Goal: Information Seeking & Learning: Learn about a topic

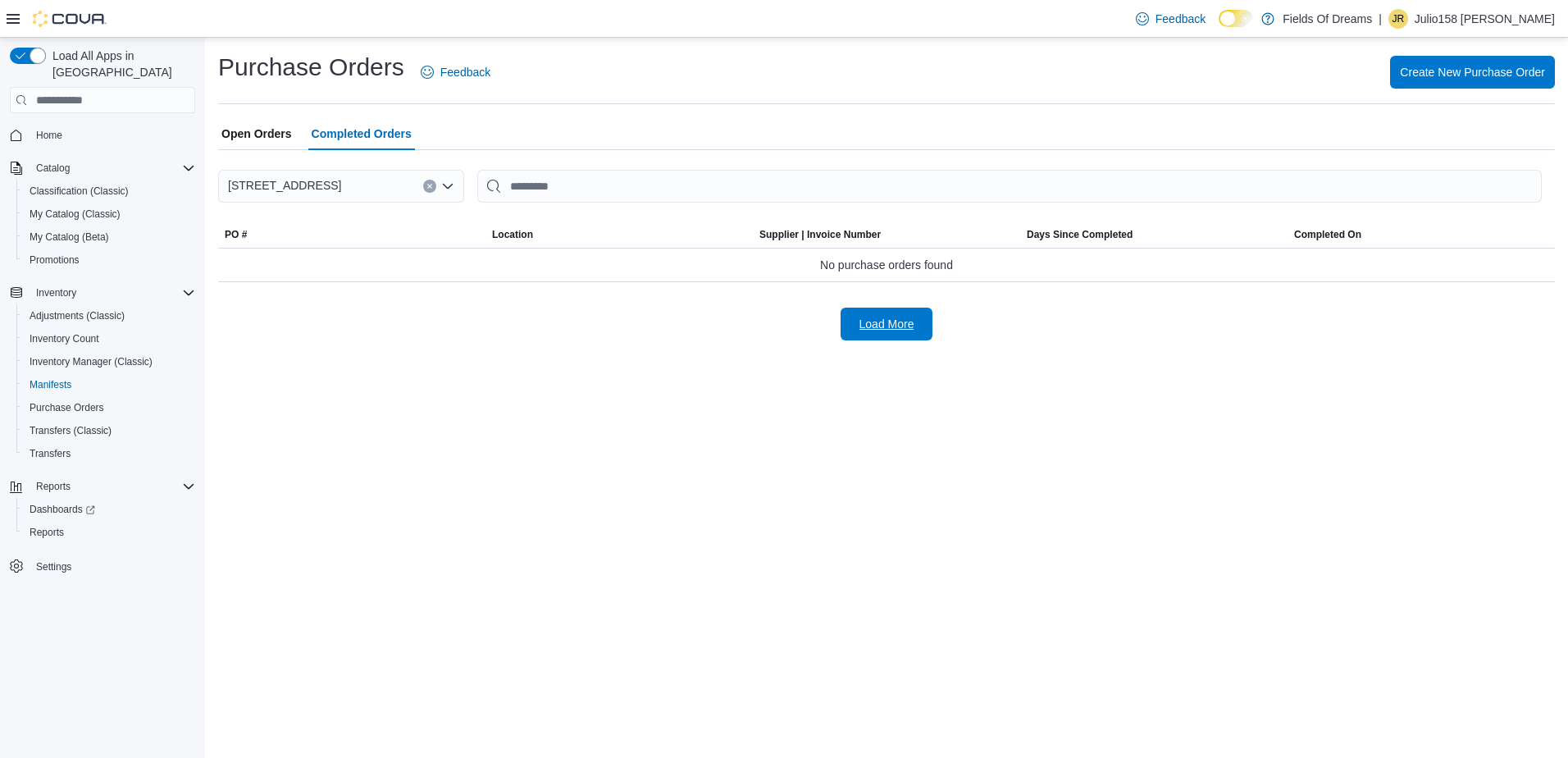
click at [868, 322] on span "Load More" at bounding box center [886, 324] width 55 height 16
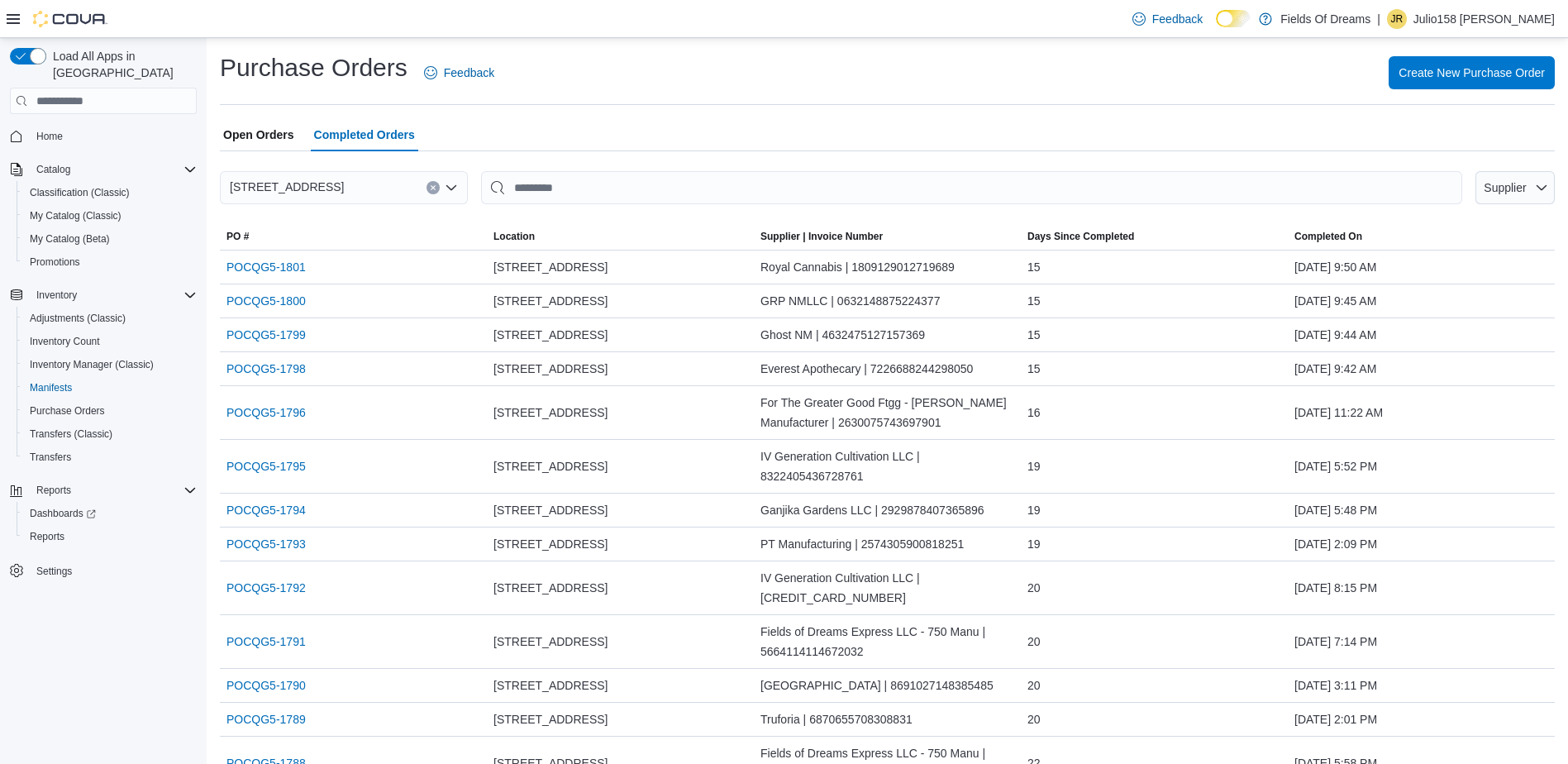
click at [263, 142] on span "Open Orders" at bounding box center [258, 135] width 71 height 33
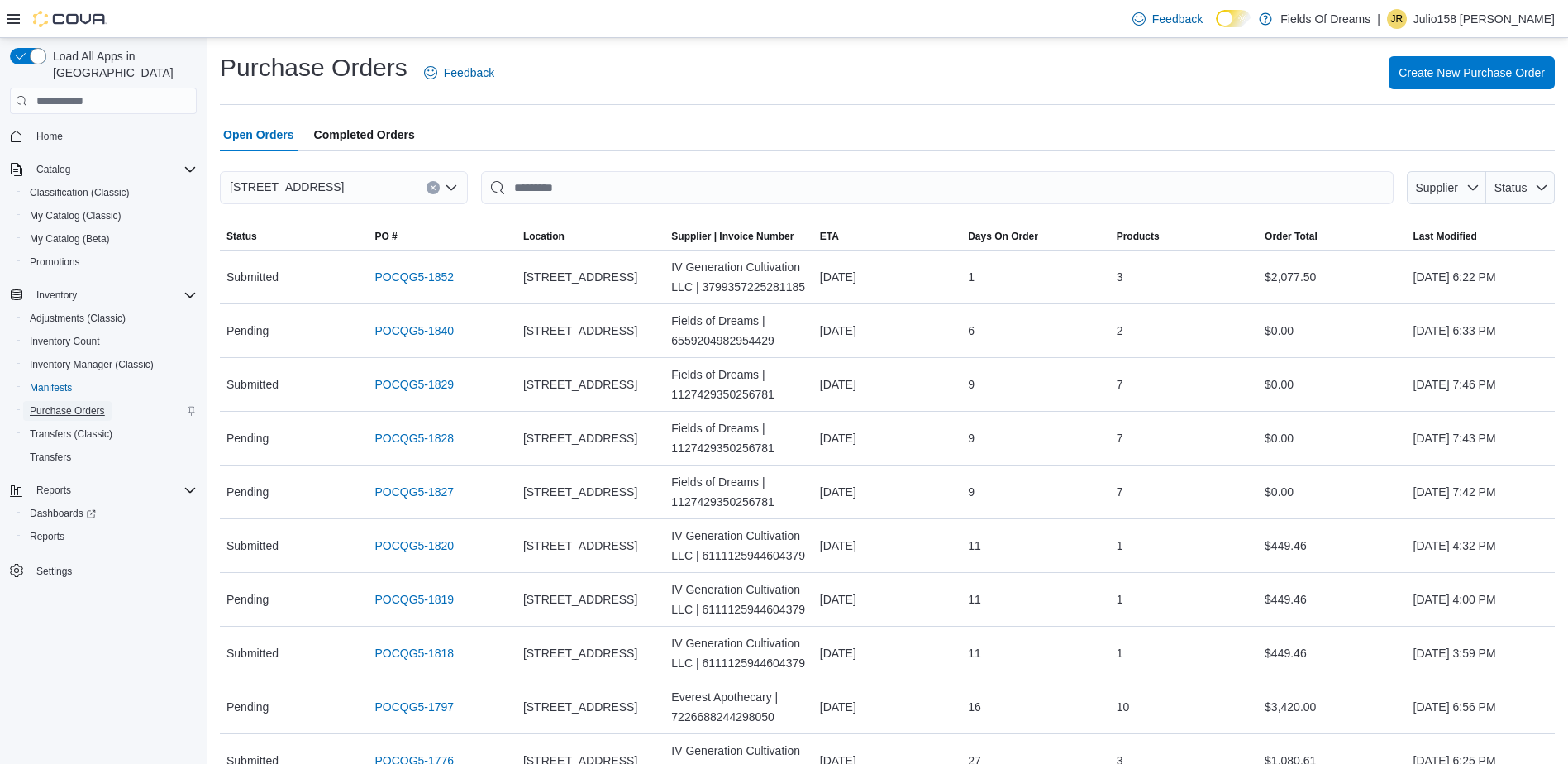
click at [68, 405] on span "Purchase Orders" at bounding box center [67, 411] width 76 height 13
click at [60, 379] on span "Manifests" at bounding box center [51, 388] width 42 height 20
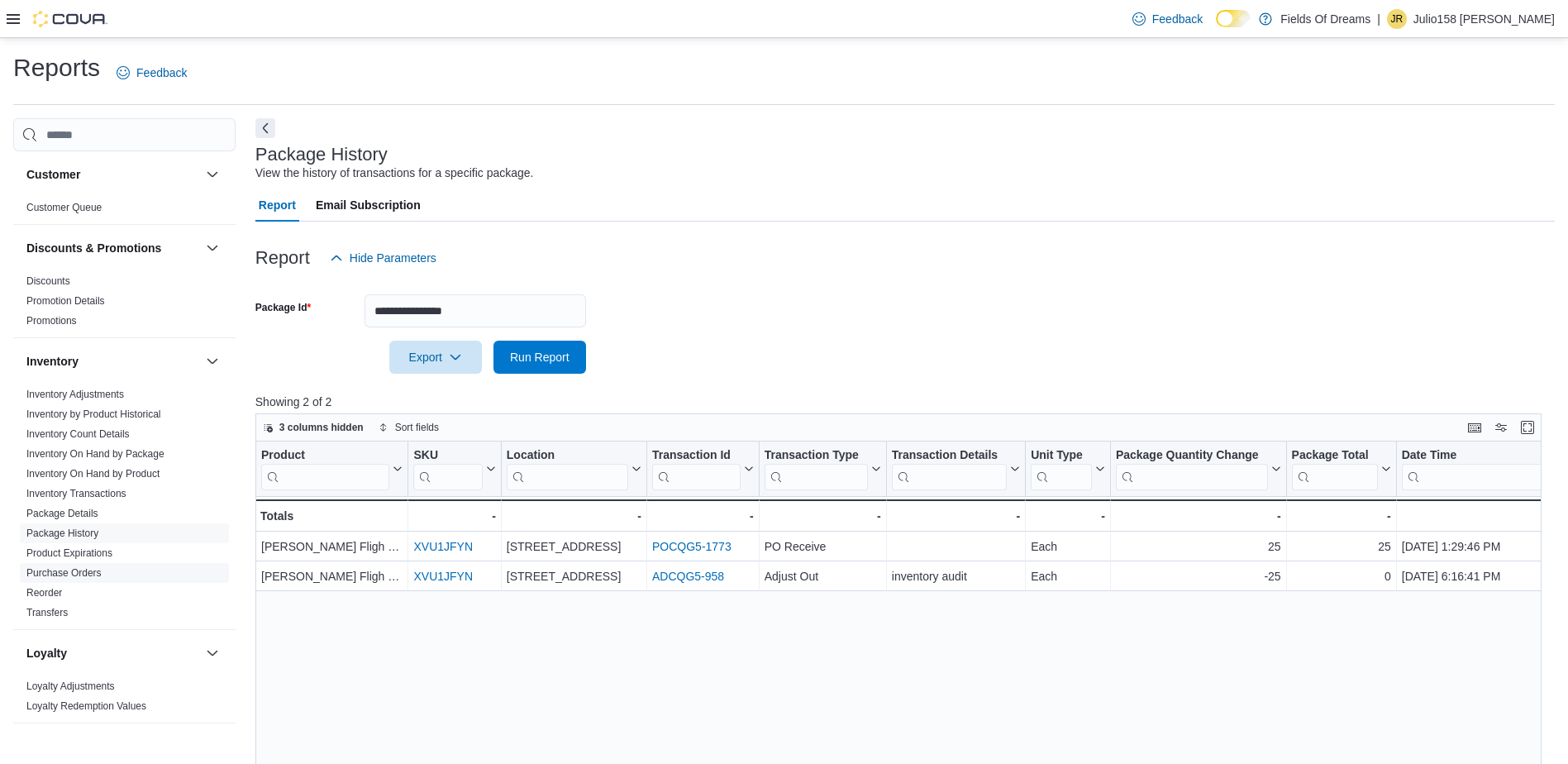
click at [55, 571] on link "Purchase Orders" at bounding box center [64, 573] width 76 height 12
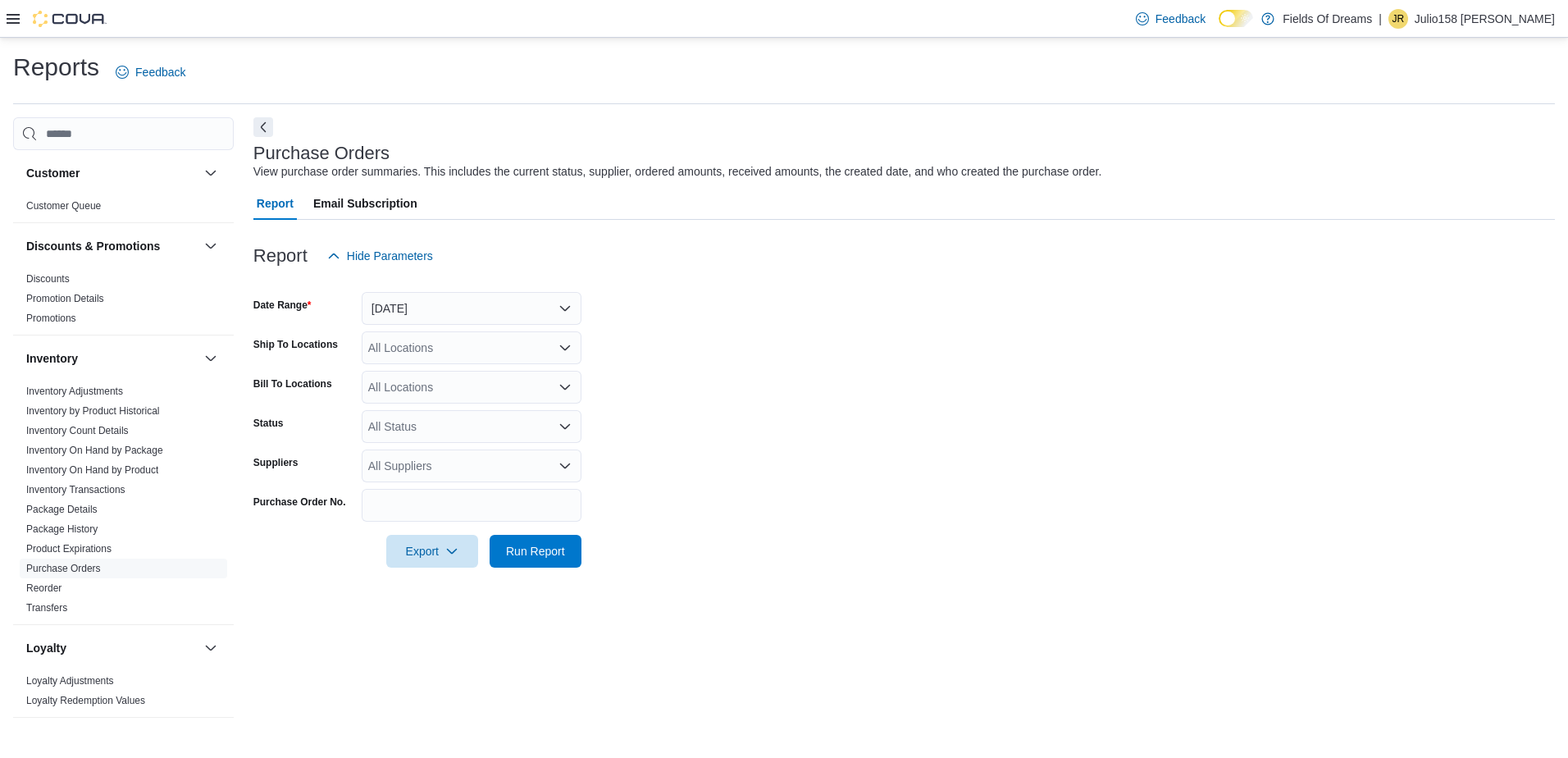
click at [427, 464] on div "All Suppliers" at bounding box center [471, 466] width 219 height 33
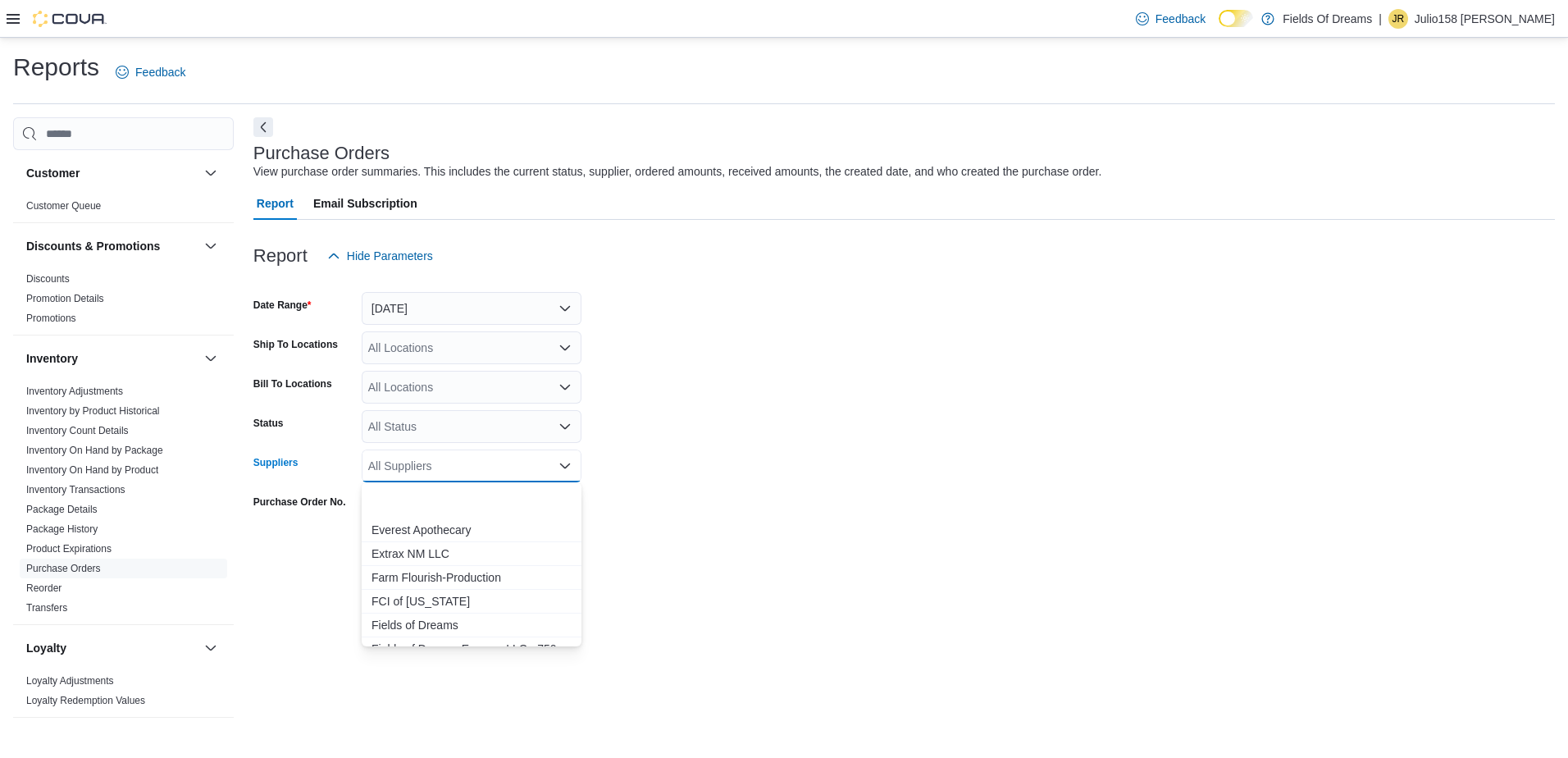
scroll to position [985, 0]
click at [461, 488] on span "Fields of Dreams Express LLC - 750 Manu" at bounding box center [471, 485] width 200 height 16
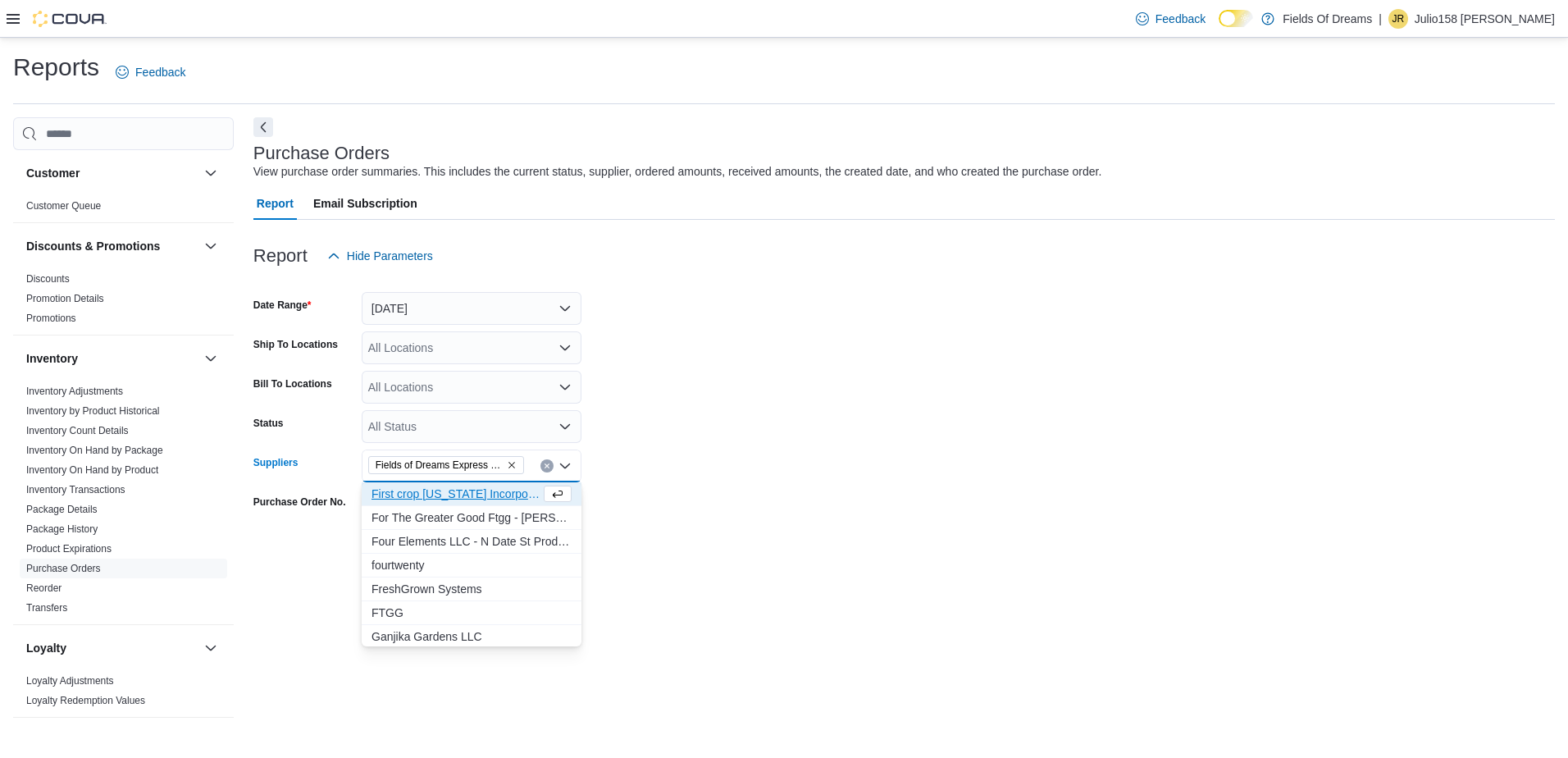
click at [679, 442] on form "Date Range Yesterday Ship To Locations All Locations Bill To Locations All Loca…" at bounding box center [904, 420] width 1301 height 295
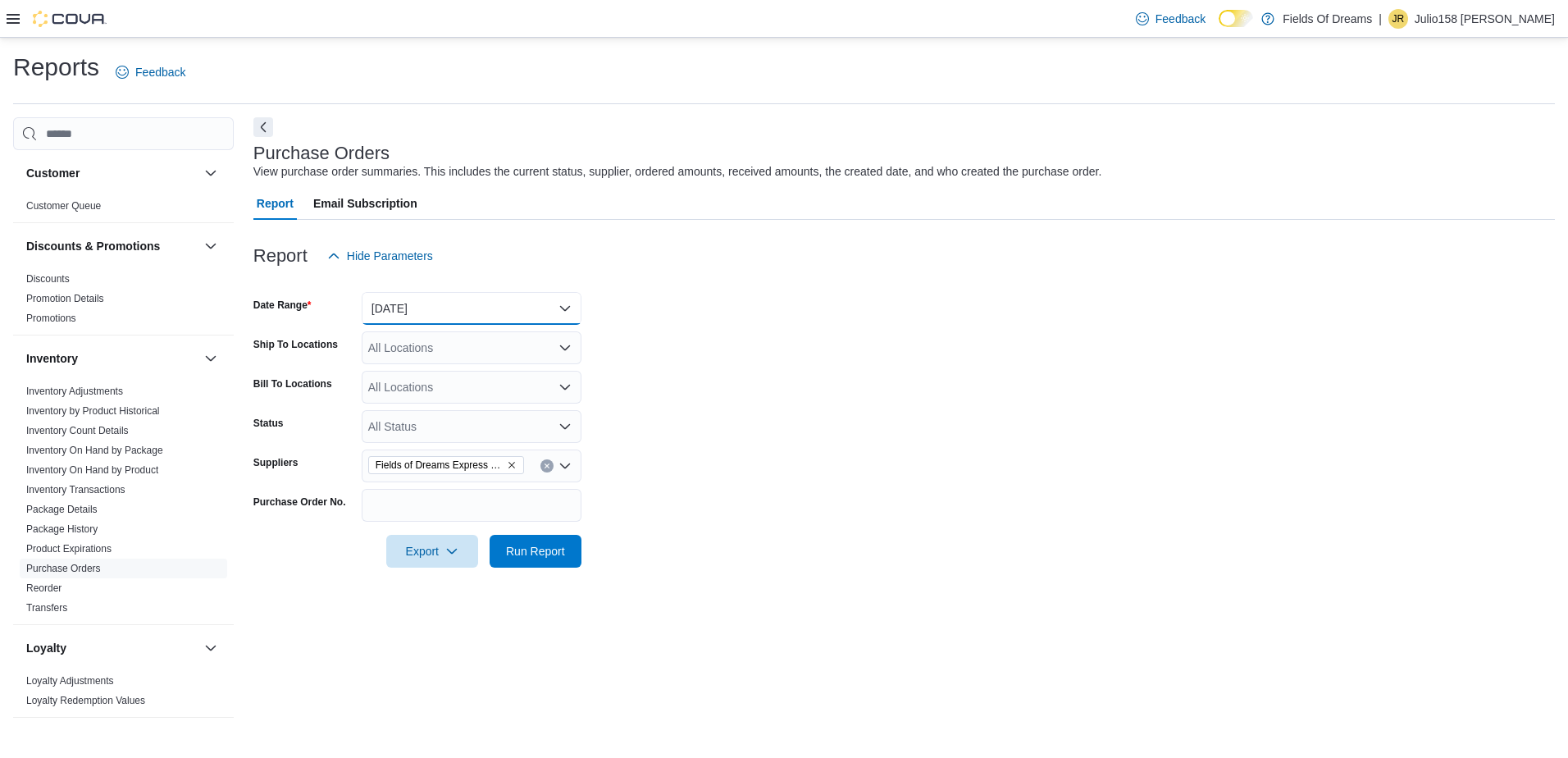
click at [392, 299] on button "Yesterday" at bounding box center [471, 308] width 219 height 33
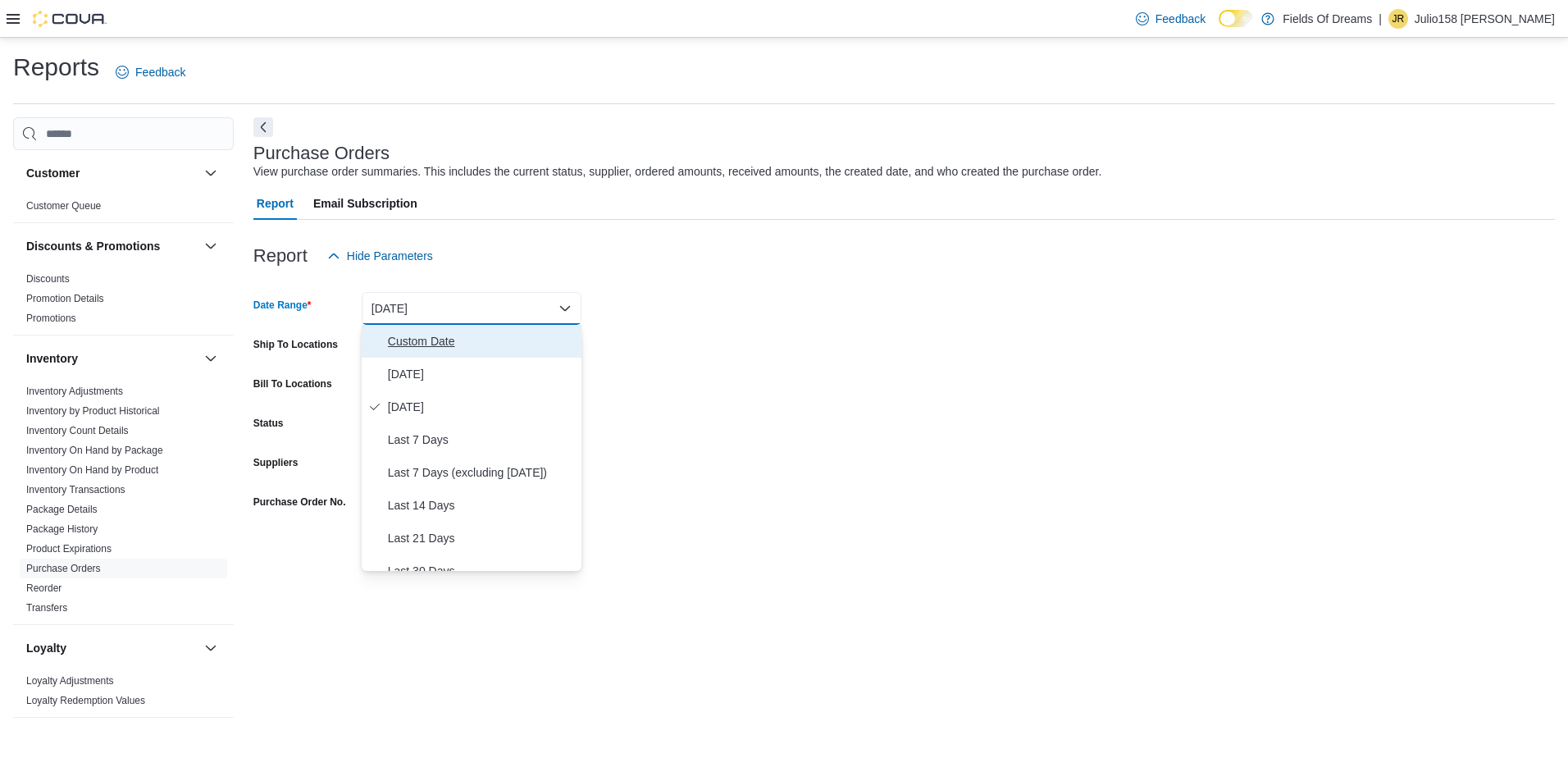
click at [404, 338] on span "Custom Date" at bounding box center [481, 342] width 187 height 20
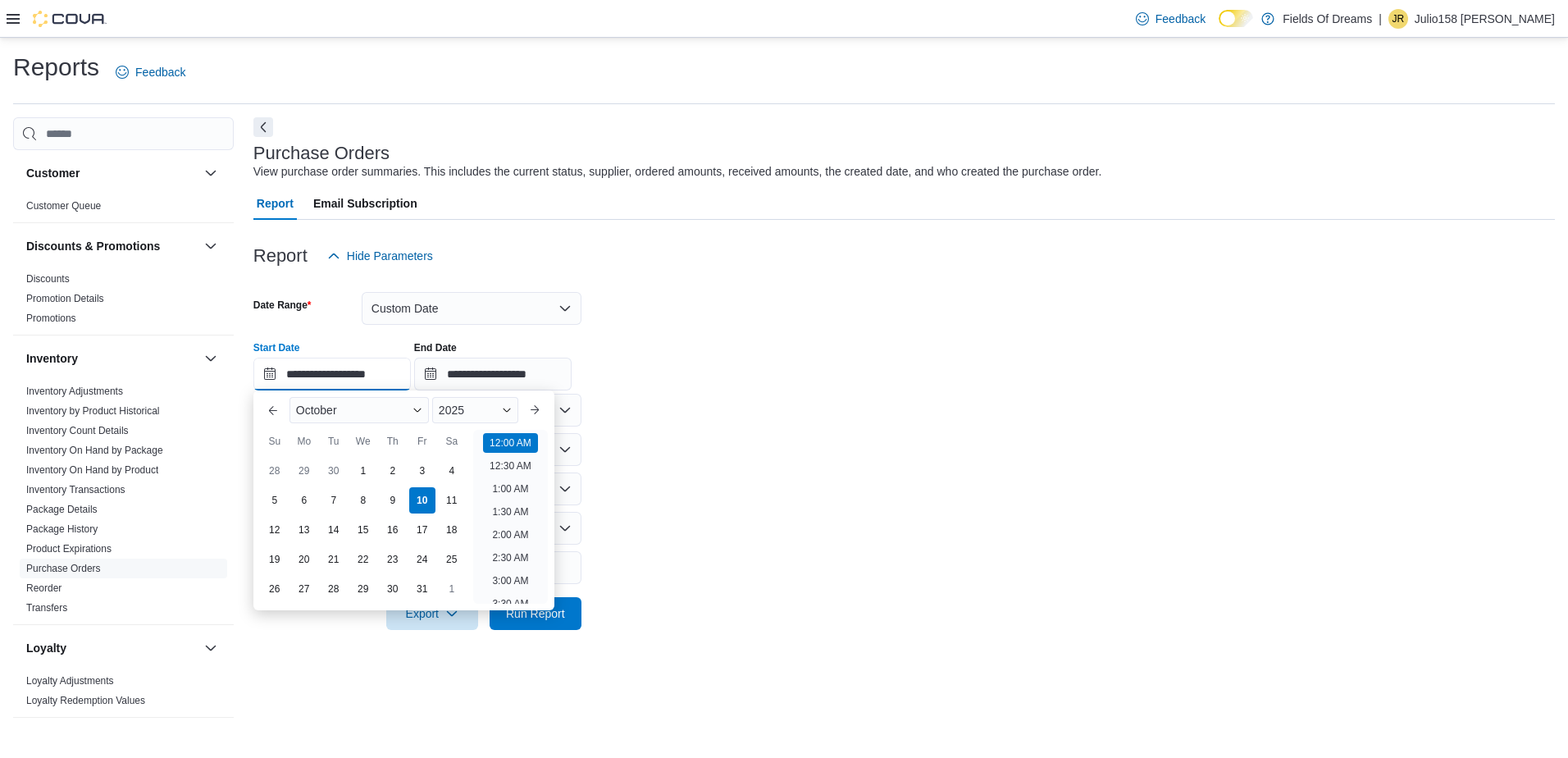
click at [261, 376] on input "**********" at bounding box center [332, 374] width 157 height 33
click at [274, 407] on button "Previous Month" at bounding box center [272, 410] width 26 height 27
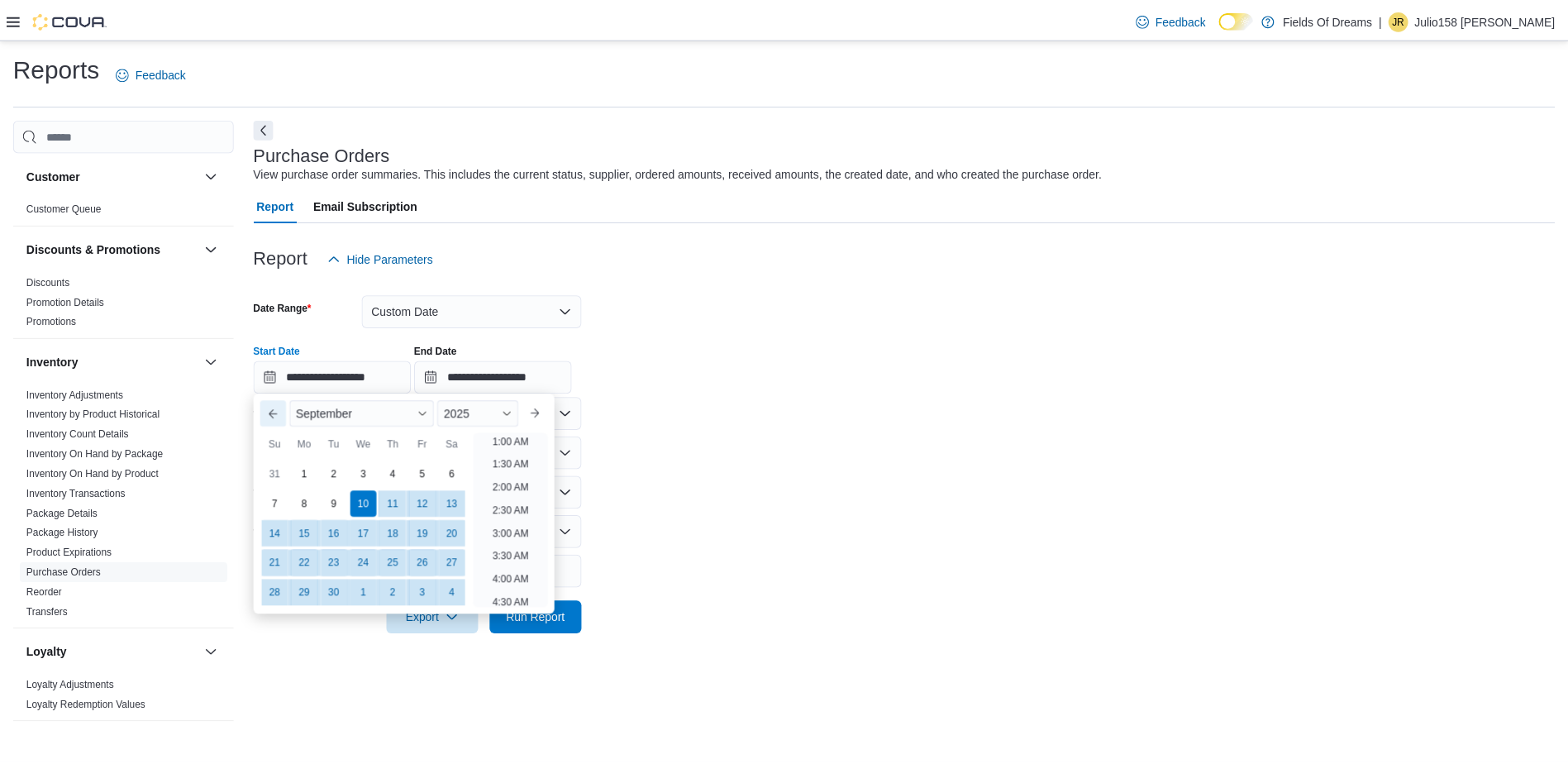
scroll to position [4, 0]
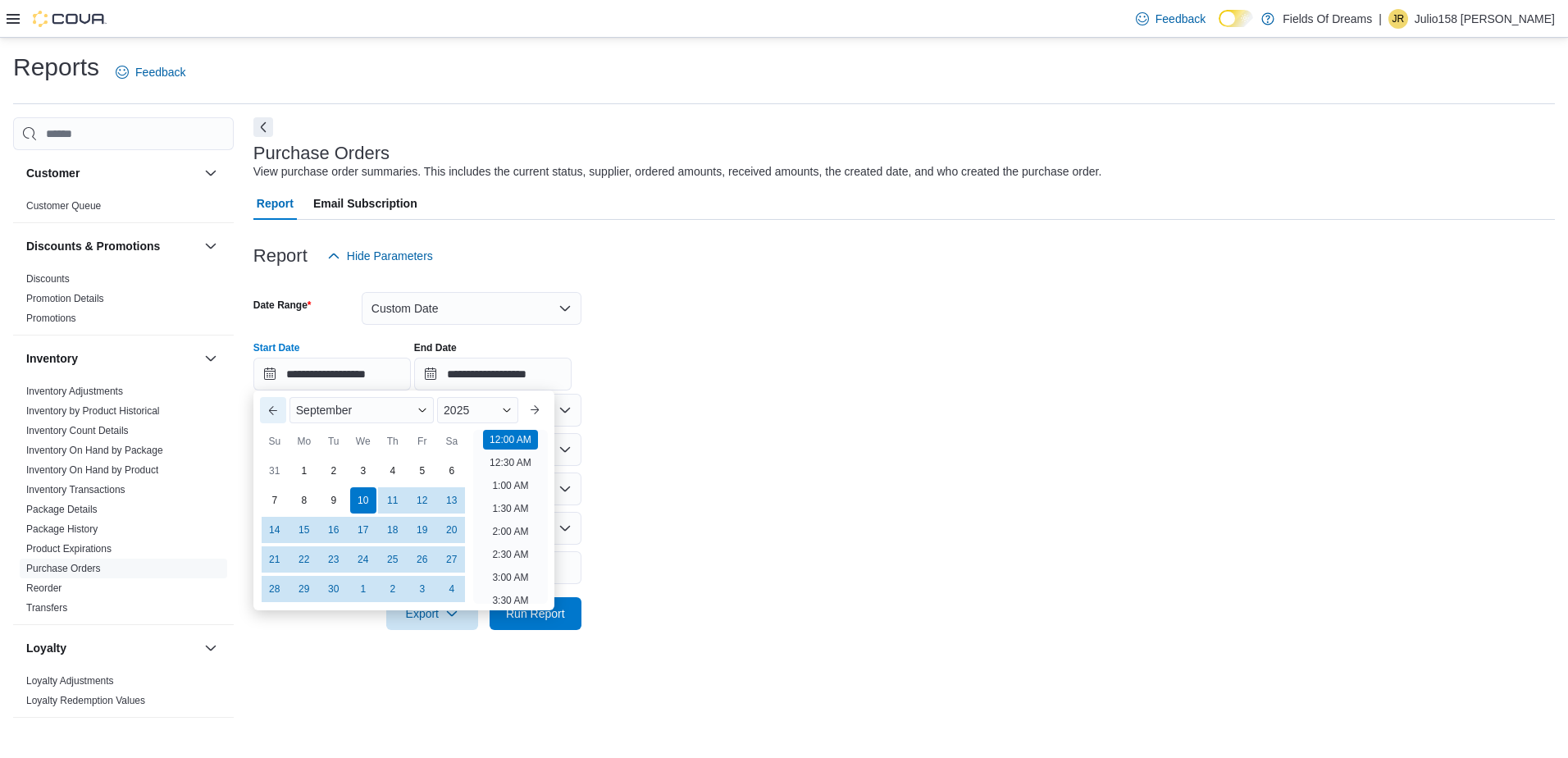
click at [274, 407] on button "Previous Month" at bounding box center [272, 410] width 26 height 27
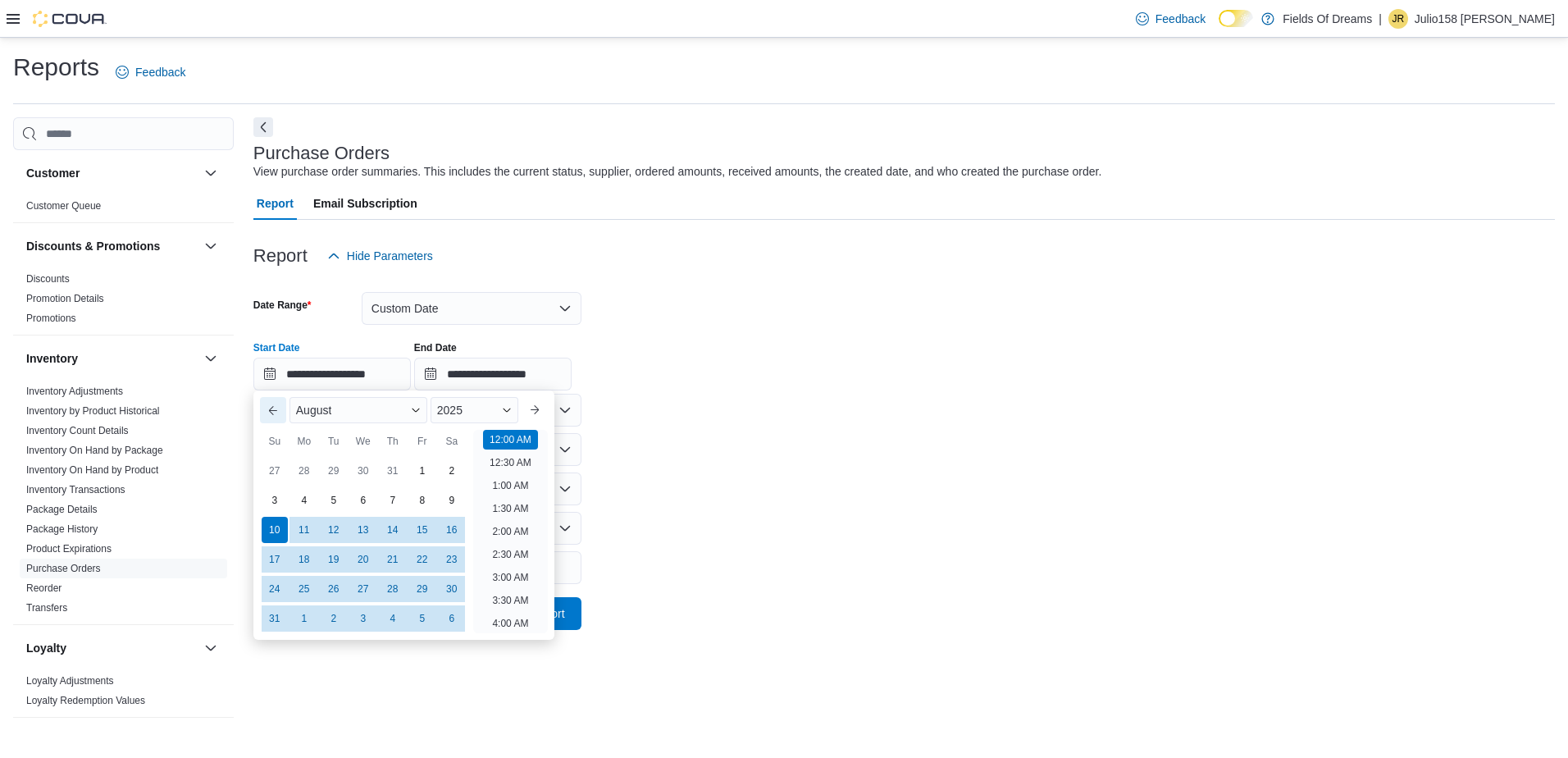
click at [274, 407] on button "Previous Month" at bounding box center [272, 410] width 26 height 27
type input "**********"
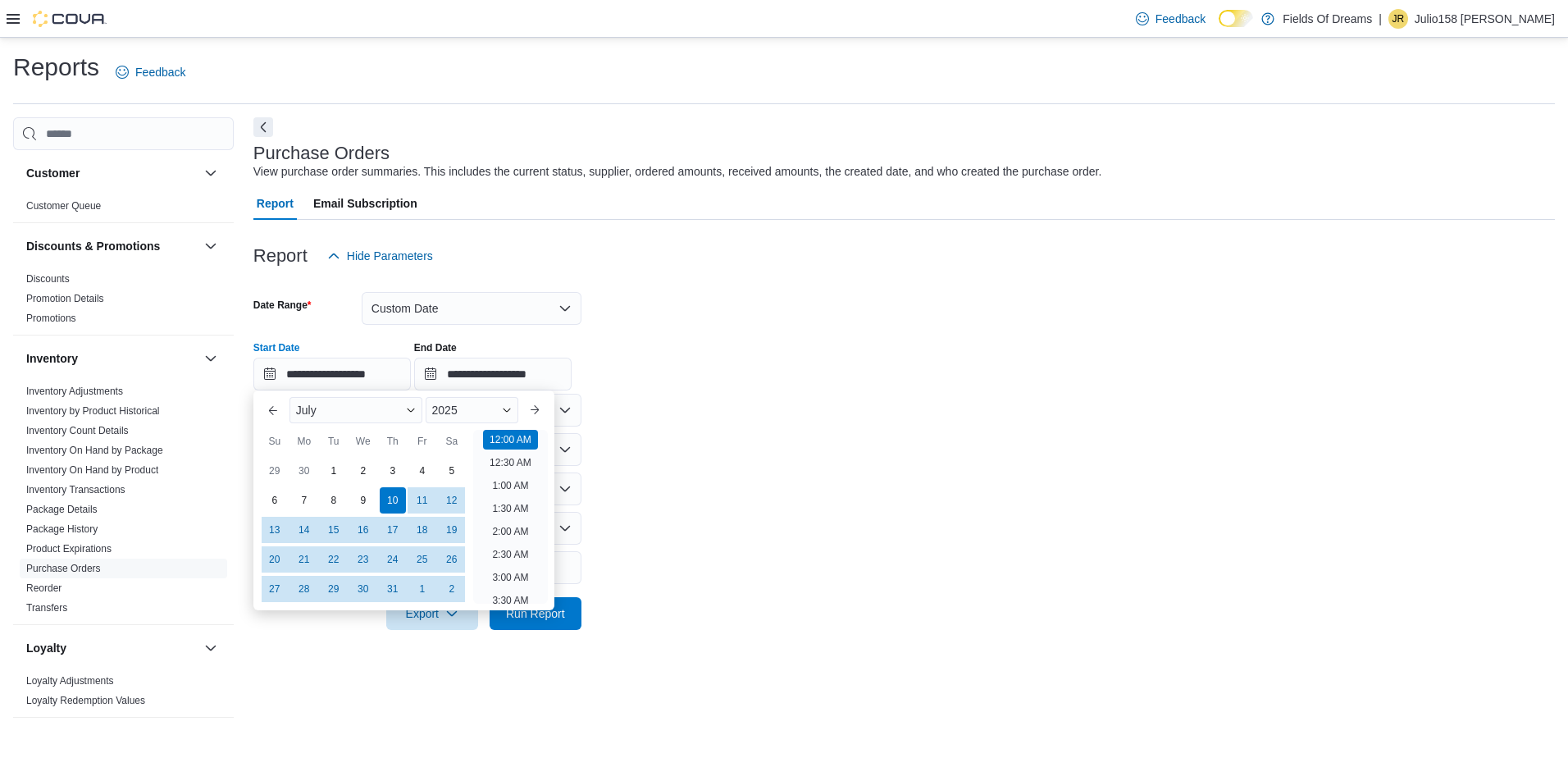
click at [706, 428] on form "**********" at bounding box center [904, 451] width 1301 height 358
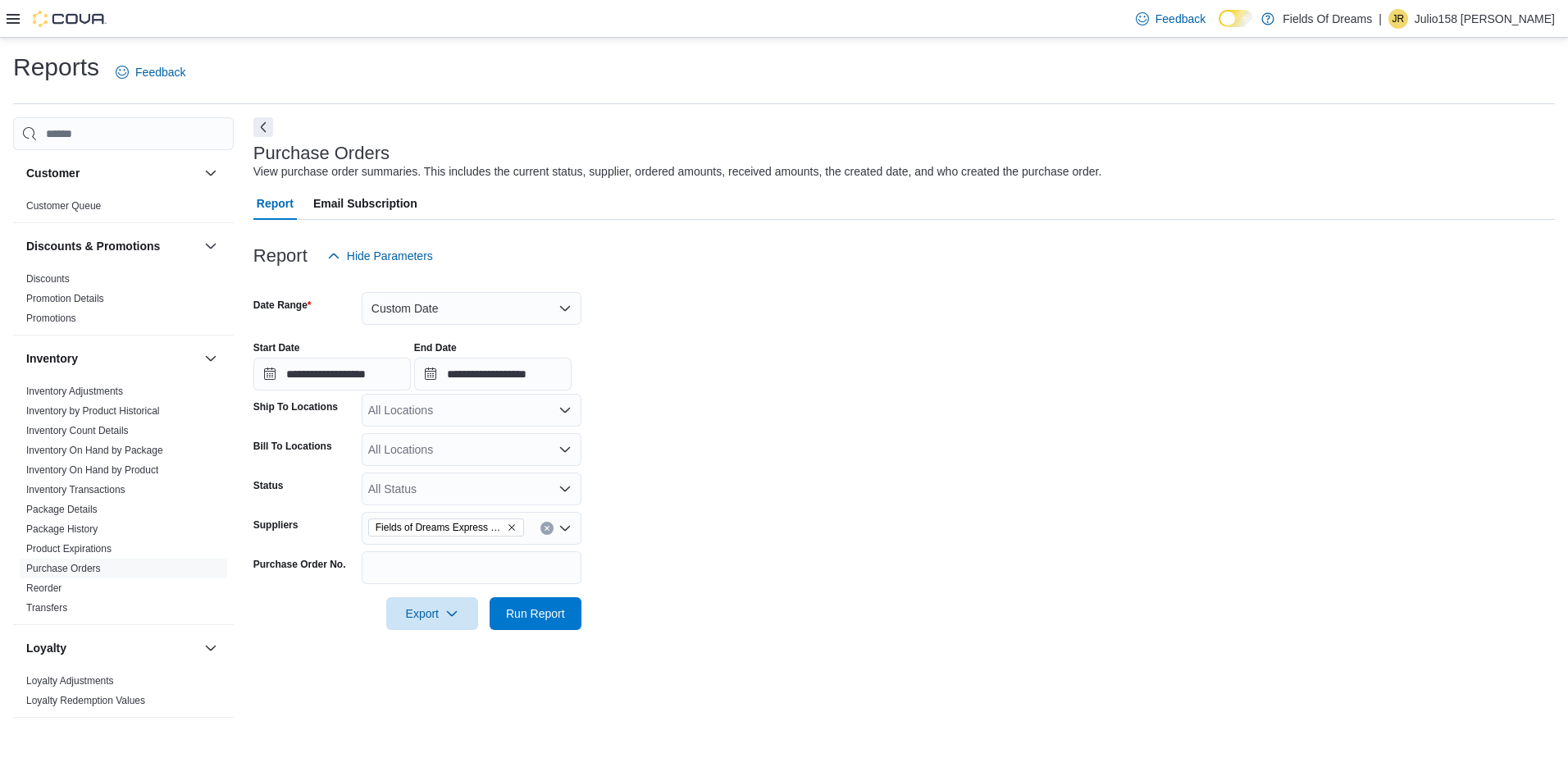
click at [583, 613] on form "**********" at bounding box center [904, 451] width 1301 height 358
click at [577, 614] on button "Run Report" at bounding box center [535, 613] width 91 height 33
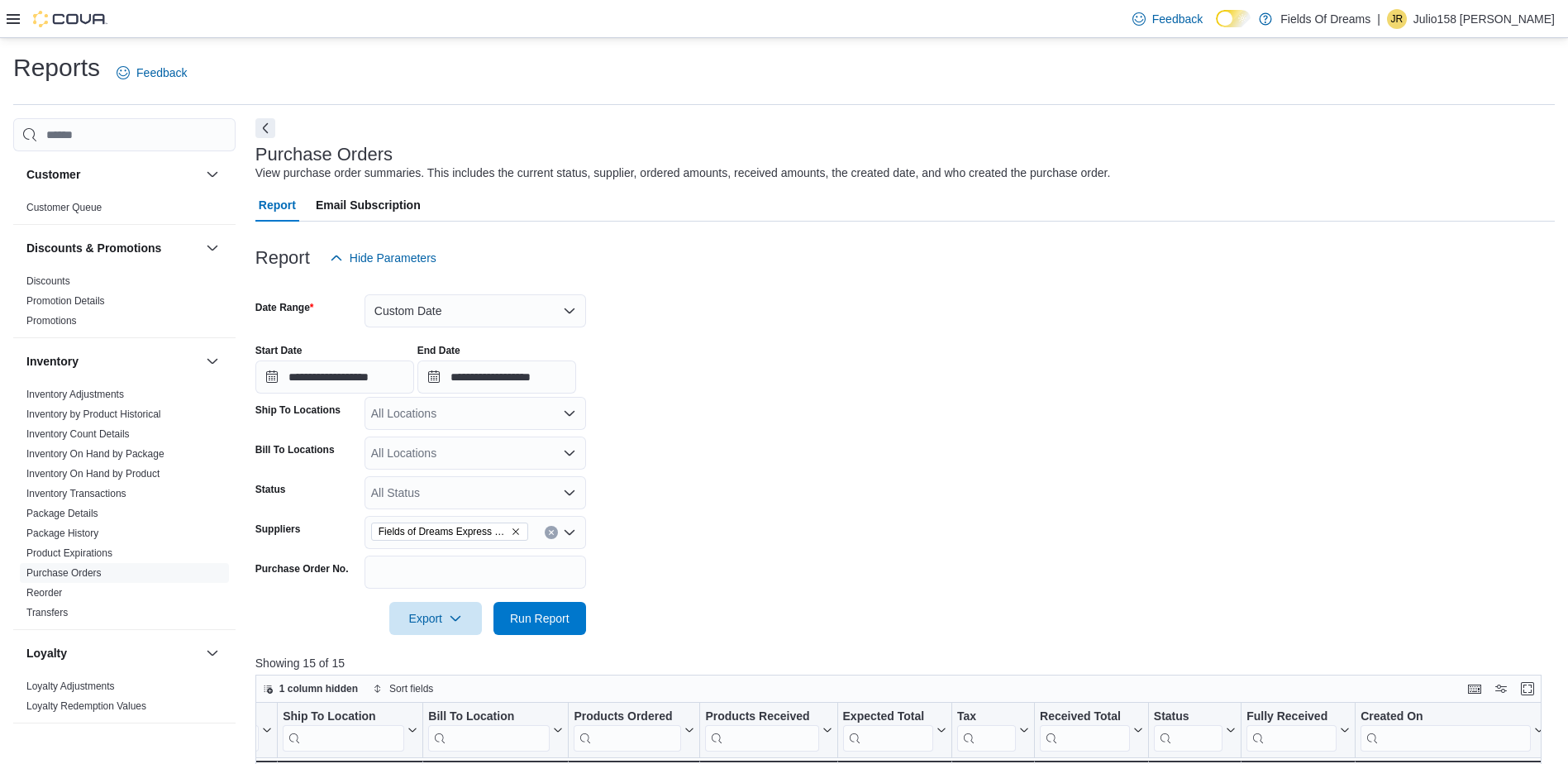
click at [612, 117] on div "**********" at bounding box center [783, 669] width 1541 height 1235
click at [554, 542] on div "Fields of Dreams Express LLC - 750 Manu" at bounding box center [475, 533] width 221 height 33
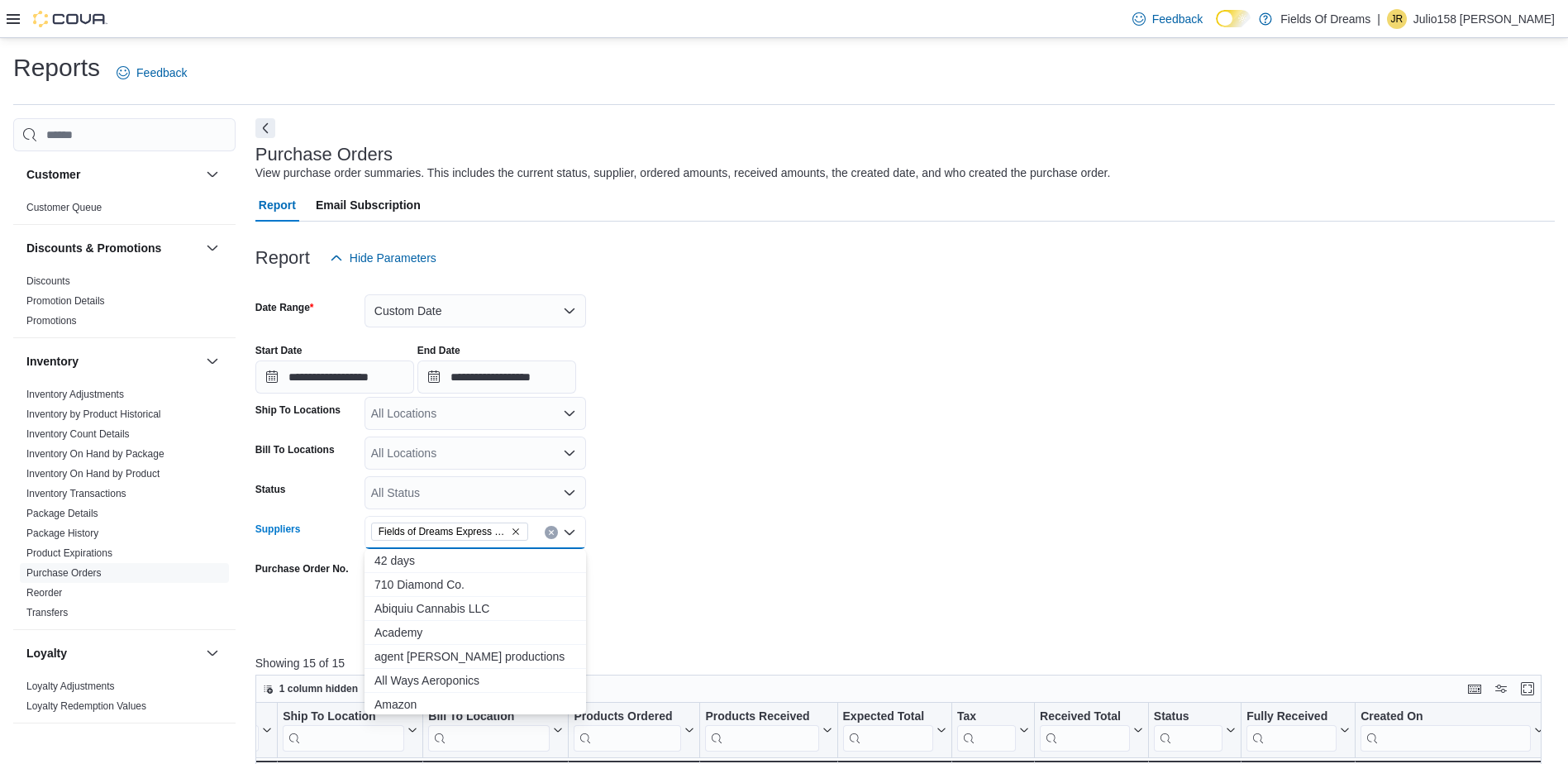
click at [550, 536] on button "Clear input" at bounding box center [551, 533] width 13 height 13
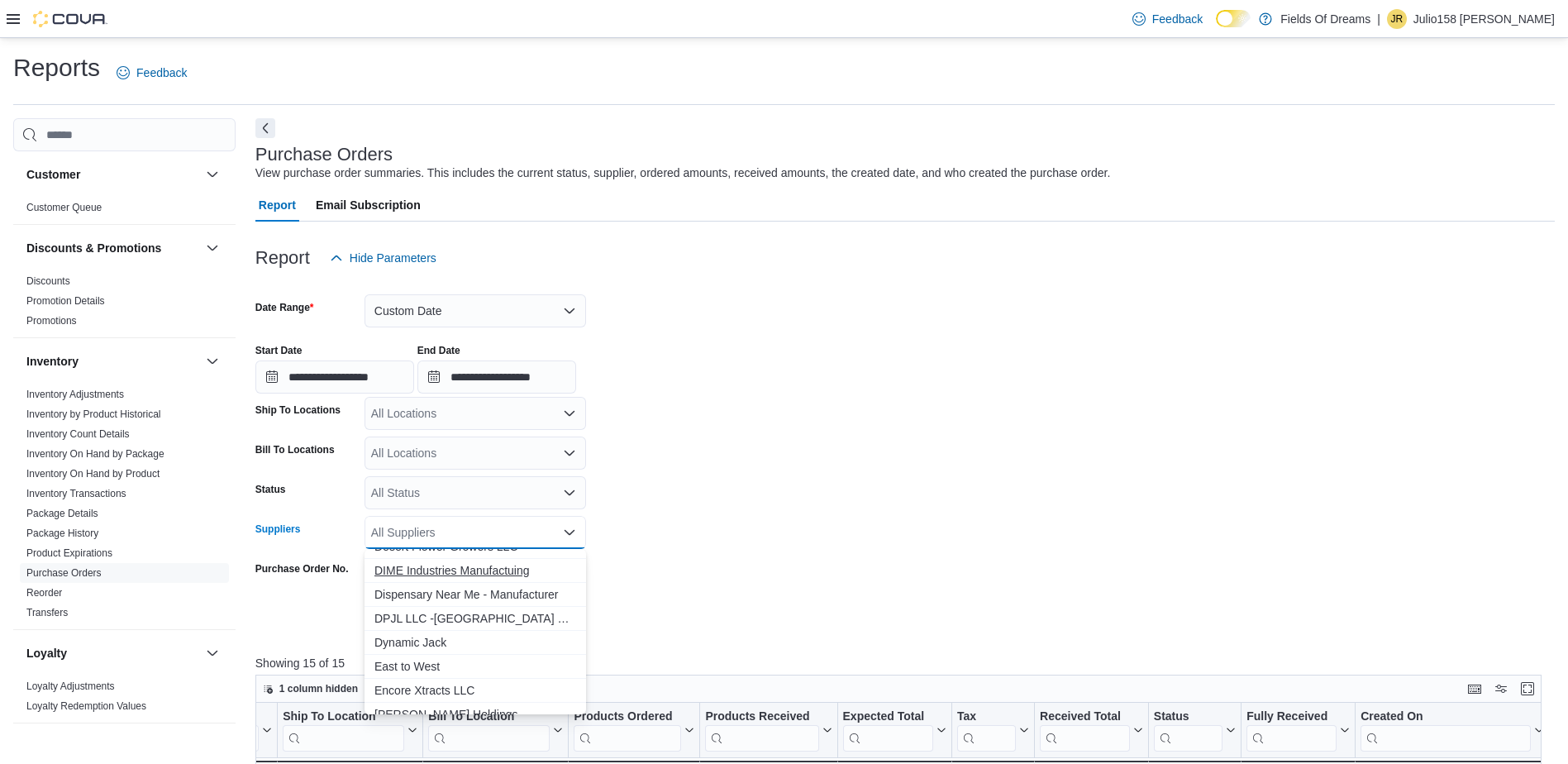
click at [440, 564] on span "DIME Industries Manufactuing" at bounding box center [474, 570] width 202 height 17
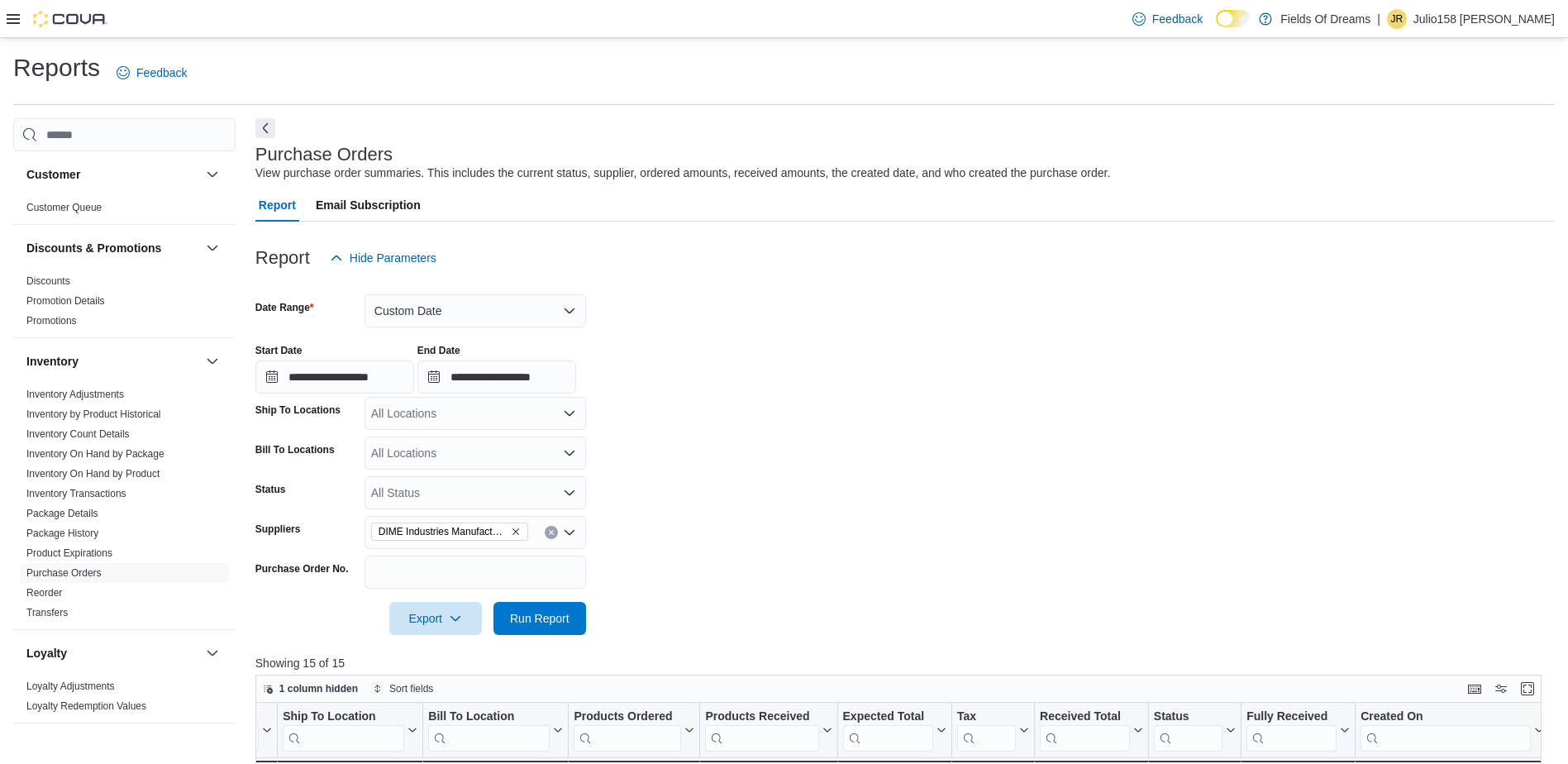
click at [729, 540] on form "**********" at bounding box center [905, 454] width 1300 height 360
click at [555, 630] on span "Run Report" at bounding box center [539, 617] width 73 height 33
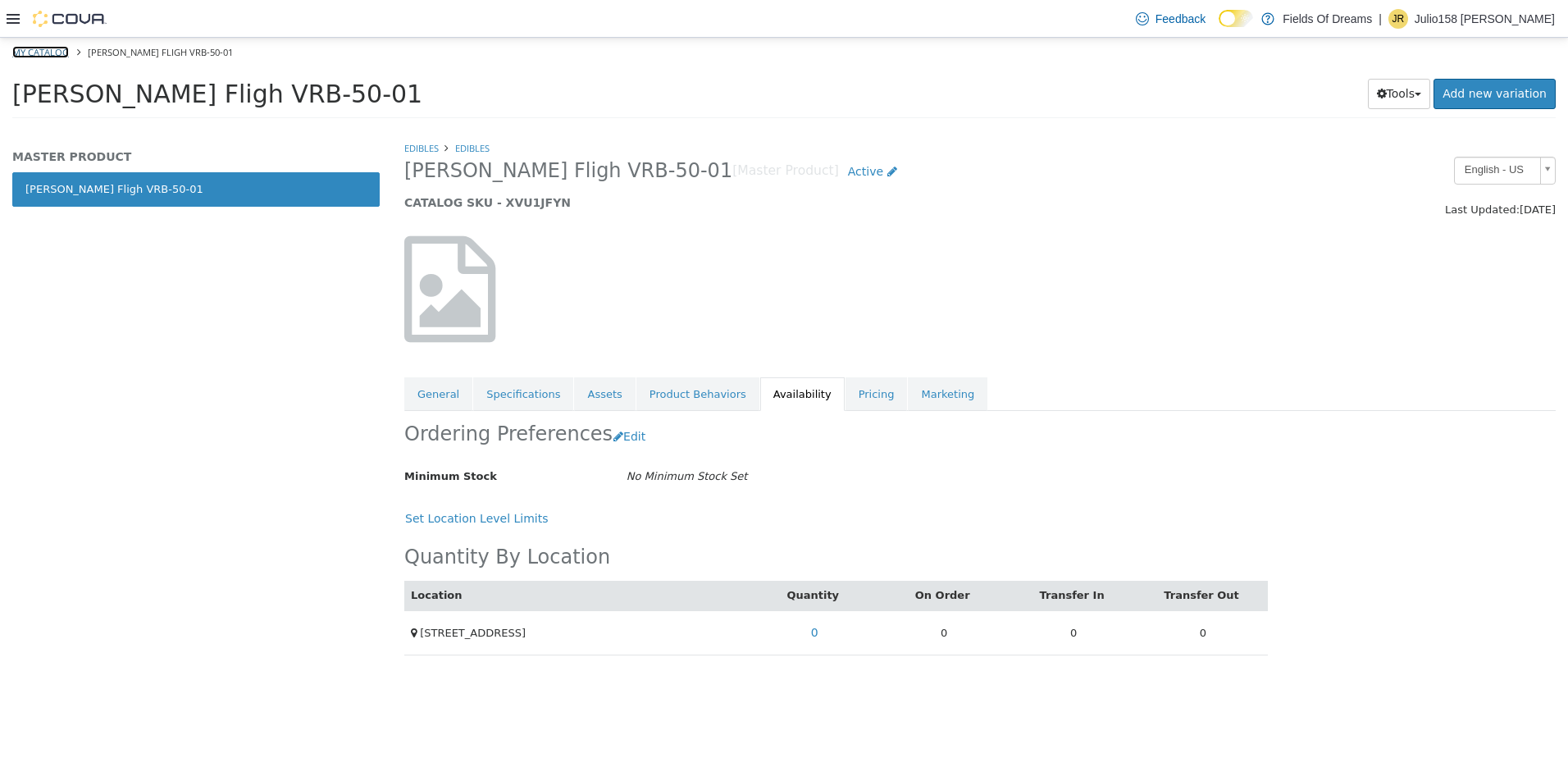
click at [53, 48] on link "My Catalog" at bounding box center [40, 51] width 57 height 12
select select "**********"
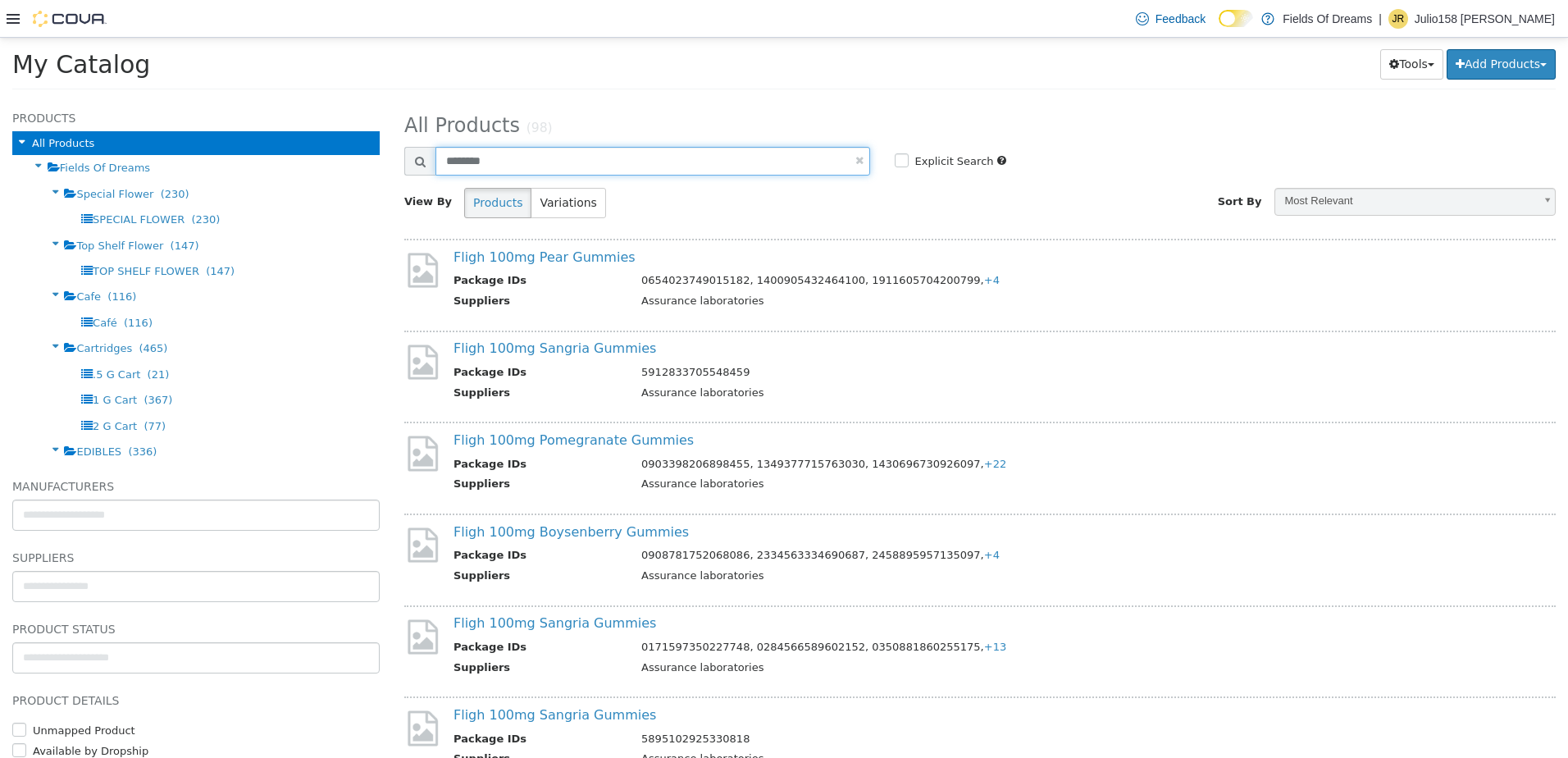
click at [515, 152] on input "********" at bounding box center [652, 161] width 435 height 28
type input "********"
select select "**********"
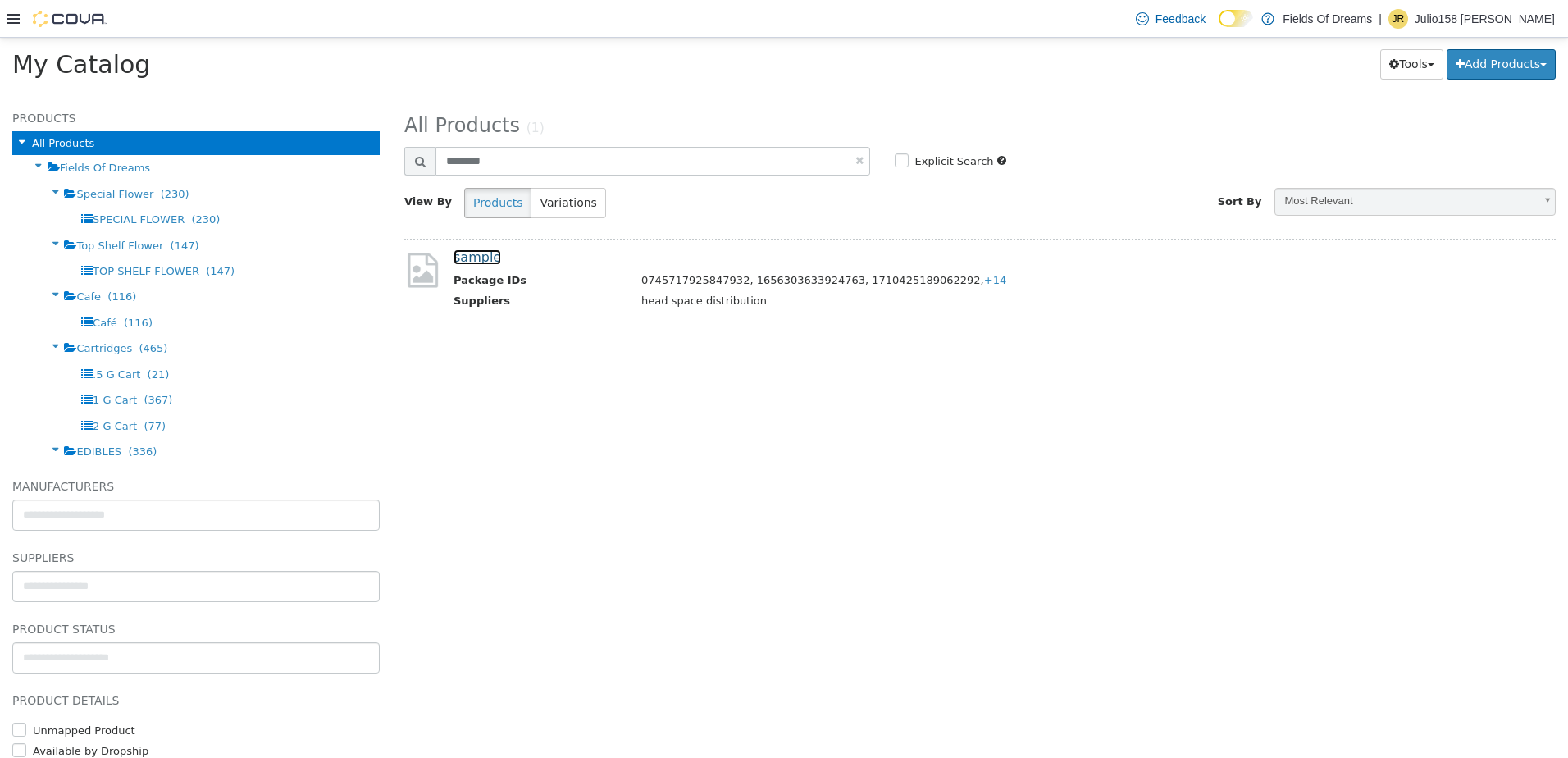
click at [456, 251] on link "sample" at bounding box center [477, 257] width 48 height 16
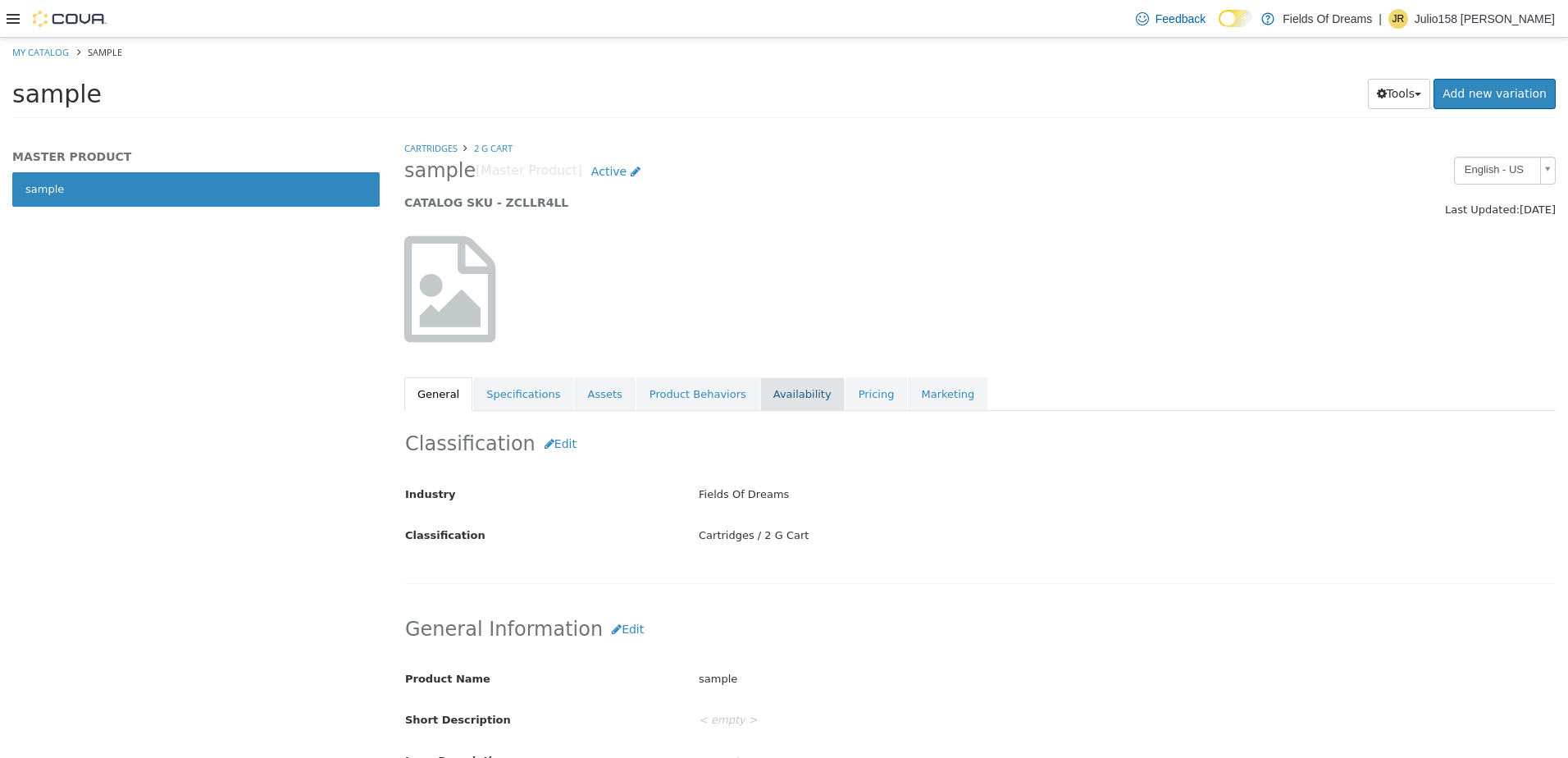
click at [766, 392] on link "Availability" at bounding box center [802, 395] width 84 height 35
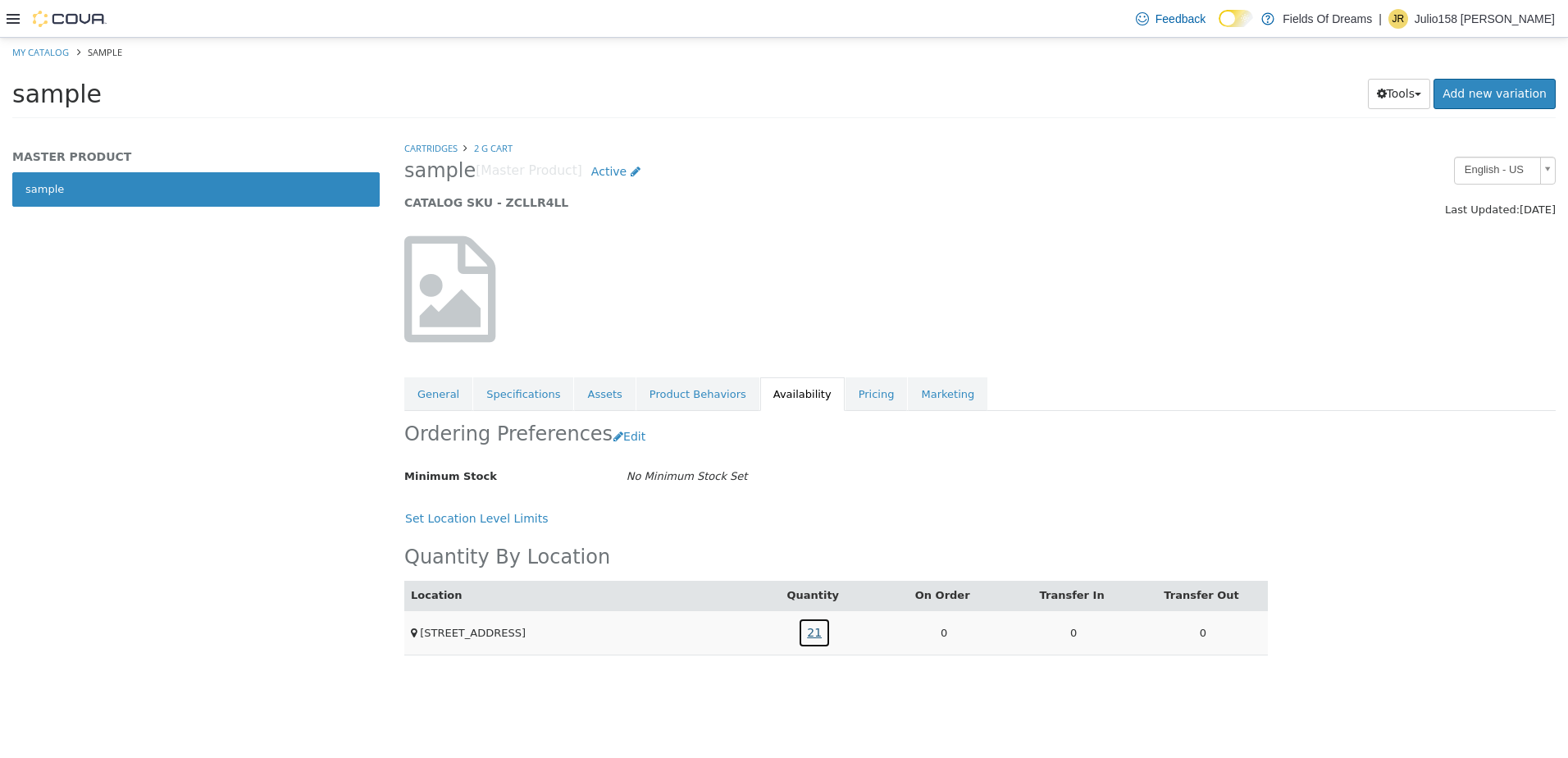
click at [820, 625] on link "21" at bounding box center [814, 633] width 33 height 30
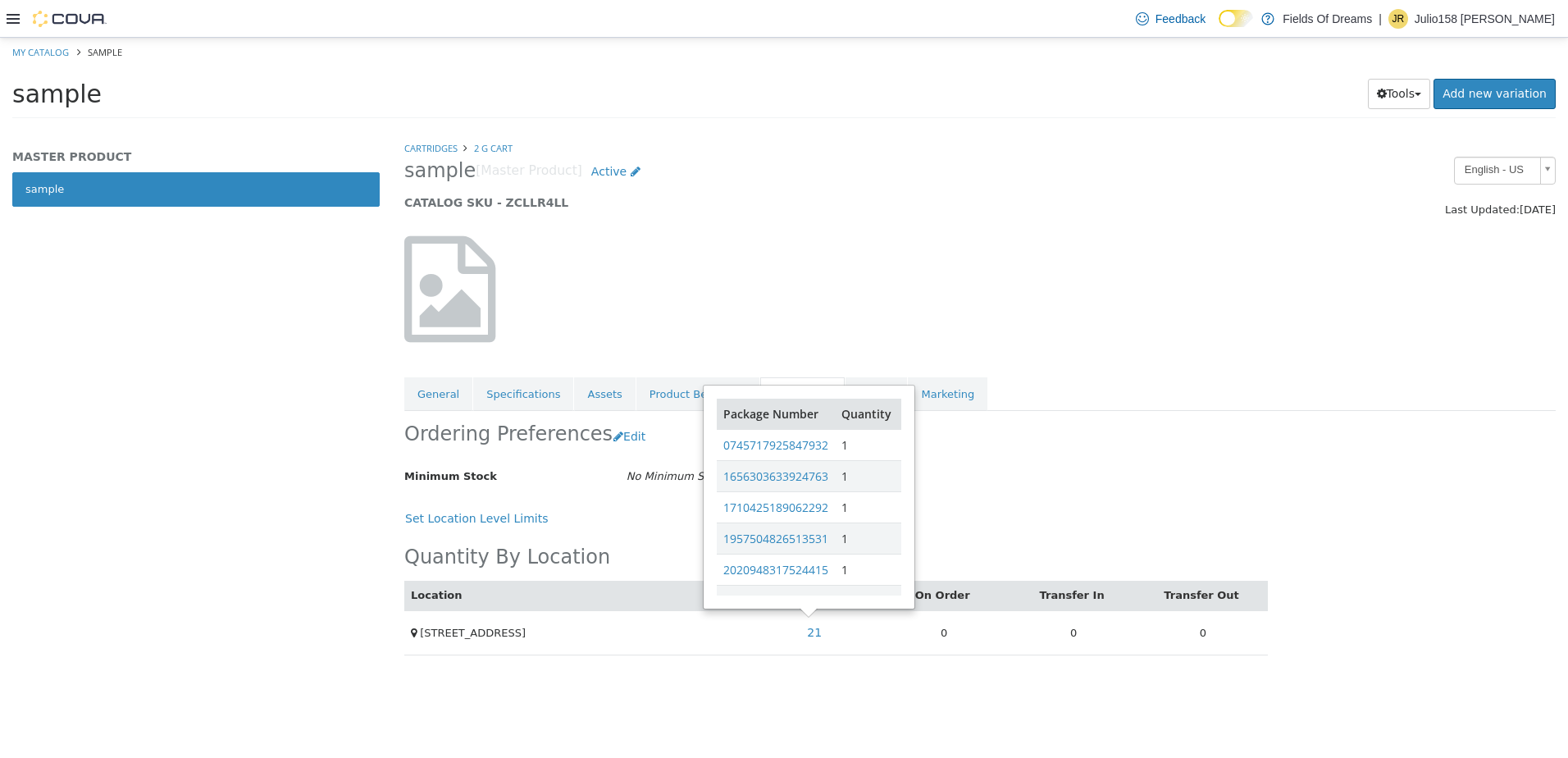
scroll to position [292, 0]
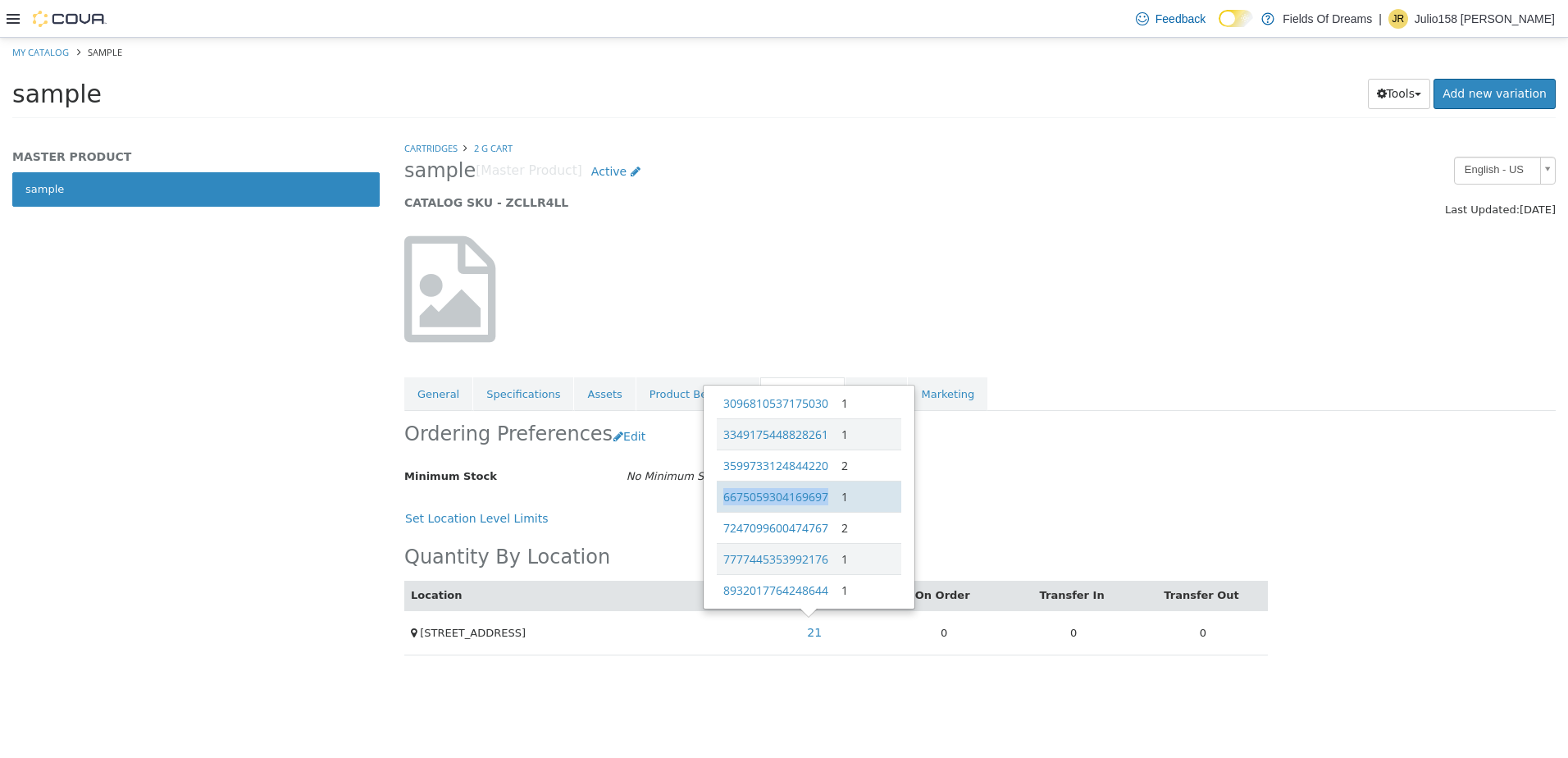
drag, startPoint x: 832, startPoint y: 497, endPoint x: 724, endPoint y: 506, distance: 108.4
click at [724, 506] on td "6675059304169697" at bounding box center [775, 496] width 118 height 31
copy link "6675059304169697"
drag, startPoint x: 840, startPoint y: 523, endPoint x: 716, endPoint y: 533, distance: 124.4
click at [716, 533] on tr "7247099600474767 2" at bounding box center [809, 528] width 185 height 31
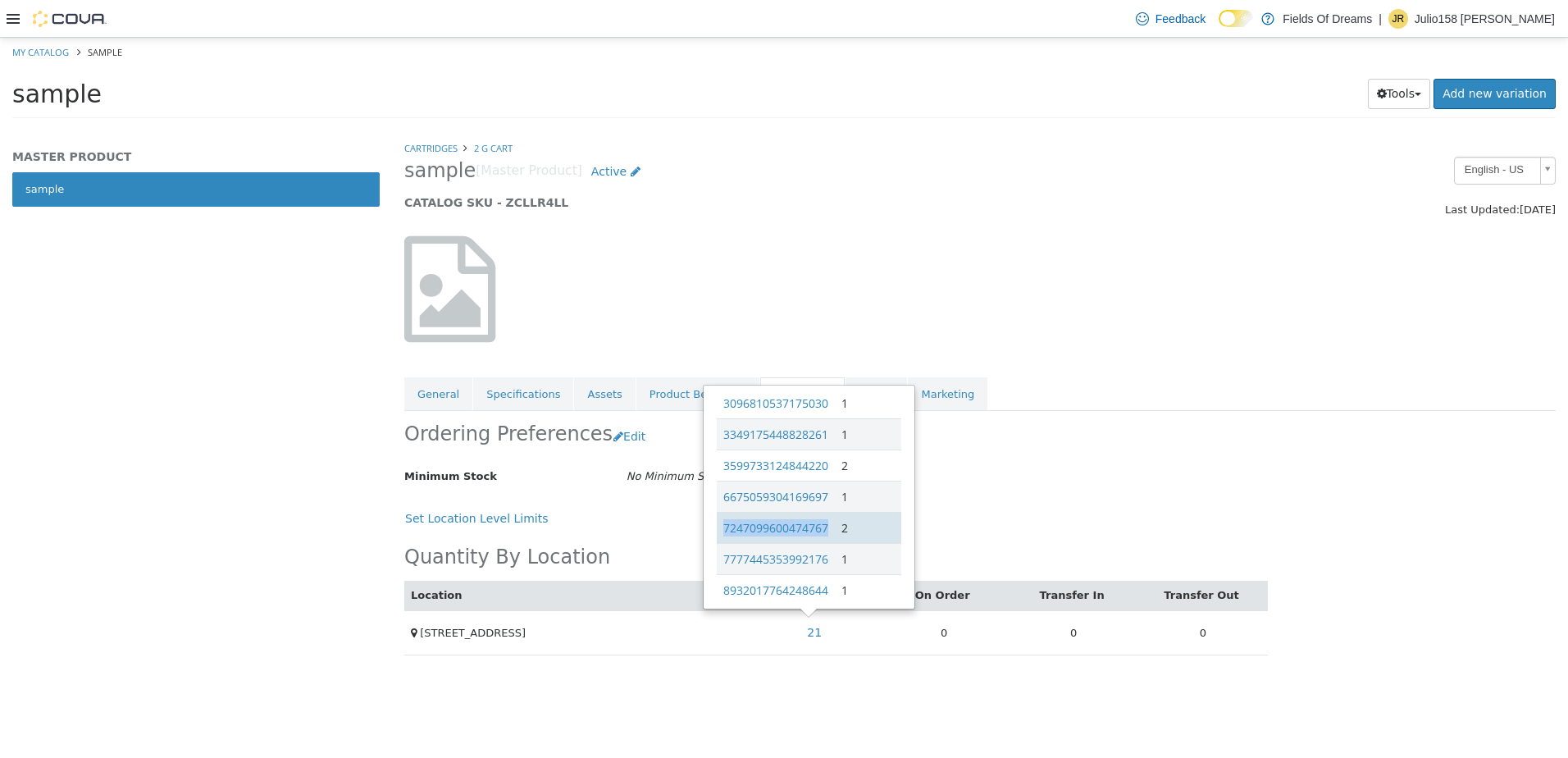
copy link "7247099600474767"
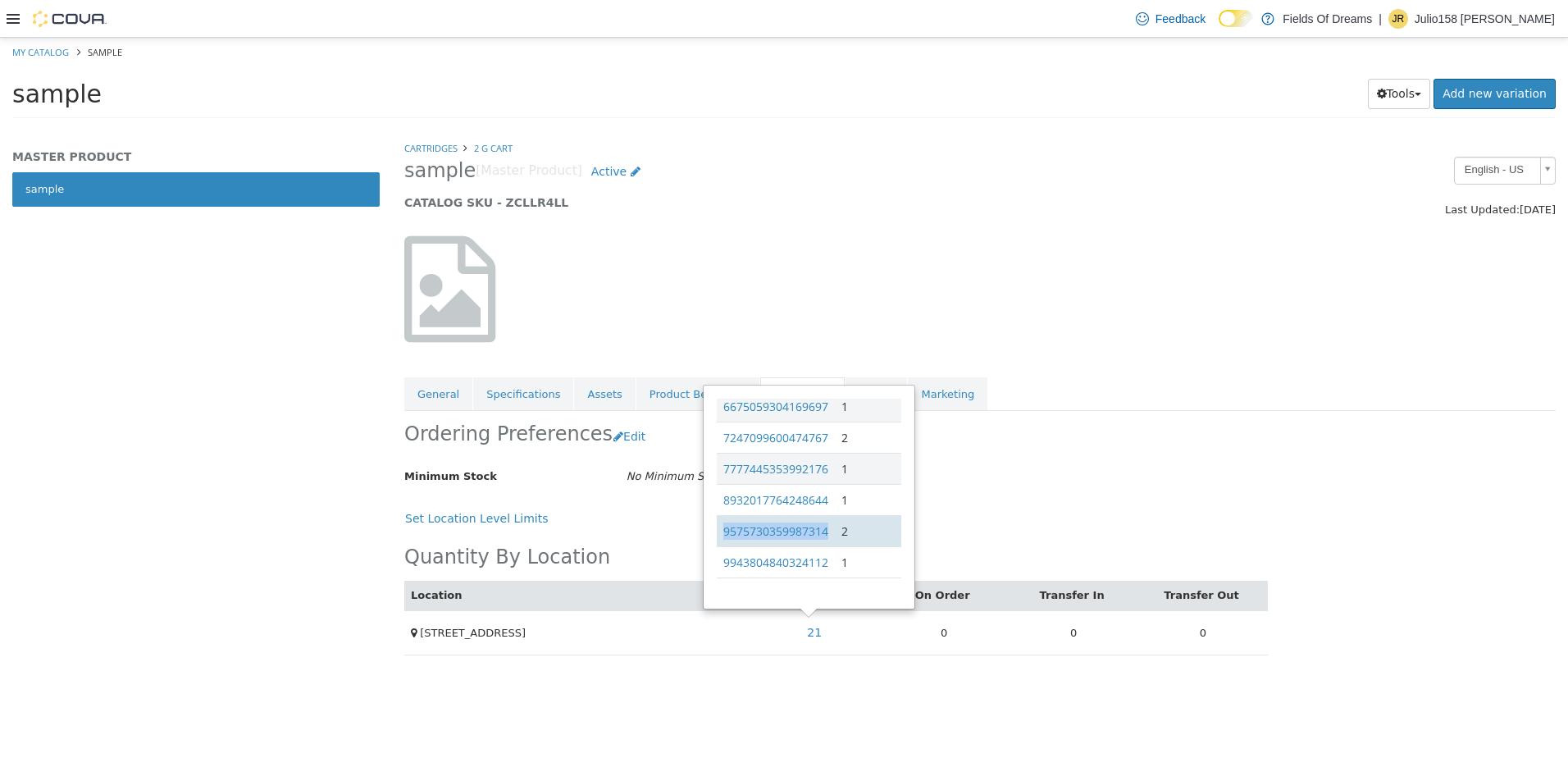
drag, startPoint x: 828, startPoint y: 531, endPoint x: 726, endPoint y: 539, distance: 102.3
click at [726, 539] on td "9575730359987314" at bounding box center [775, 531] width 118 height 31
drag, startPoint x: 832, startPoint y: 544, endPoint x: 724, endPoint y: 550, distance: 108.2
click at [724, 550] on td "1957504826513531" at bounding box center [775, 539] width 118 height 31
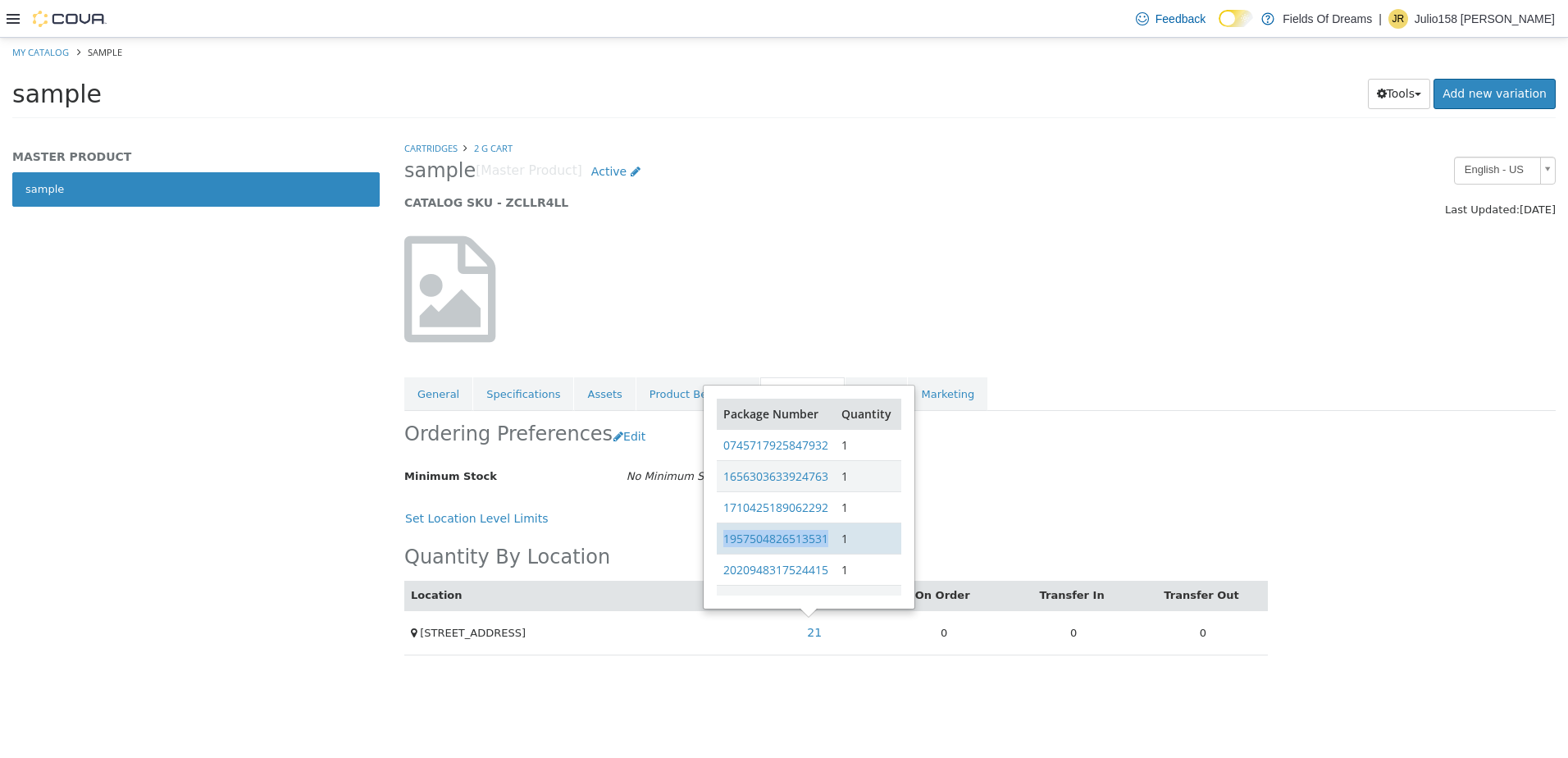
copy link "1957504826513531"
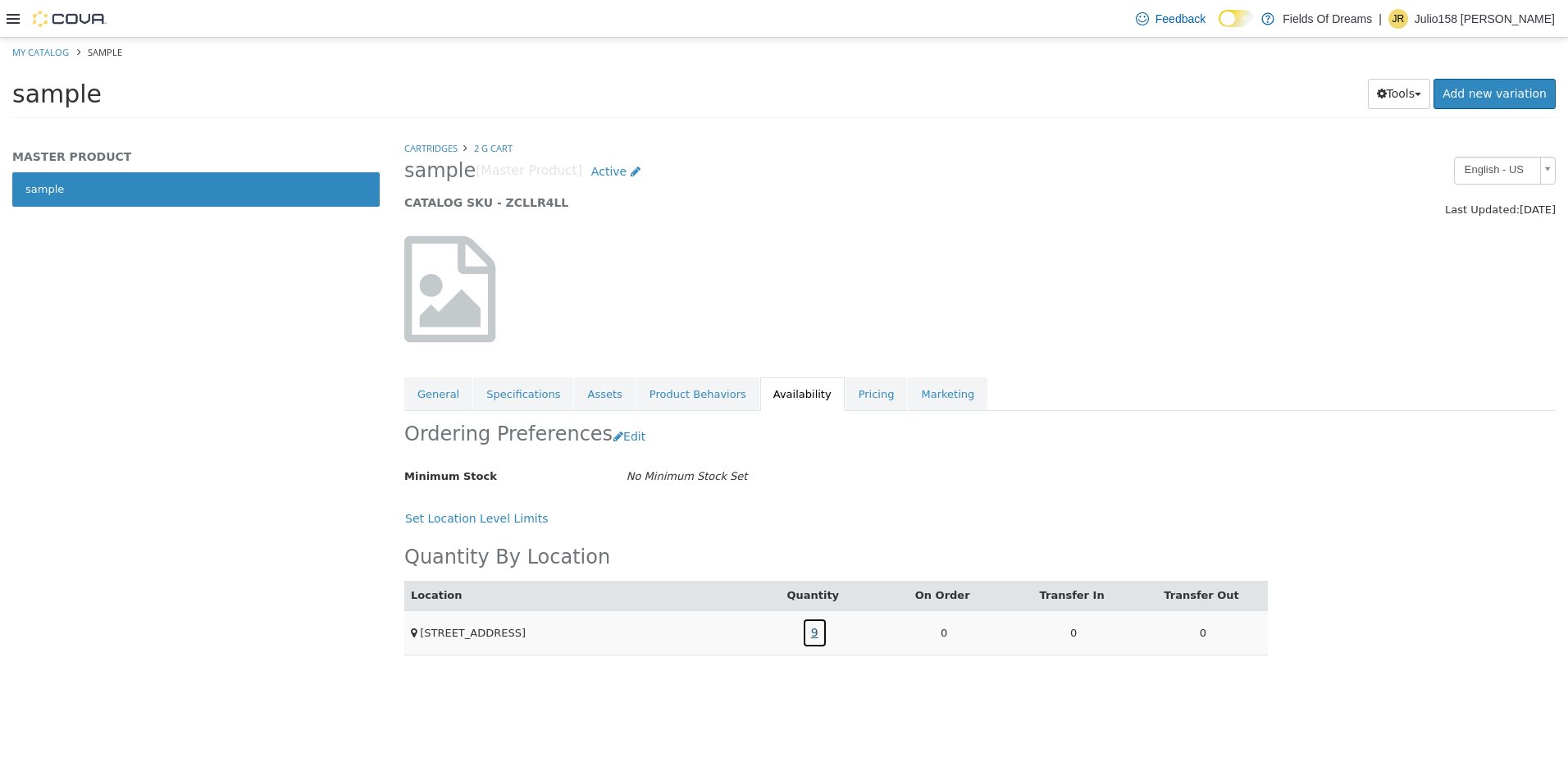
click at [811, 643] on link "9" at bounding box center [815, 633] width 26 height 30
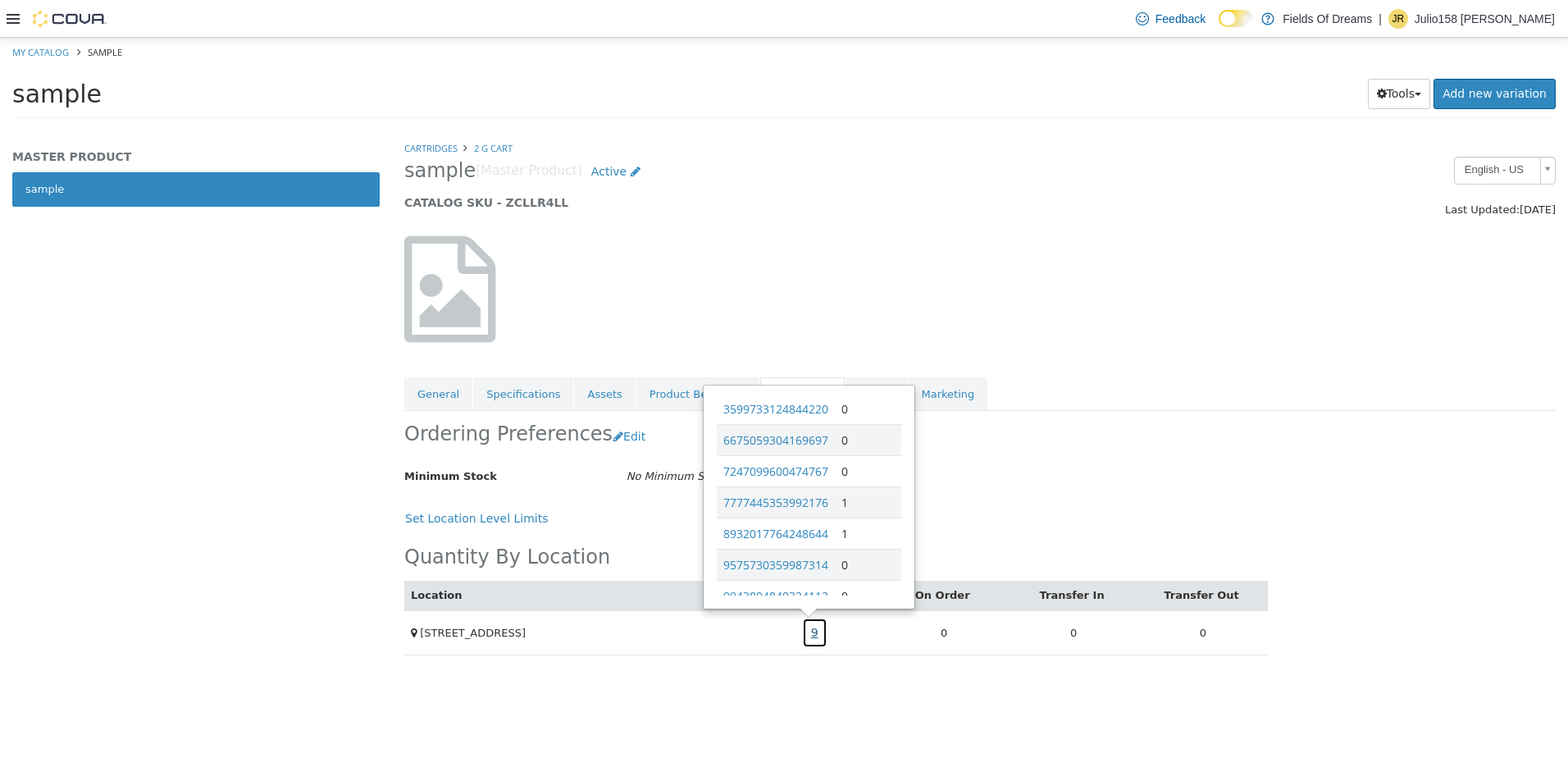
scroll to position [381, 0]
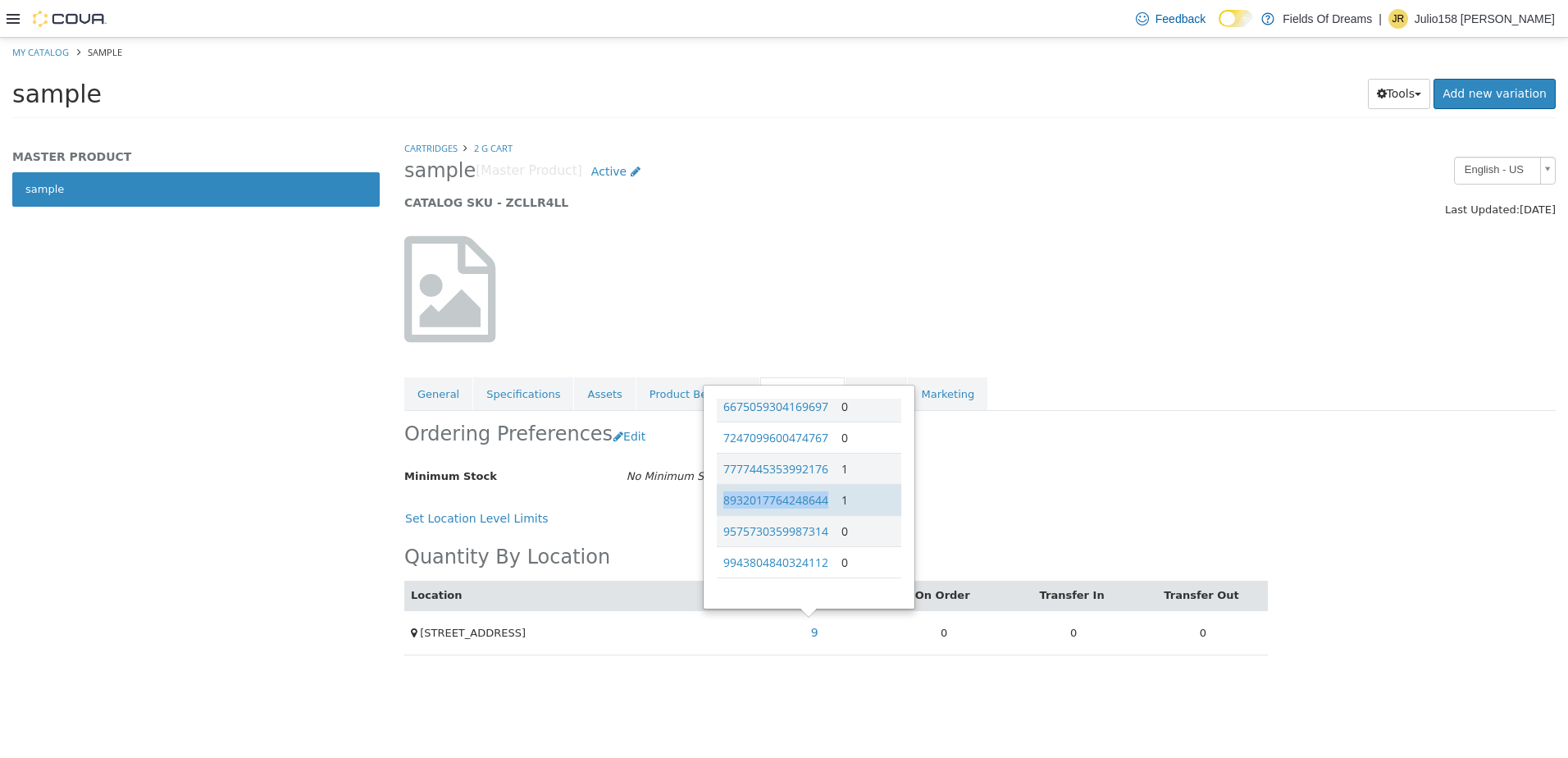
drag, startPoint x: 830, startPoint y: 502, endPoint x: 720, endPoint y: 502, distance: 110.0
click at [720, 502] on td "8932017764248644" at bounding box center [775, 499] width 118 height 31
copy link "8932017764248644"
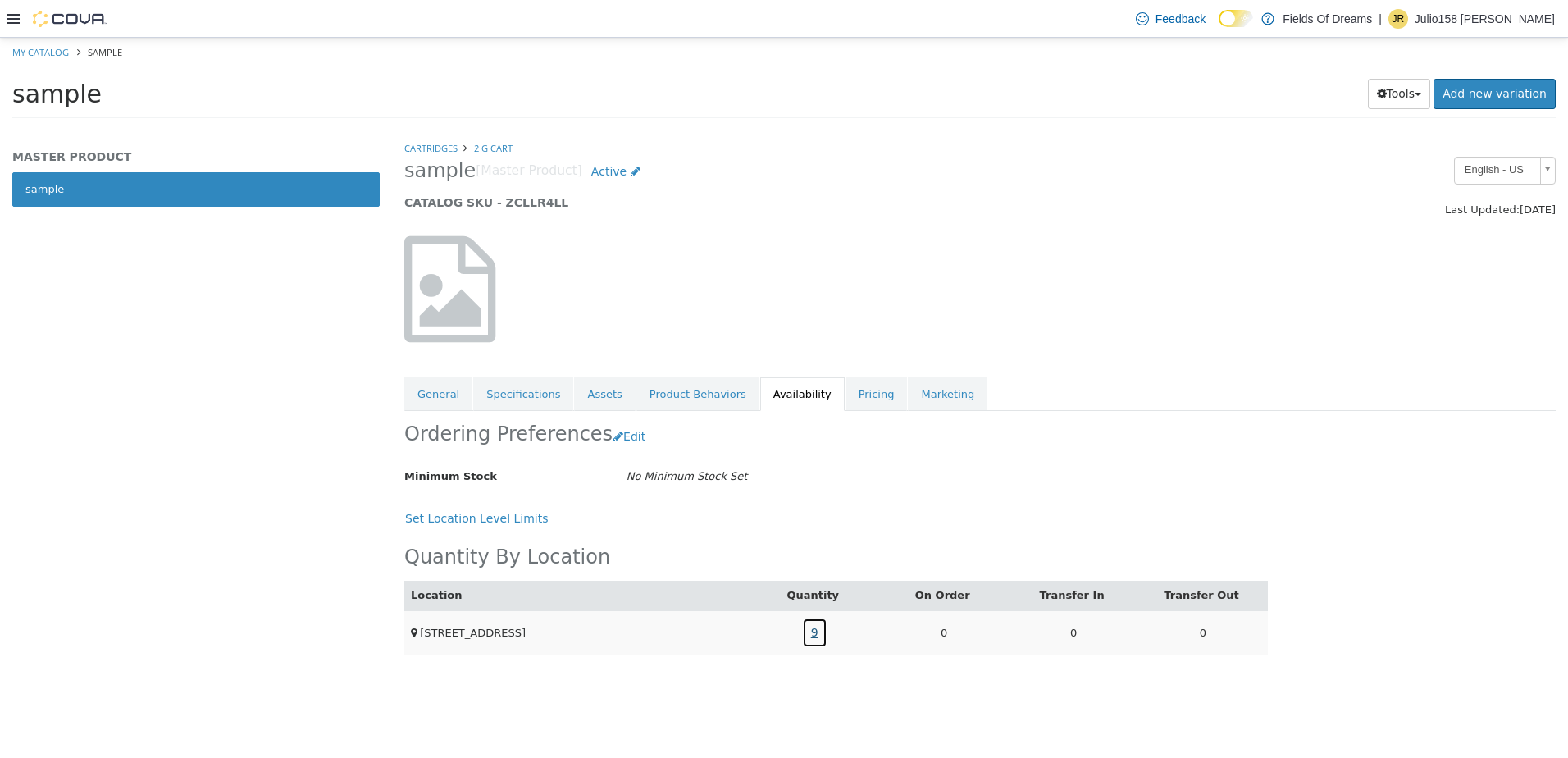
click at [810, 627] on link "9" at bounding box center [815, 633] width 26 height 30
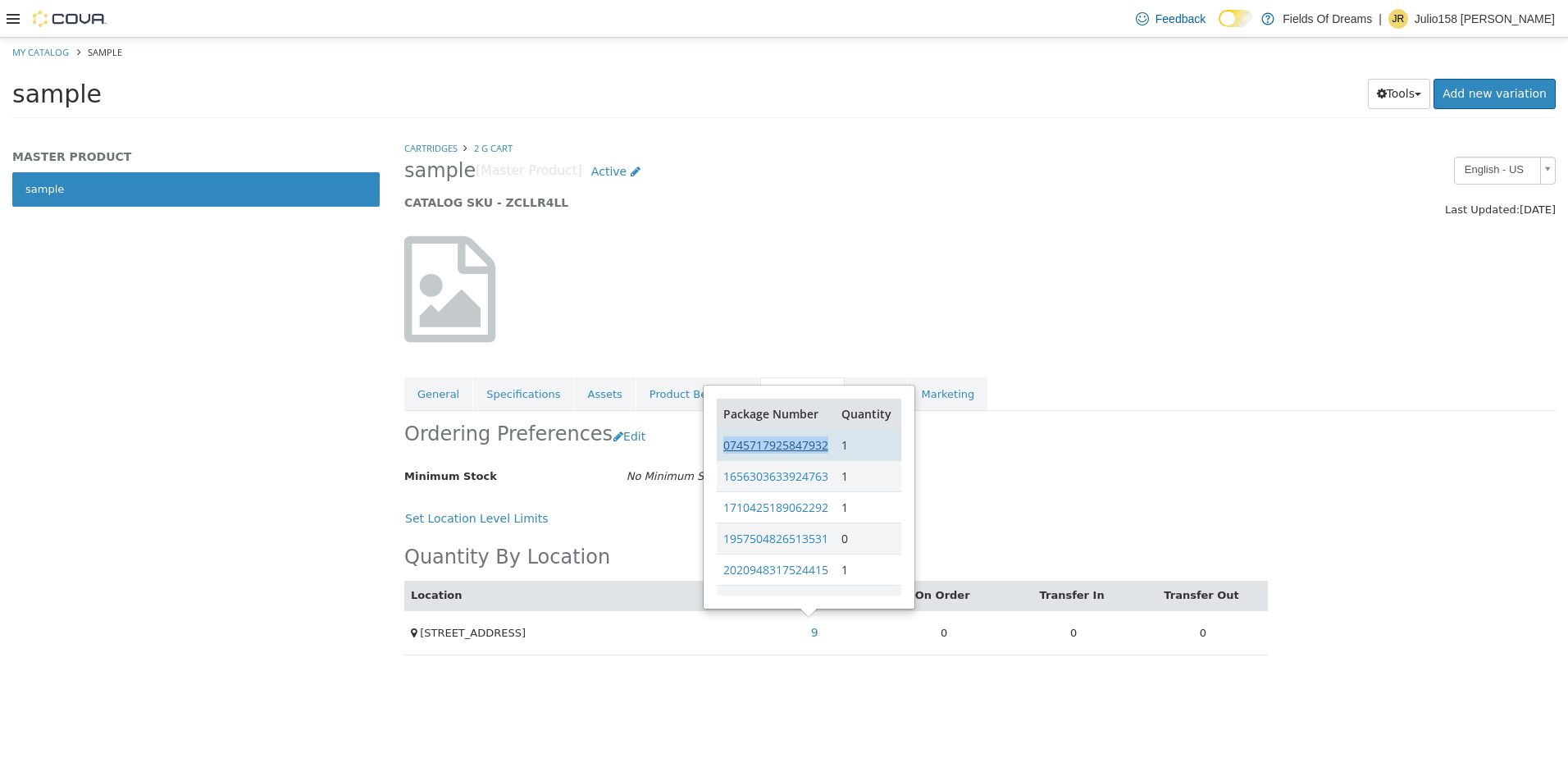
drag, startPoint x: 832, startPoint y: 439, endPoint x: 723, endPoint y: 444, distance: 109.1
click at [723, 444] on td "0745717925847932" at bounding box center [775, 444] width 118 height 31
copy link "0745717925847932"
drag, startPoint x: 832, startPoint y: 473, endPoint x: 722, endPoint y: 476, distance: 110.0
click at [722, 476] on td "1656303633924763" at bounding box center [775, 475] width 118 height 31
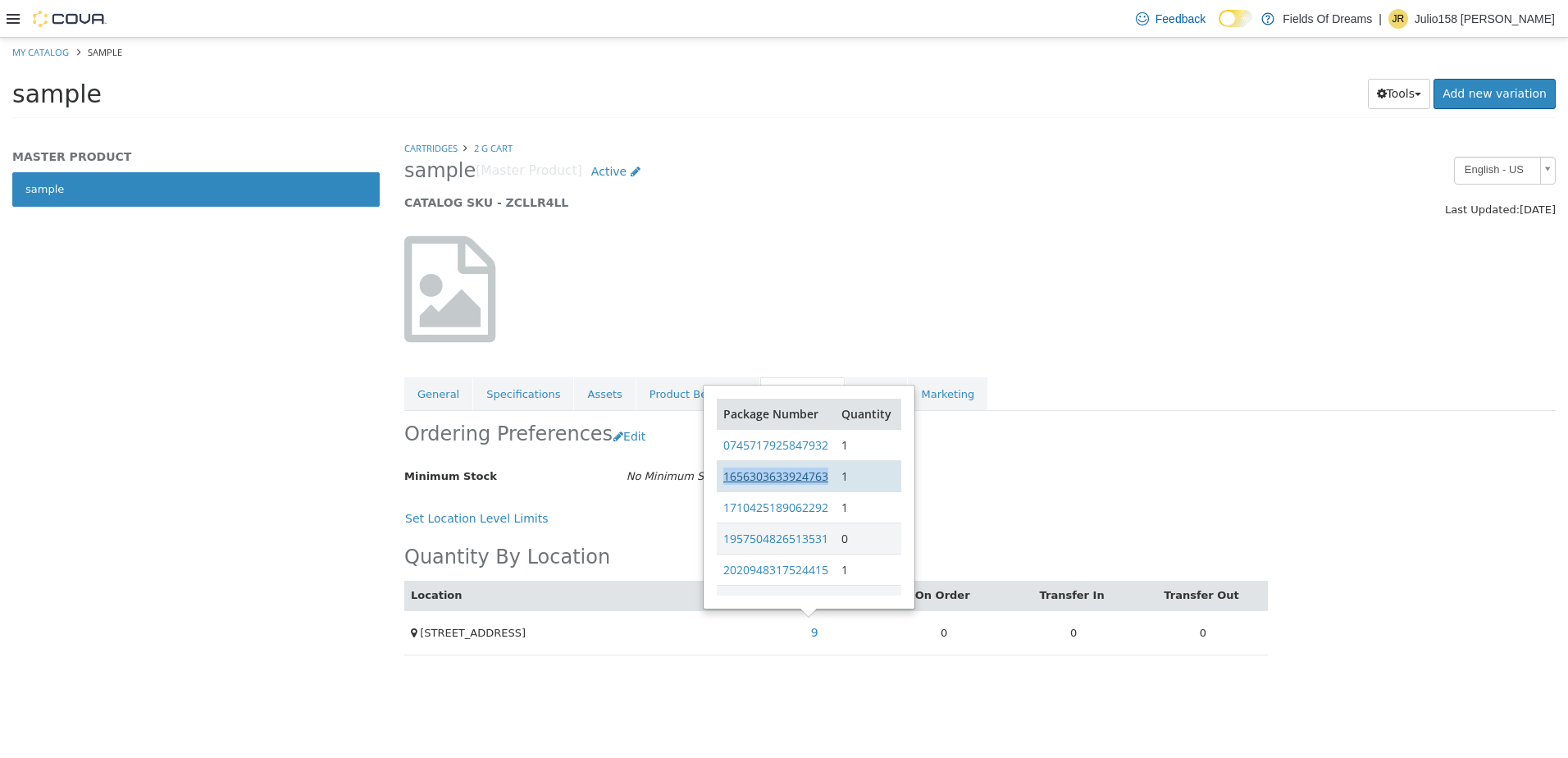
copy link "1656303633924763"
drag, startPoint x: 831, startPoint y: 511, endPoint x: 723, endPoint y: 516, distance: 108.1
click at [723, 516] on td "1710425189062292" at bounding box center [775, 507] width 118 height 31
copy link "1710425189062292"
drag, startPoint x: 830, startPoint y: 568, endPoint x: 721, endPoint y: 571, distance: 109.0
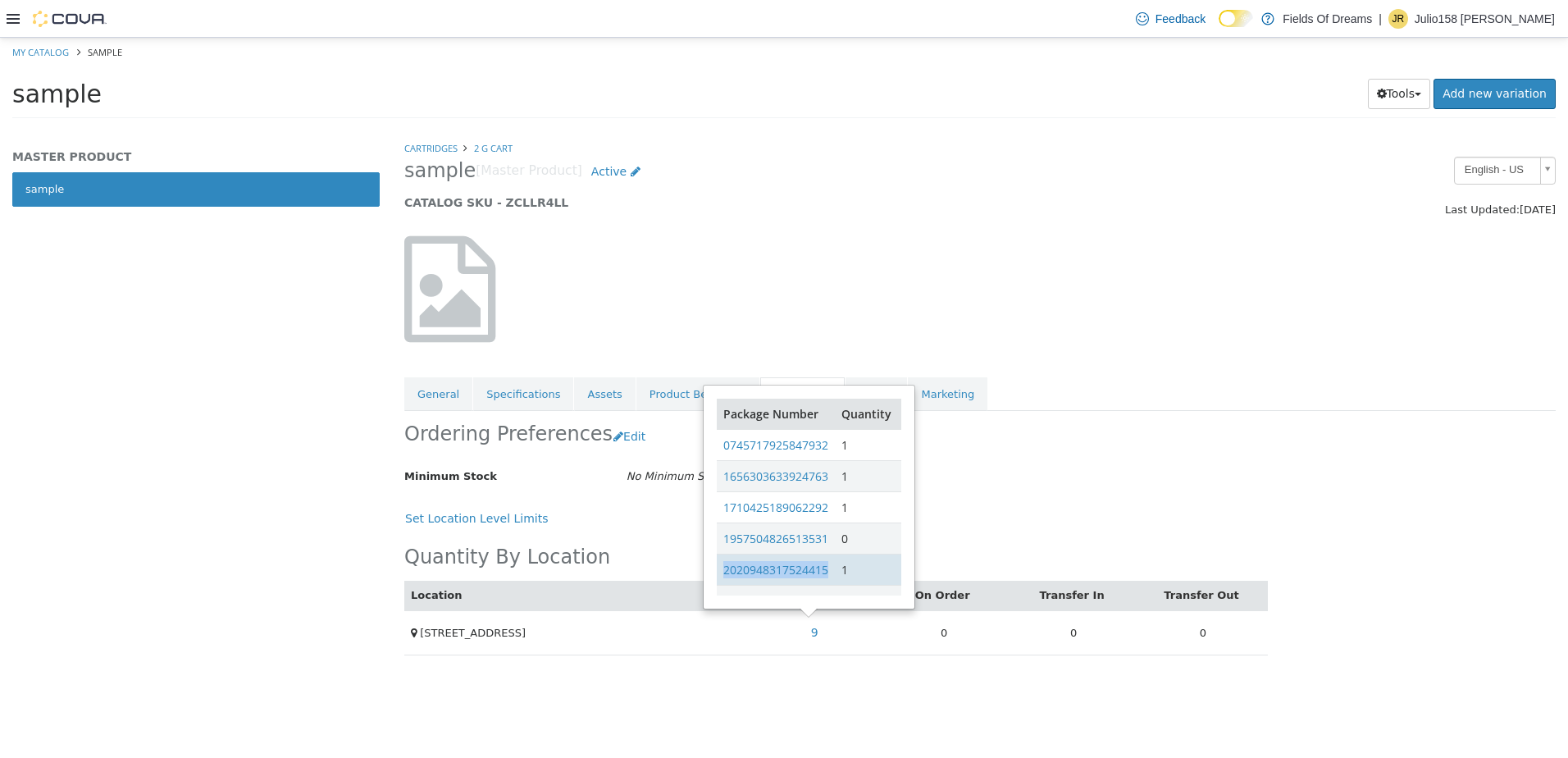
click at [721, 571] on td "2020948317524415" at bounding box center [775, 570] width 118 height 31
copy link "2020948317524415"
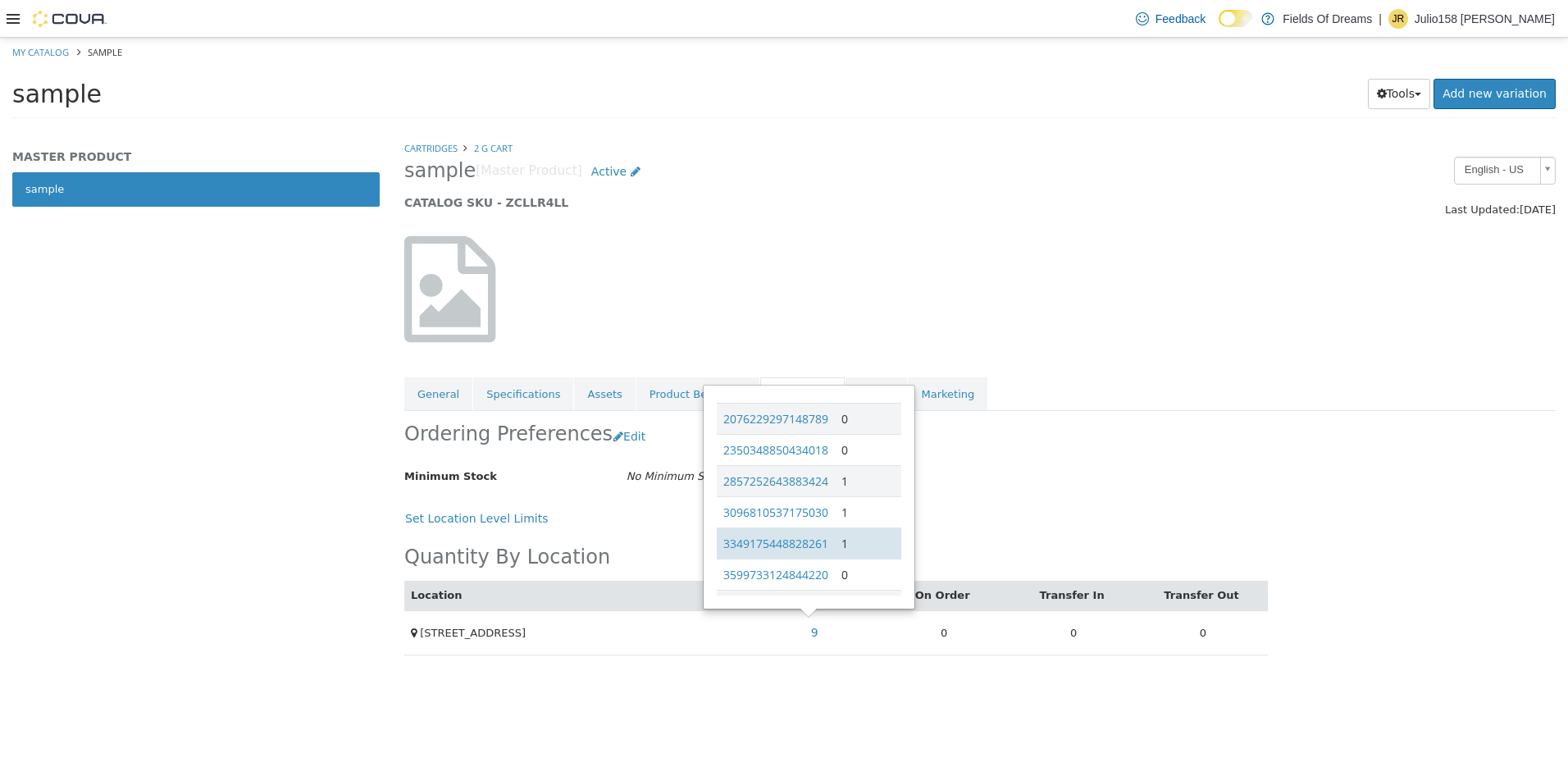
scroll to position [197, 0]
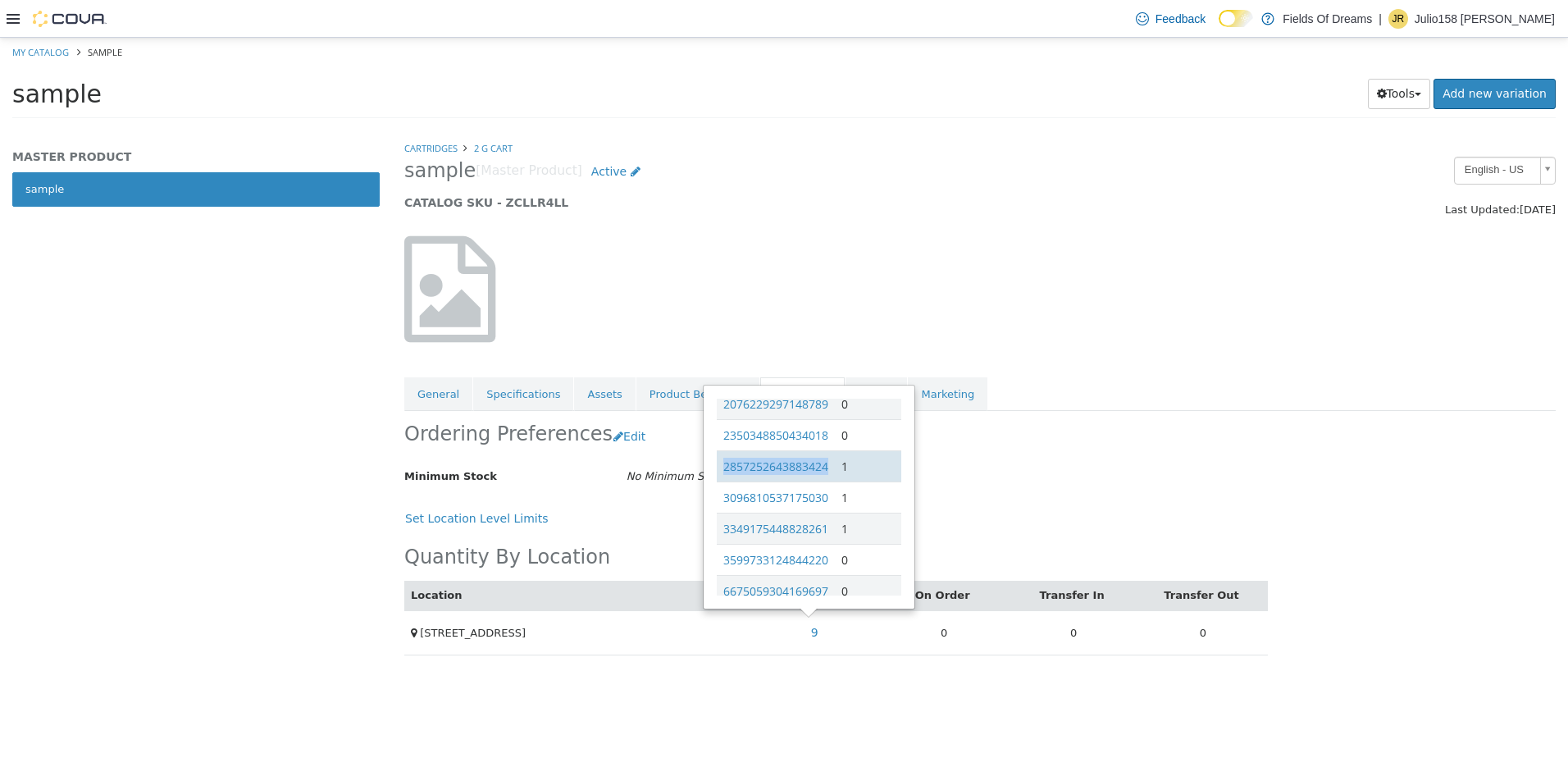
drag, startPoint x: 832, startPoint y: 472, endPoint x: 725, endPoint y: 475, distance: 107.0
click at [725, 475] on td "2857252643883424" at bounding box center [775, 466] width 118 height 31
copy link "2857252643883424"
drag, startPoint x: 833, startPoint y: 499, endPoint x: 726, endPoint y: 507, distance: 107.3
click at [726, 507] on td "3096810537175030" at bounding box center [775, 497] width 118 height 31
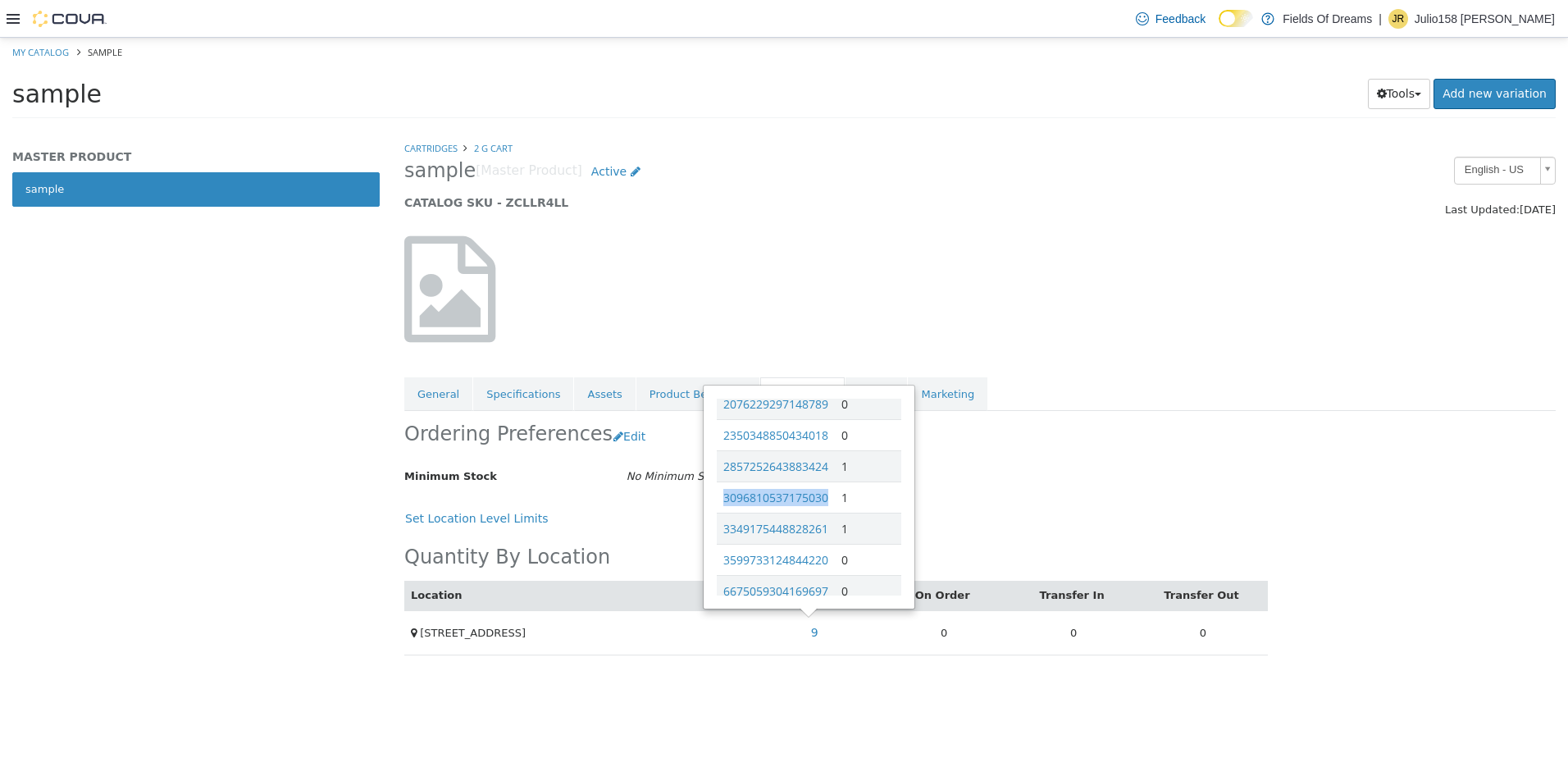
copy link "3096810537175030"
drag, startPoint x: 838, startPoint y: 529, endPoint x: 723, endPoint y: 543, distance: 115.8
click at [723, 543] on tr "3349175448828261 1" at bounding box center [809, 528] width 185 height 31
copy link "3349175448828261"
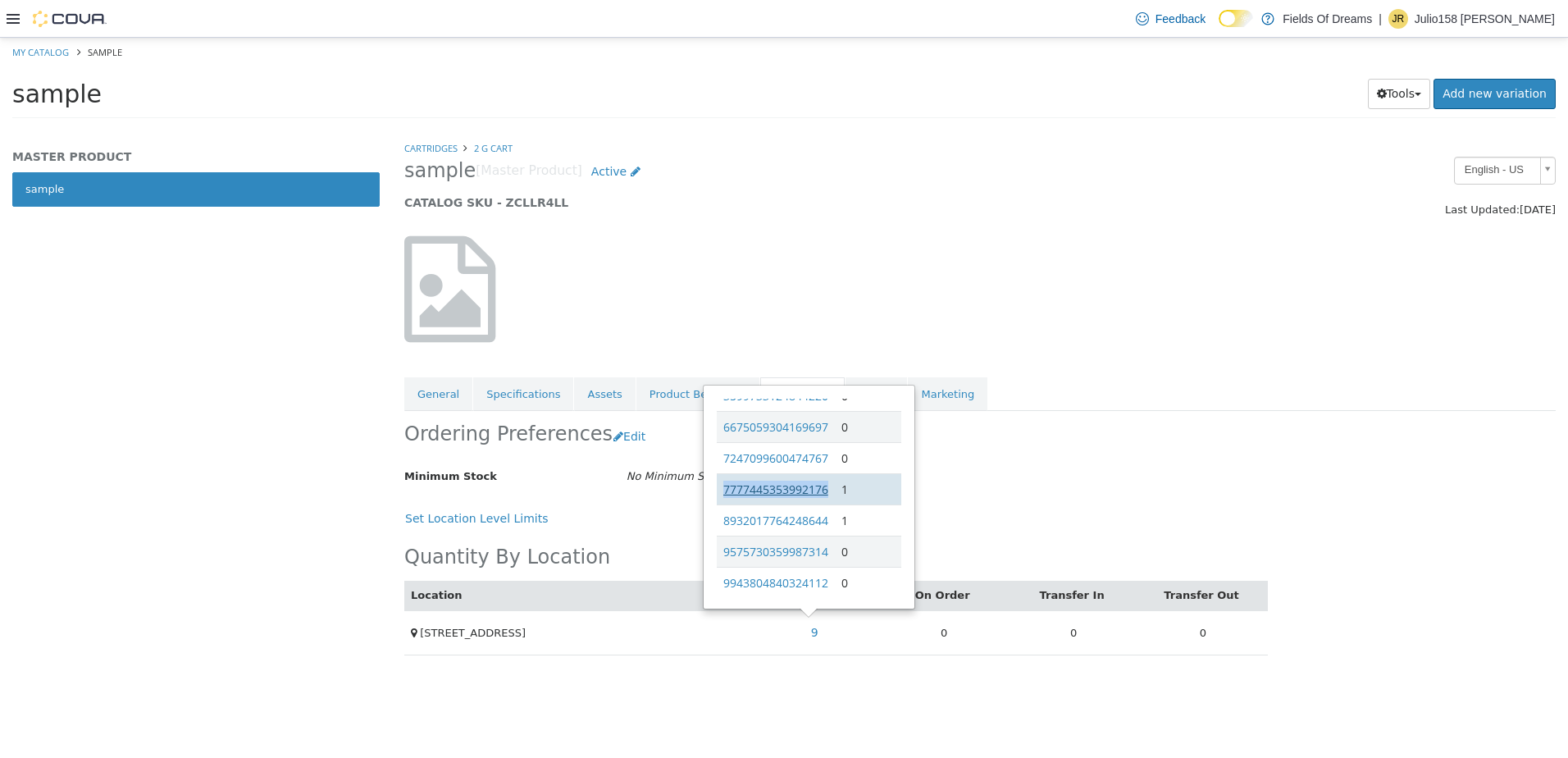
drag, startPoint x: 832, startPoint y: 487, endPoint x: 725, endPoint y: 492, distance: 107.1
click at [725, 492] on td "7777445353992176" at bounding box center [775, 489] width 118 height 31
copy link "7777445353992176"
drag, startPoint x: 834, startPoint y: 516, endPoint x: 721, endPoint y: 528, distance: 113.6
click at [721, 528] on tr "8932017764248644 1" at bounding box center [809, 520] width 185 height 31
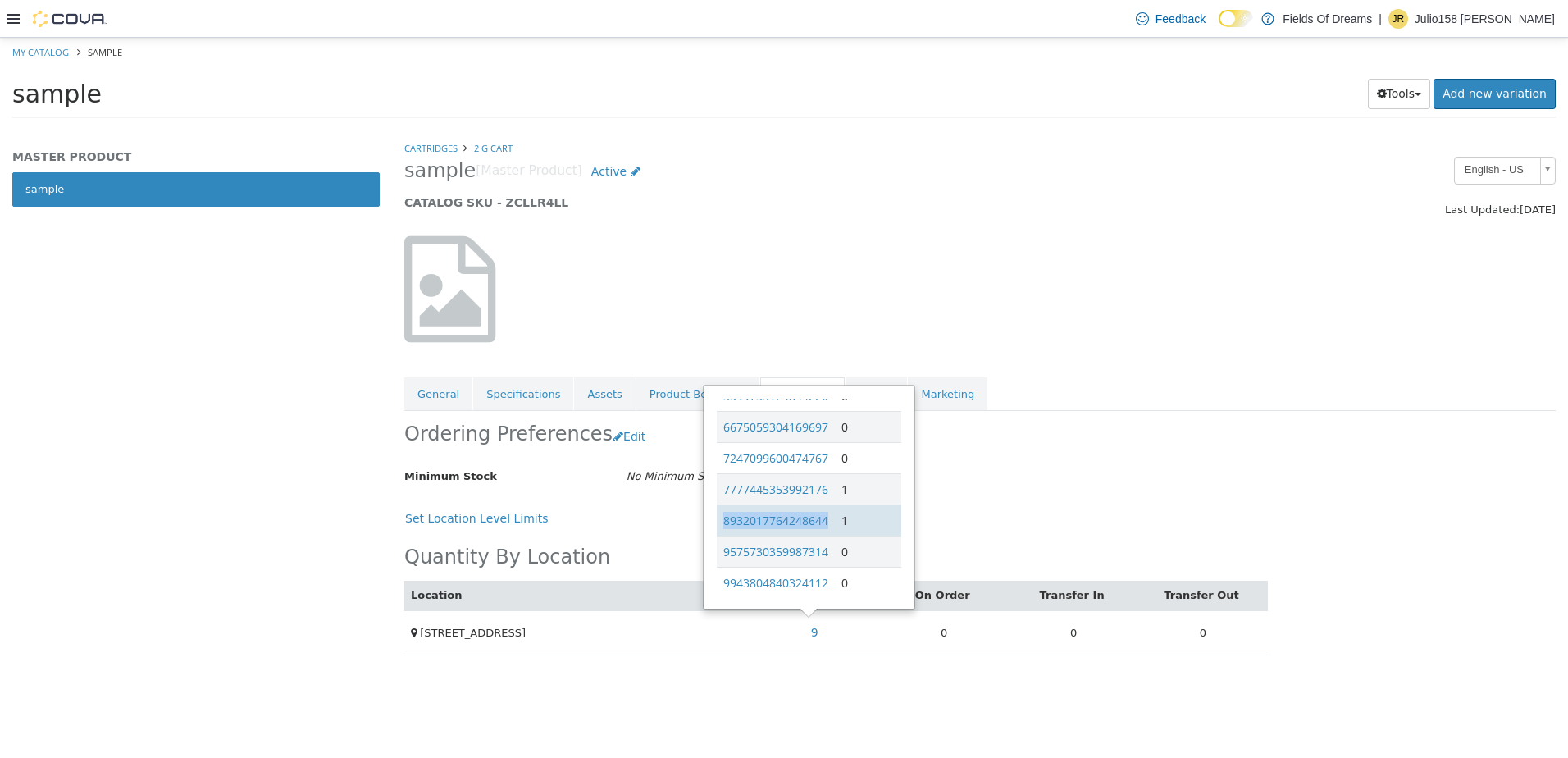
copy link "8932017764248644"
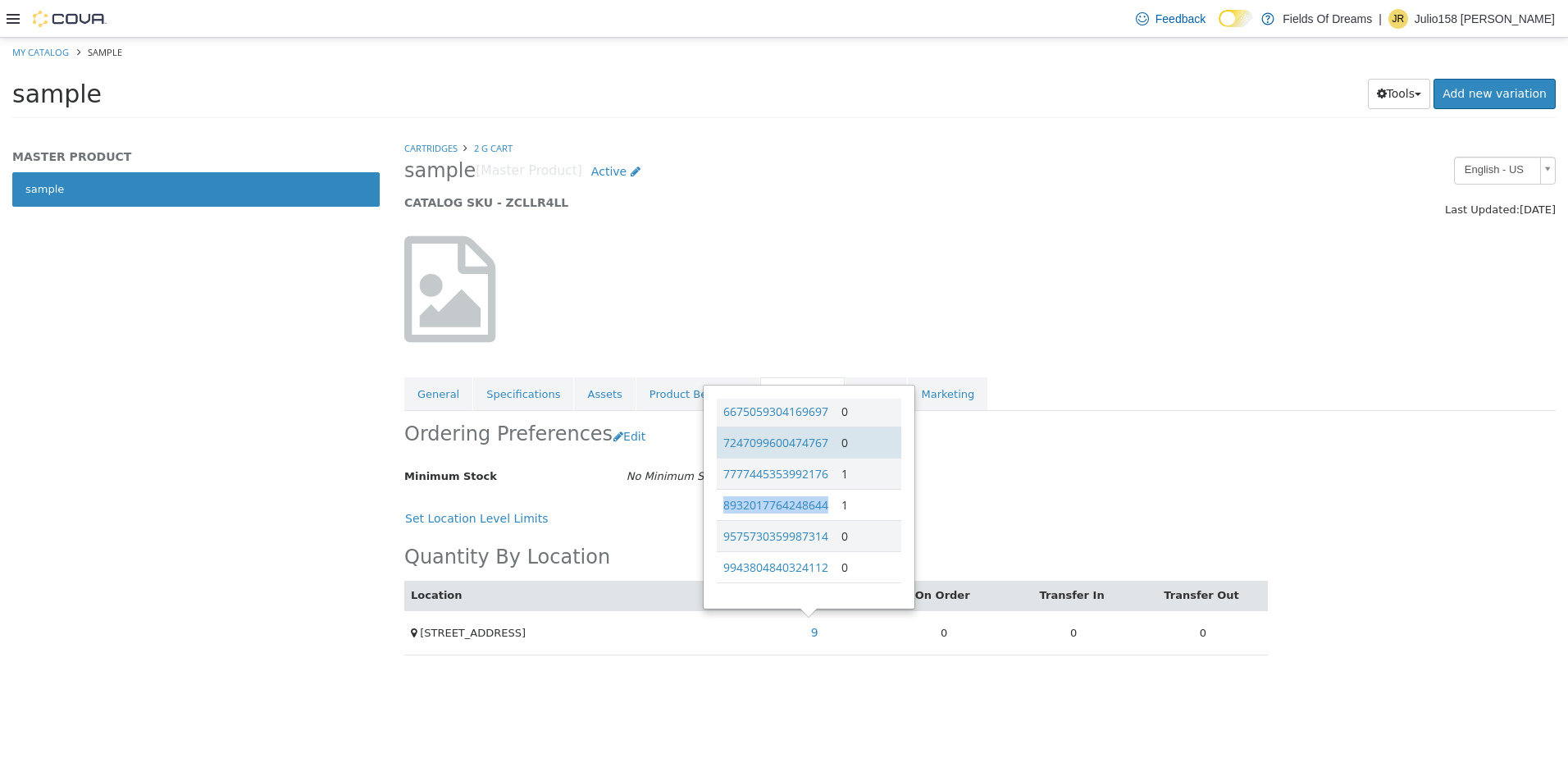
scroll to position [381, 0]
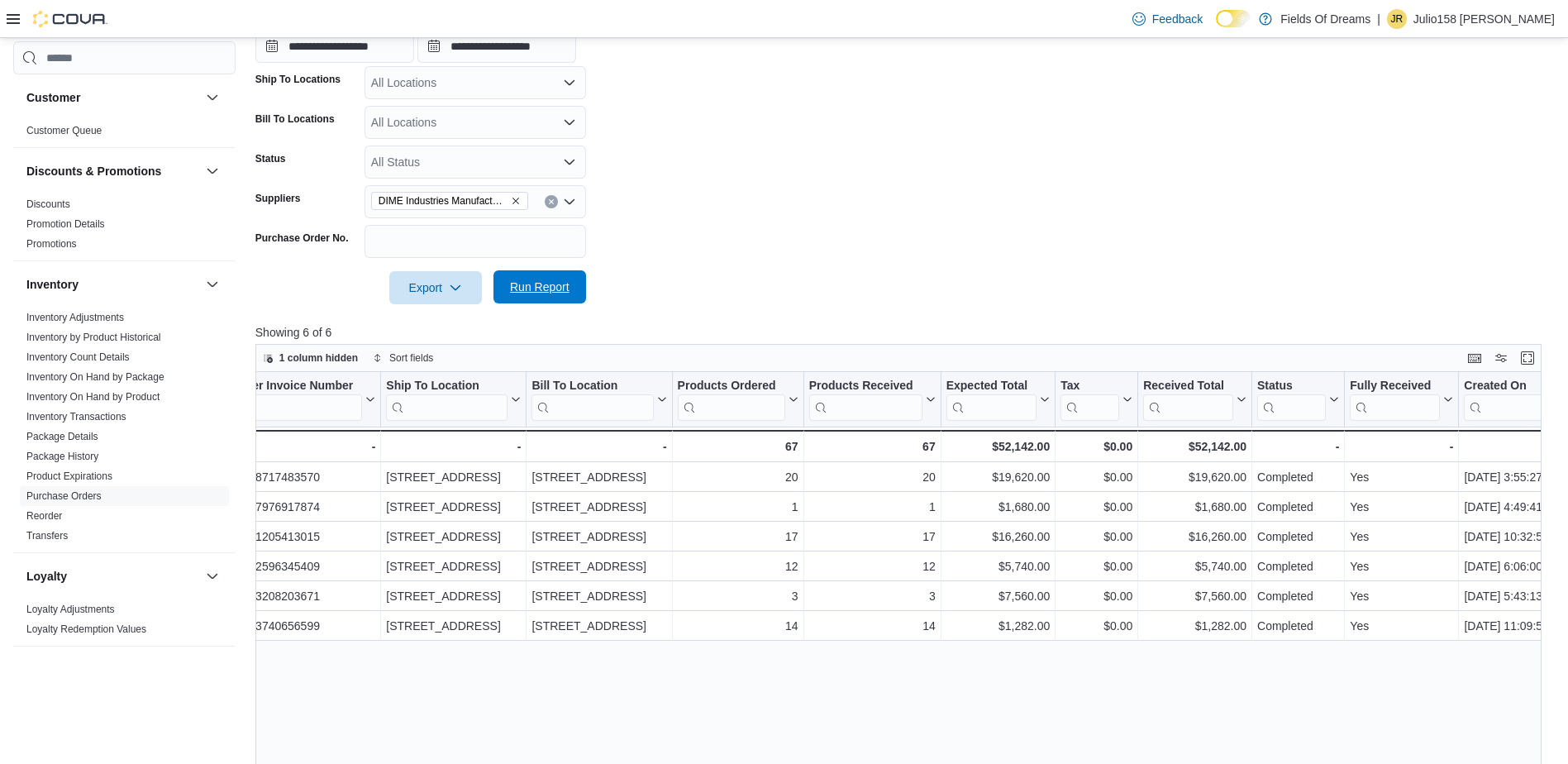
scroll to position [165, 0]
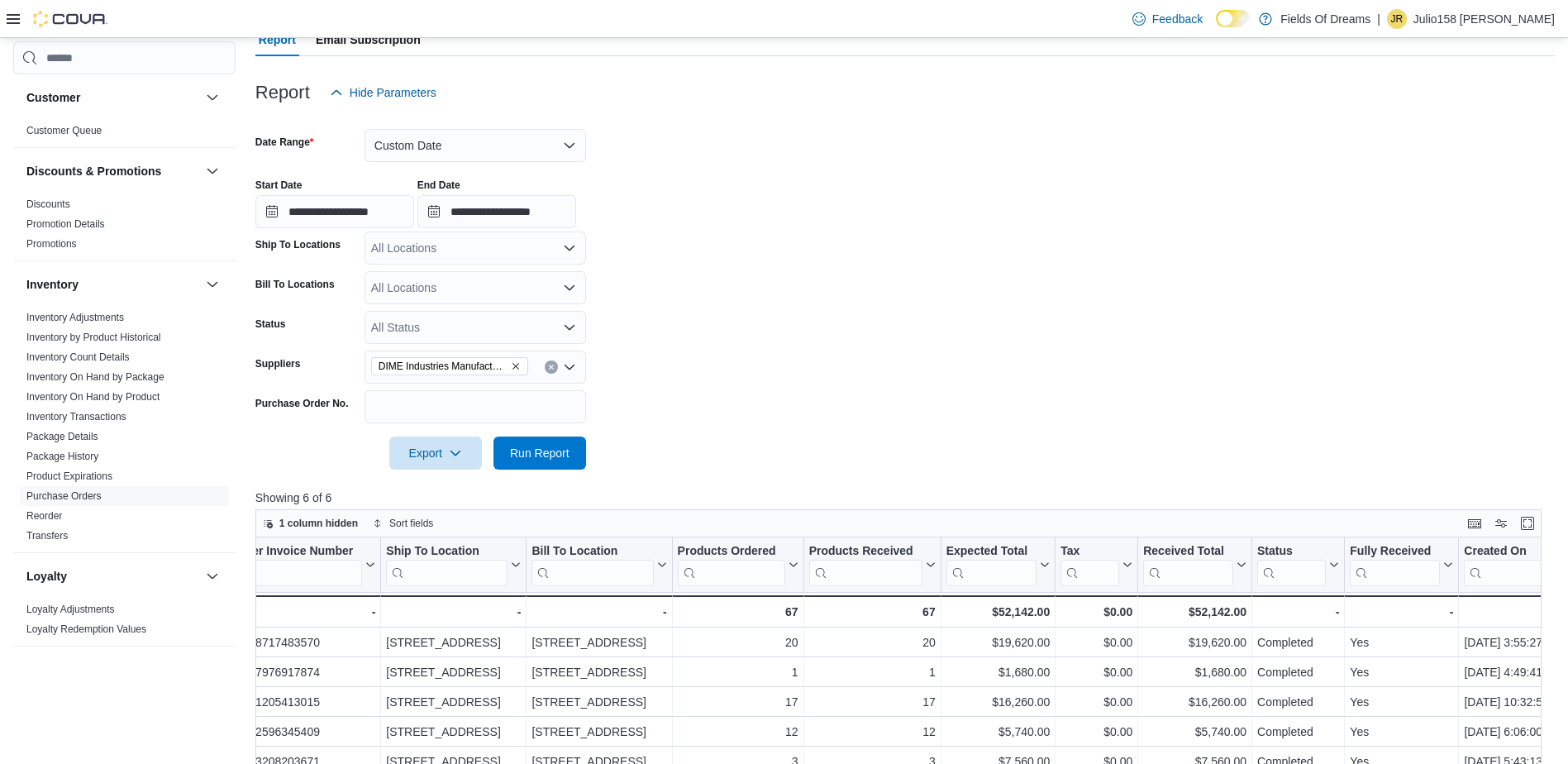
click at [553, 362] on button "Clear input" at bounding box center [551, 367] width 13 height 13
type input "**"
click at [497, 415] on span "Smart Money Packaging LLC - Lumber NE Manufacturer" at bounding box center [474, 419] width 202 height 17
click at [907, 398] on form "**********" at bounding box center [905, 288] width 1300 height 360
click at [556, 467] on span "Run Report" at bounding box center [539, 453] width 73 height 33
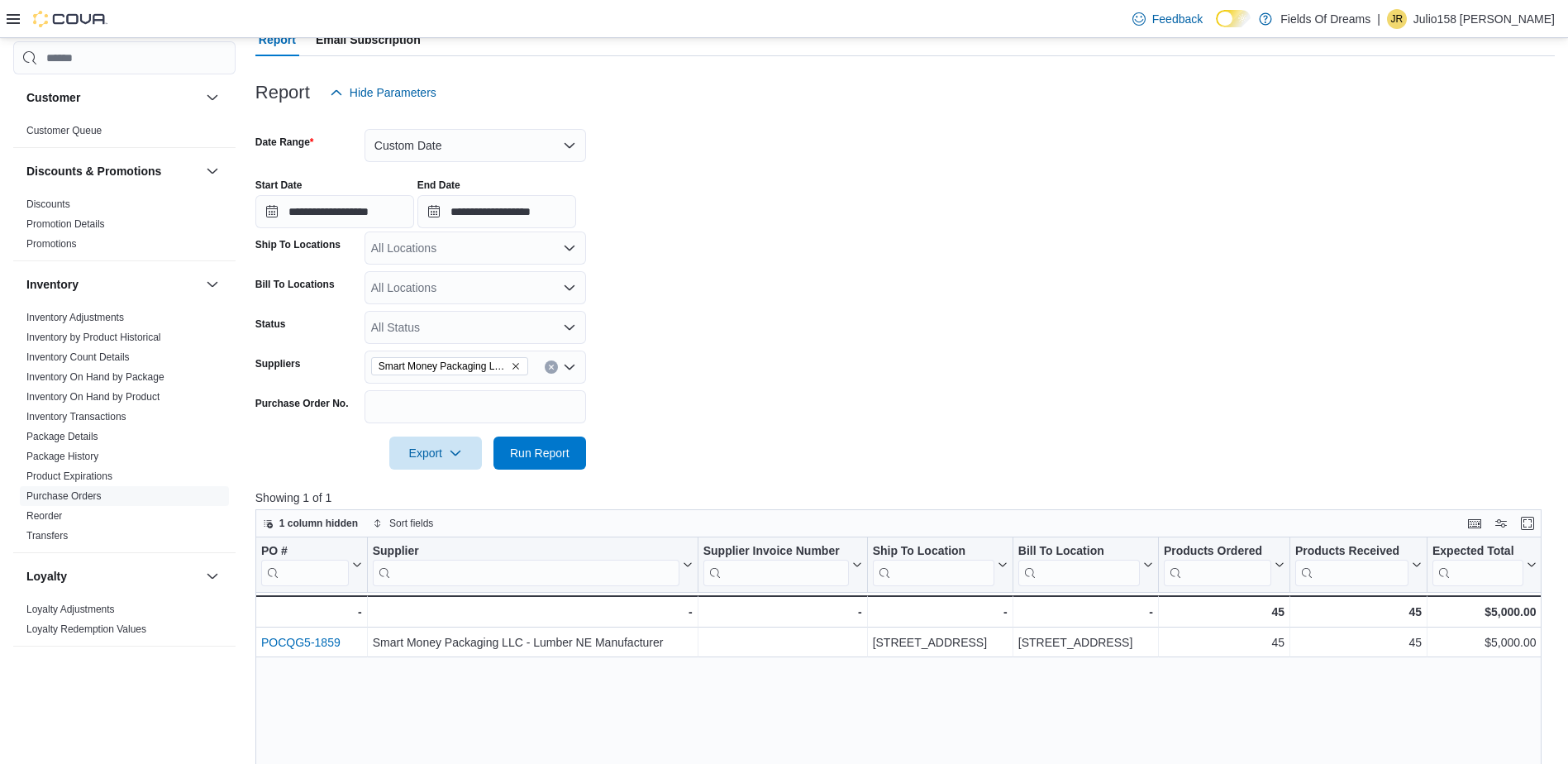
scroll to position [535, 0]
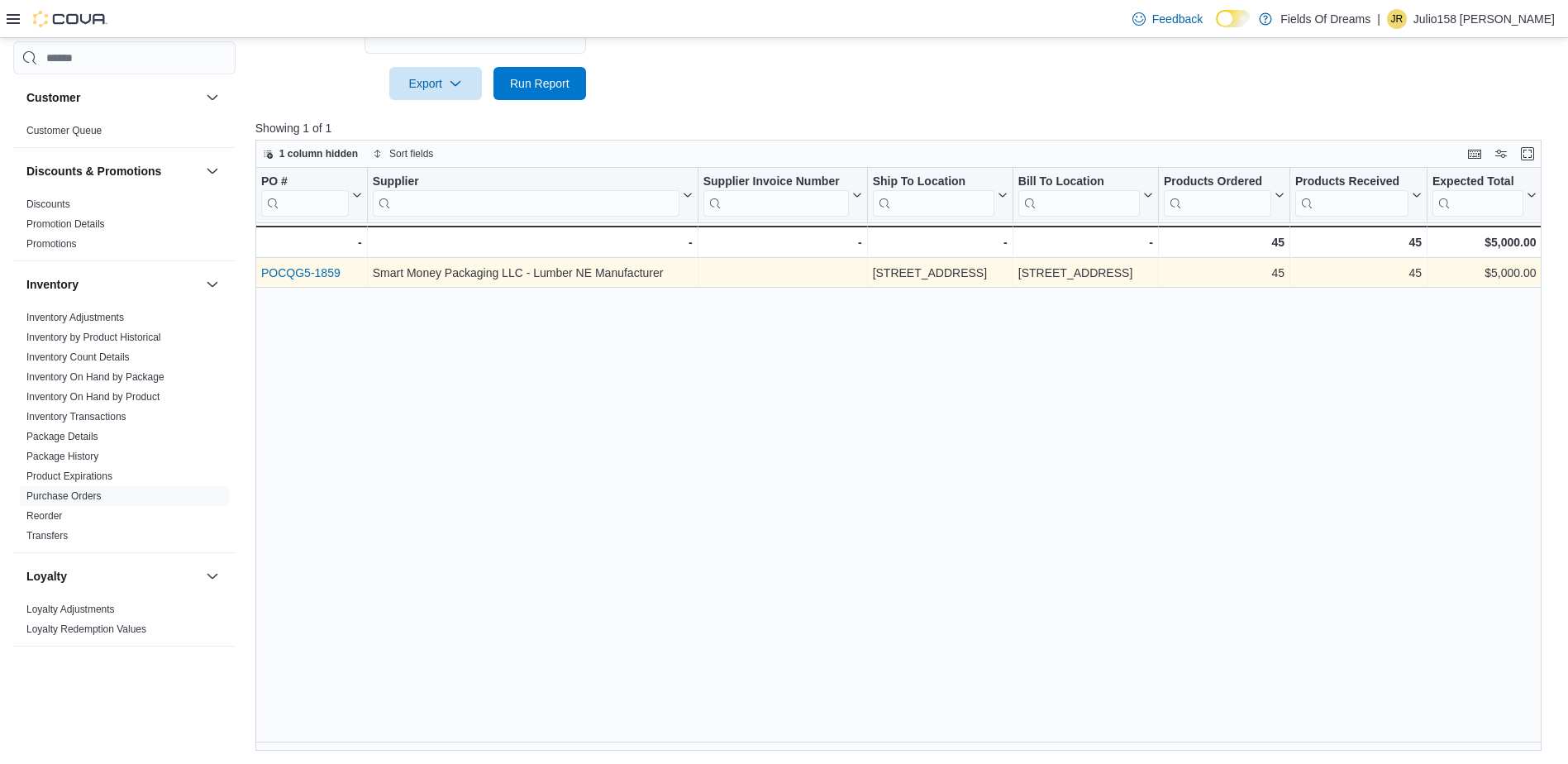
click at [316, 277] on link "POCQG5-1859" at bounding box center [301, 273] width 79 height 13
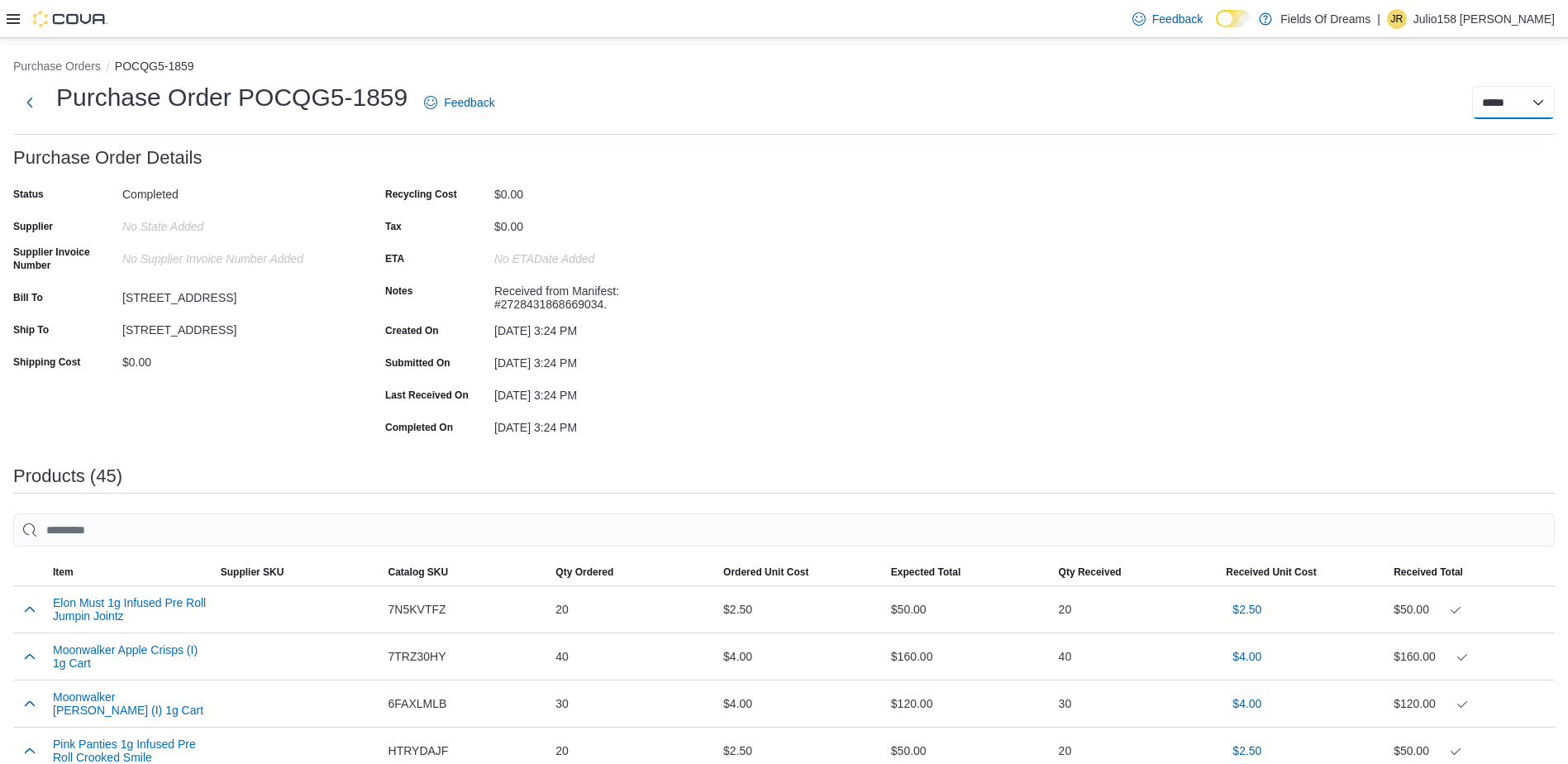
click at [1517, 106] on select "***** *****" at bounding box center [1514, 102] width 83 height 33
select select "**********"
click at [1485, 86] on select "***** *****" at bounding box center [1514, 102] width 83 height 33
select select
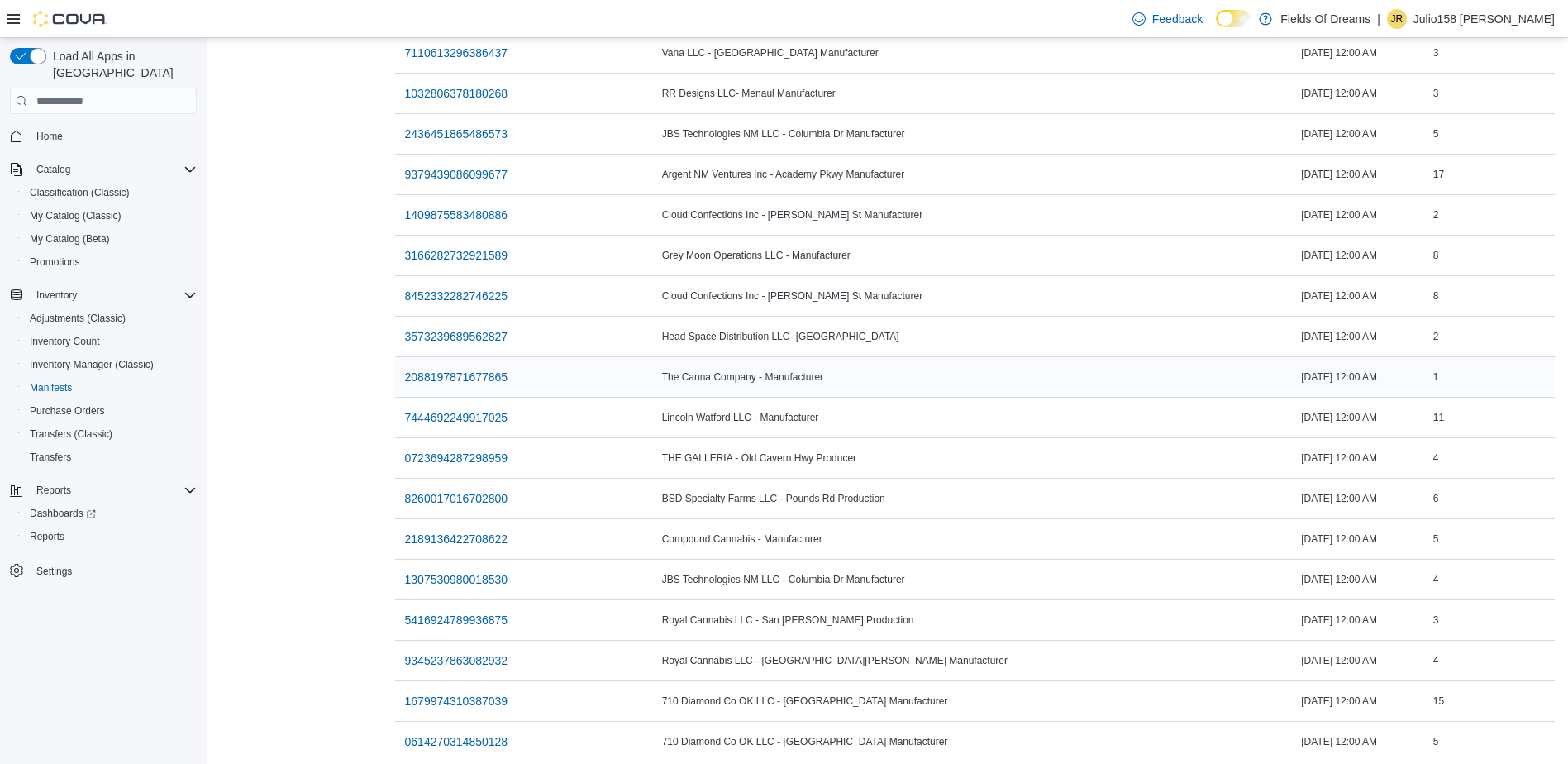
scroll to position [1955, 0]
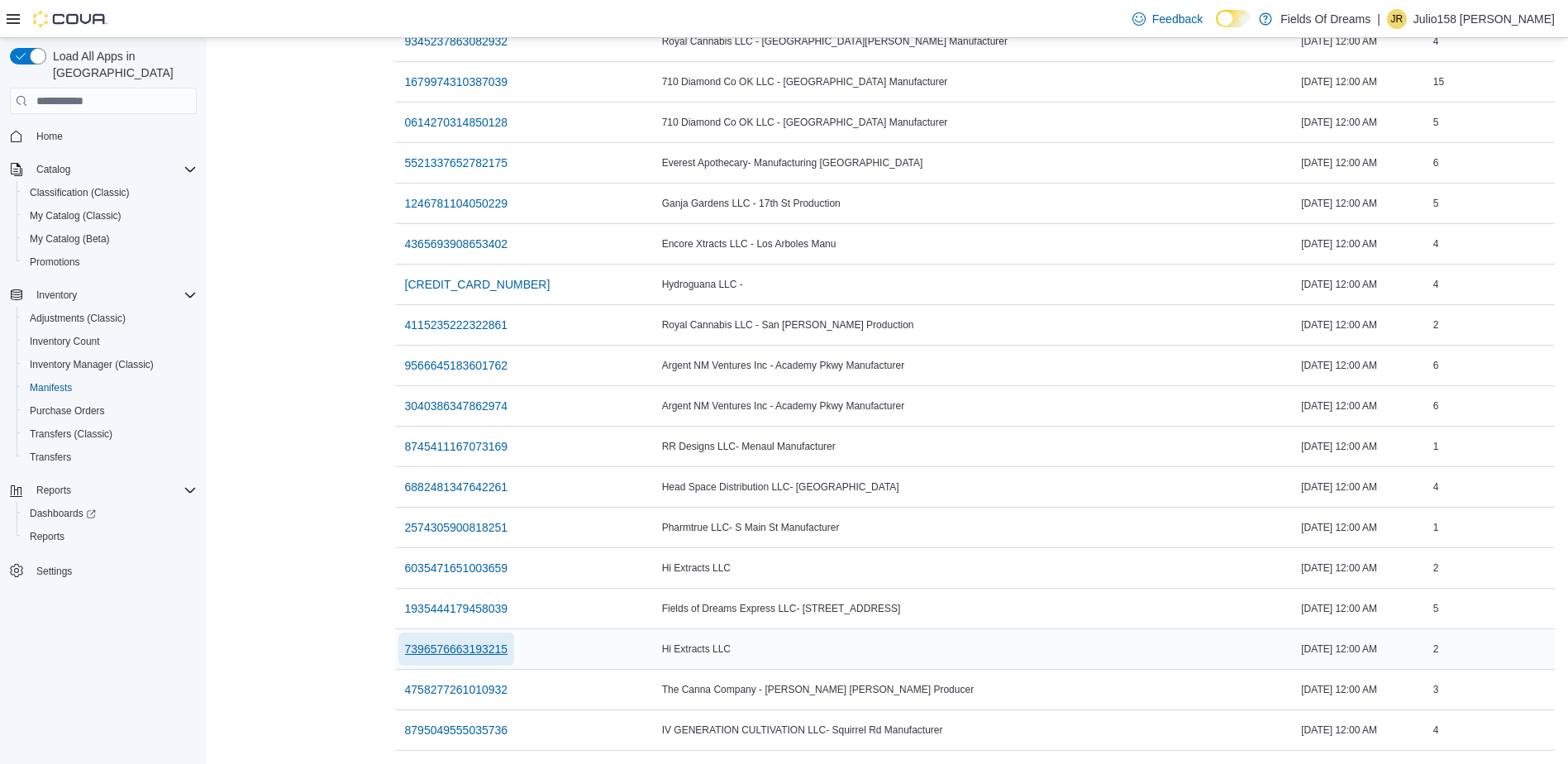
click at [485, 641] on span "7396576663193215" at bounding box center [457, 649] width 103 height 17
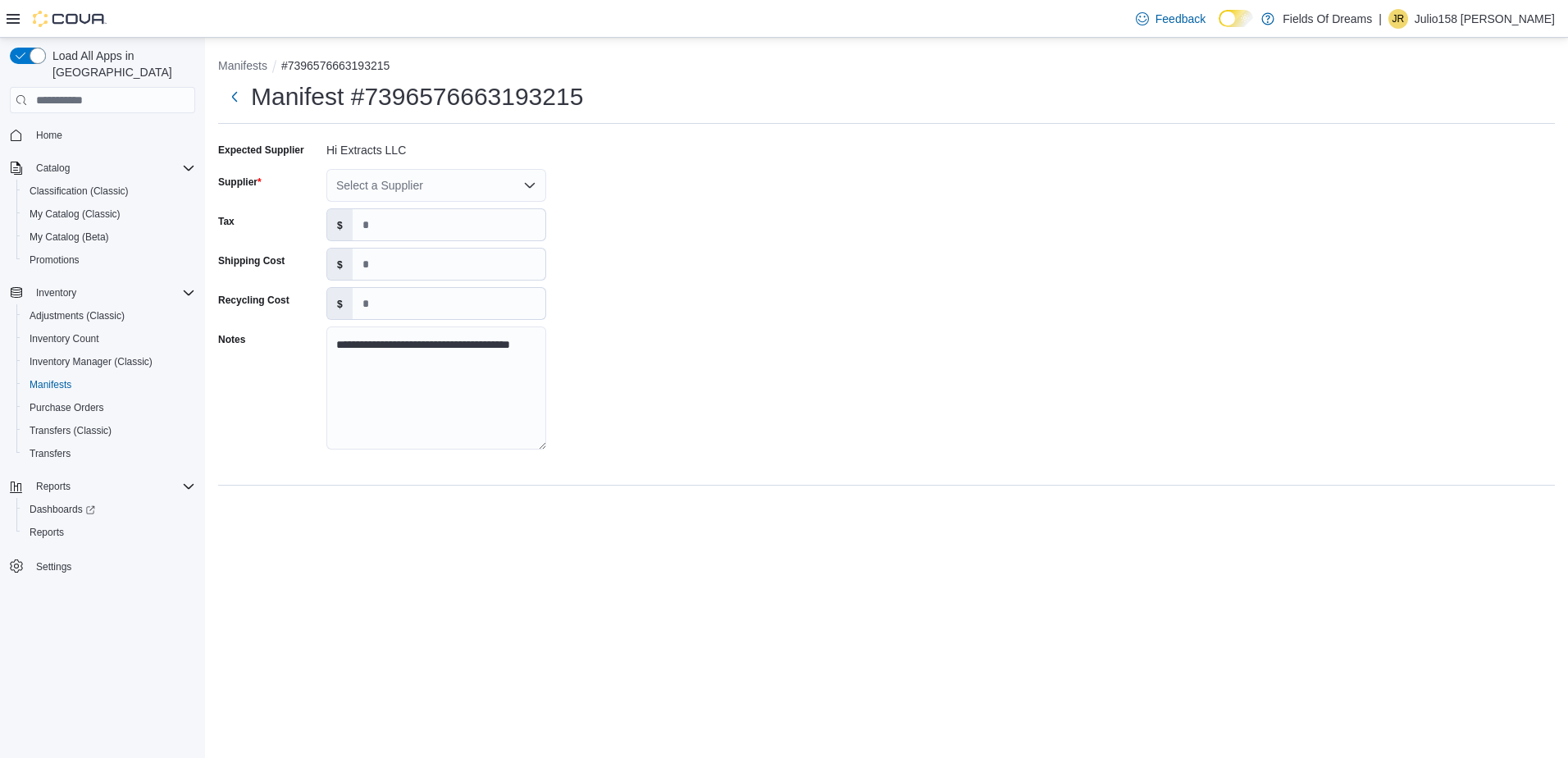
click at [350, 185] on div "Select a Supplier" at bounding box center [436, 186] width 219 height 33
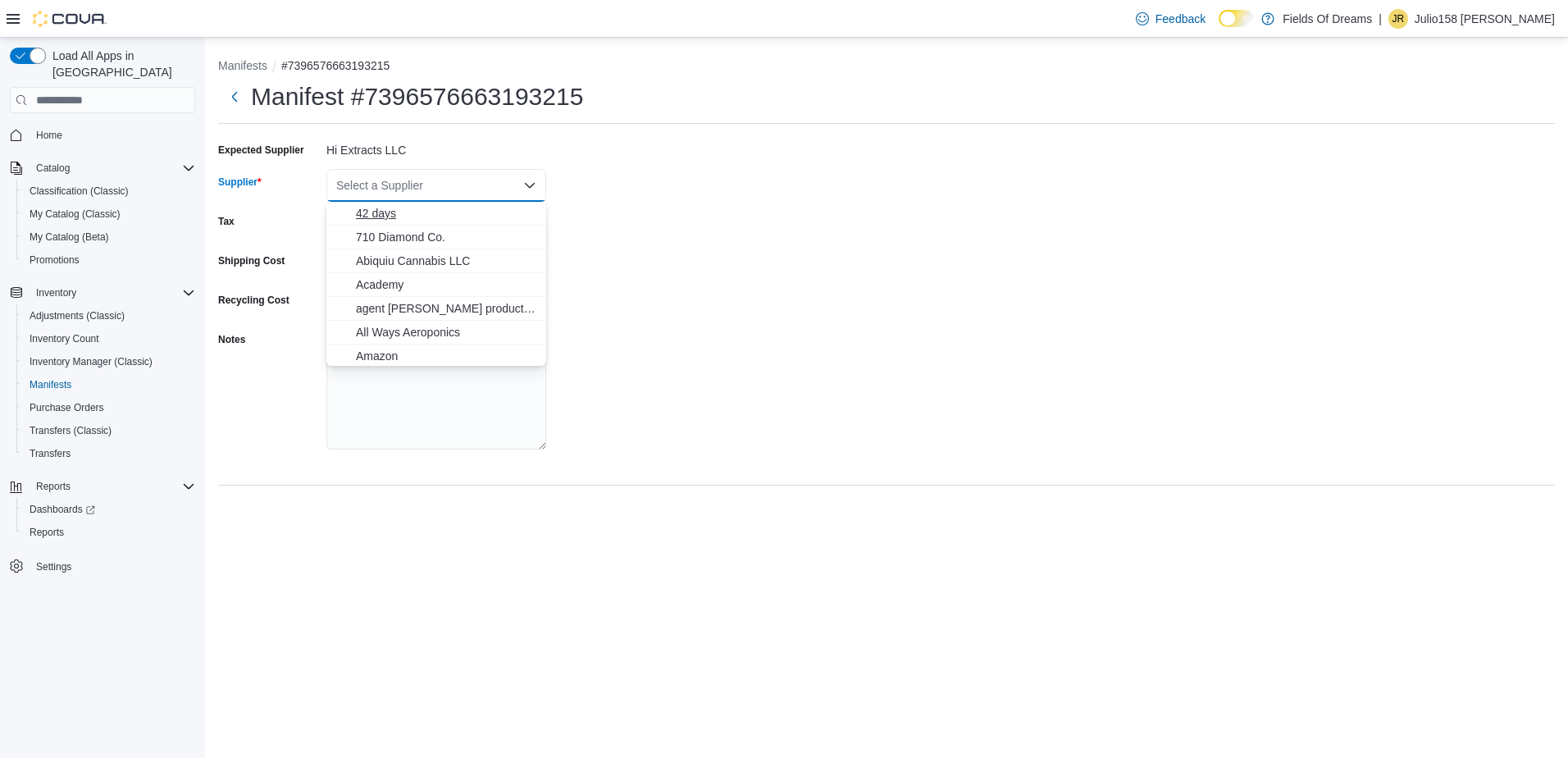
click at [360, 219] on span "42 days" at bounding box center [445, 213] width 180 height 16
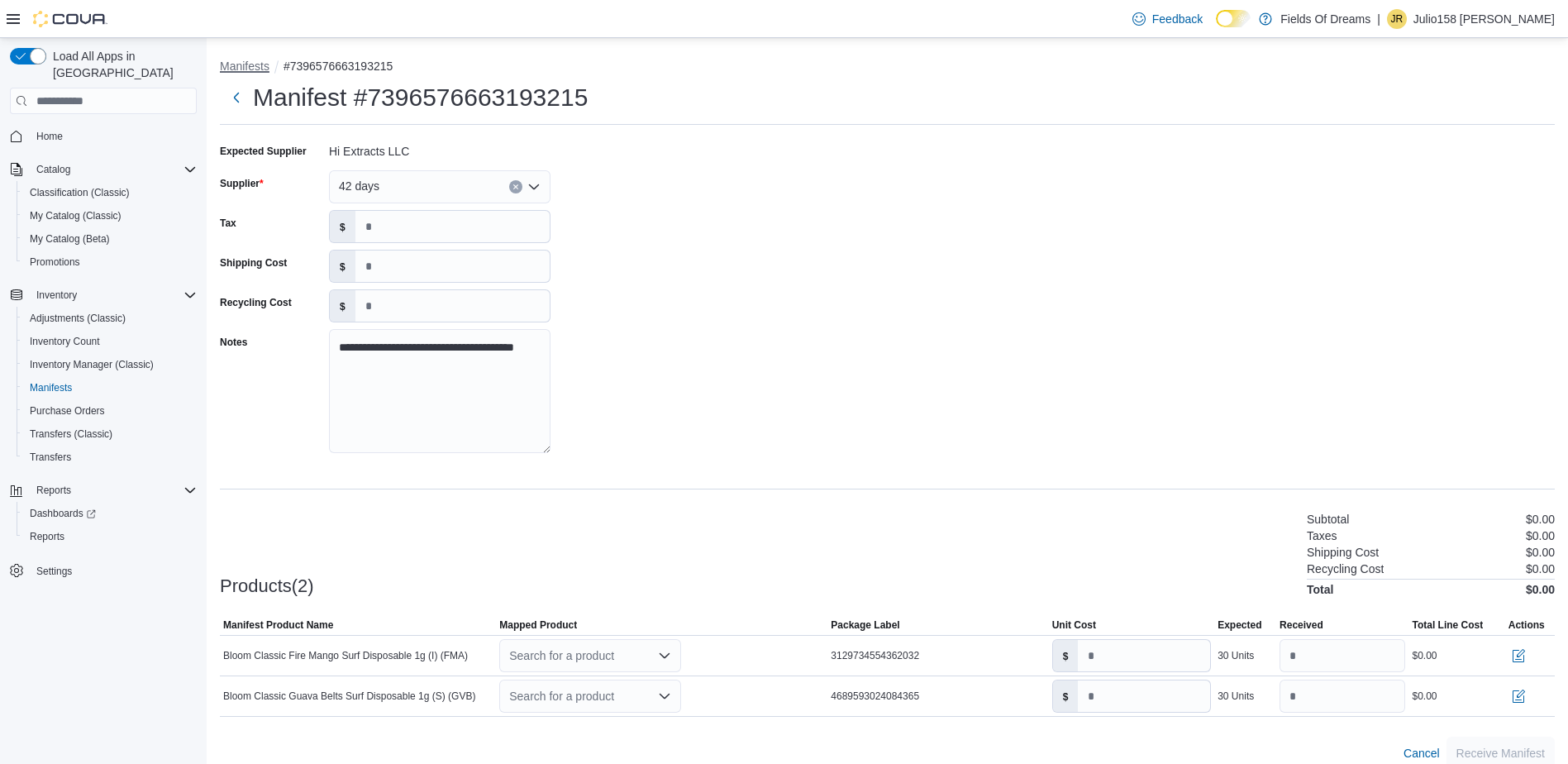
click at [247, 68] on button "Manifests" at bounding box center [245, 66] width 50 height 13
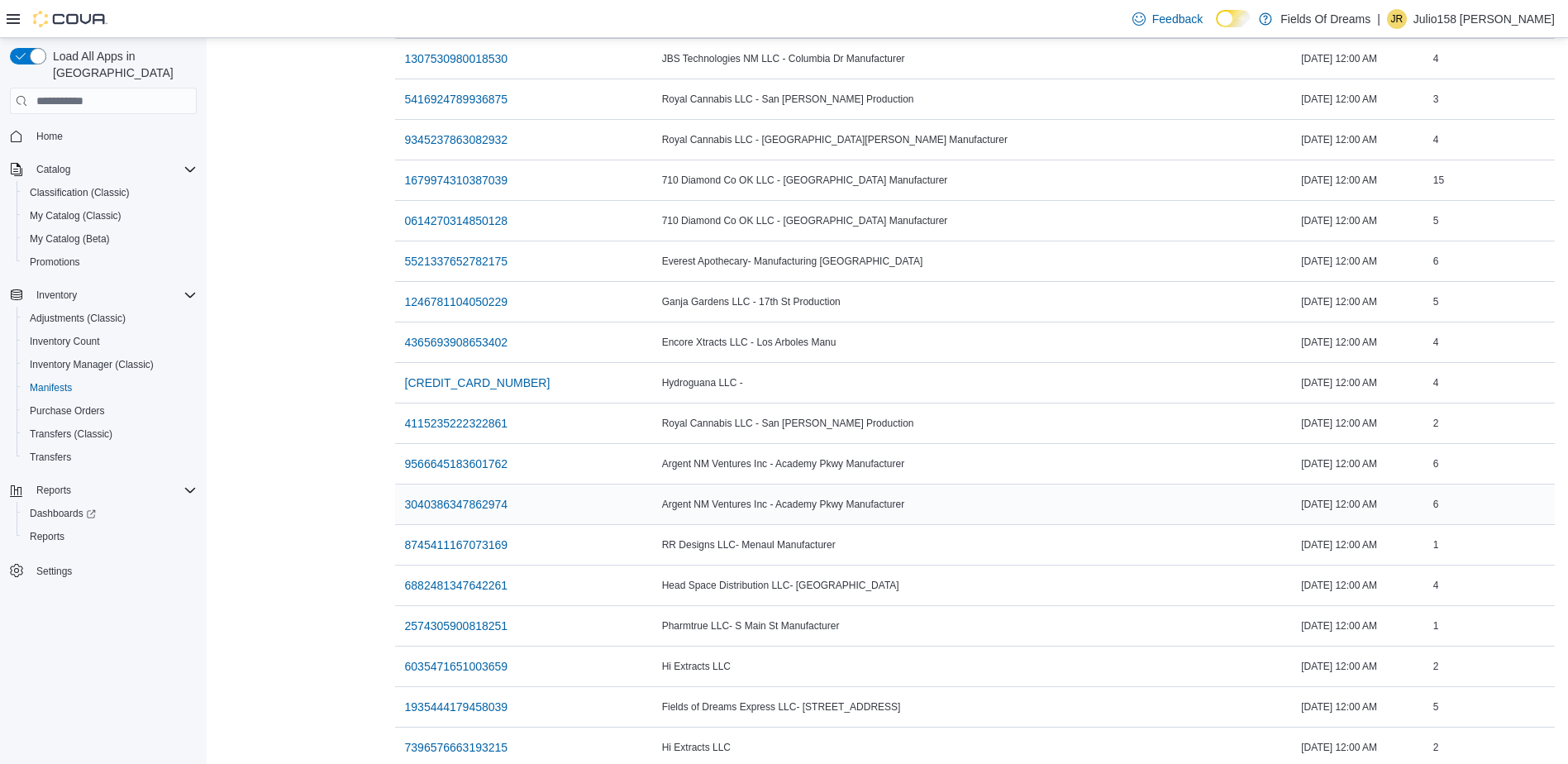
scroll to position [1955, 0]
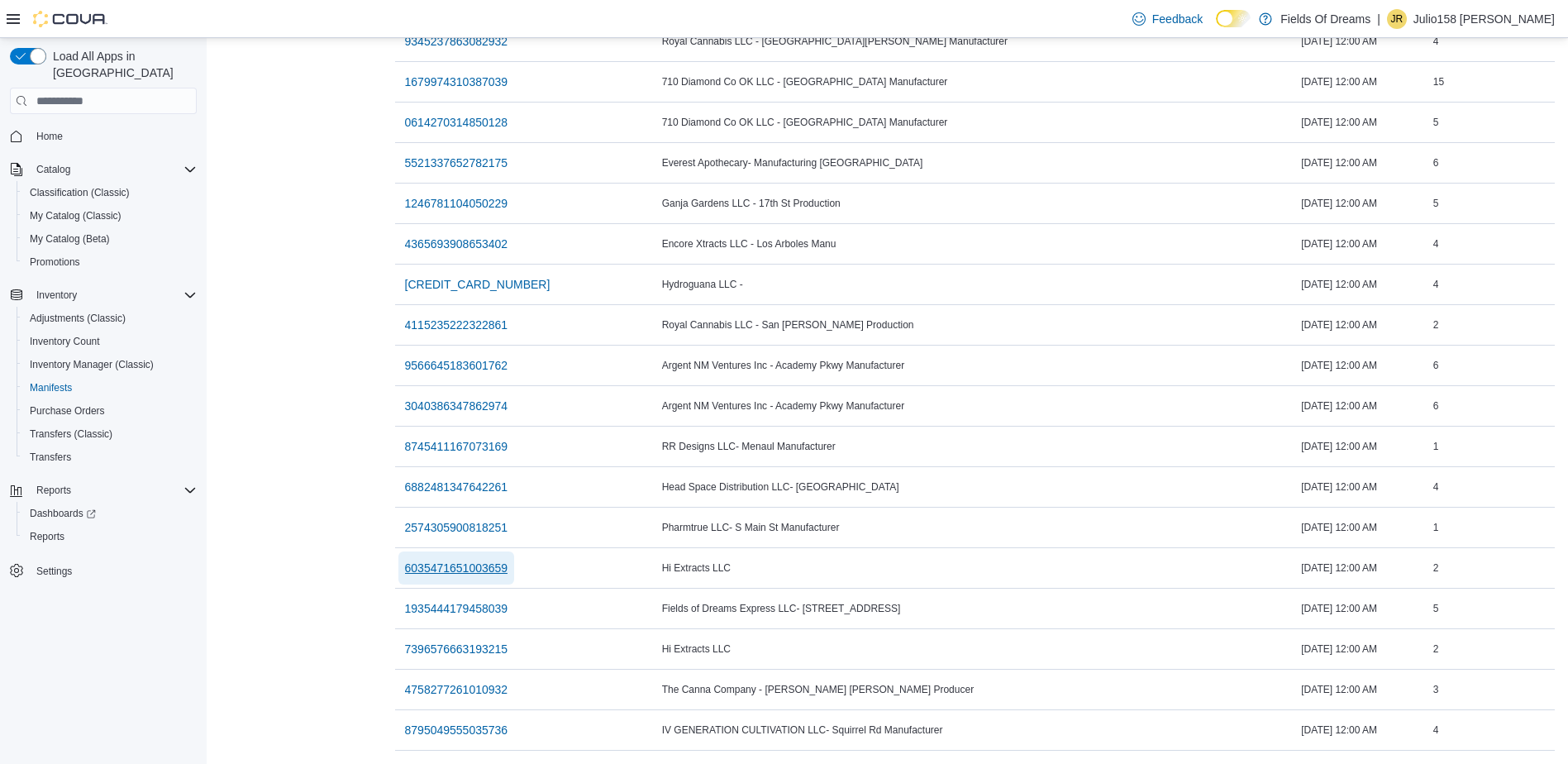
click at [497, 559] on span "6035471651003659" at bounding box center [457, 568] width 103 height 17
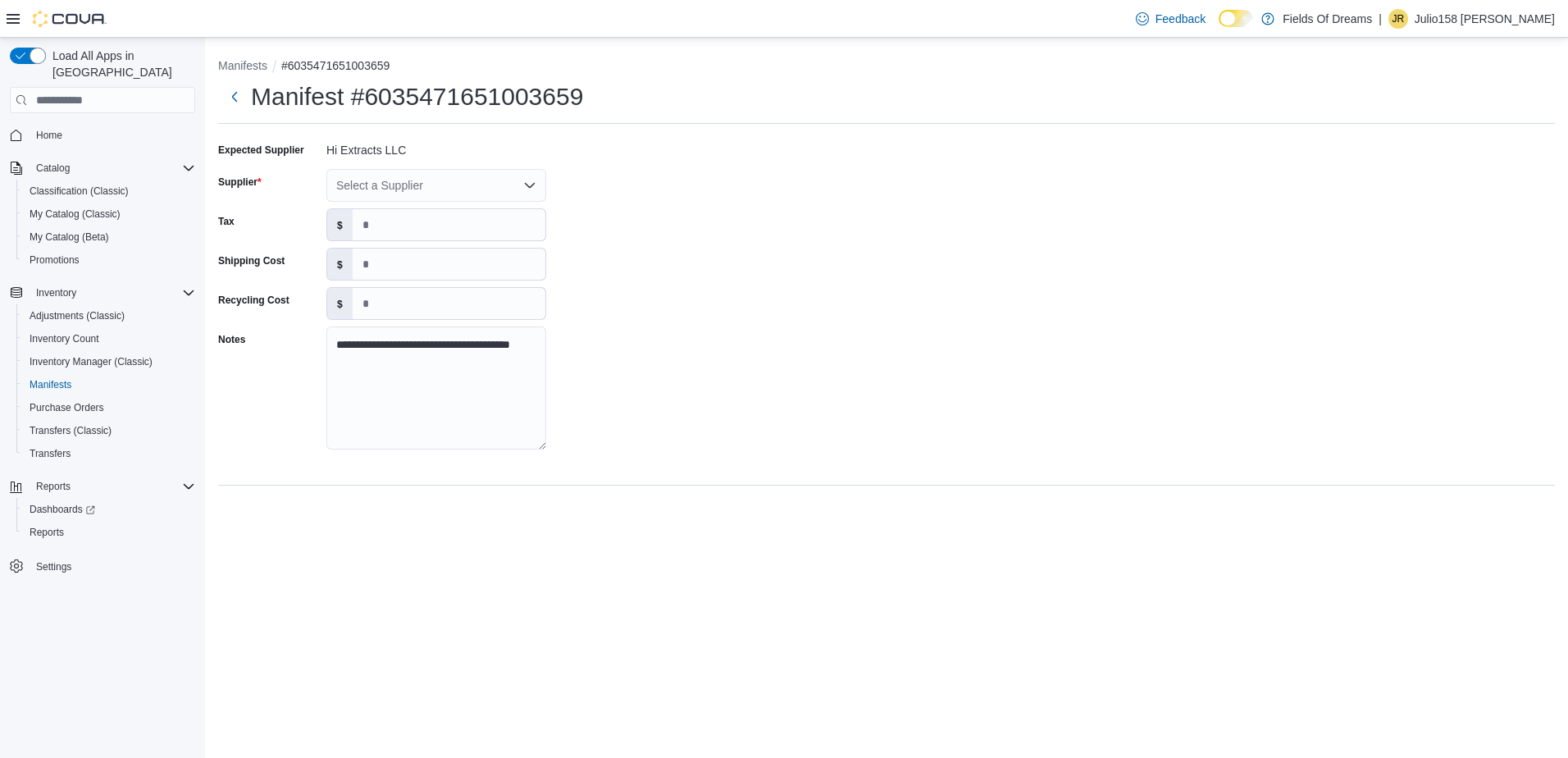
click at [411, 177] on div "Select a Supplier" at bounding box center [436, 186] width 219 height 33
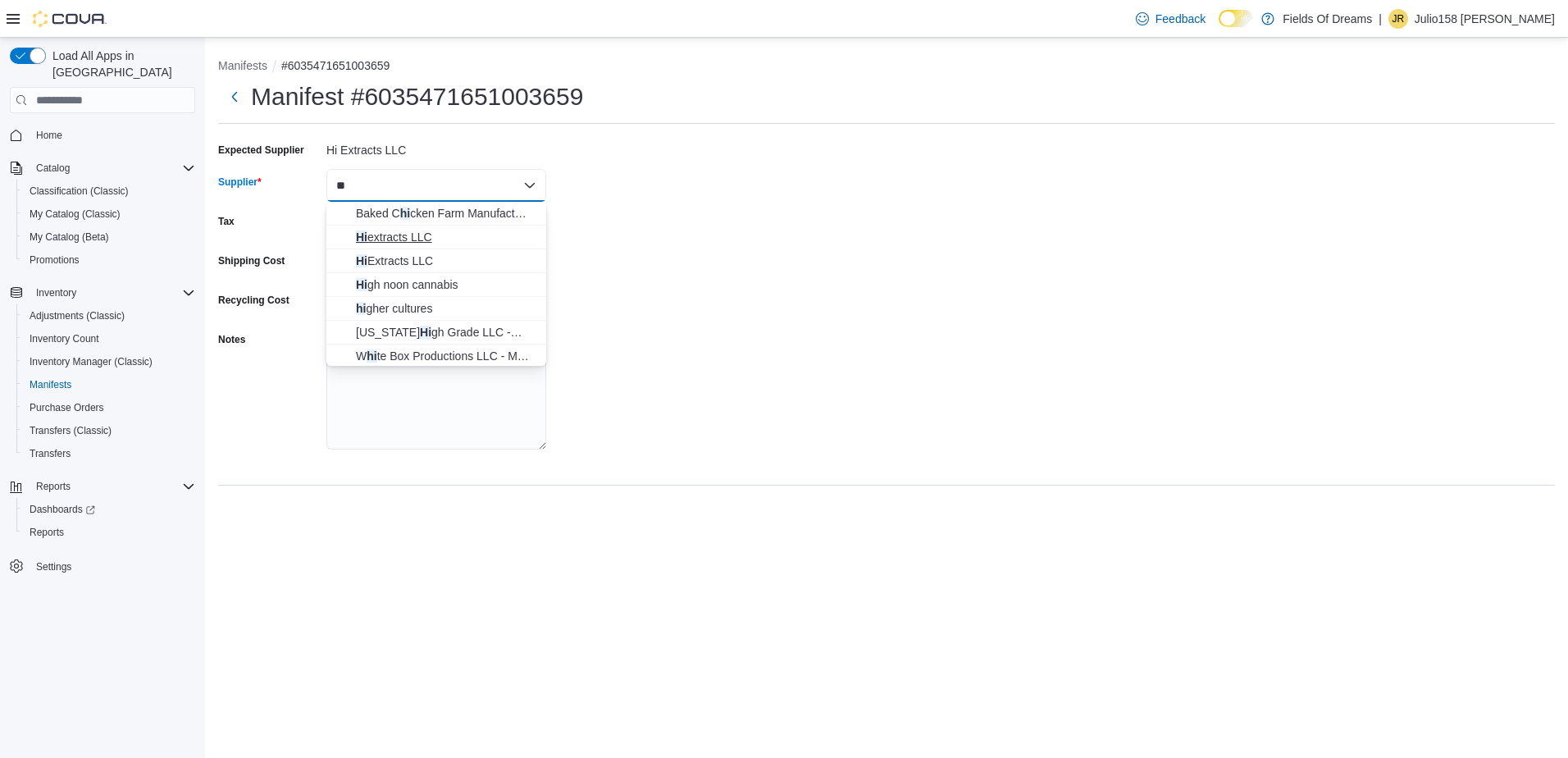
type input "**"
click at [407, 237] on span "Hi extracts LLC" at bounding box center [445, 237] width 180 height 16
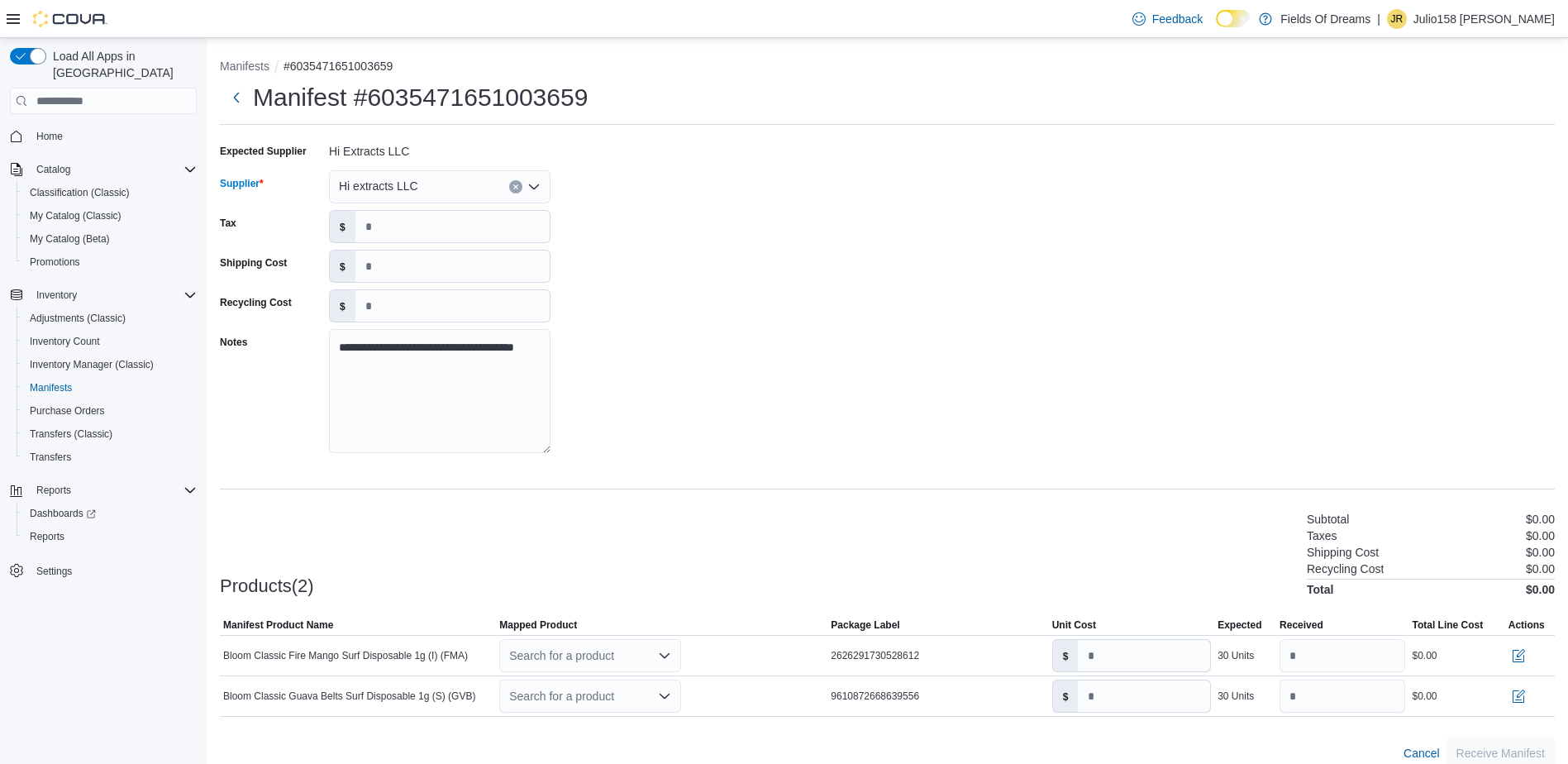
click at [631, 297] on div "**********" at bounding box center [887, 303] width 1335 height 331
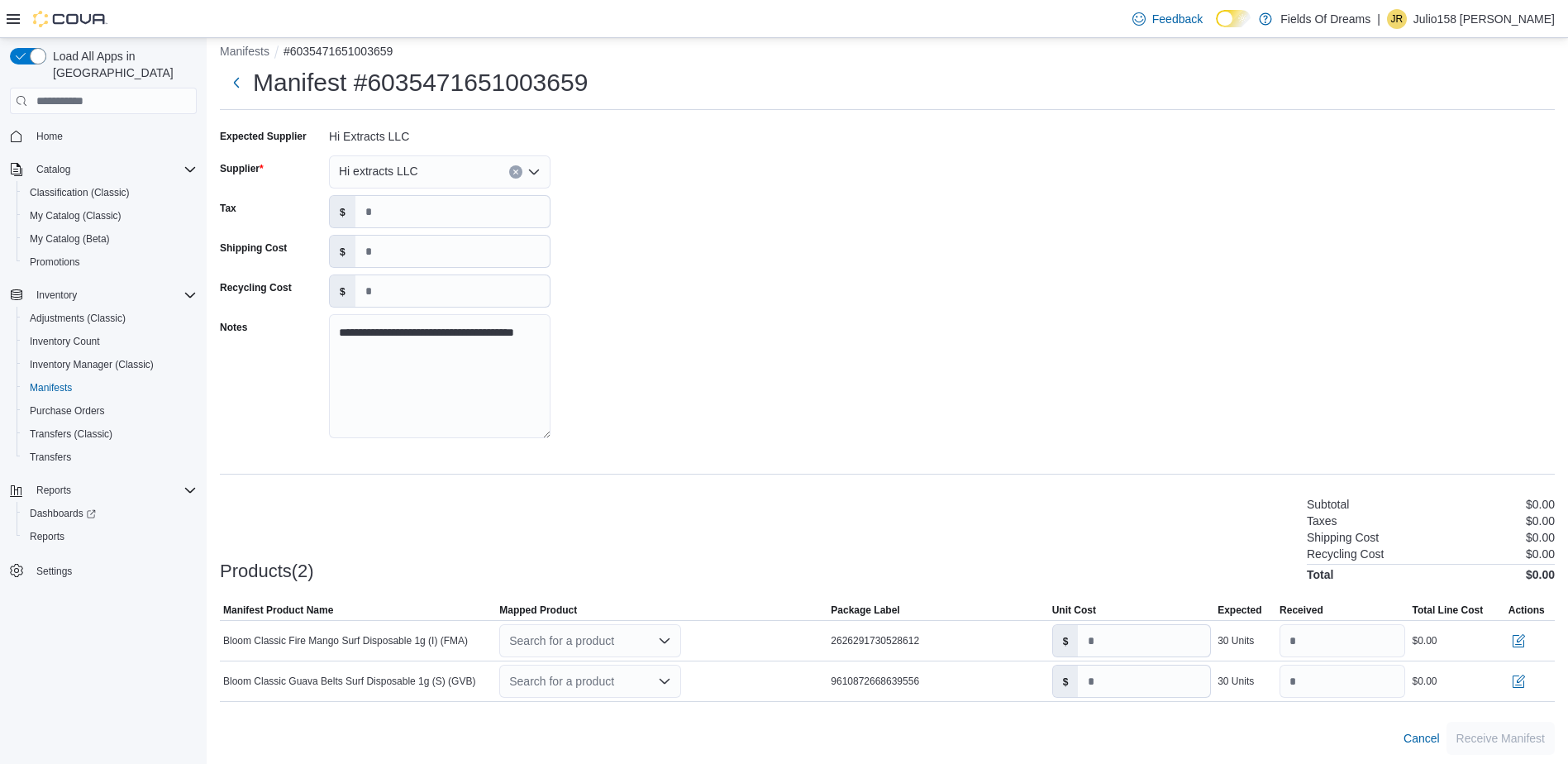
scroll to position [19, 0]
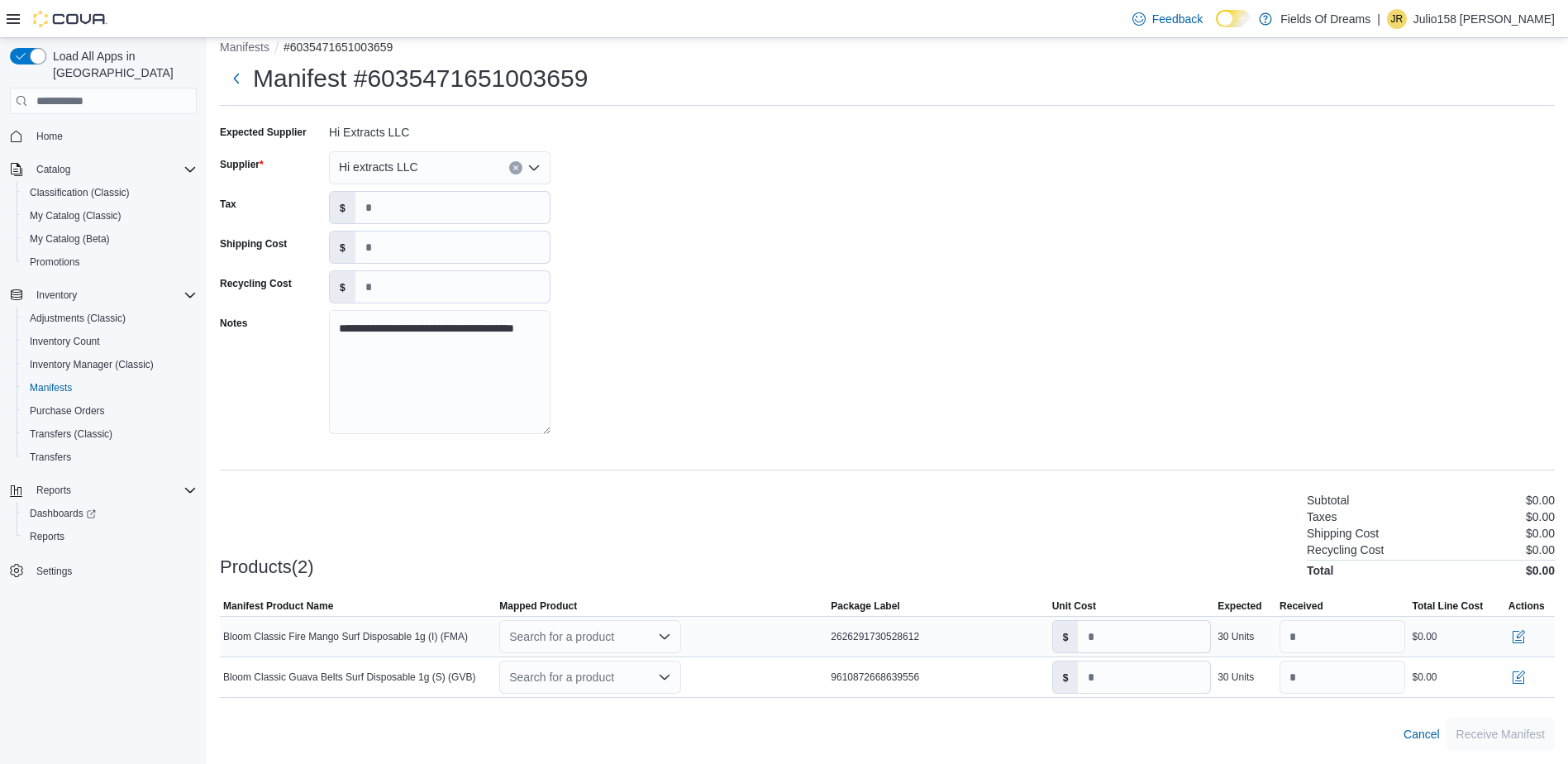
click at [589, 639] on div "Search for a product" at bounding box center [590, 637] width 181 height 33
type input "**********"
click at [581, 580] on div "Create a new product" at bounding box center [579, 582] width 95 height 13
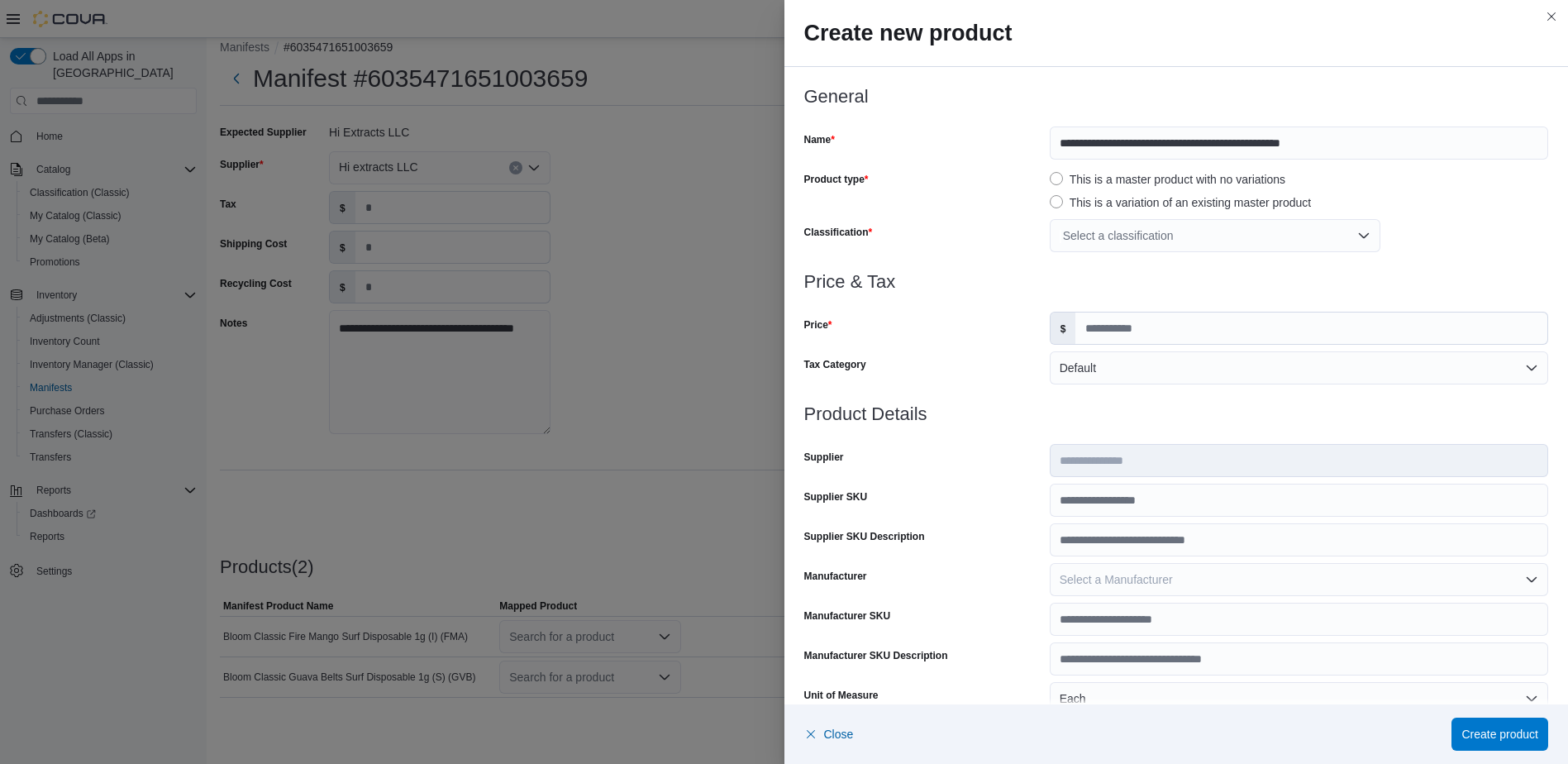
click at [1123, 234] on div "Select a classification" at bounding box center [1215, 236] width 331 height 33
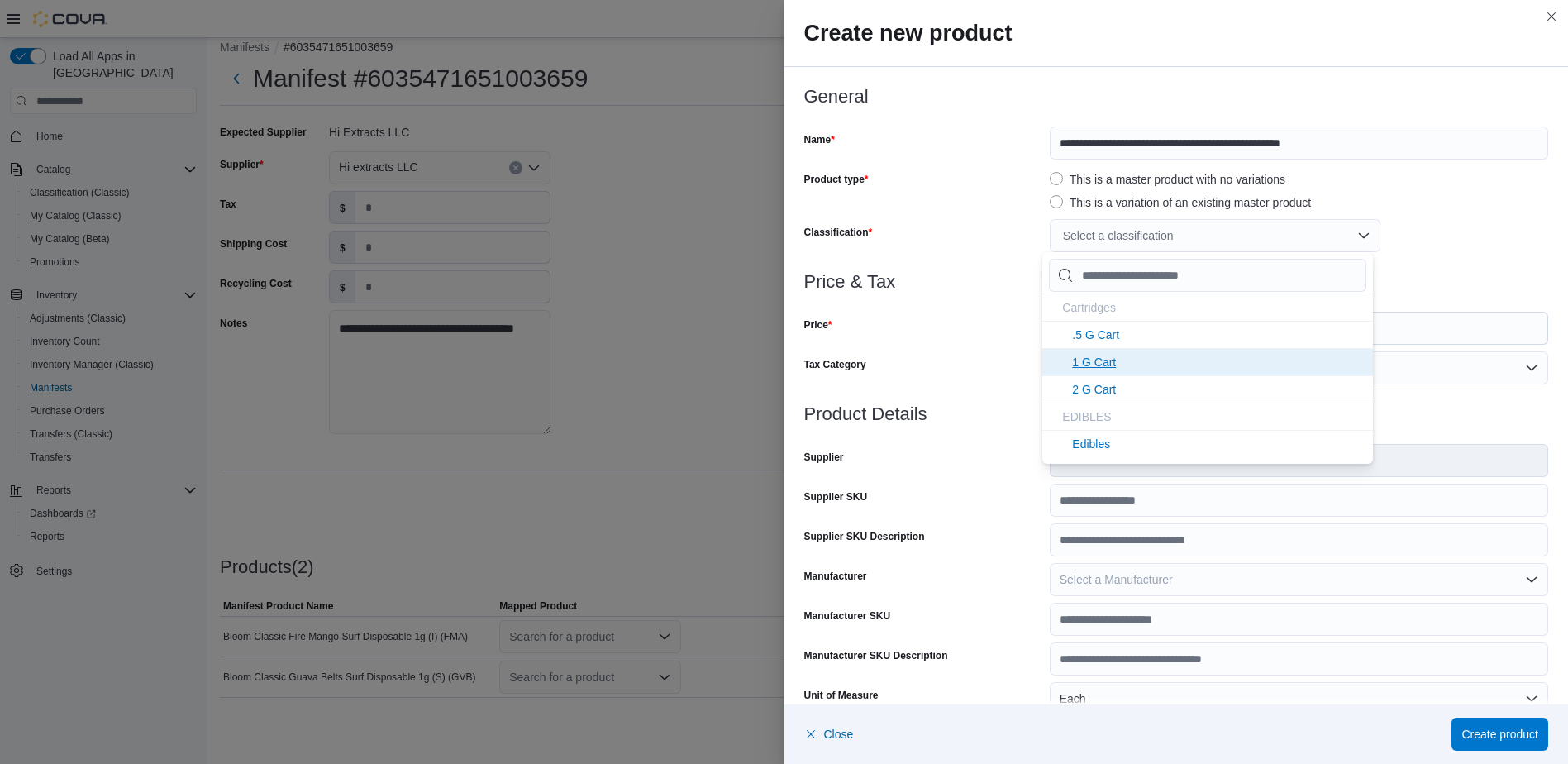
scroll to position [331, 0]
click at [1132, 335] on li "1 G Disps" at bounding box center [1208, 333] width 331 height 28
click at [956, 340] on div "Price" at bounding box center [923, 328] width 239 height 33
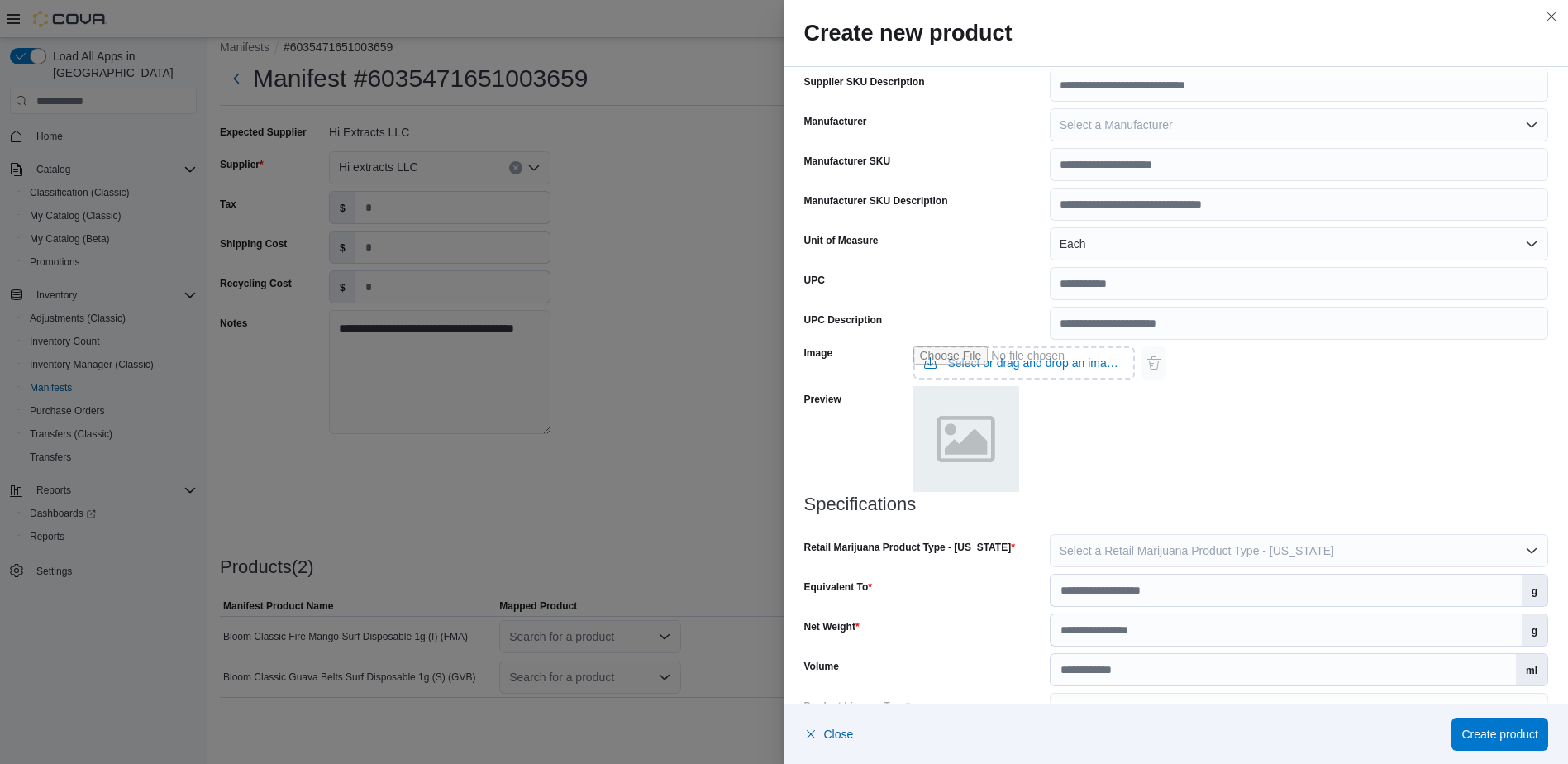
scroll to position [496, 0]
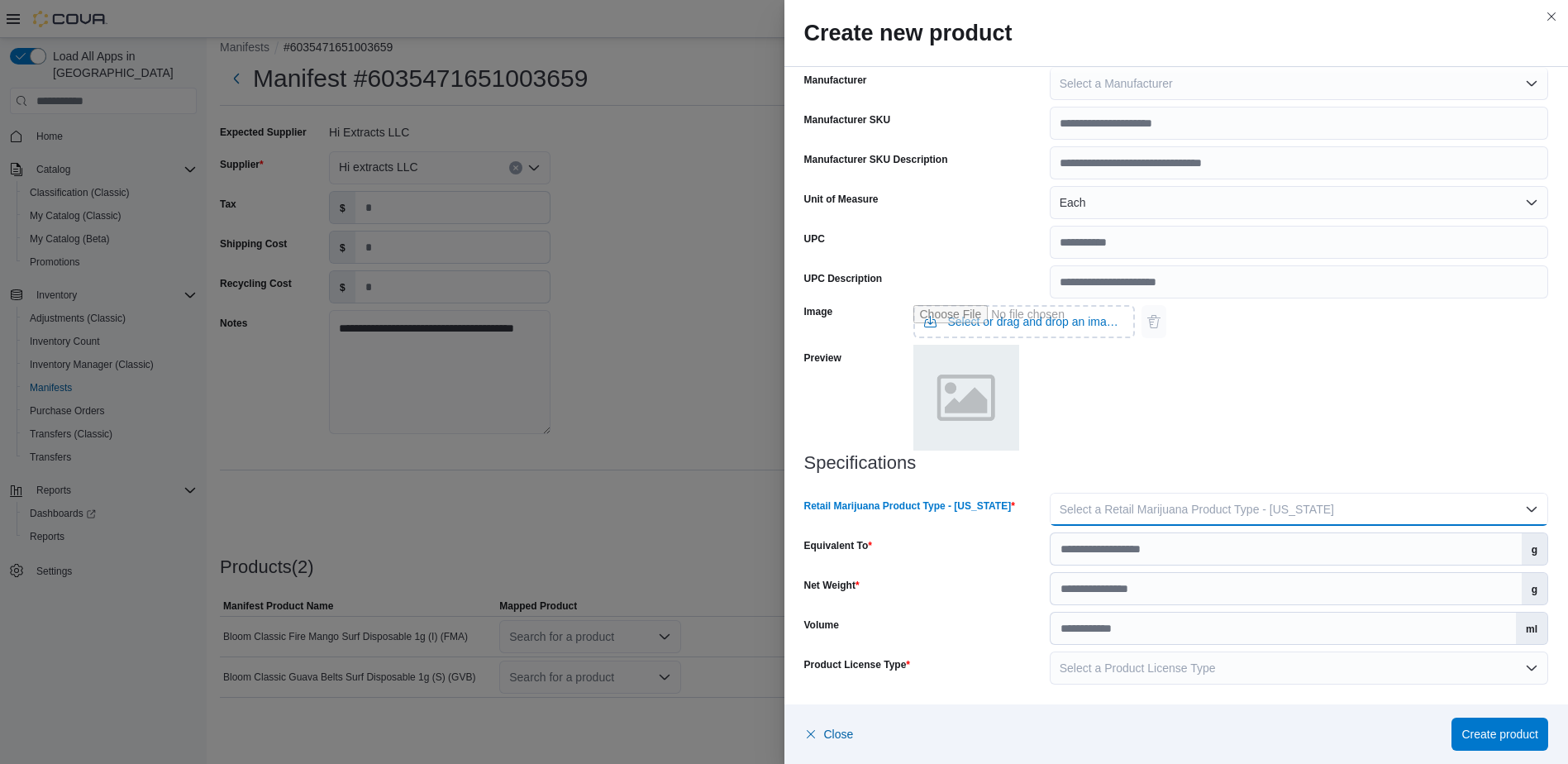
click at [1106, 506] on span "Select a Retail Marijuana Product Type - New Mexico" at bounding box center [1197, 510] width 275 height 13
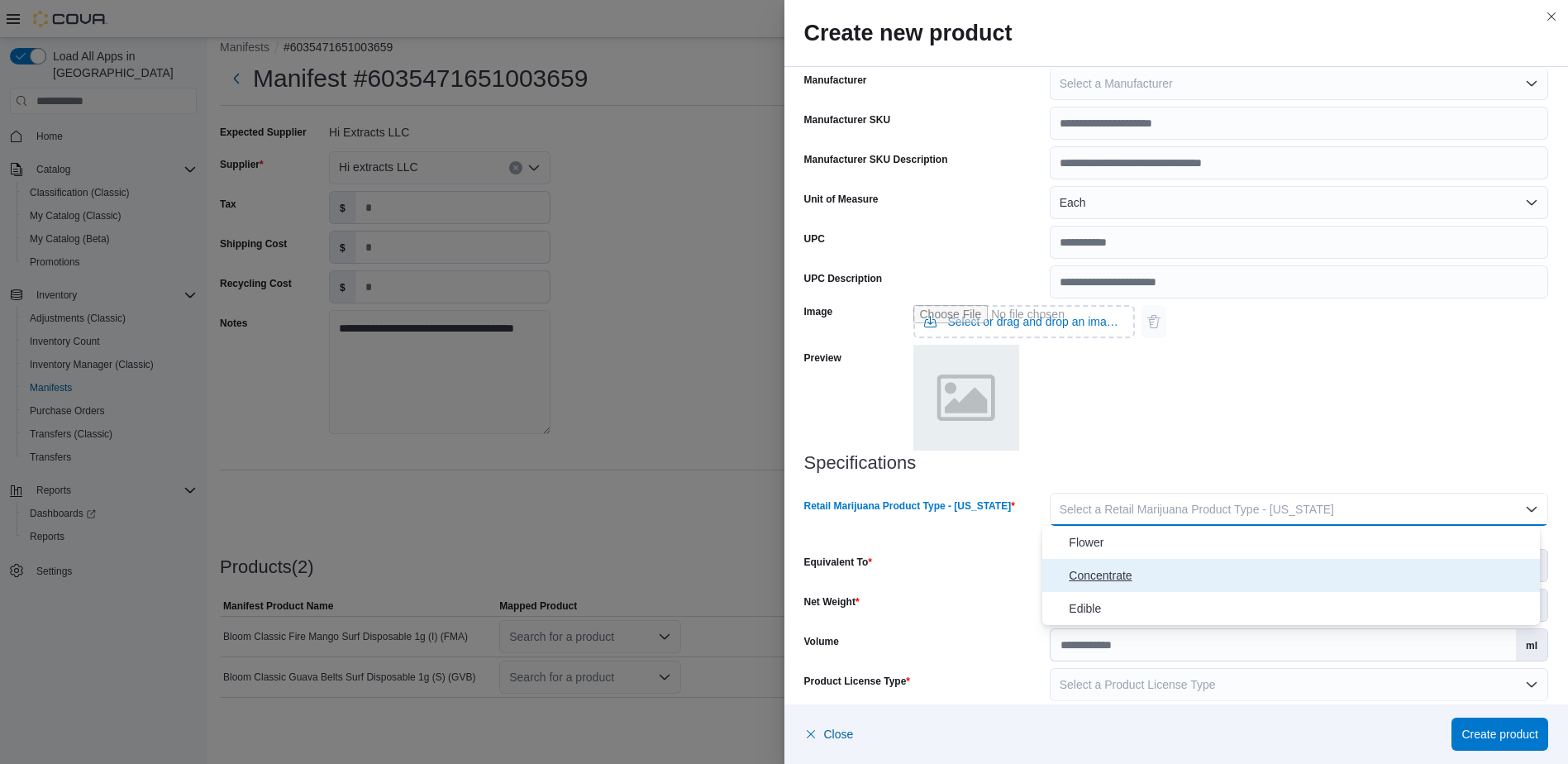
click at [1105, 569] on span "Concentrate" at bounding box center [1301, 576] width 464 height 20
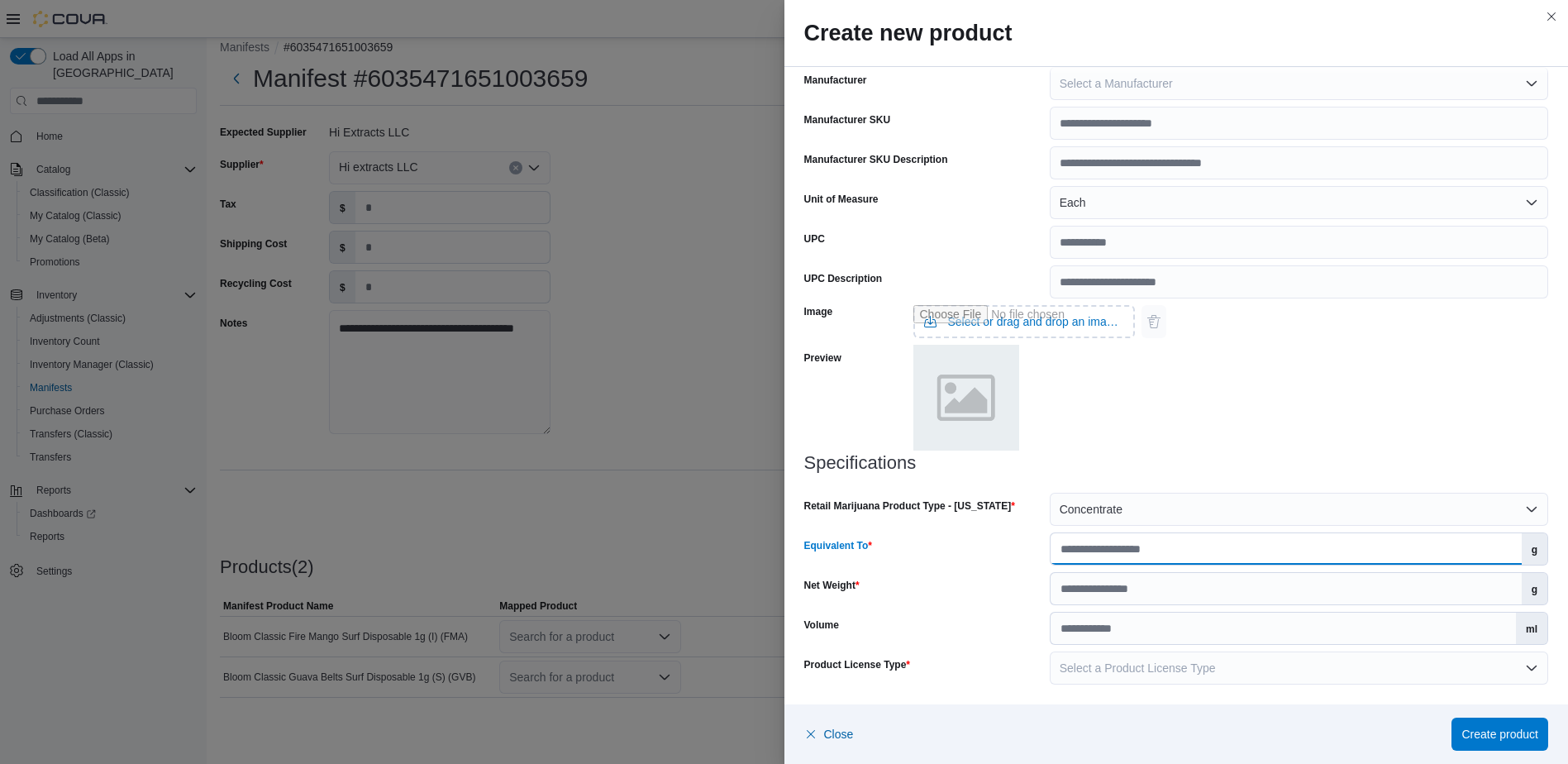
click at [1099, 548] on input "Equivalent To" at bounding box center [1285, 549] width 471 height 31
type input "*"
click at [1091, 592] on input "Net Weight" at bounding box center [1285, 589] width 471 height 31
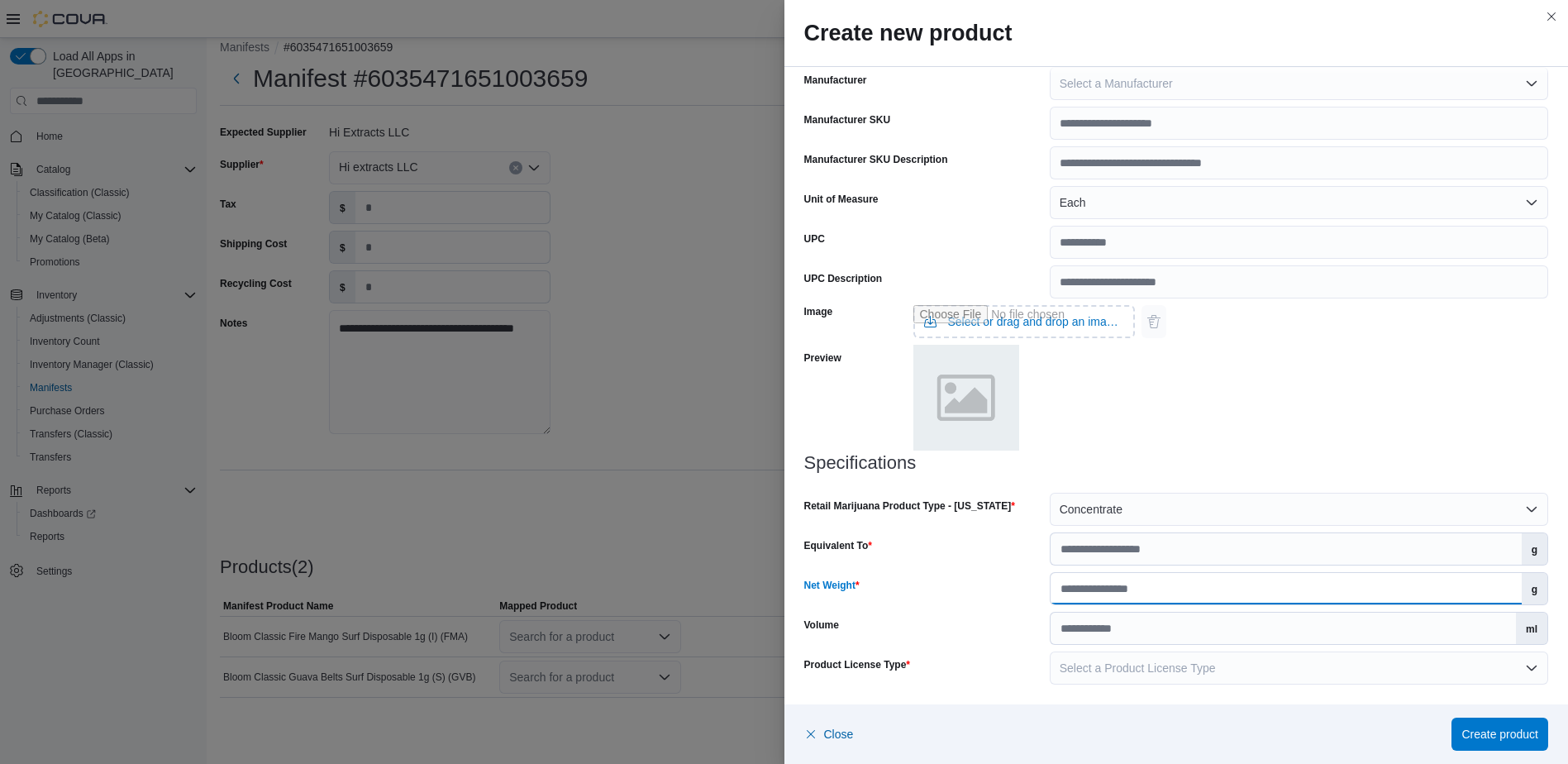
type input "*"
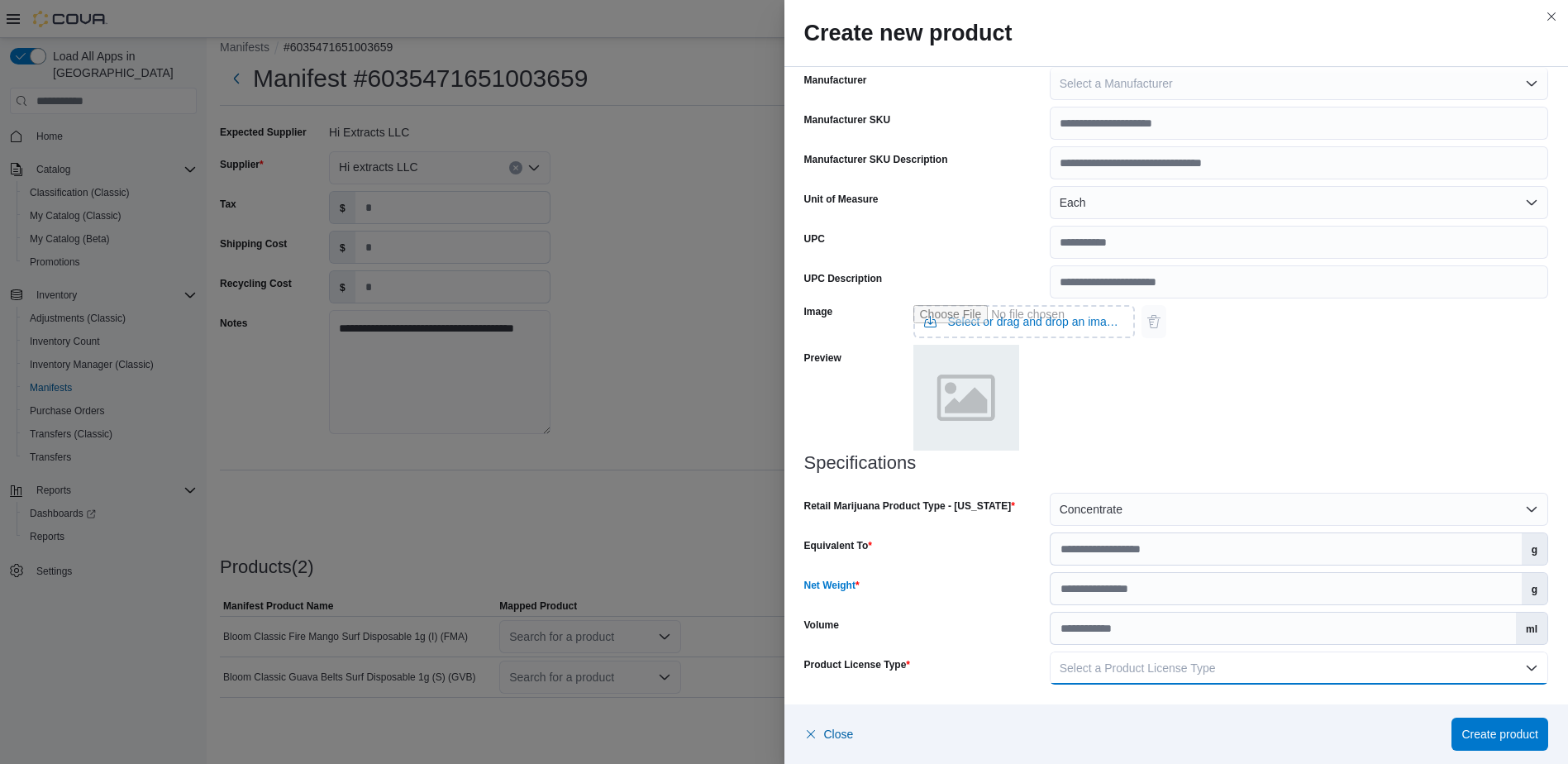
click at [1082, 668] on span "Select a Product License Type" at bounding box center [1138, 668] width 157 height 13
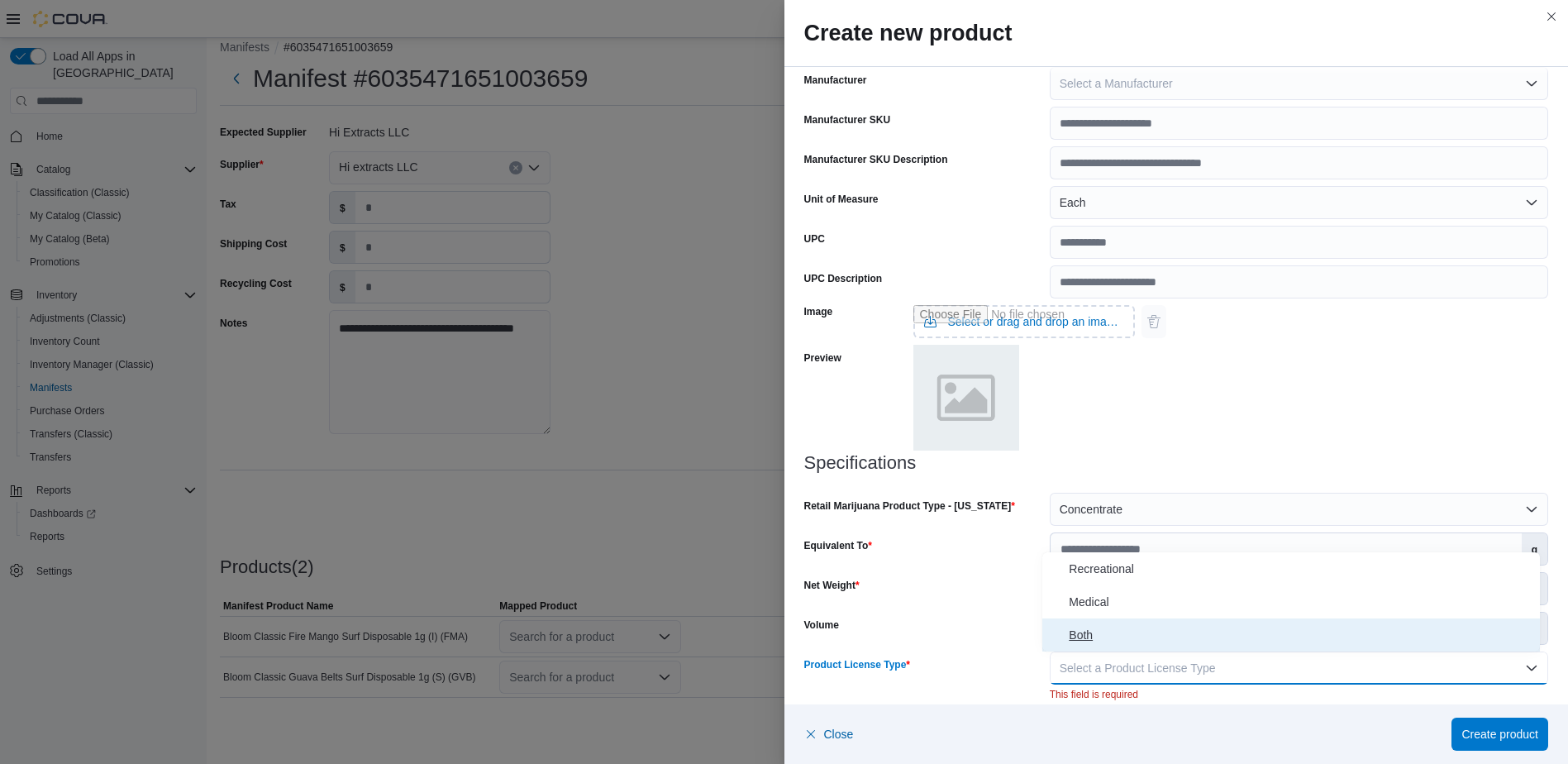
click at [1079, 643] on span "Both" at bounding box center [1301, 635] width 464 height 20
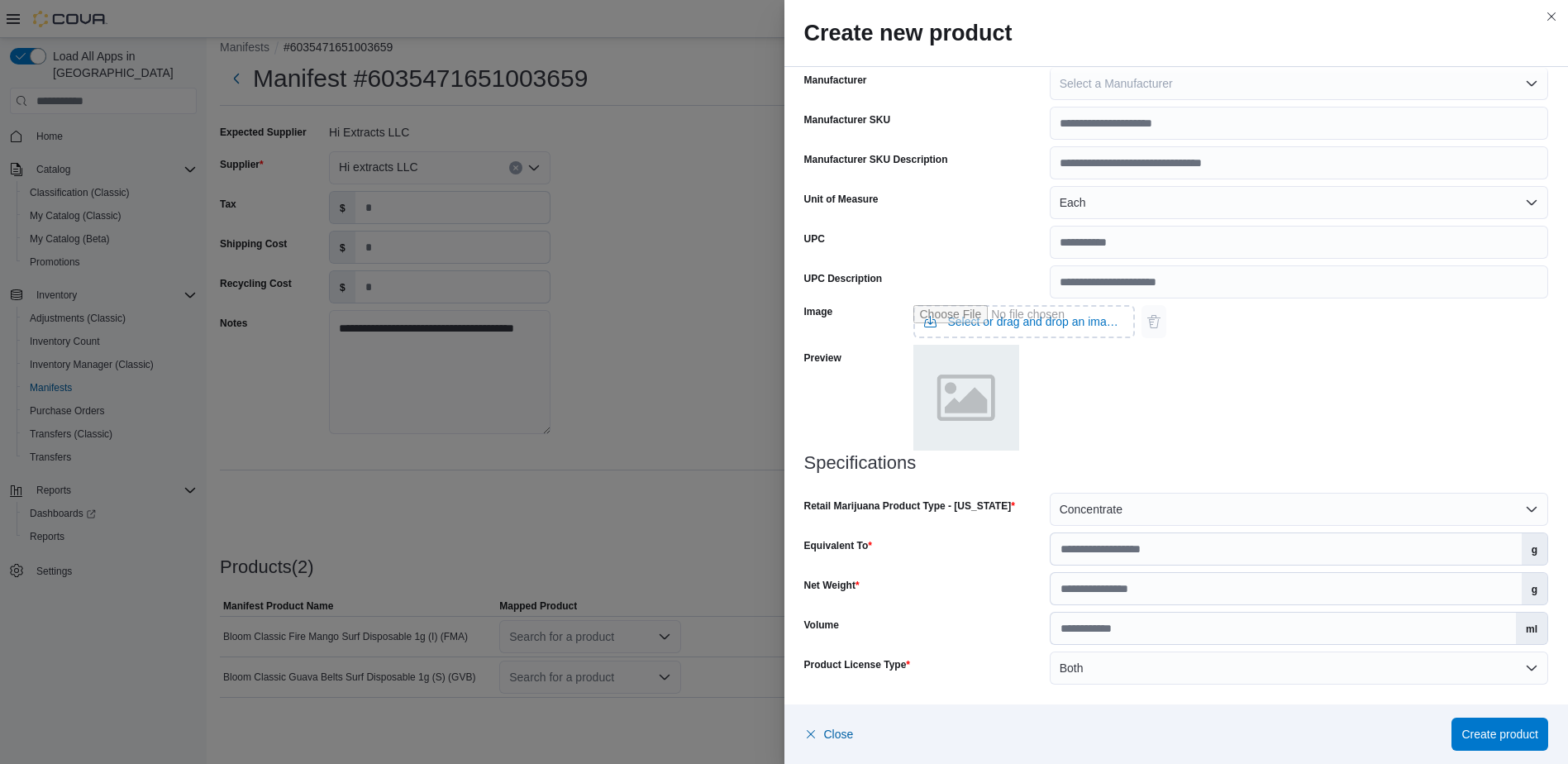
click at [1003, 622] on div "Volume" at bounding box center [923, 629] width 239 height 33
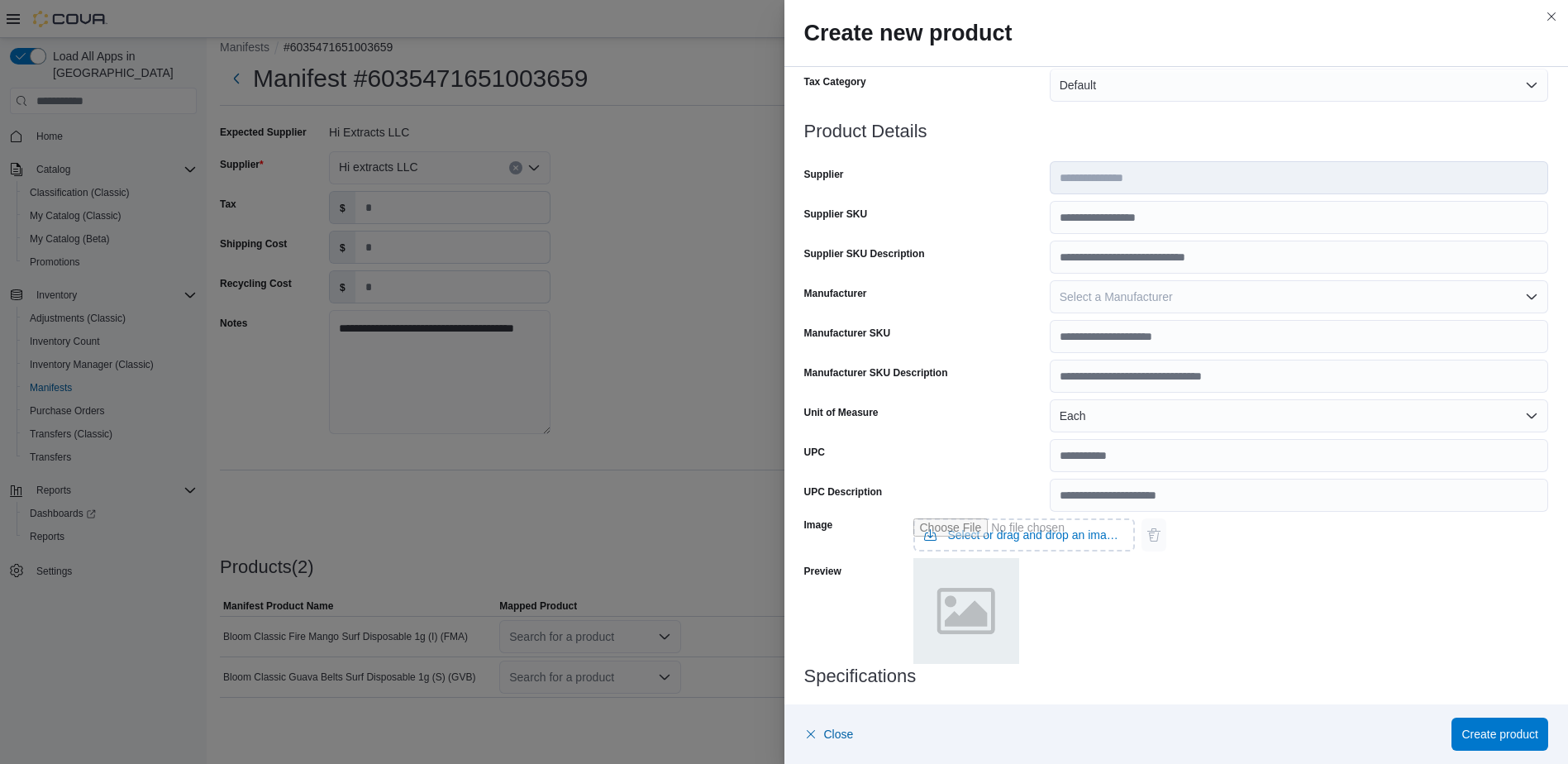
scroll to position [0, 0]
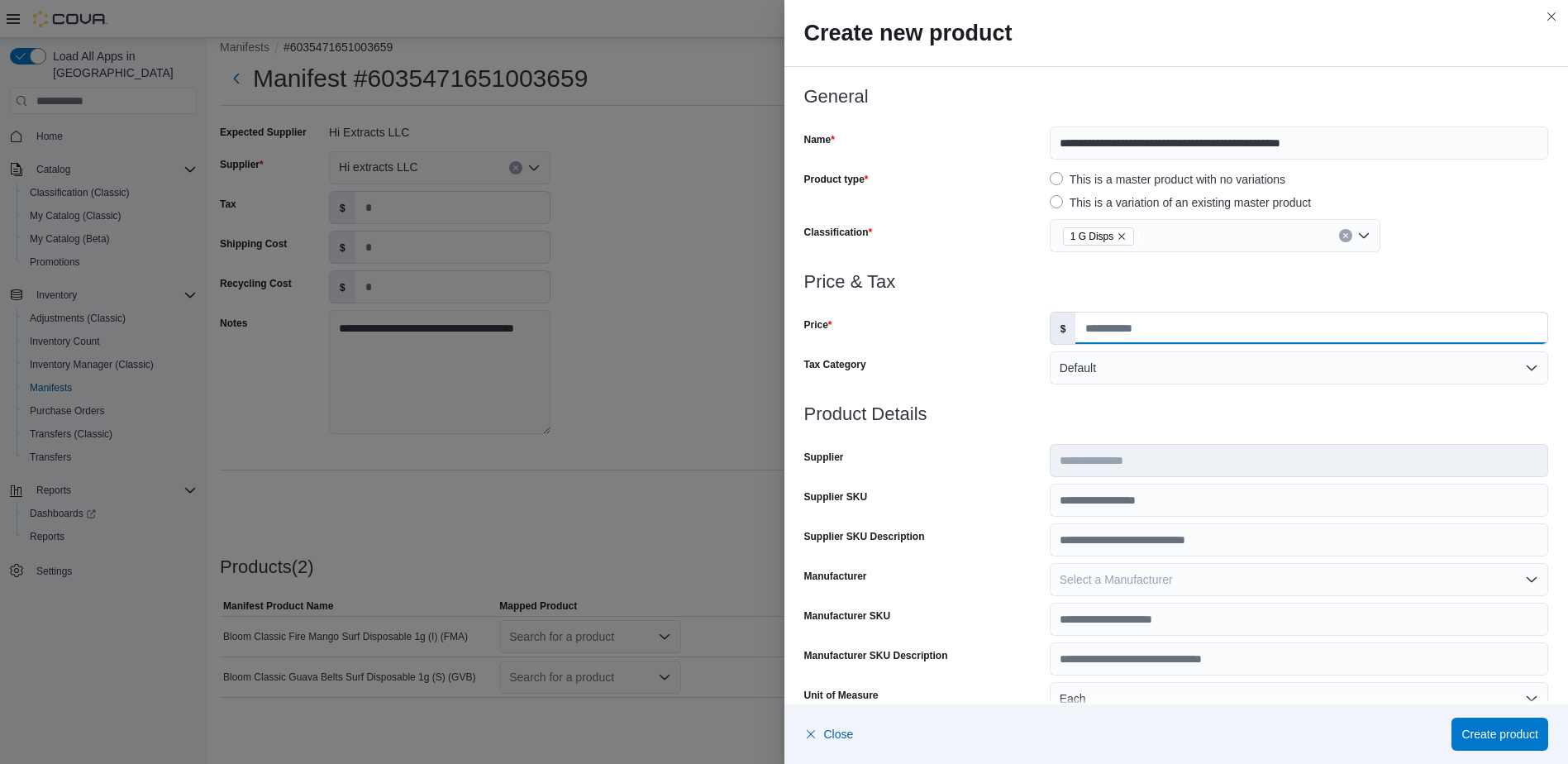
click at [1099, 333] on input "Price" at bounding box center [1311, 328] width 472 height 31
type input "*****"
click at [988, 397] on div at bounding box center [1176, 394] width 744 height 20
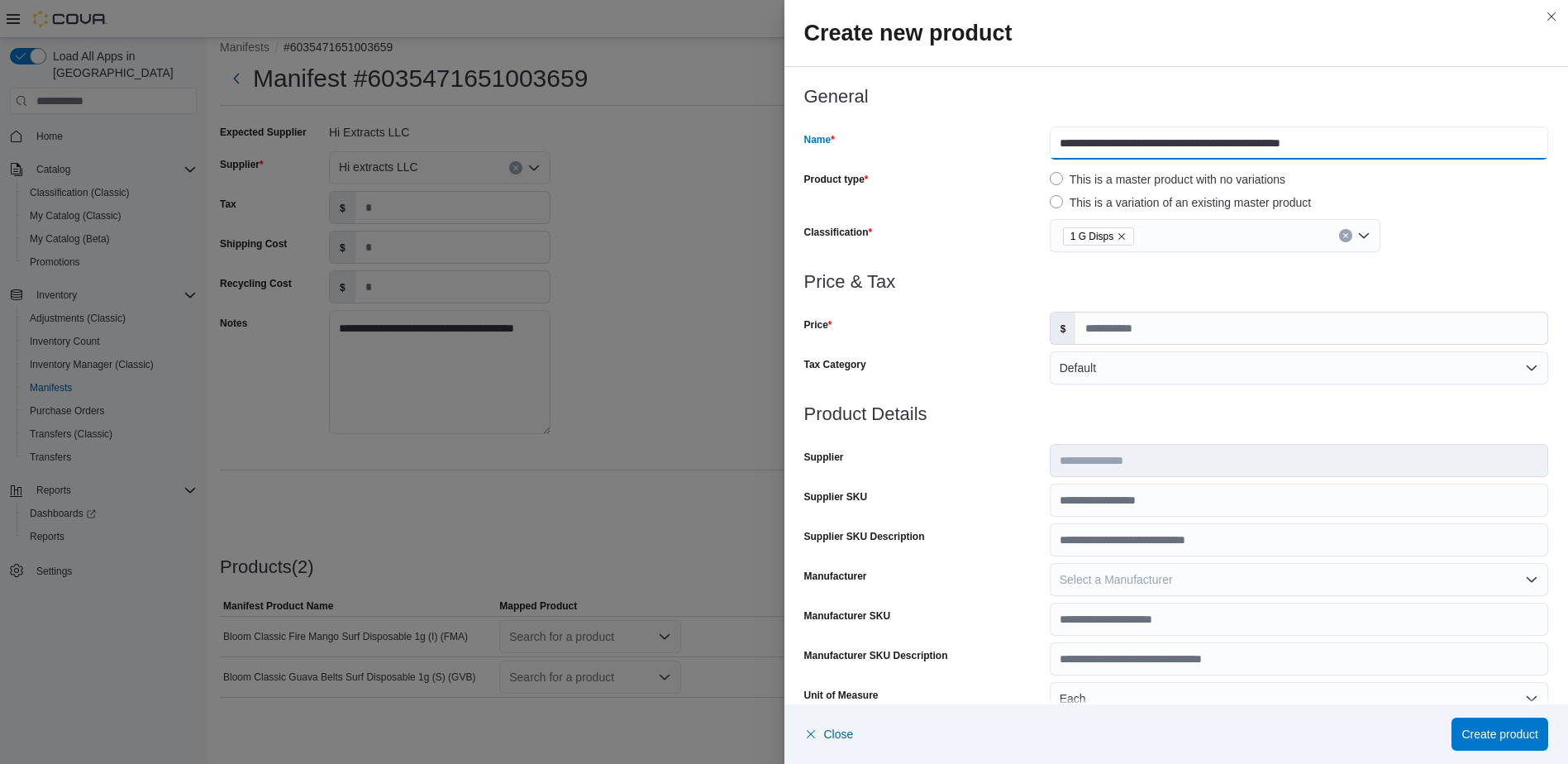
drag, startPoint x: 1347, startPoint y: 146, endPoint x: 1300, endPoint y: 165, distance: 50.7
click at [1300, 165] on div "**********" at bounding box center [1176, 179] width 744 height 185
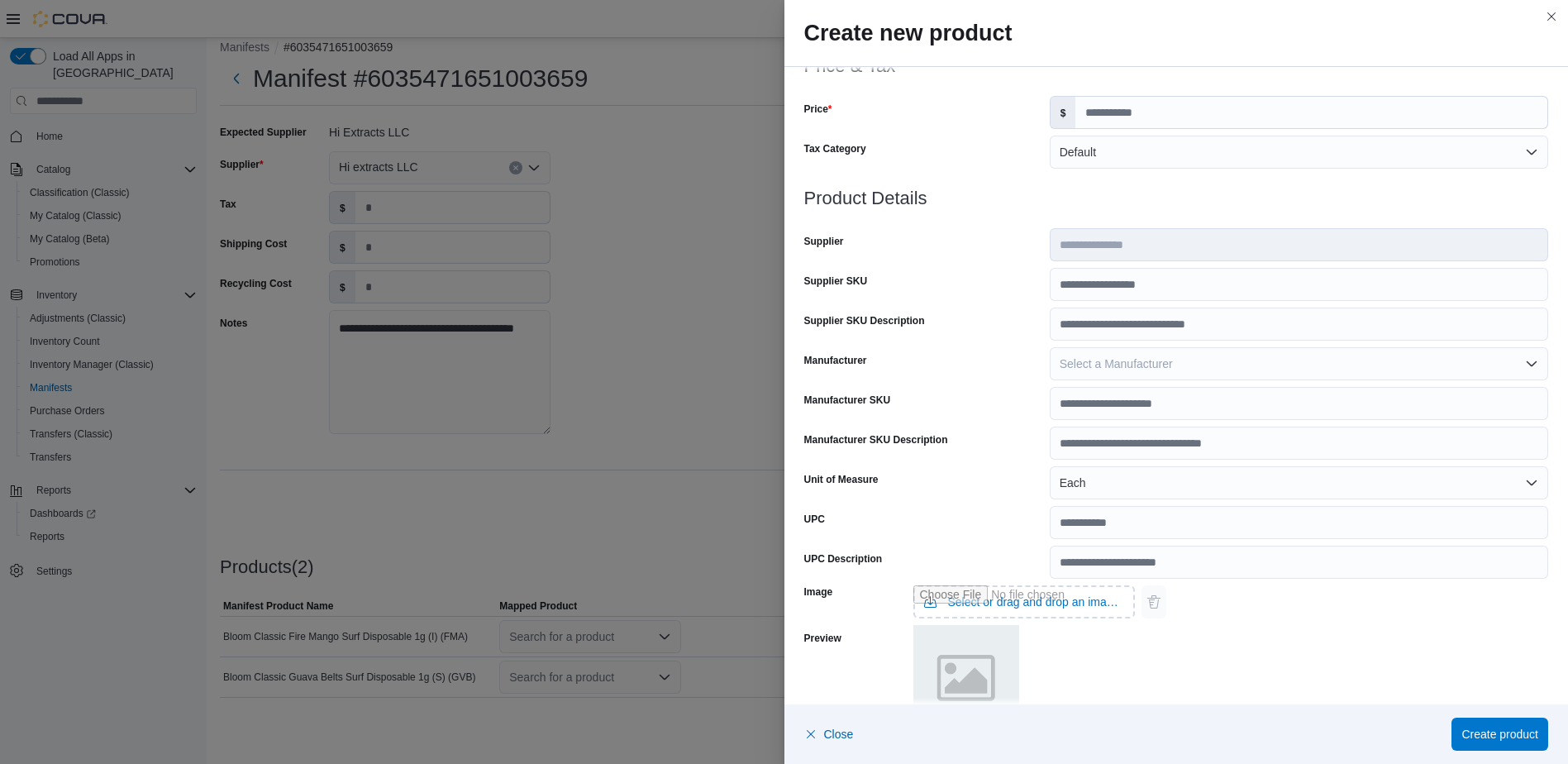
scroll to position [496, 0]
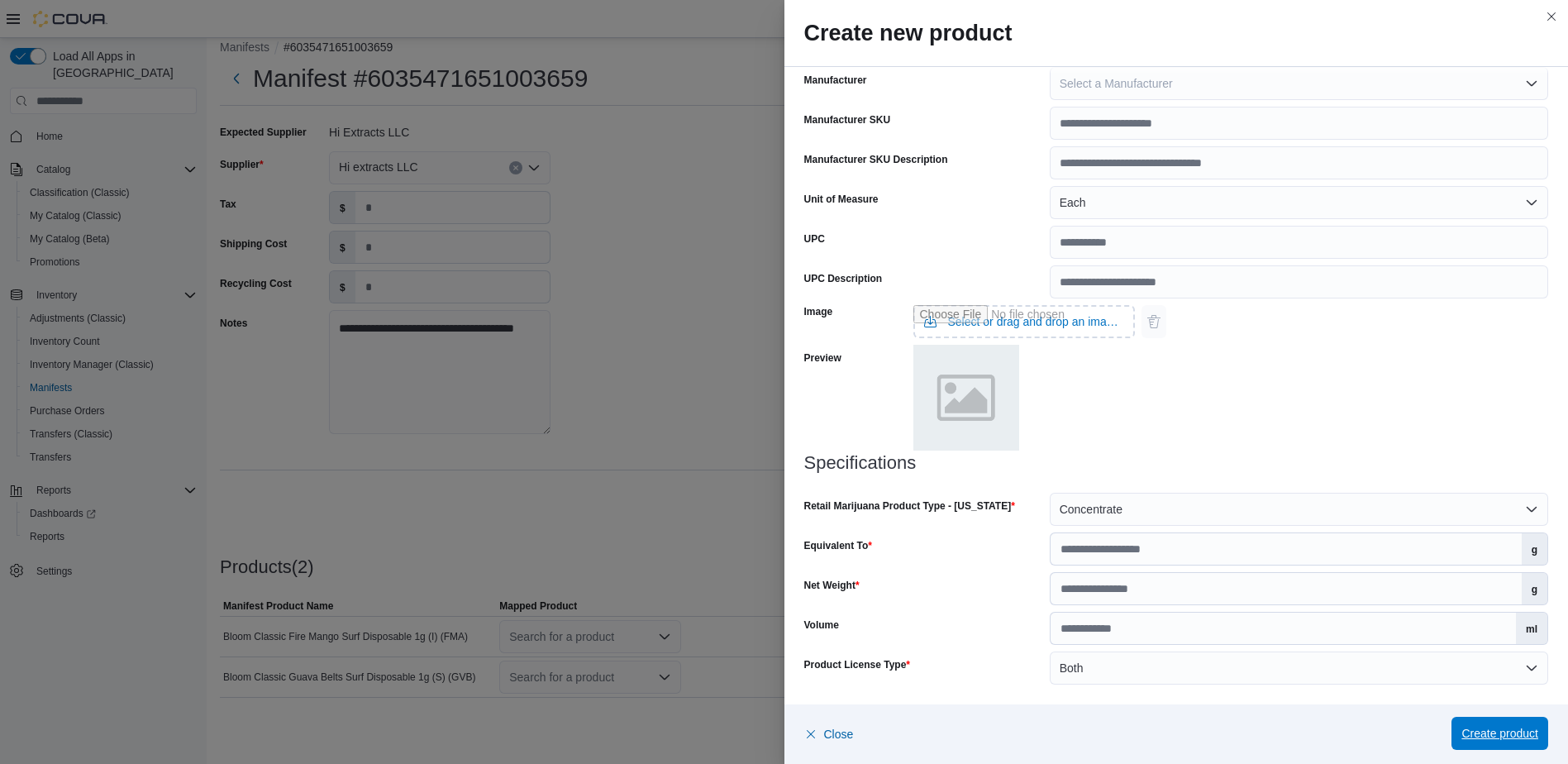
type input "**********"
click at [1476, 724] on span "Create product" at bounding box center [1499, 734] width 76 height 33
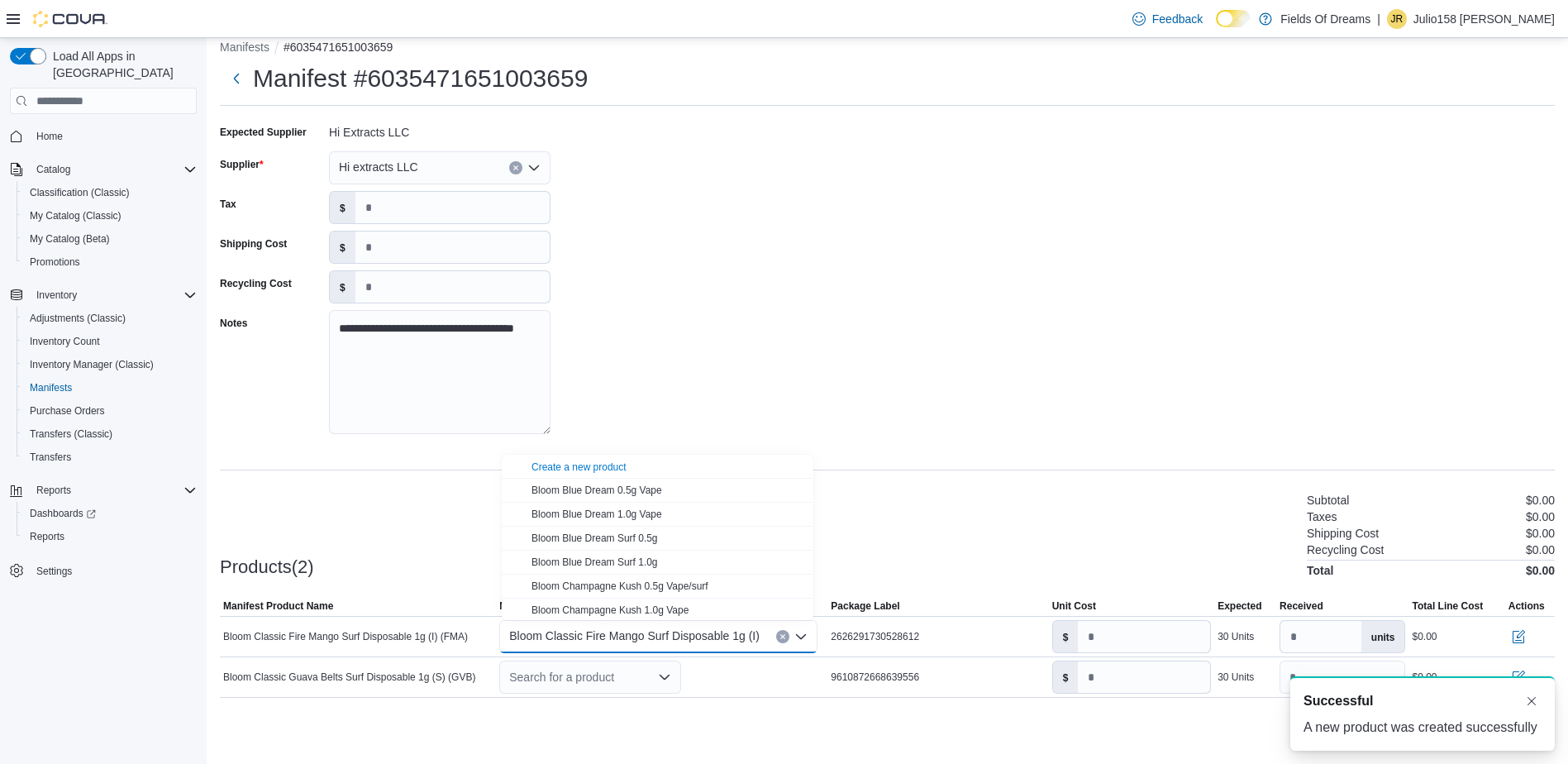
scroll to position [0, 0]
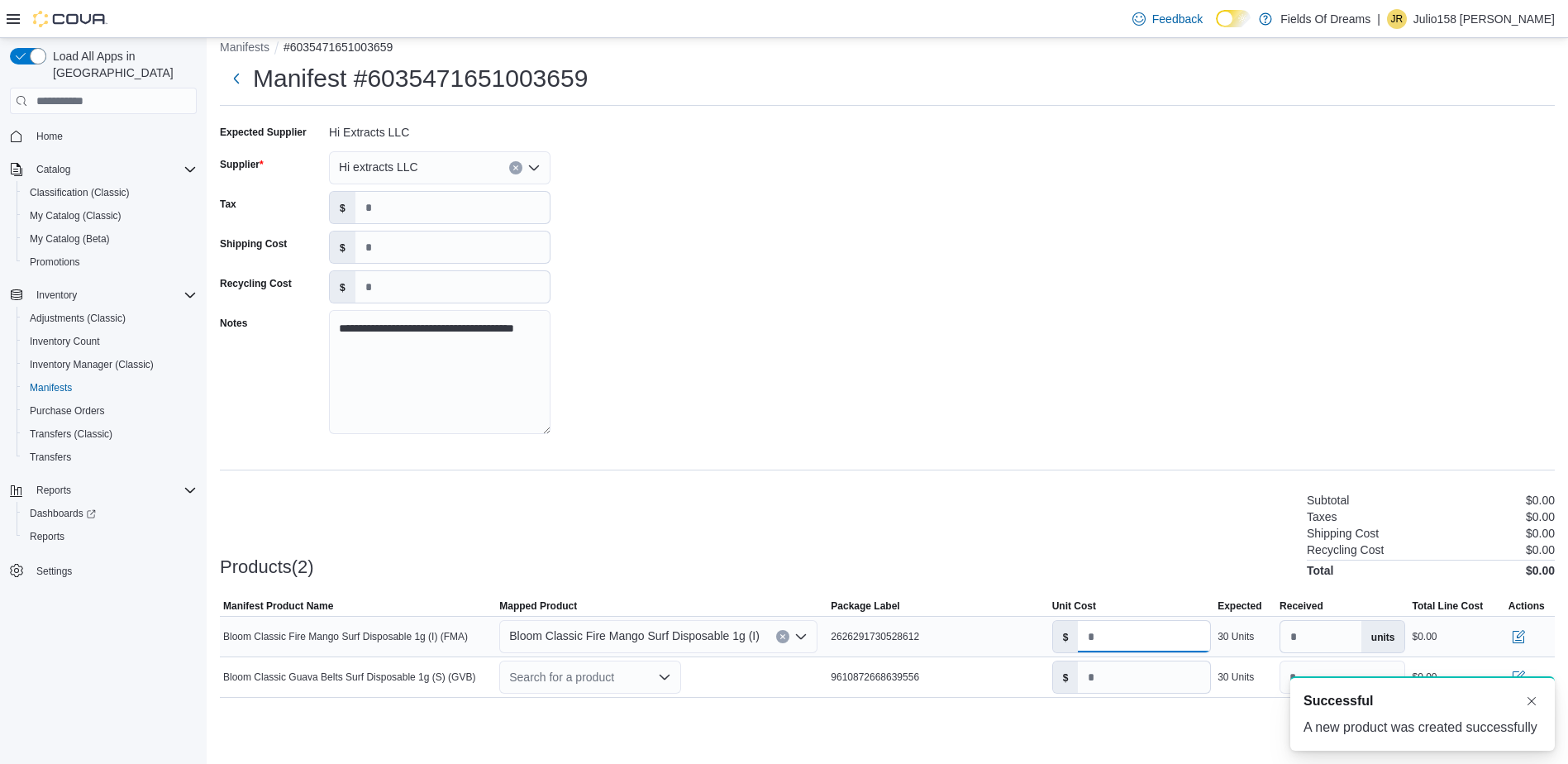
click at [1137, 636] on input "number" at bounding box center [1144, 637] width 133 height 31
type input "**"
click at [1057, 486] on div "**********" at bounding box center [887, 435] width 1335 height 632
click at [588, 681] on div "Search for a product" at bounding box center [590, 677] width 181 height 33
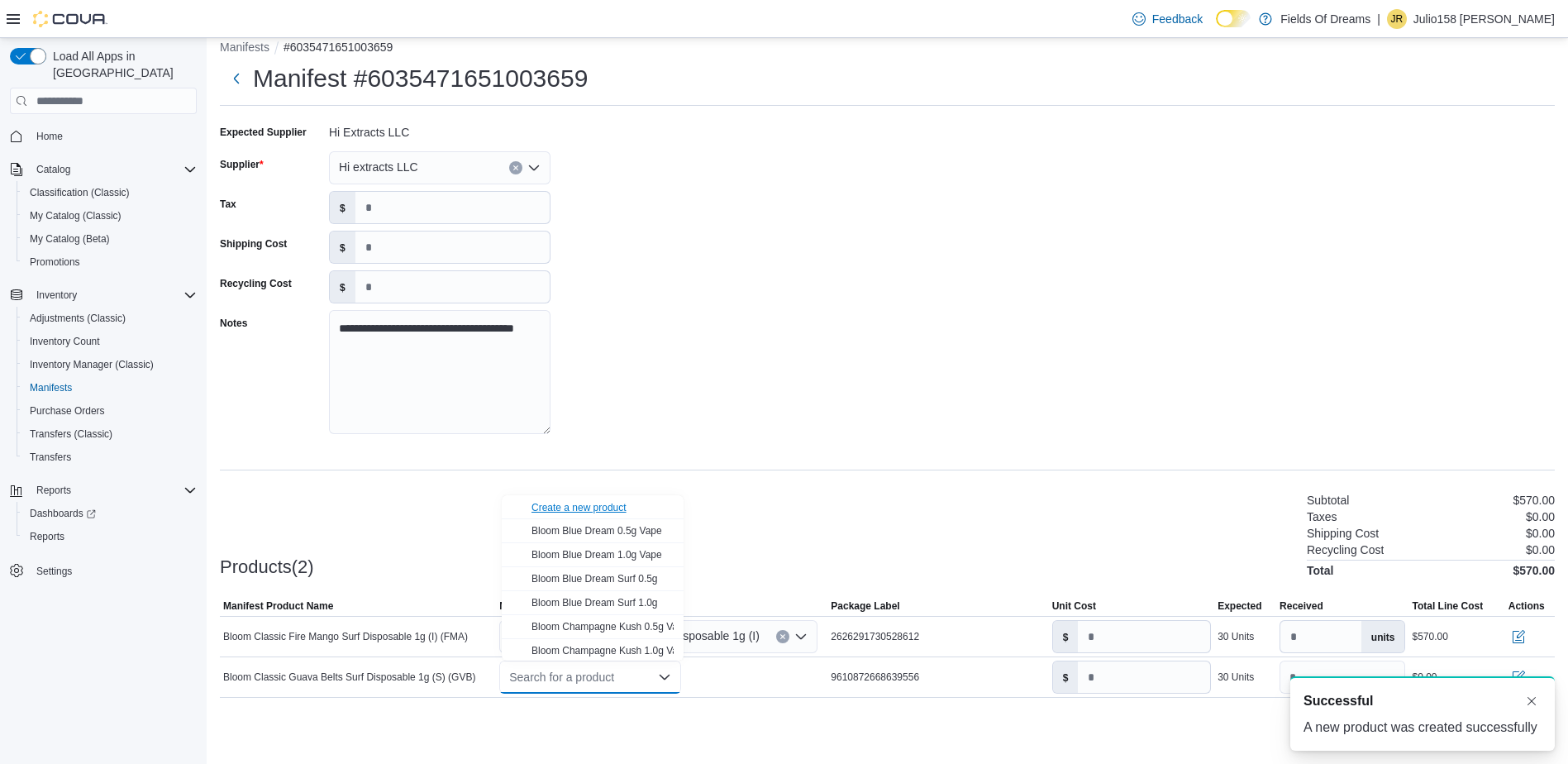
click at [566, 508] on div "Create a new product" at bounding box center [579, 508] width 95 height 13
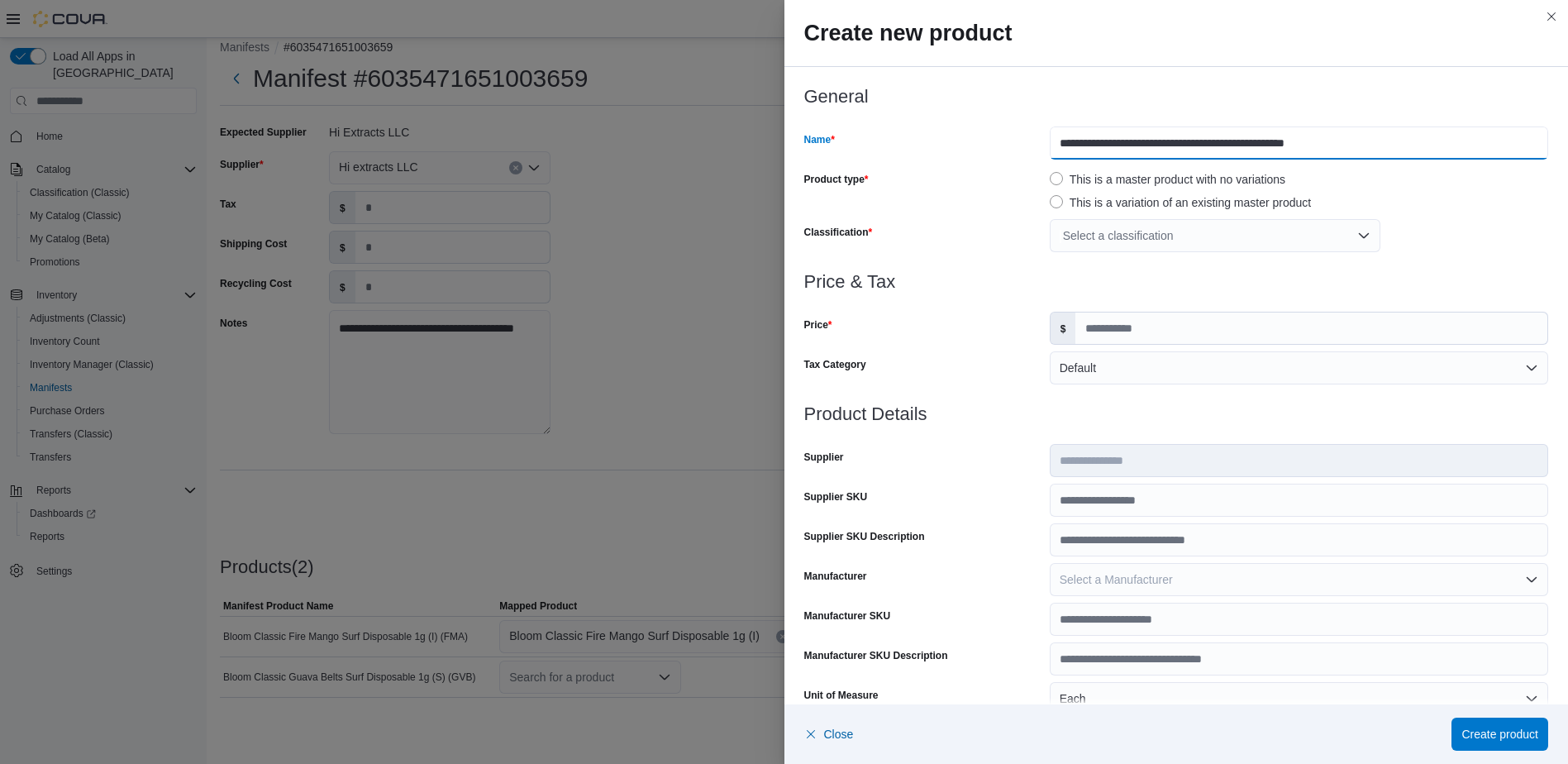
drag, startPoint x: 1349, startPoint y: 141, endPoint x: 1304, endPoint y: 159, distance: 48.5
click at [1304, 159] on input "**********" at bounding box center [1299, 143] width 498 height 33
type input "**********"
click at [1156, 234] on div "Select a classification" at bounding box center [1215, 236] width 331 height 33
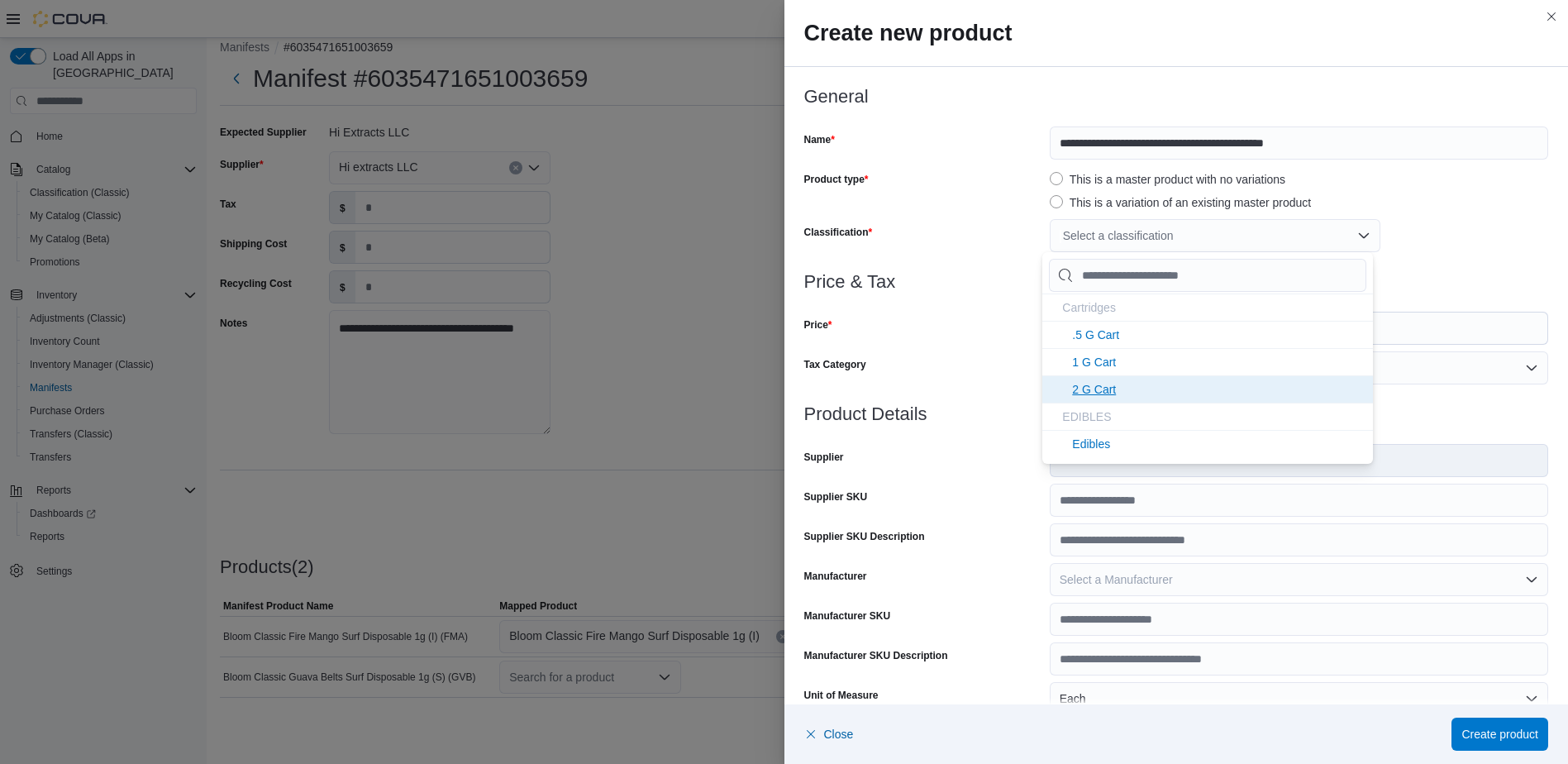
scroll to position [331, 0]
click at [1140, 335] on li "1 G Disps" at bounding box center [1208, 333] width 331 height 28
click at [986, 331] on div "Price" at bounding box center [923, 328] width 239 height 33
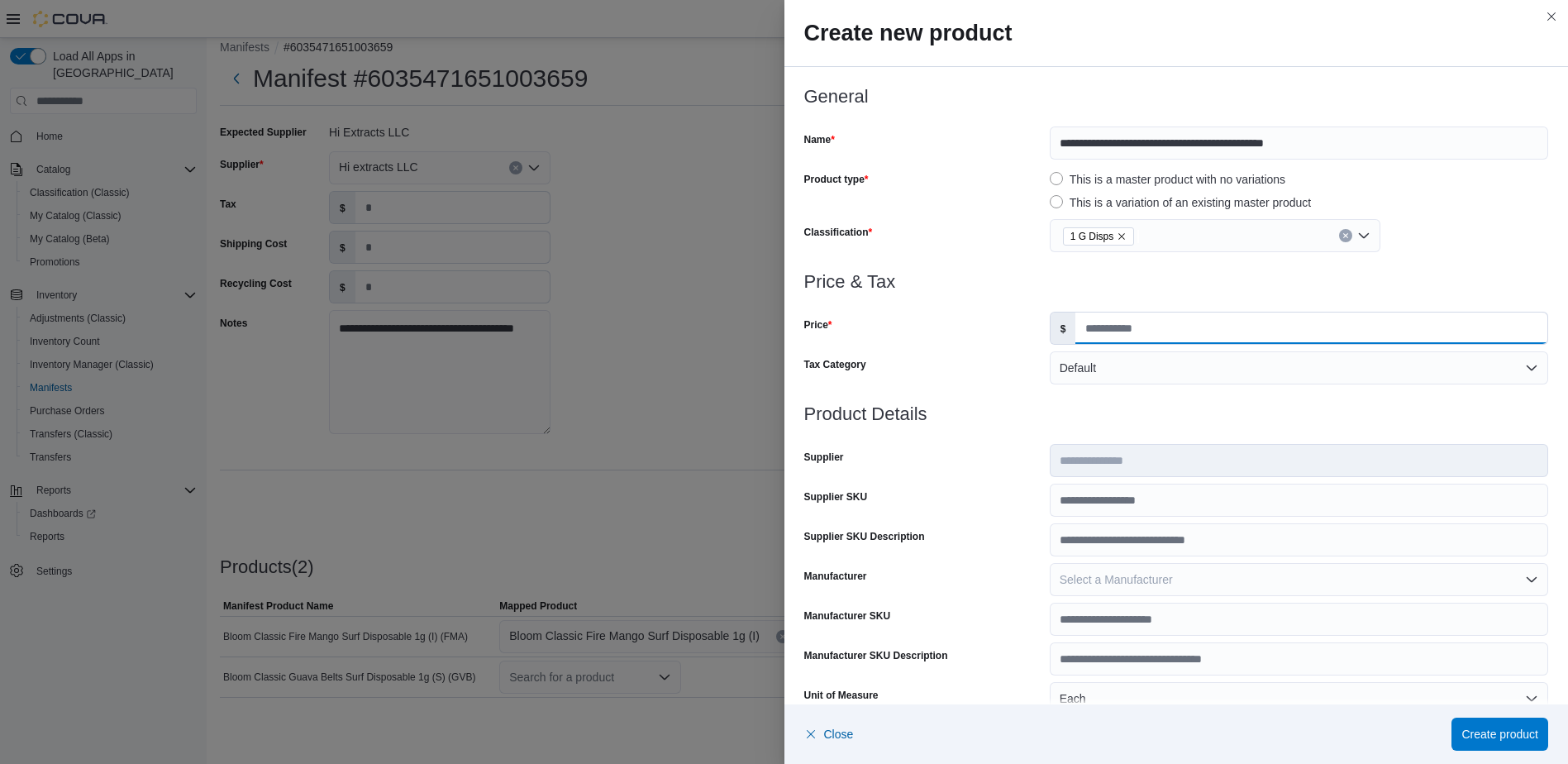
click at [1110, 334] on input "Price" at bounding box center [1311, 328] width 472 height 31
type input "*****"
click at [1135, 410] on h3 "Product Details" at bounding box center [1176, 415] width 744 height 20
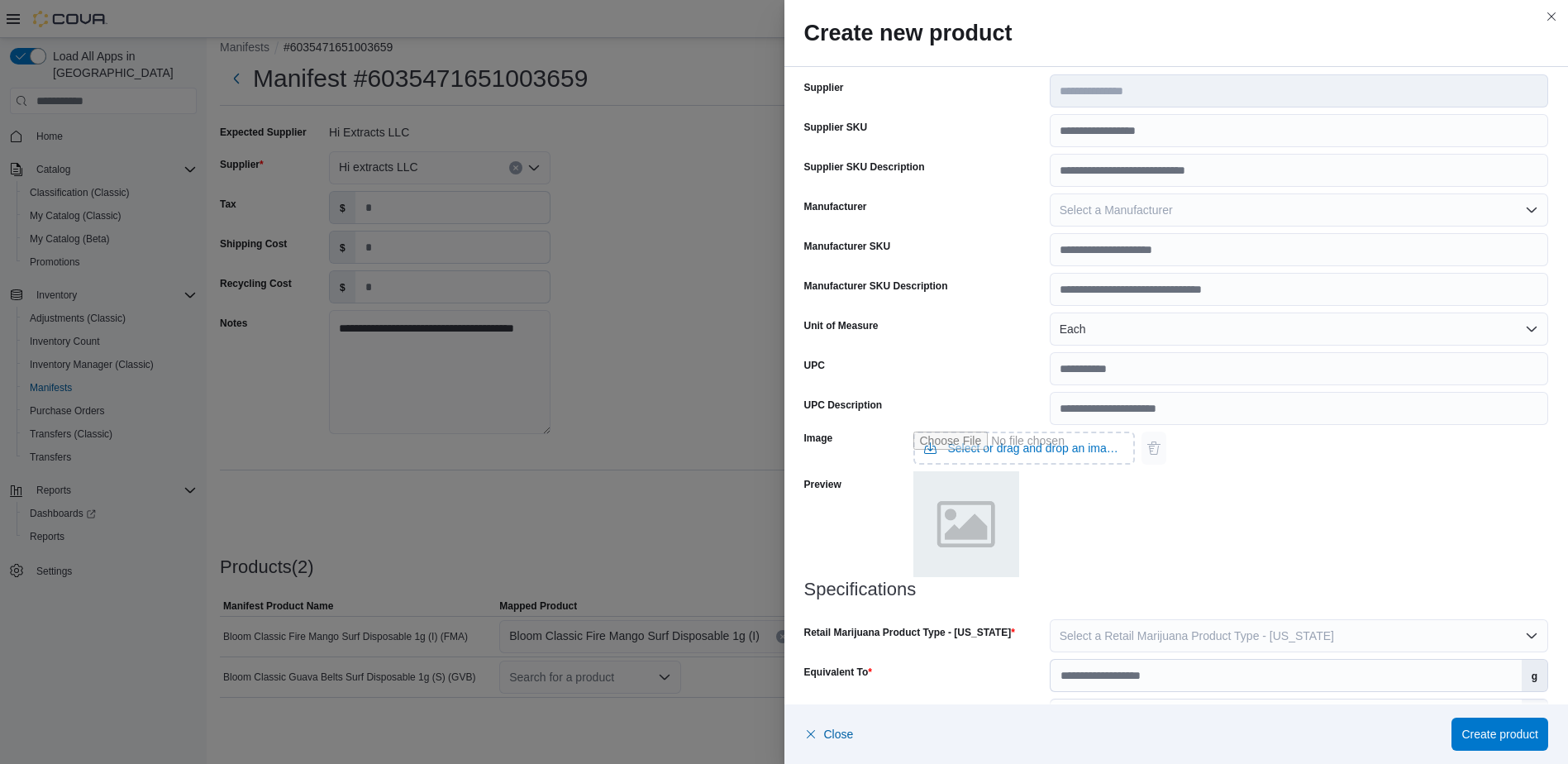
scroll to position [496, 0]
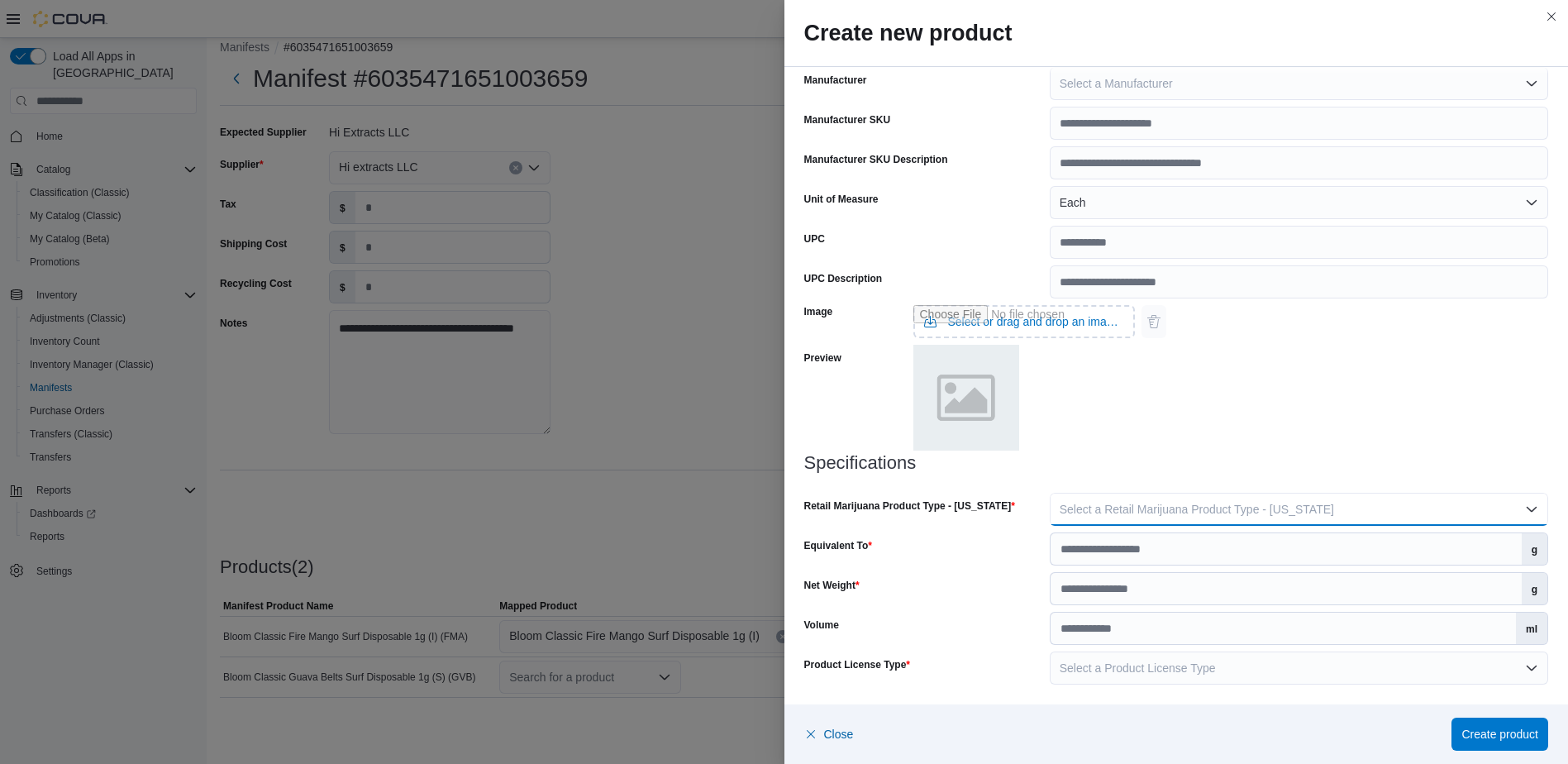
click at [1092, 514] on span "Select a Retail Marijuana Product Type - New Mexico" at bounding box center [1197, 510] width 275 height 13
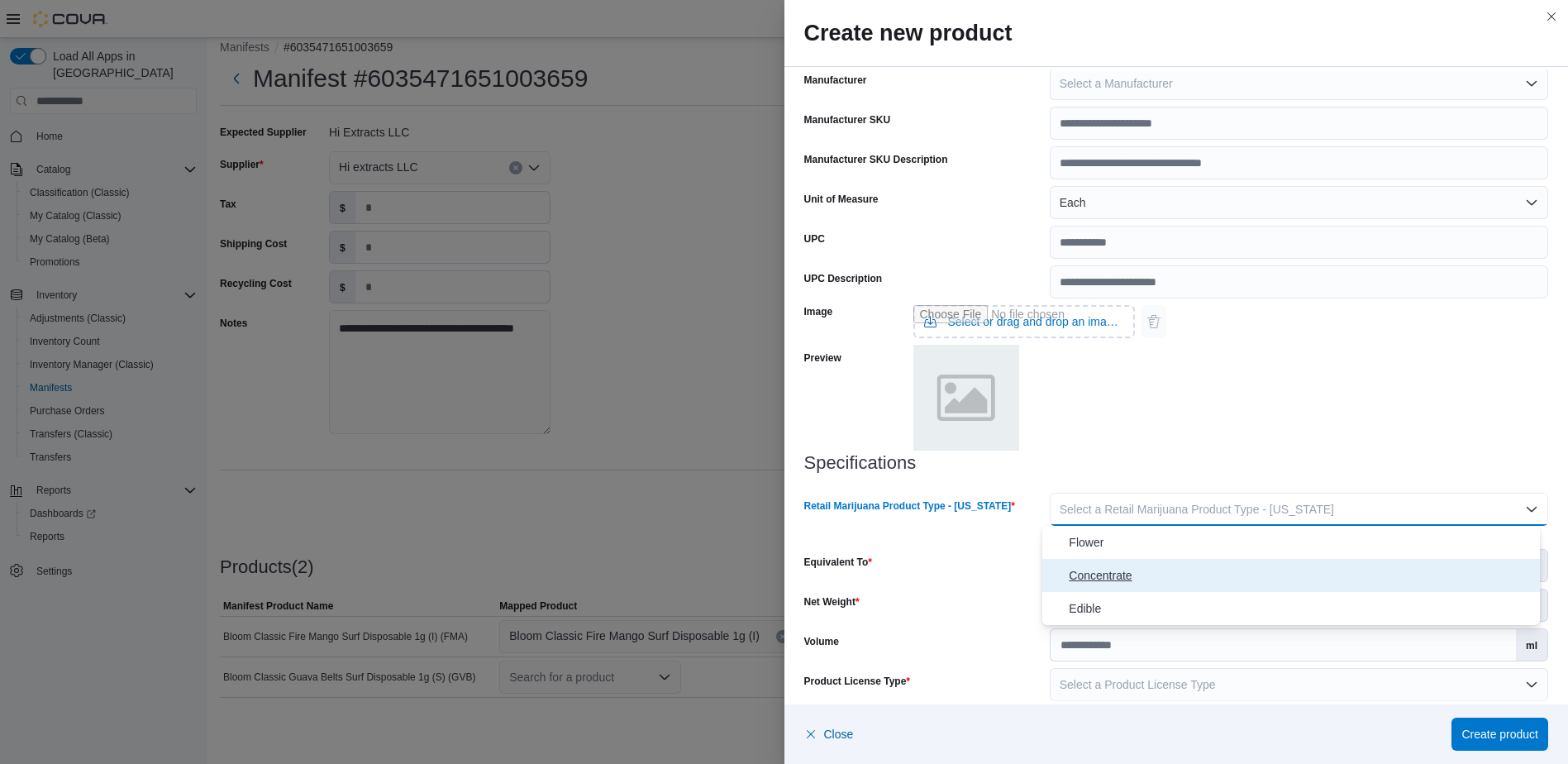
click at [1090, 569] on span "Concentrate" at bounding box center [1301, 576] width 464 height 20
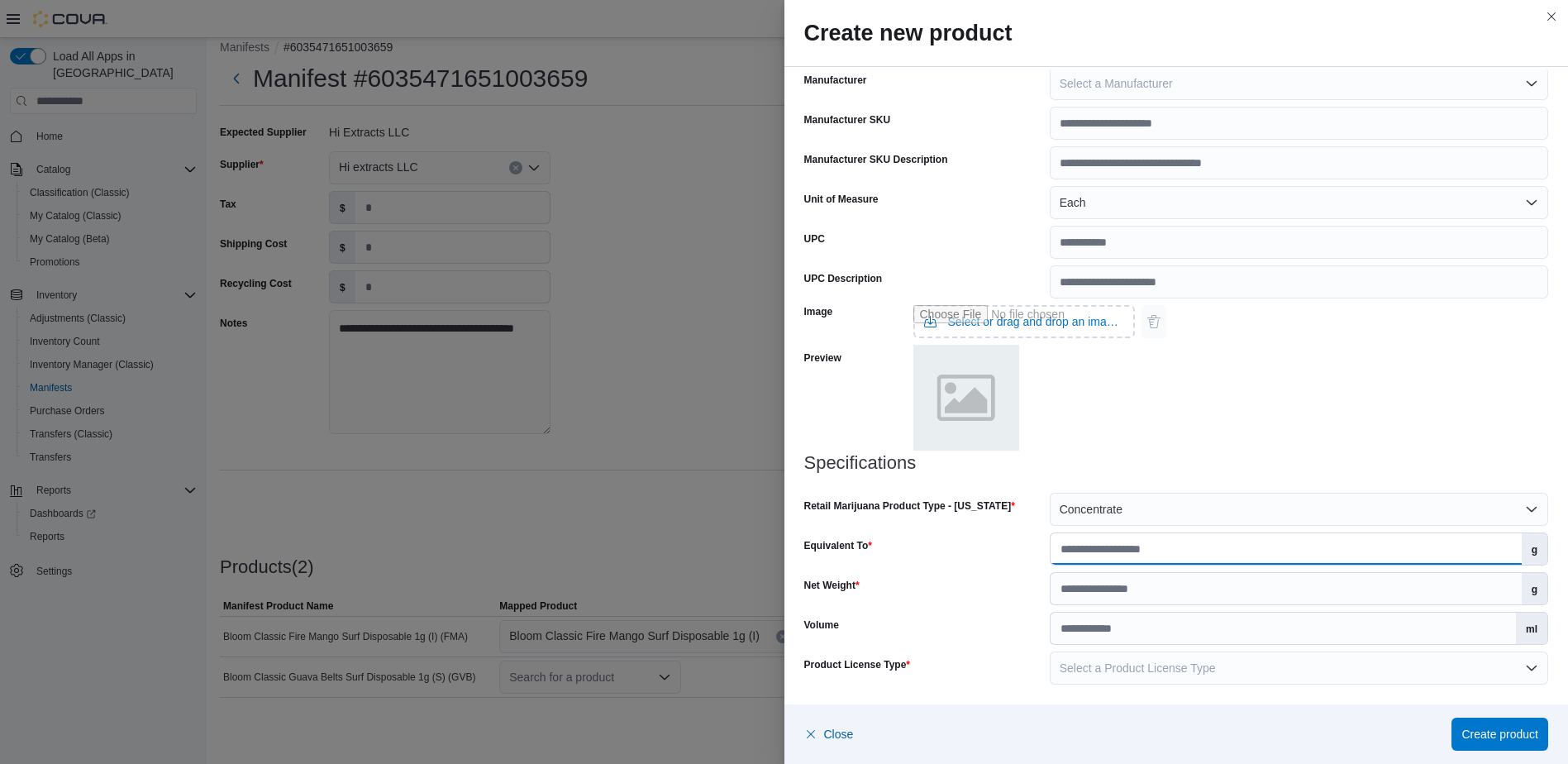
click at [1085, 544] on input "Equivalent To" at bounding box center [1285, 549] width 471 height 31
type input "*"
click at [1060, 591] on input "Net Weight" at bounding box center [1285, 589] width 471 height 31
type input "*"
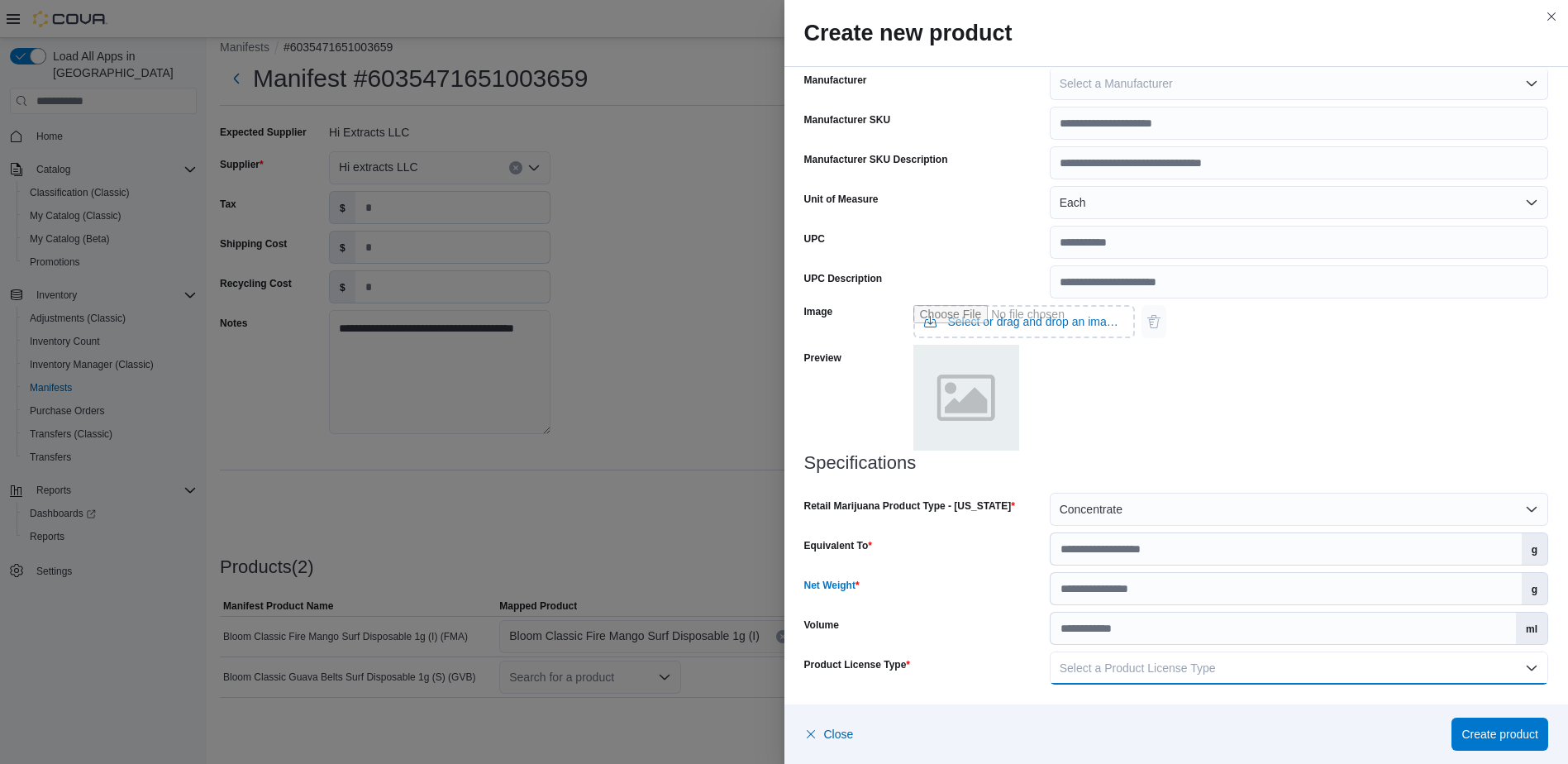
click at [1082, 662] on span "Select a Product License Type" at bounding box center [1138, 668] width 157 height 13
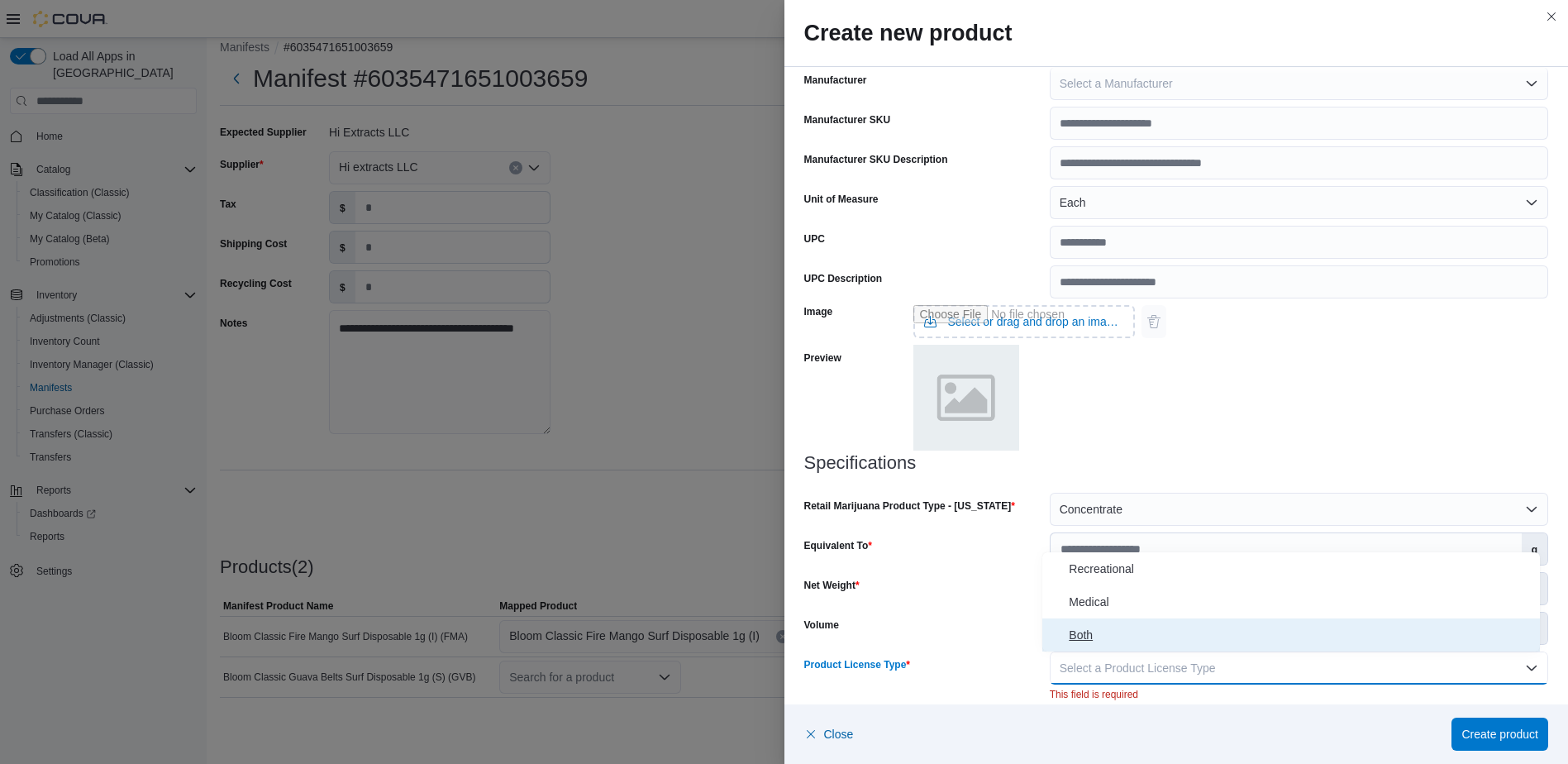
click at [1082, 639] on span "Both" at bounding box center [1301, 635] width 464 height 20
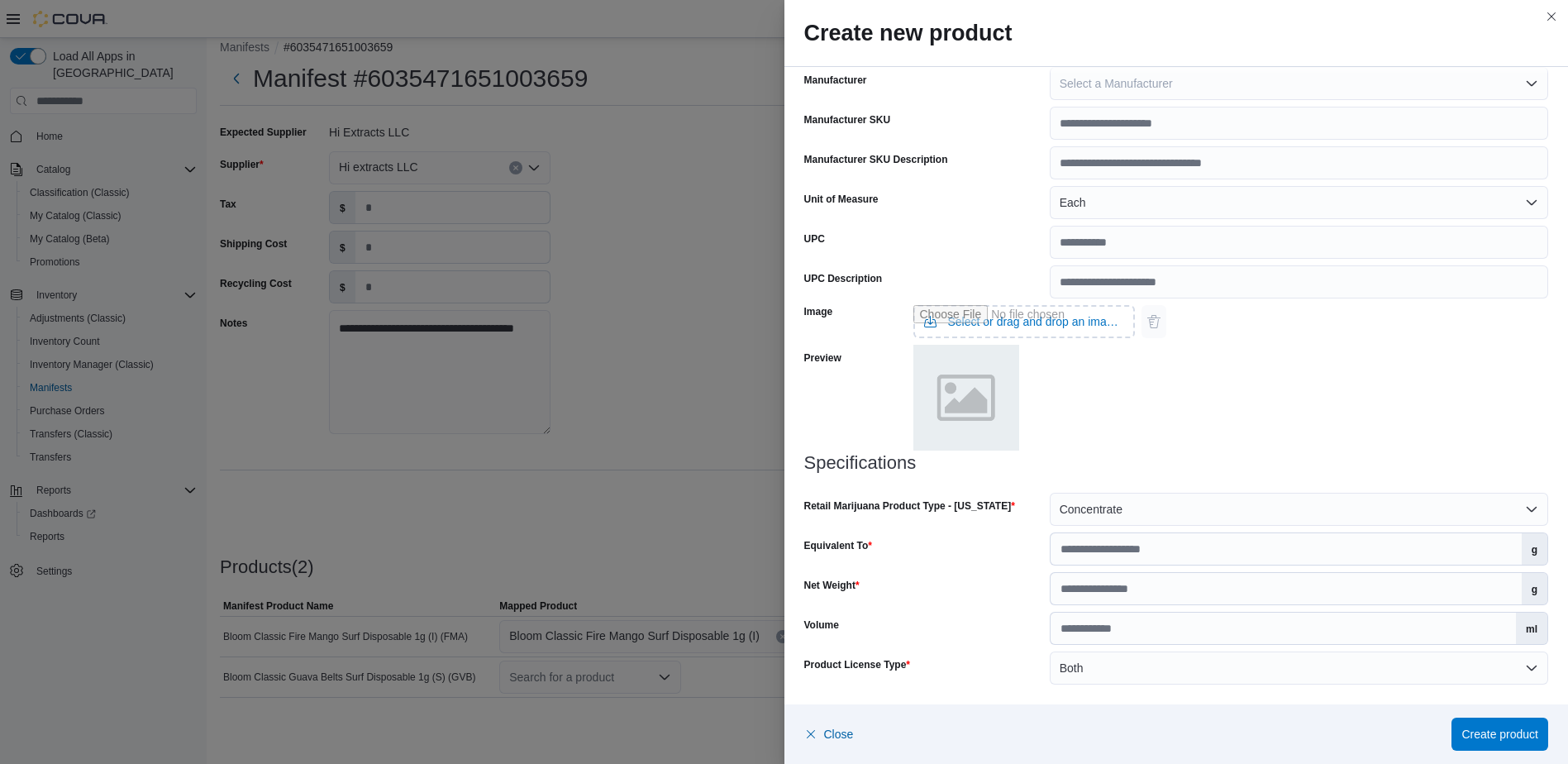
click at [1002, 617] on div "Volume" at bounding box center [923, 629] width 239 height 33
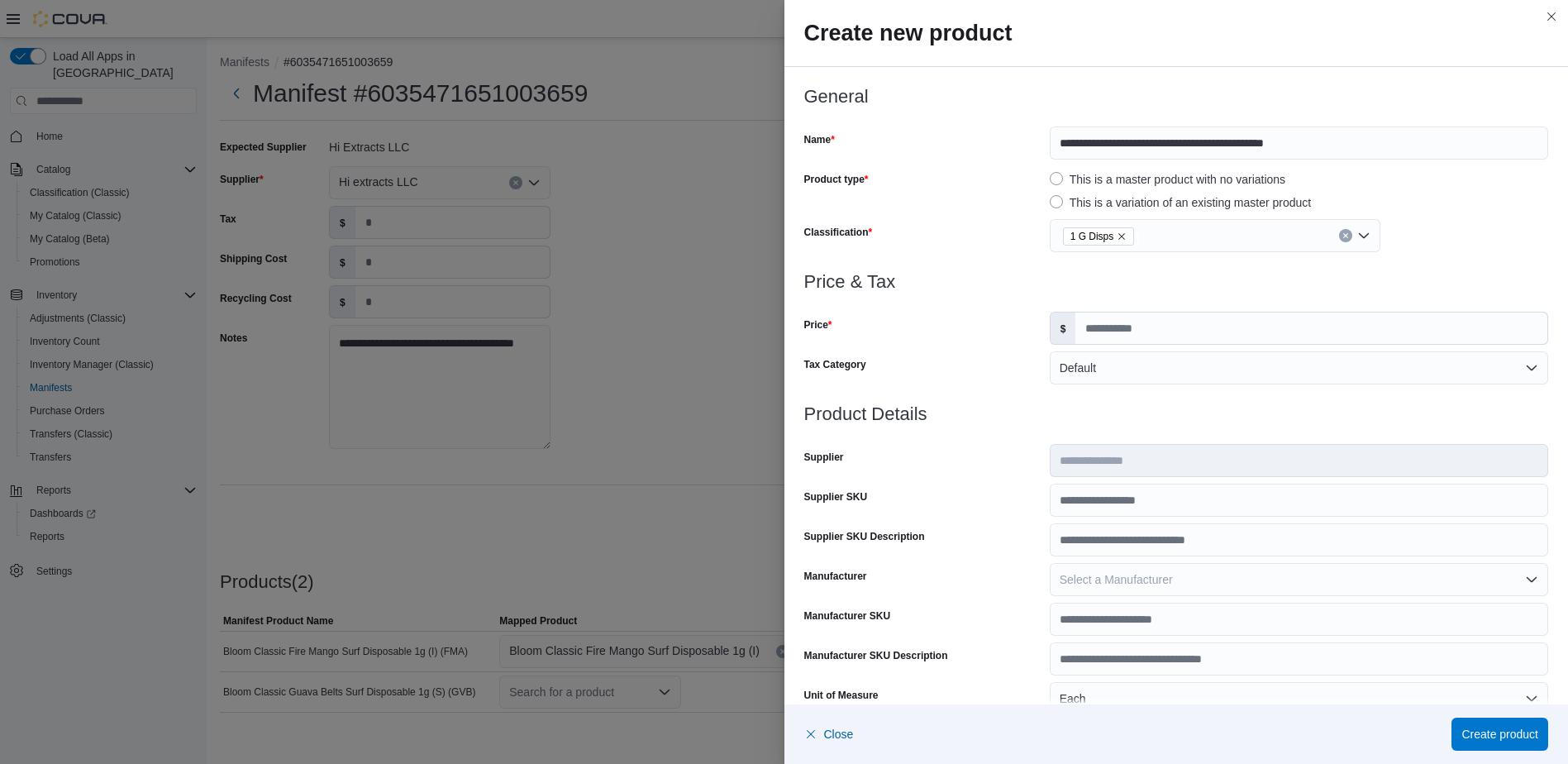
scroll to position [0, 0]
click at [1476, 733] on span "Create product" at bounding box center [1499, 734] width 76 height 17
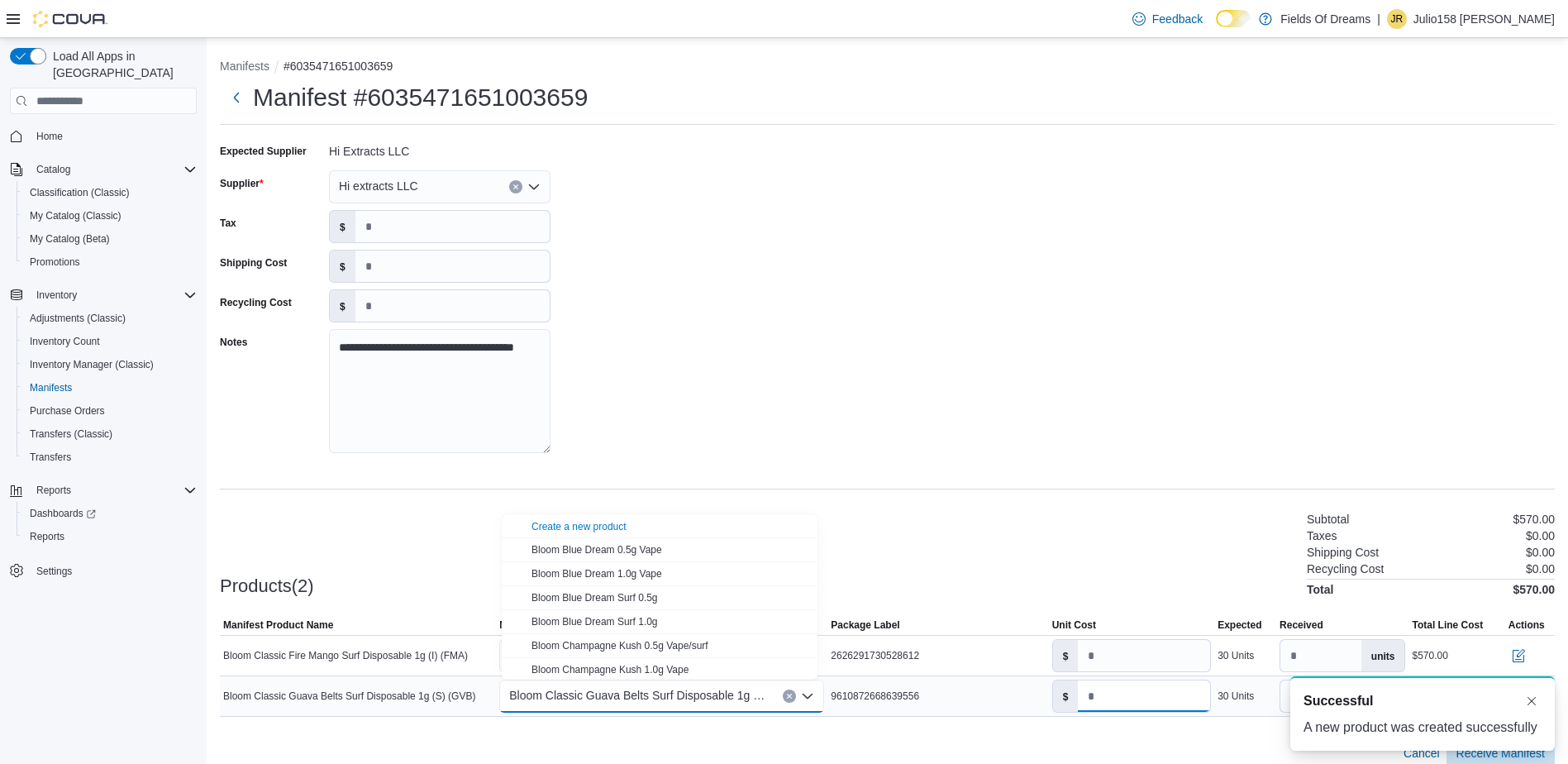
click at [1142, 693] on input "number" at bounding box center [1144, 696] width 133 height 31
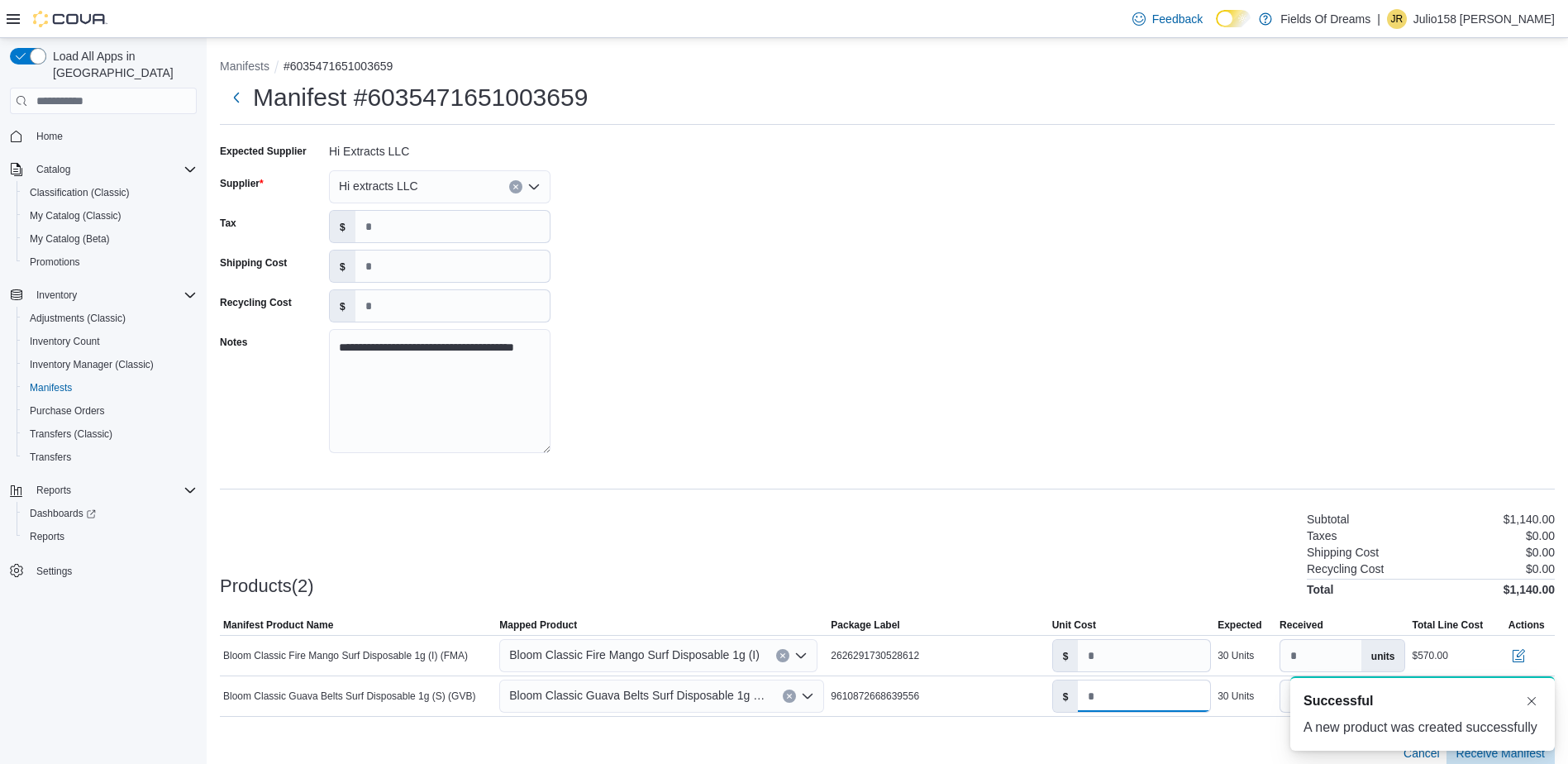
type input "**"
click at [1164, 546] on div "Products(2) Subtotal $1,140.00 Taxes $0.00 Shipping Cost $0.00 Recycling Cost $…" at bounding box center [887, 553] width 1335 height 87
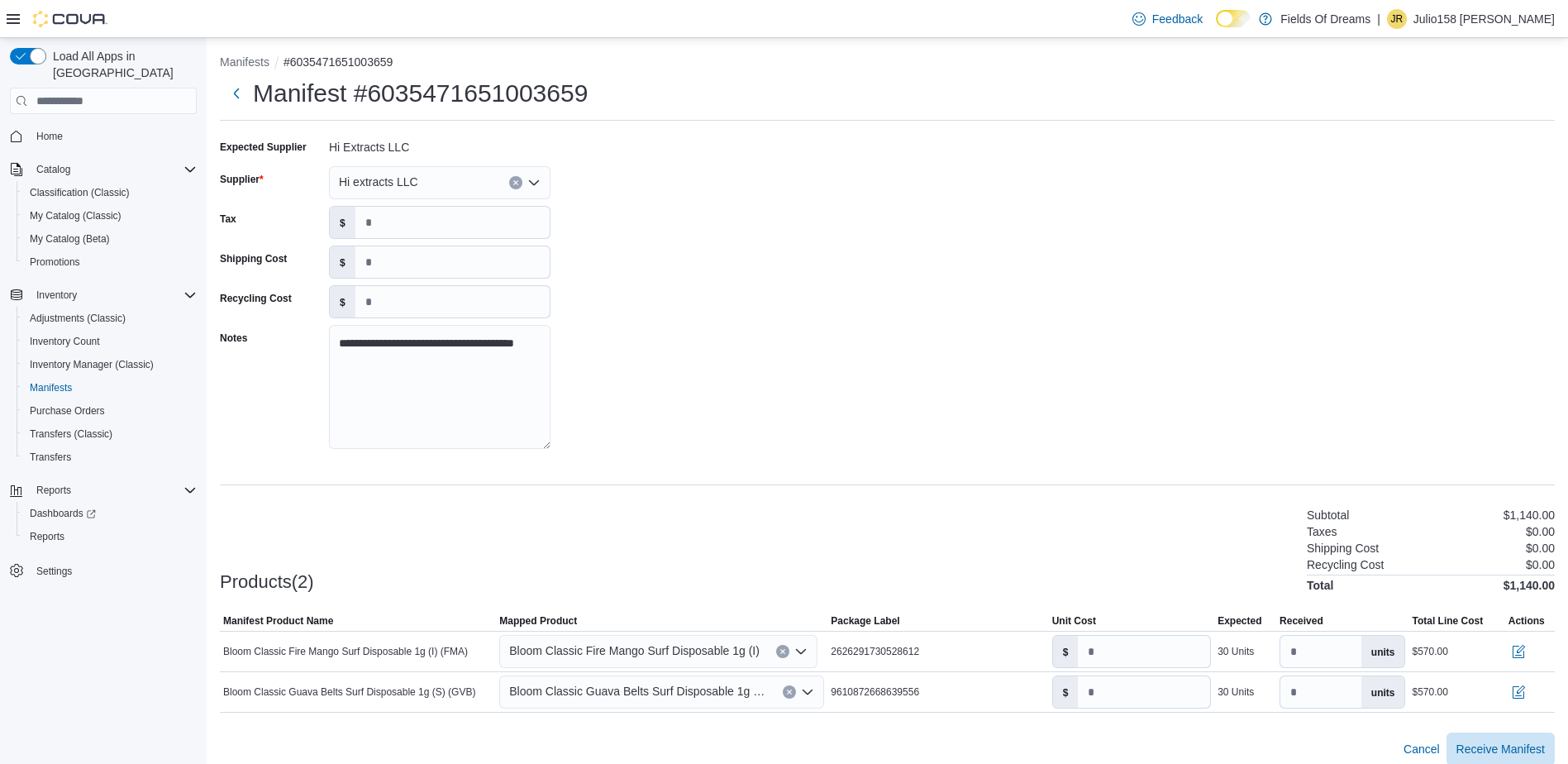
scroll to position [19, 0]
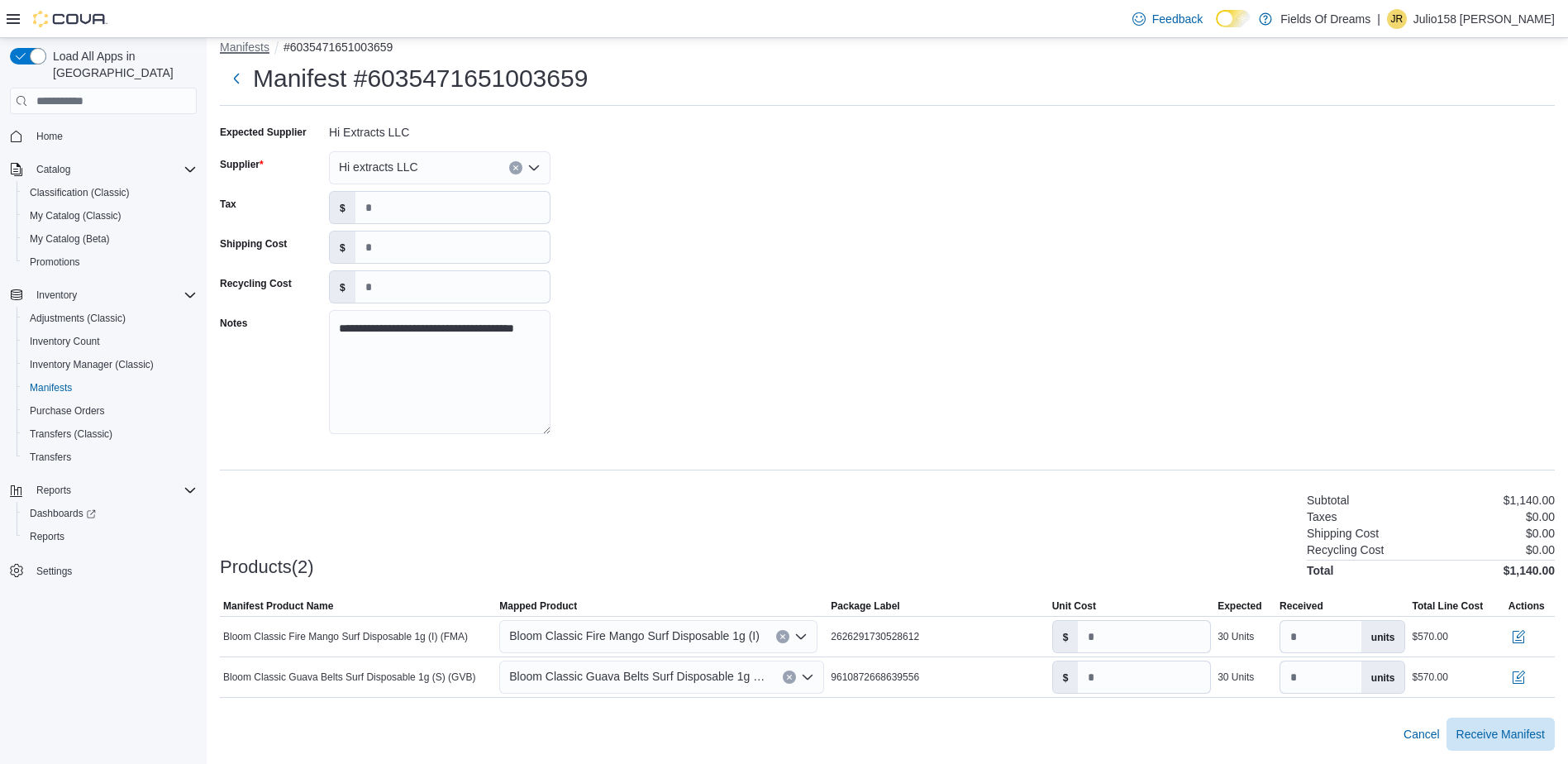
click at [235, 50] on button "Manifests" at bounding box center [245, 47] width 50 height 13
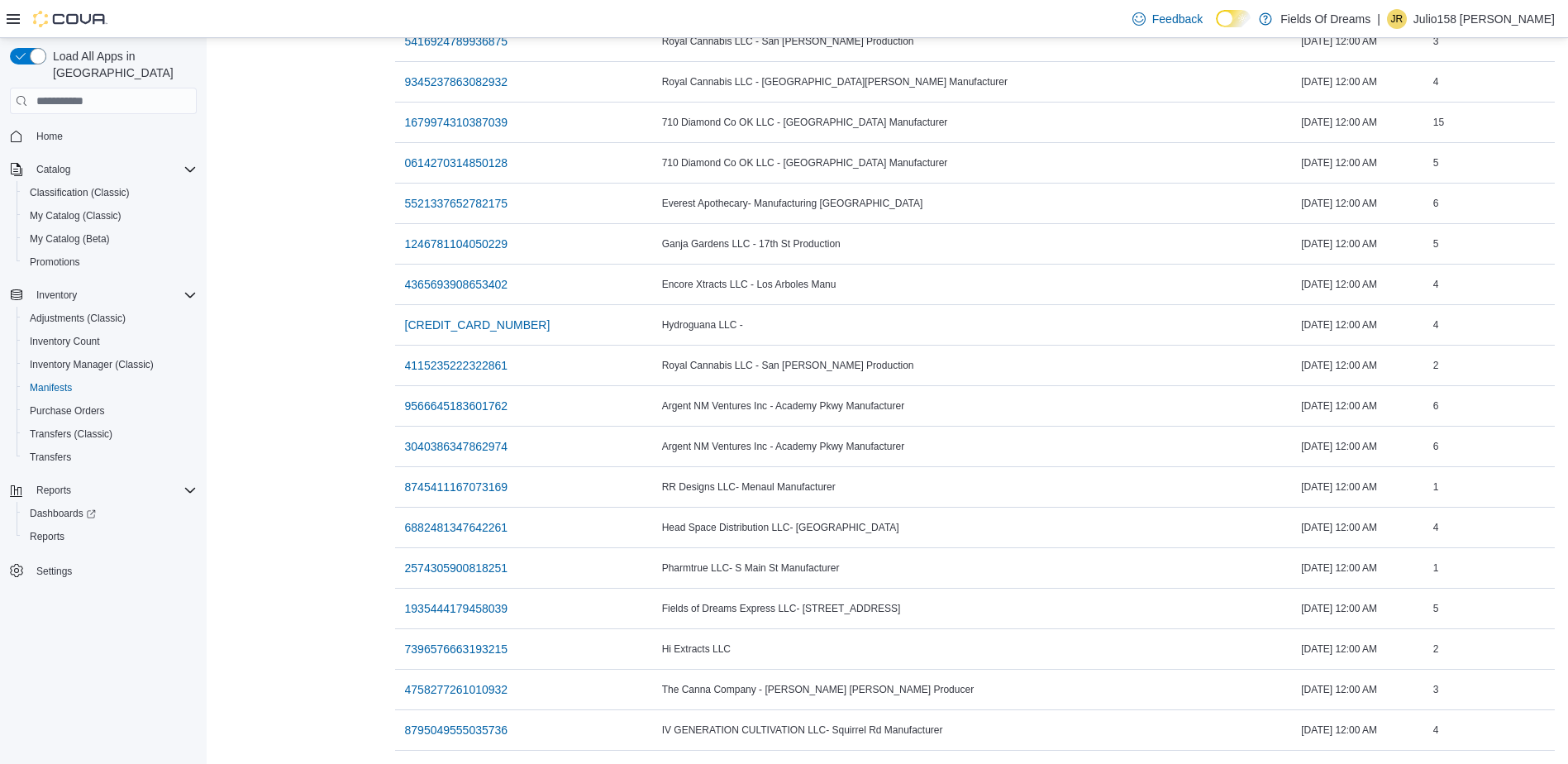
scroll to position [1914, 0]
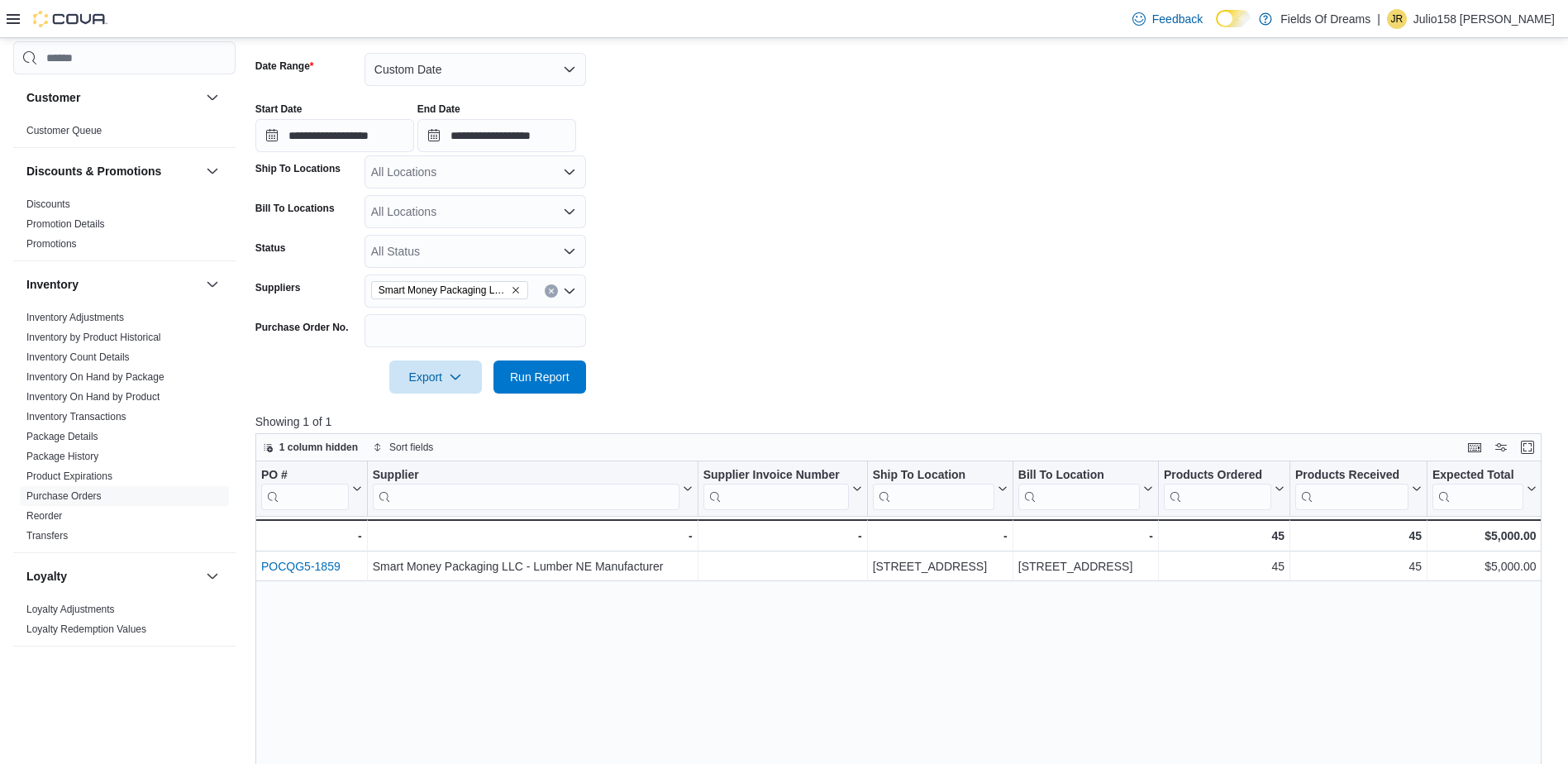
scroll to position [39, 0]
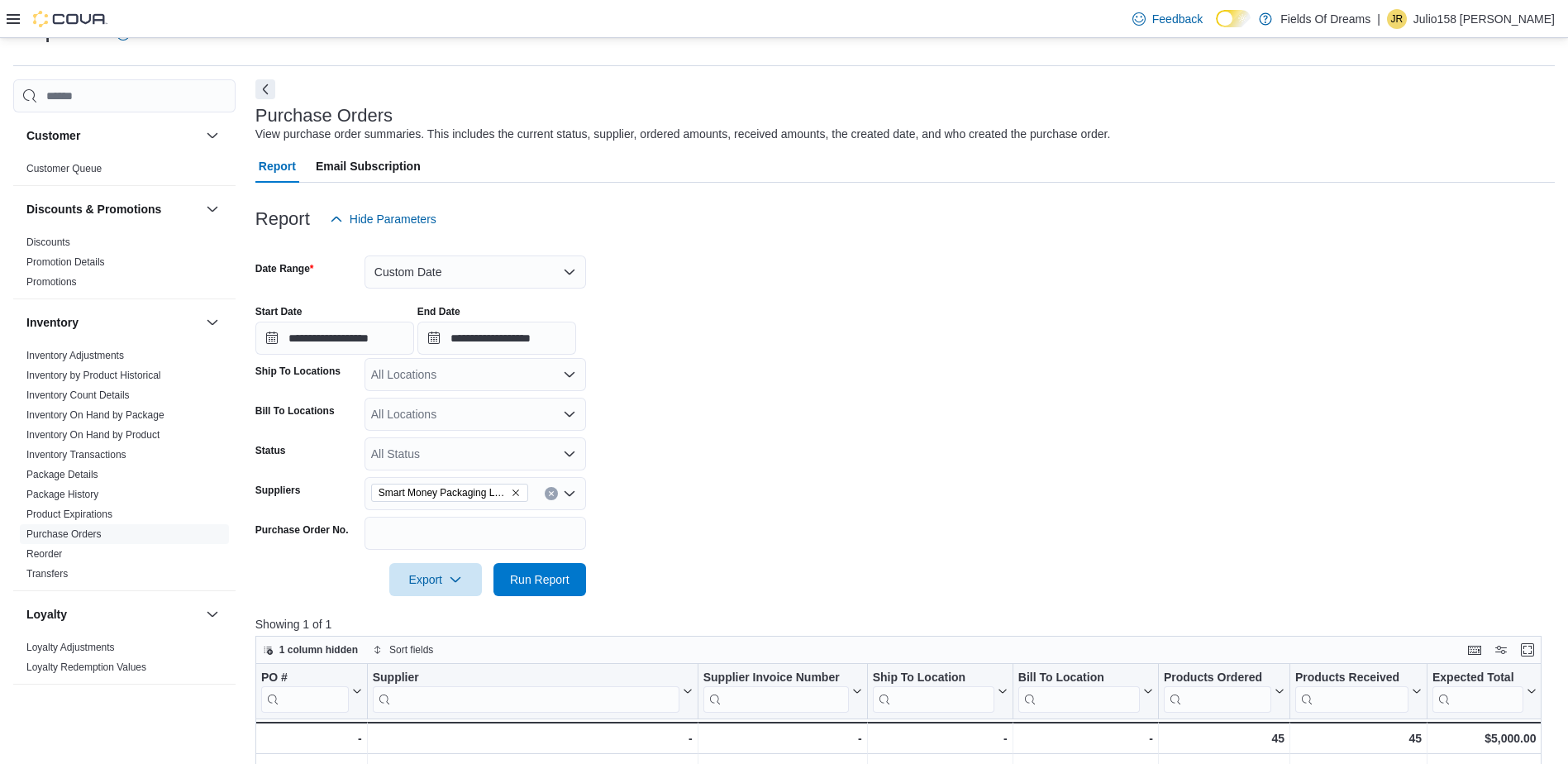
click at [548, 491] on icon "Clear input" at bounding box center [551, 493] width 6 height 6
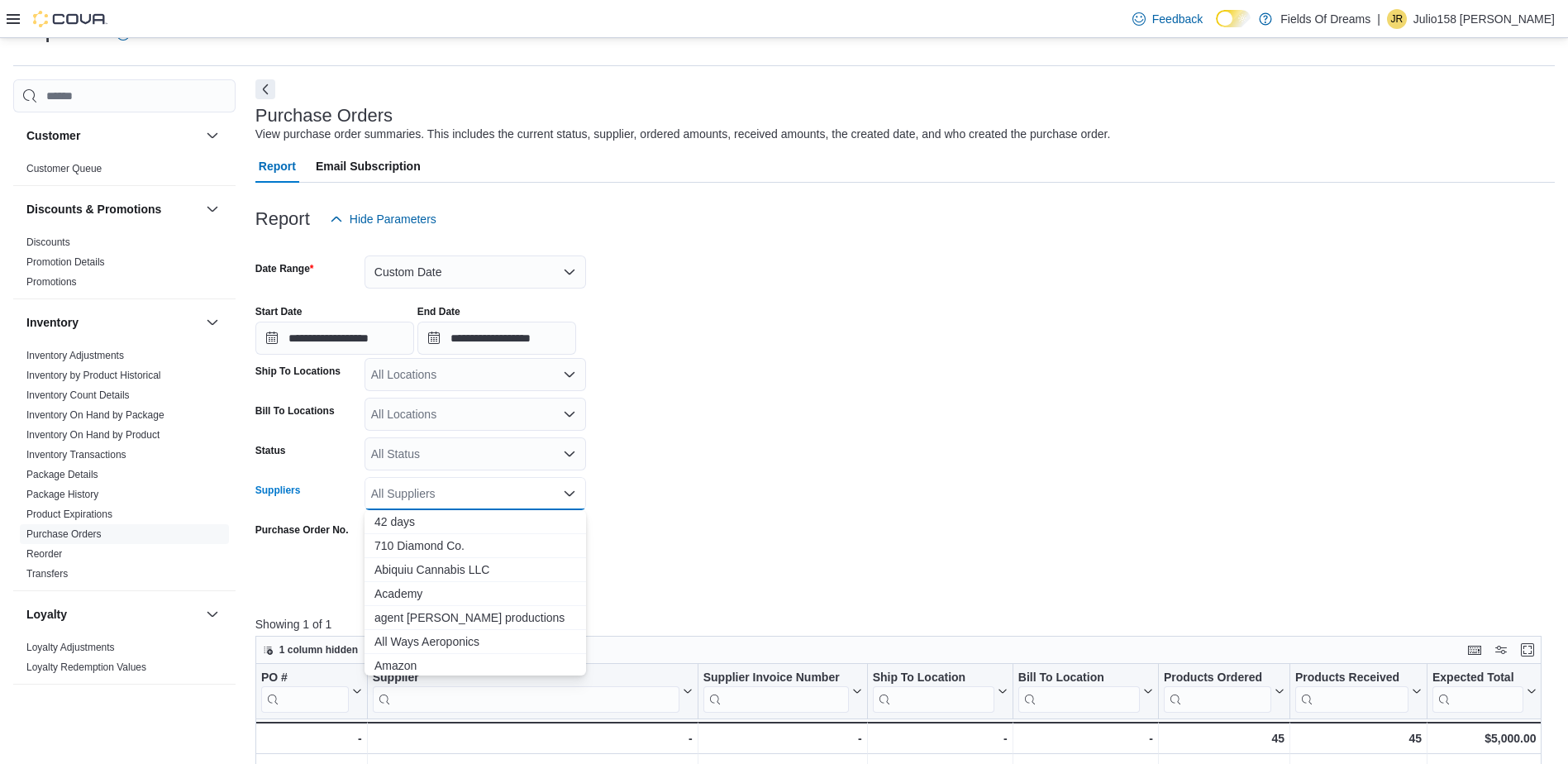
click at [493, 488] on div "All Suppliers" at bounding box center [475, 494] width 221 height 33
type input "**"
click at [458, 558] on button "Hi extracts LLC" at bounding box center [475, 547] width 221 height 24
click at [650, 574] on form "**********" at bounding box center [905, 416] width 1300 height 360
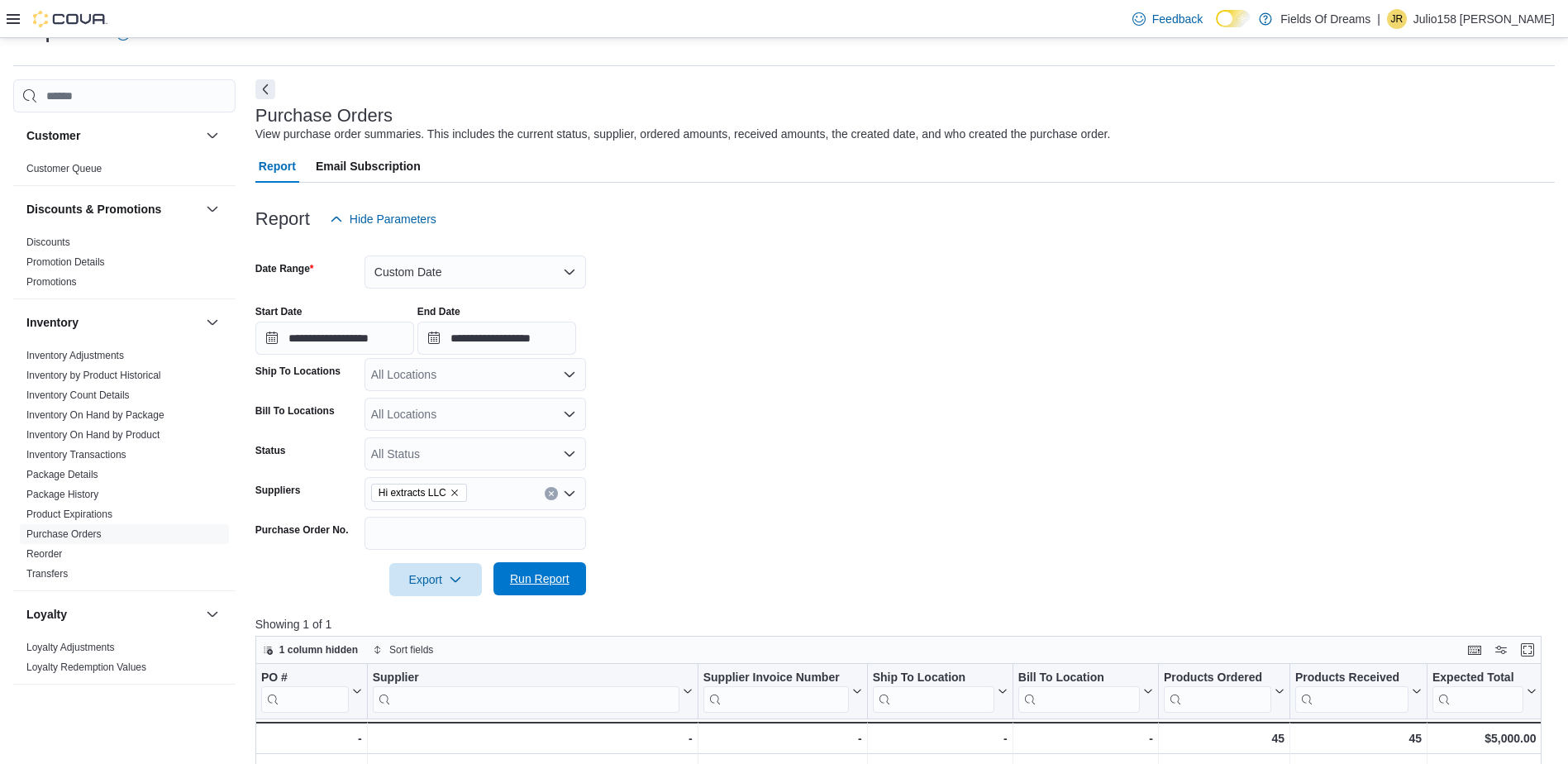
click at [559, 592] on span "Run Report" at bounding box center [539, 579] width 73 height 33
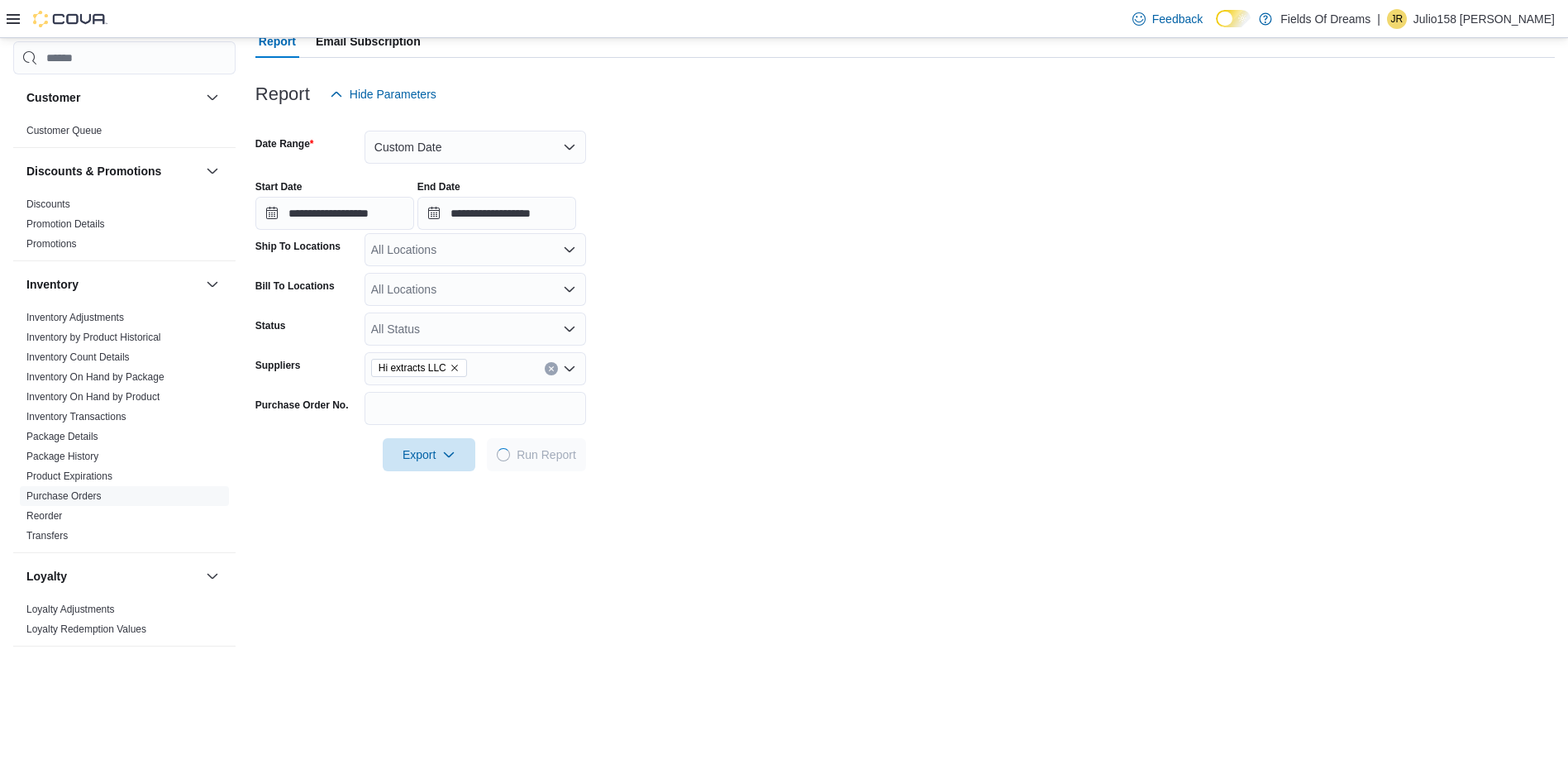
scroll to position [205, 0]
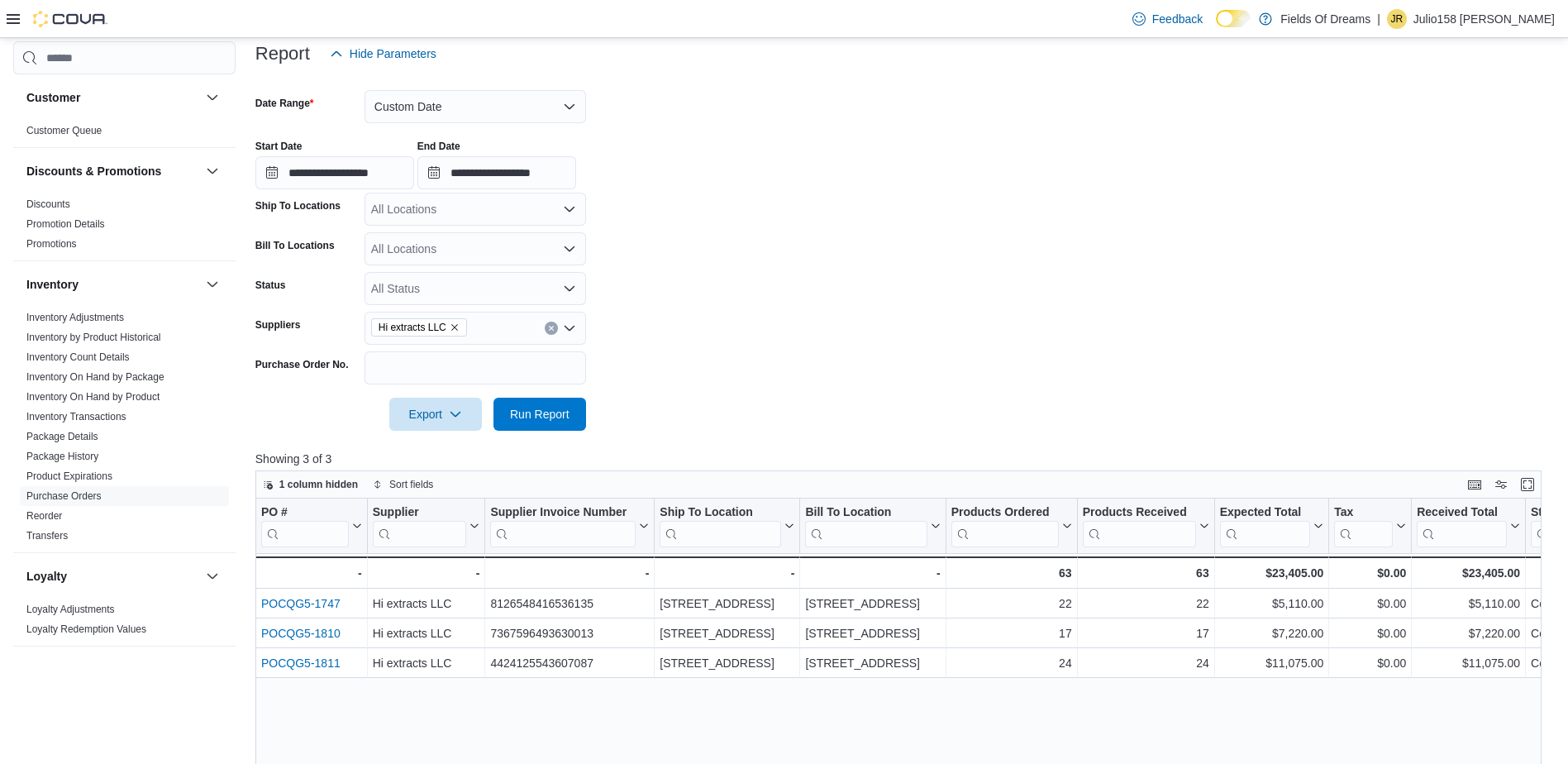
click at [548, 326] on icon "Clear input" at bounding box center [551, 328] width 6 height 6
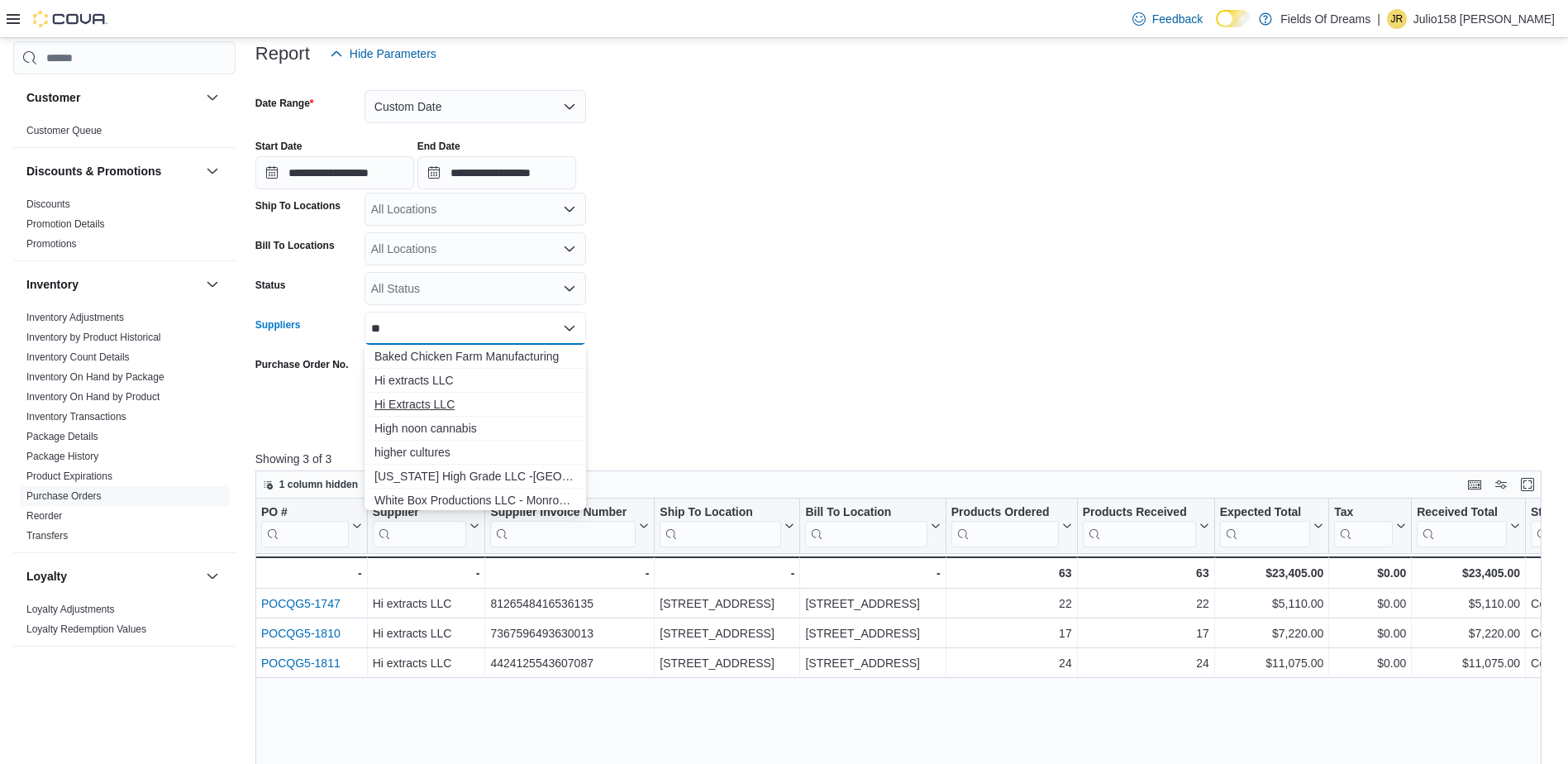
type input "**"
click at [499, 406] on span "Hi Extracts LLC" at bounding box center [474, 405] width 202 height 17
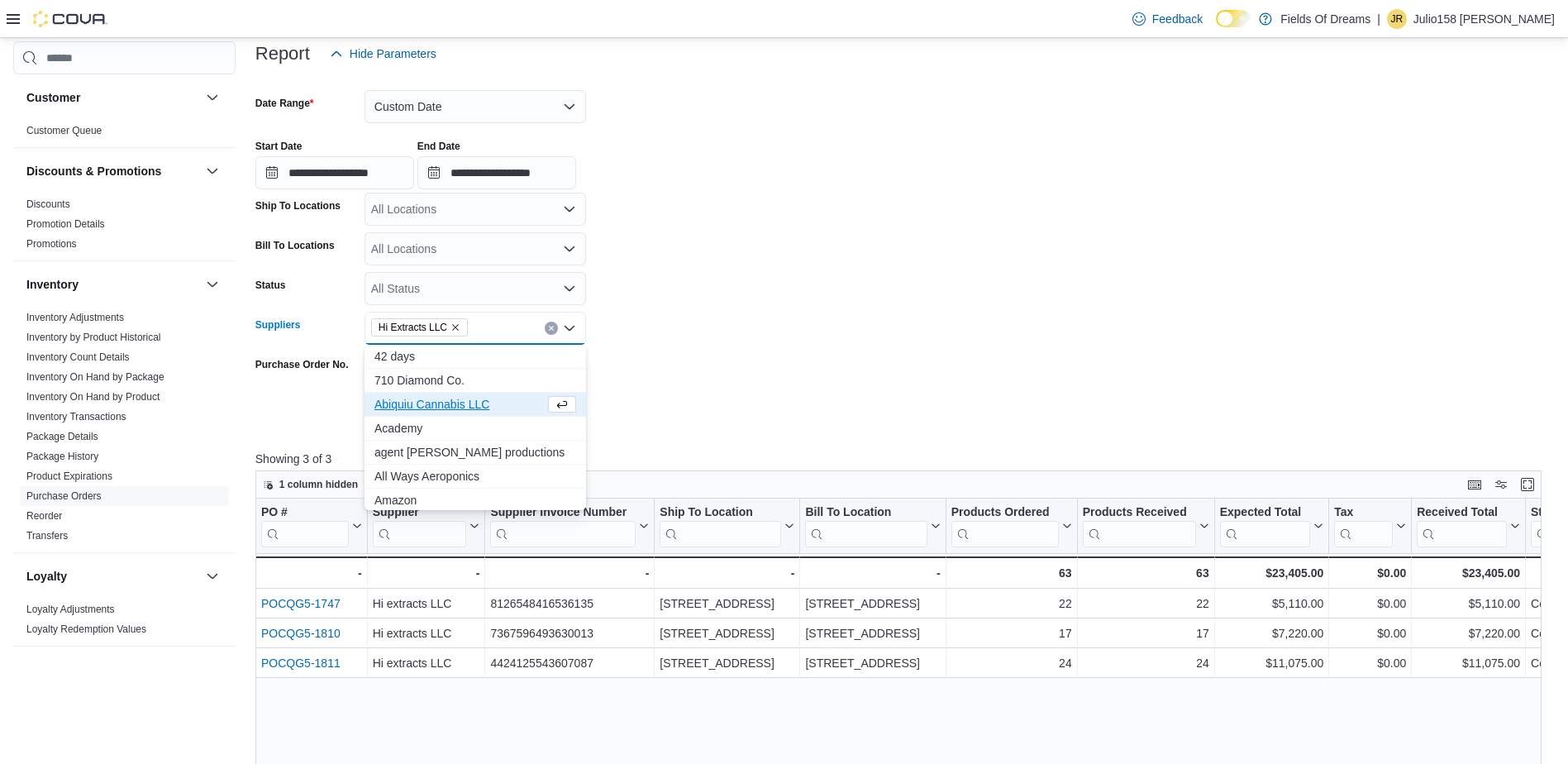
click at [629, 393] on div at bounding box center [905, 391] width 1300 height 13
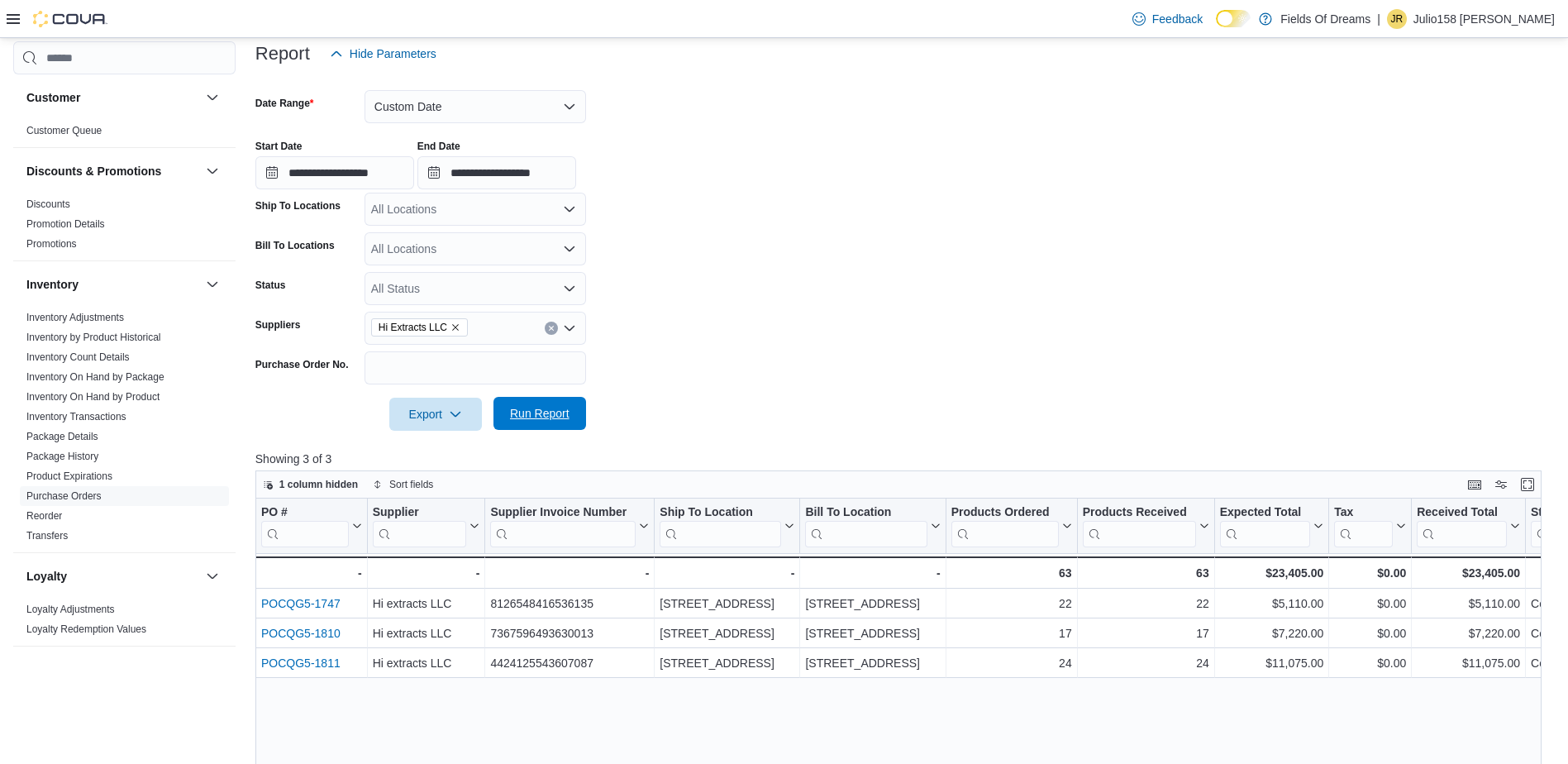
click at [575, 402] on button "Run Report" at bounding box center [540, 414] width 92 height 33
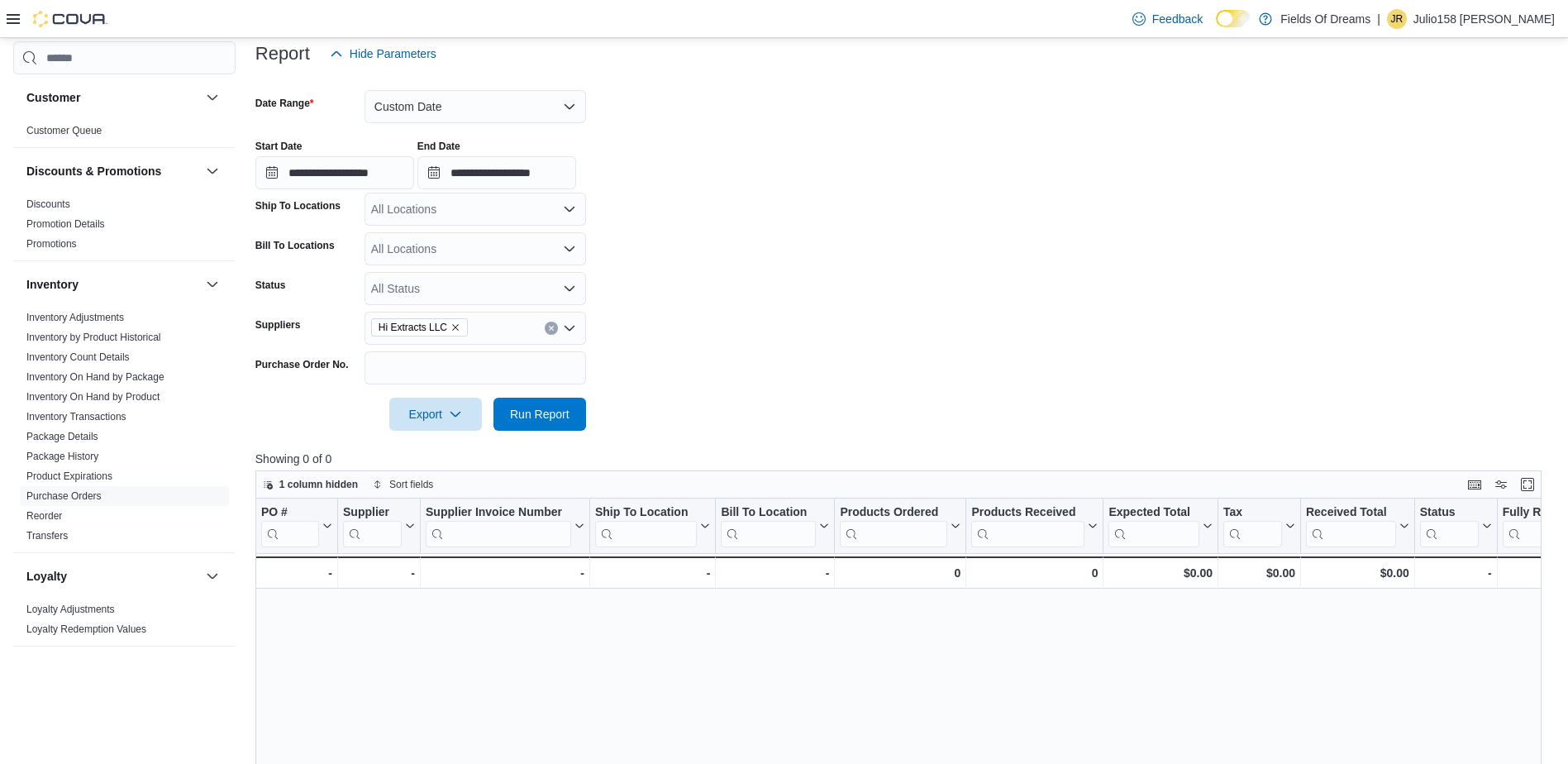
drag, startPoint x: 552, startPoint y: 325, endPoint x: 535, endPoint y: 326, distance: 17.0
click at [552, 326] on icon "Clear input" at bounding box center [551, 328] width 6 height 6
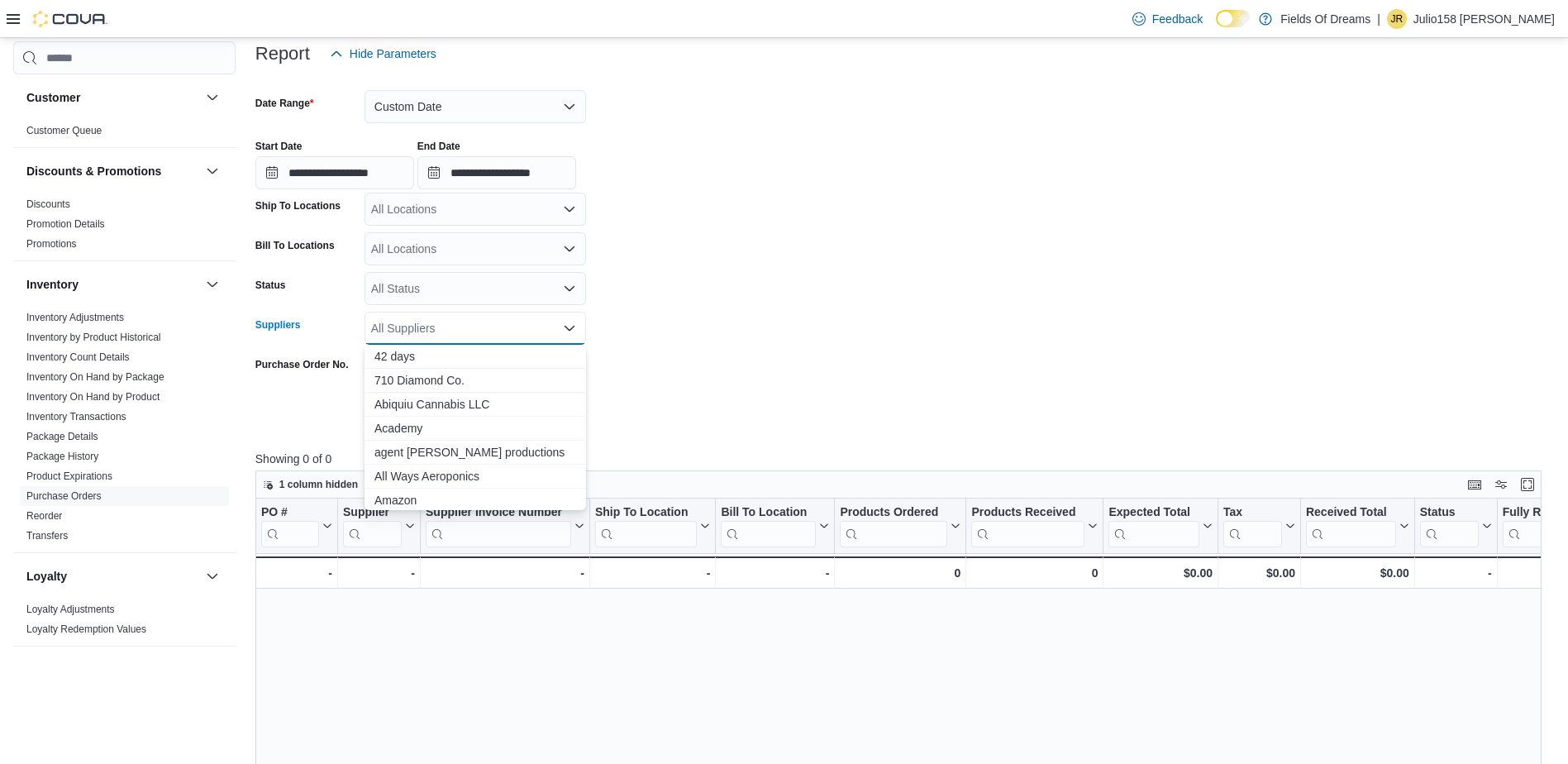
click at [519, 326] on div "All Suppliers Combo box. Selected. Combo box input. All Suppliers. Type some te…" at bounding box center [475, 328] width 221 height 33
type input "**"
click at [477, 383] on span "Hi extracts LLC" at bounding box center [474, 381] width 202 height 17
click at [670, 353] on form "**********" at bounding box center [905, 250] width 1300 height 360
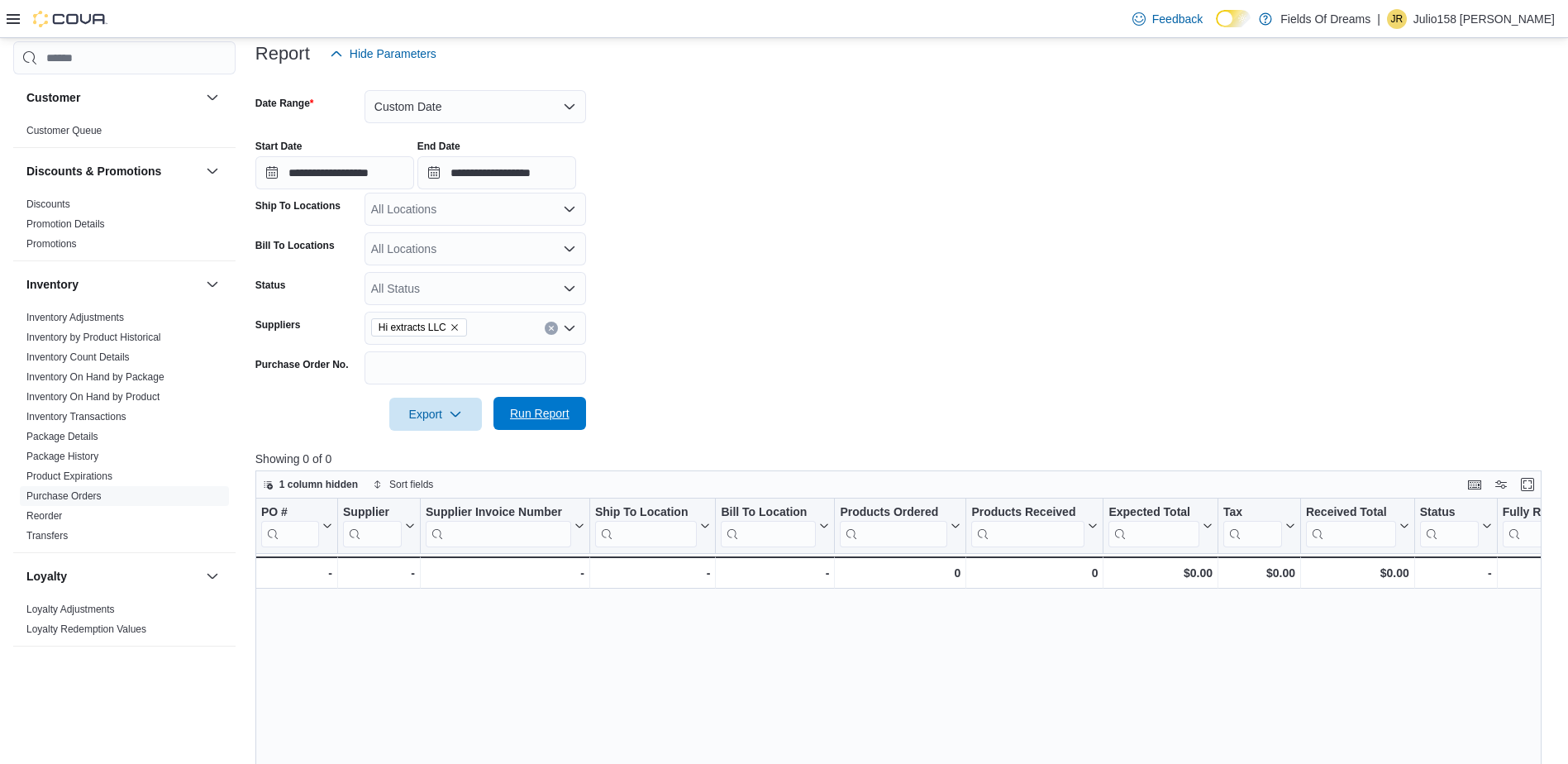
drag, startPoint x: 543, startPoint y: 412, endPoint x: 548, endPoint y: 399, distance: 13.9
click at [543, 412] on span "Run Report" at bounding box center [540, 414] width 60 height 17
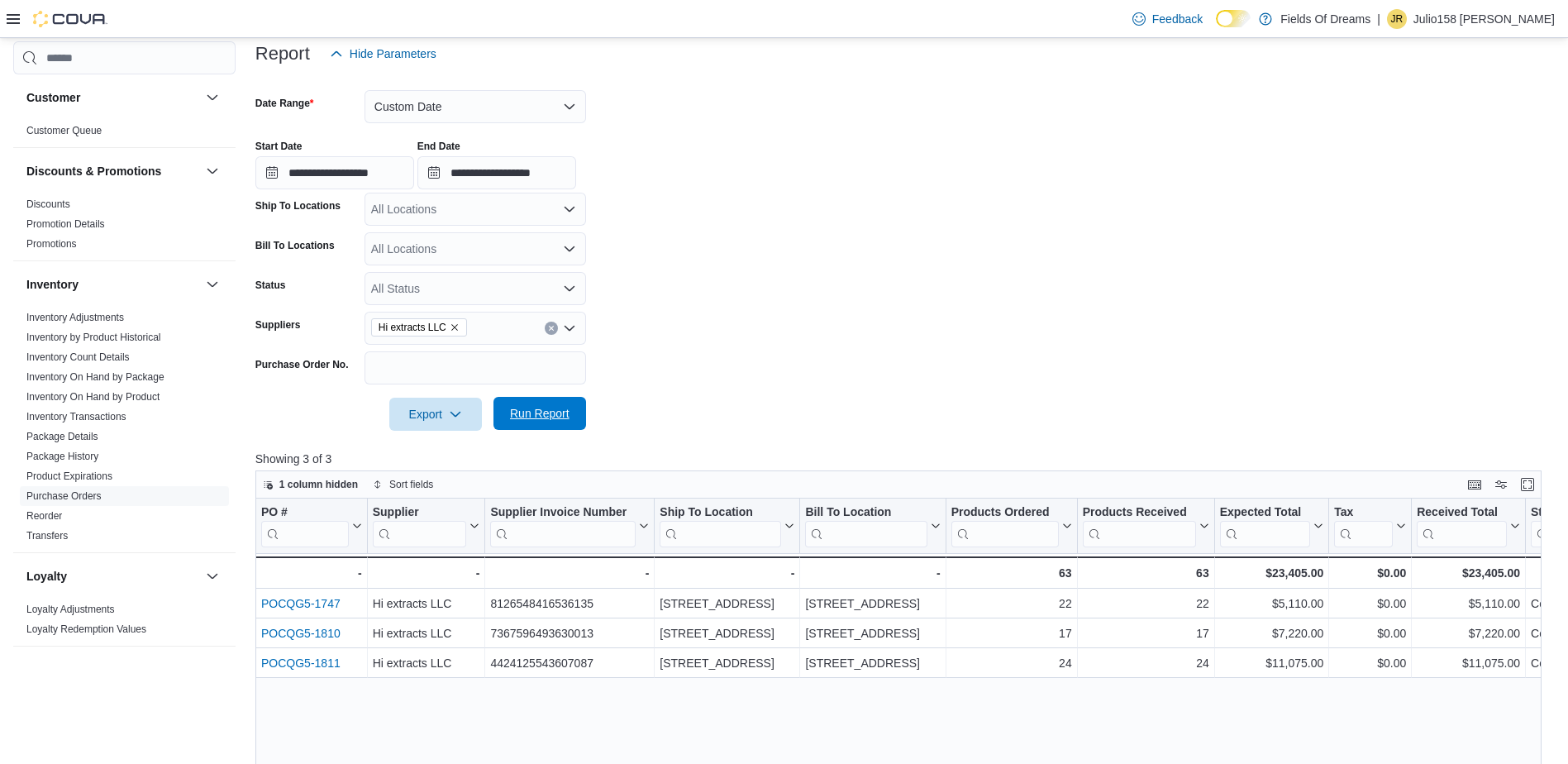
click at [529, 418] on span "Run Report" at bounding box center [540, 414] width 60 height 17
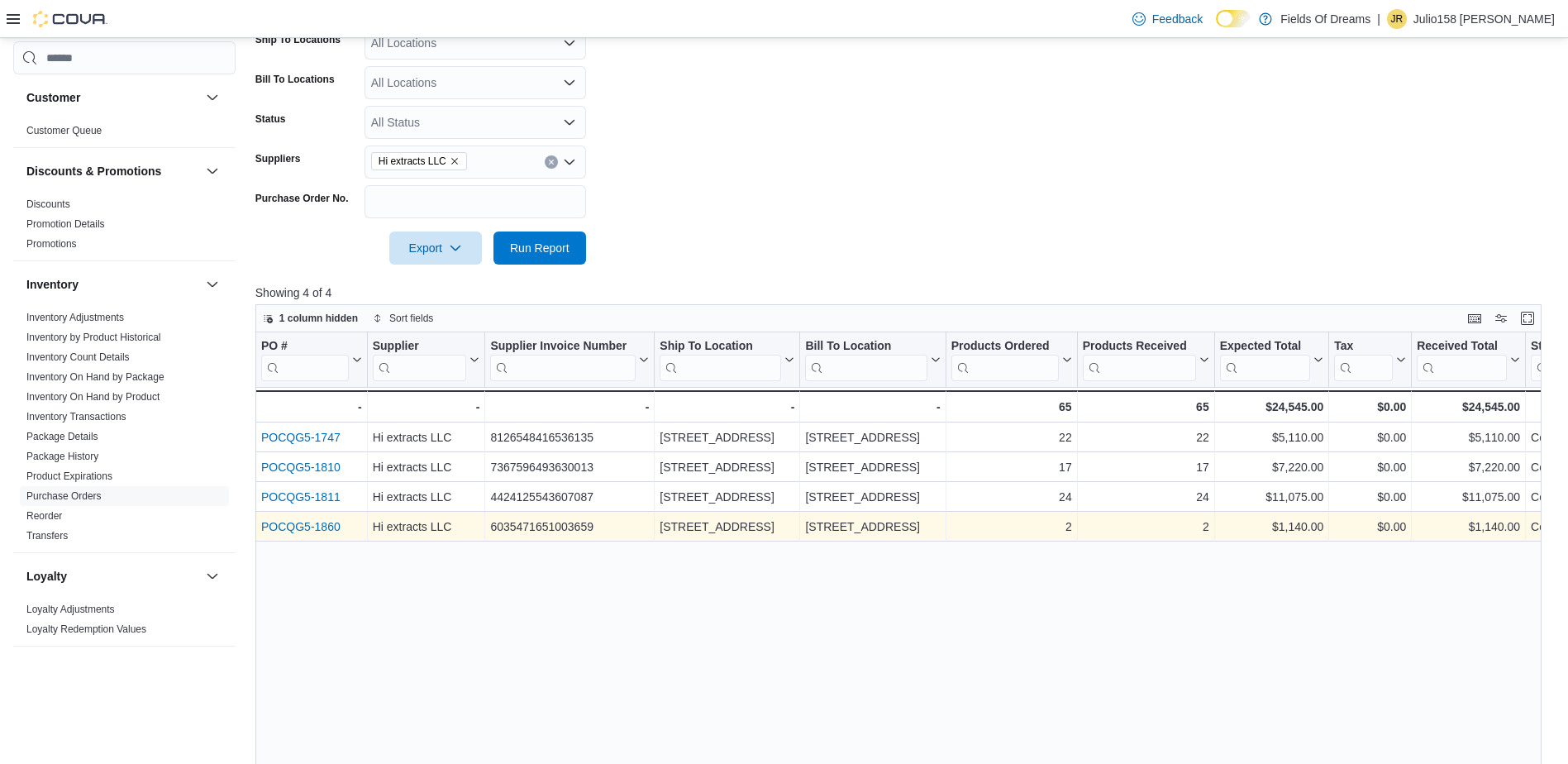
scroll to position [535, 0]
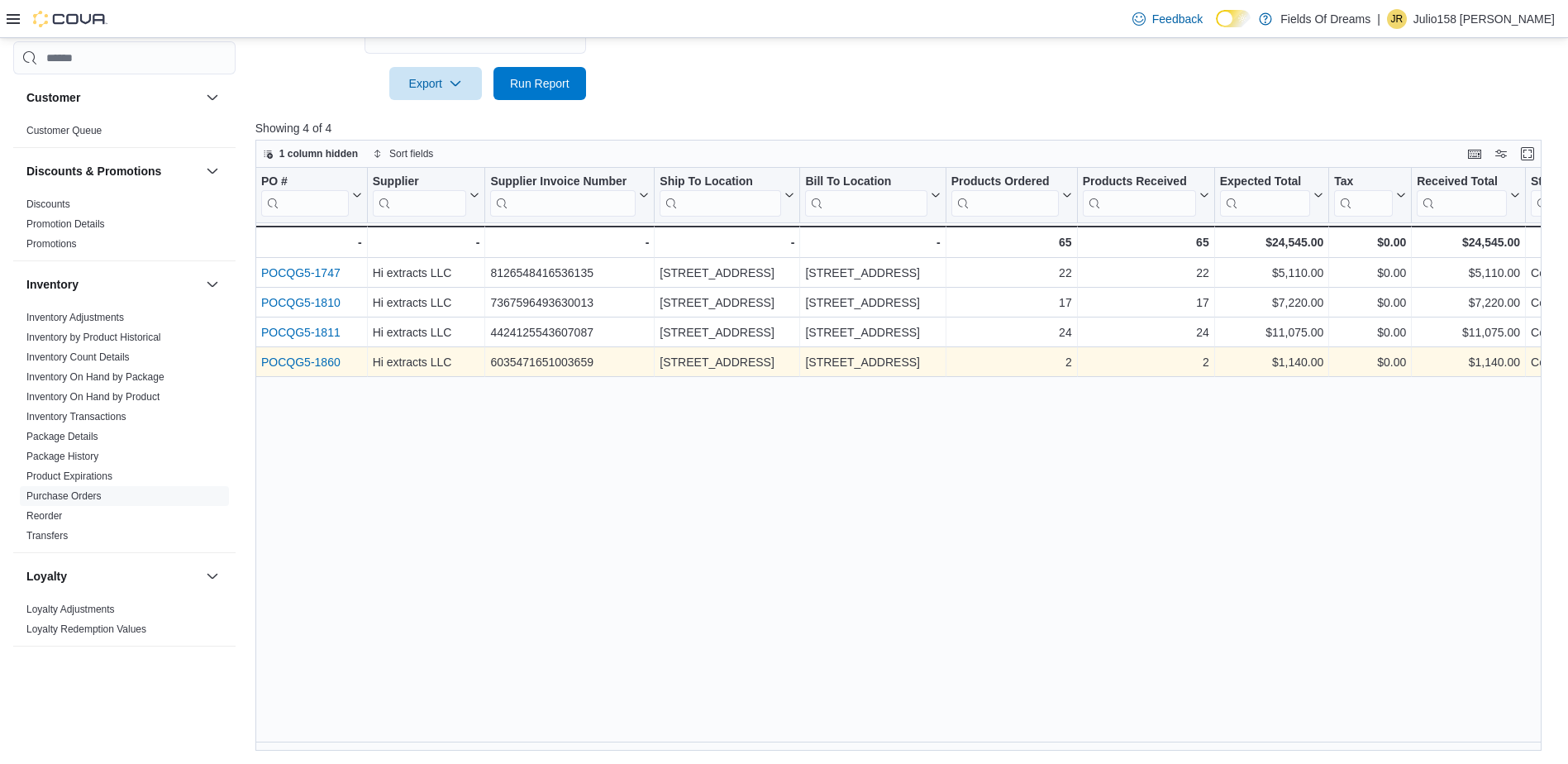
click at [320, 361] on link "POCQG5-1860" at bounding box center [301, 362] width 79 height 13
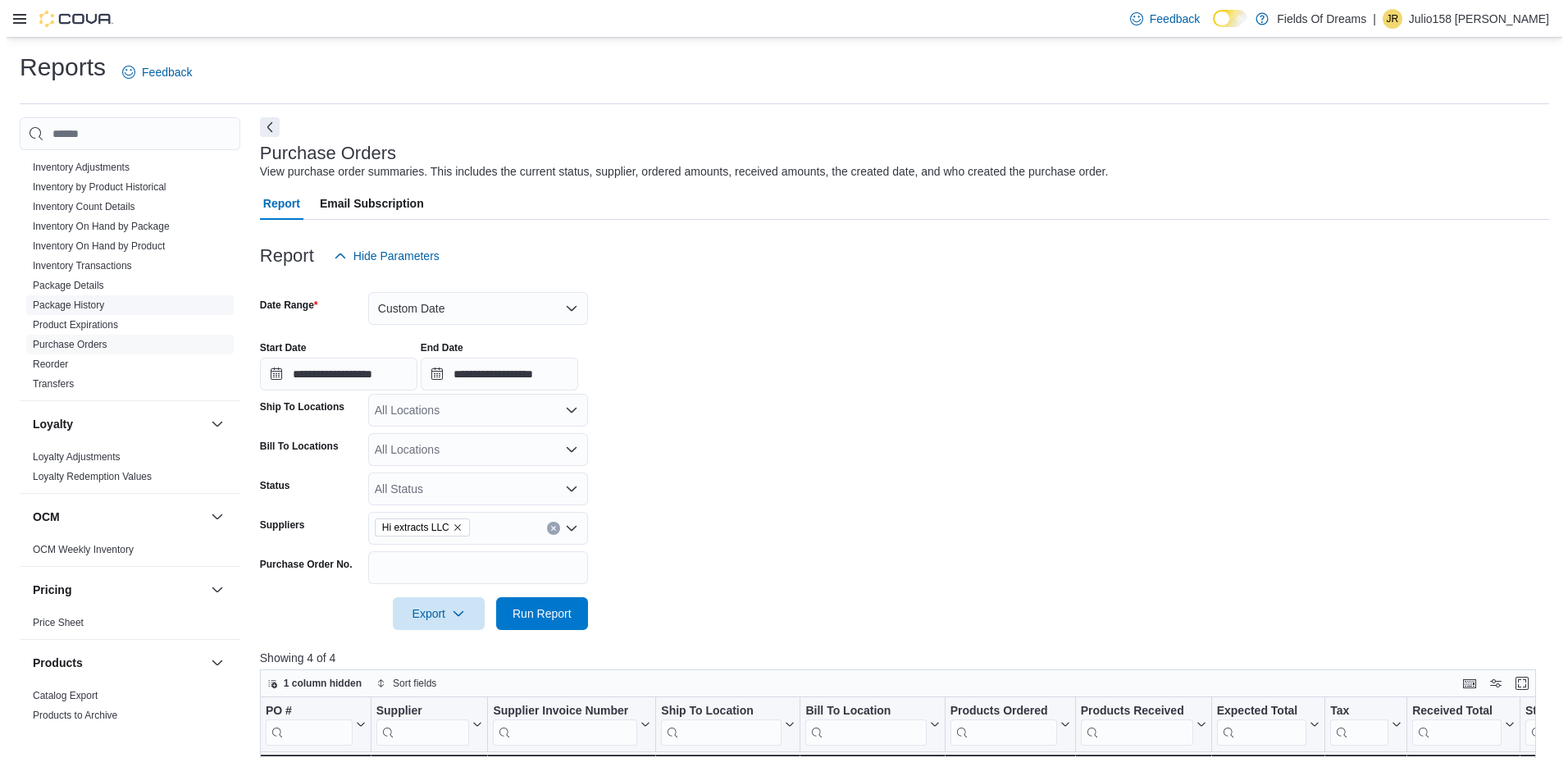
scroll to position [657, 0]
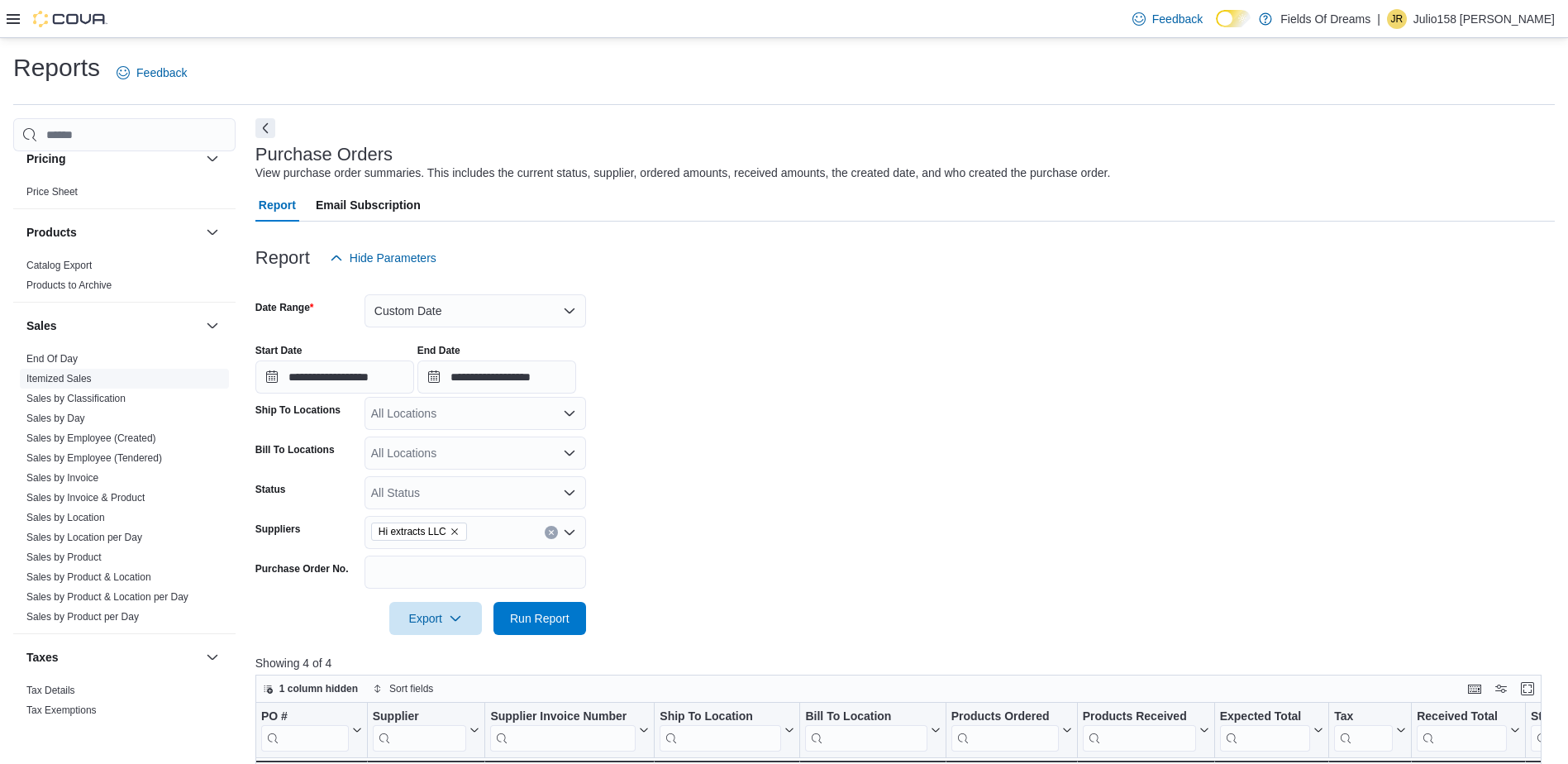
click at [88, 382] on link "Itemized Sales" at bounding box center [59, 379] width 65 height 12
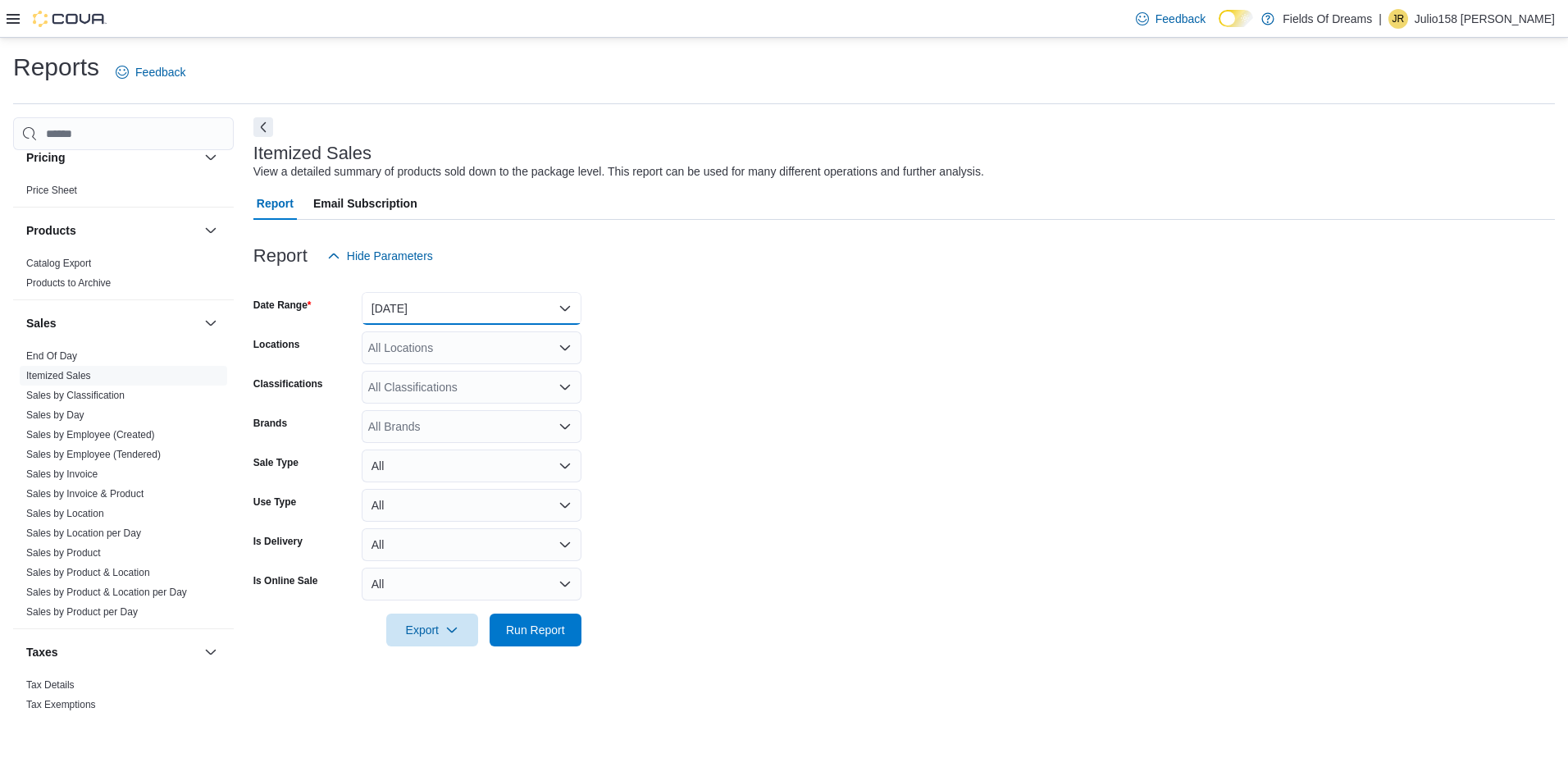
click at [408, 307] on button "Yesterday" at bounding box center [471, 308] width 219 height 33
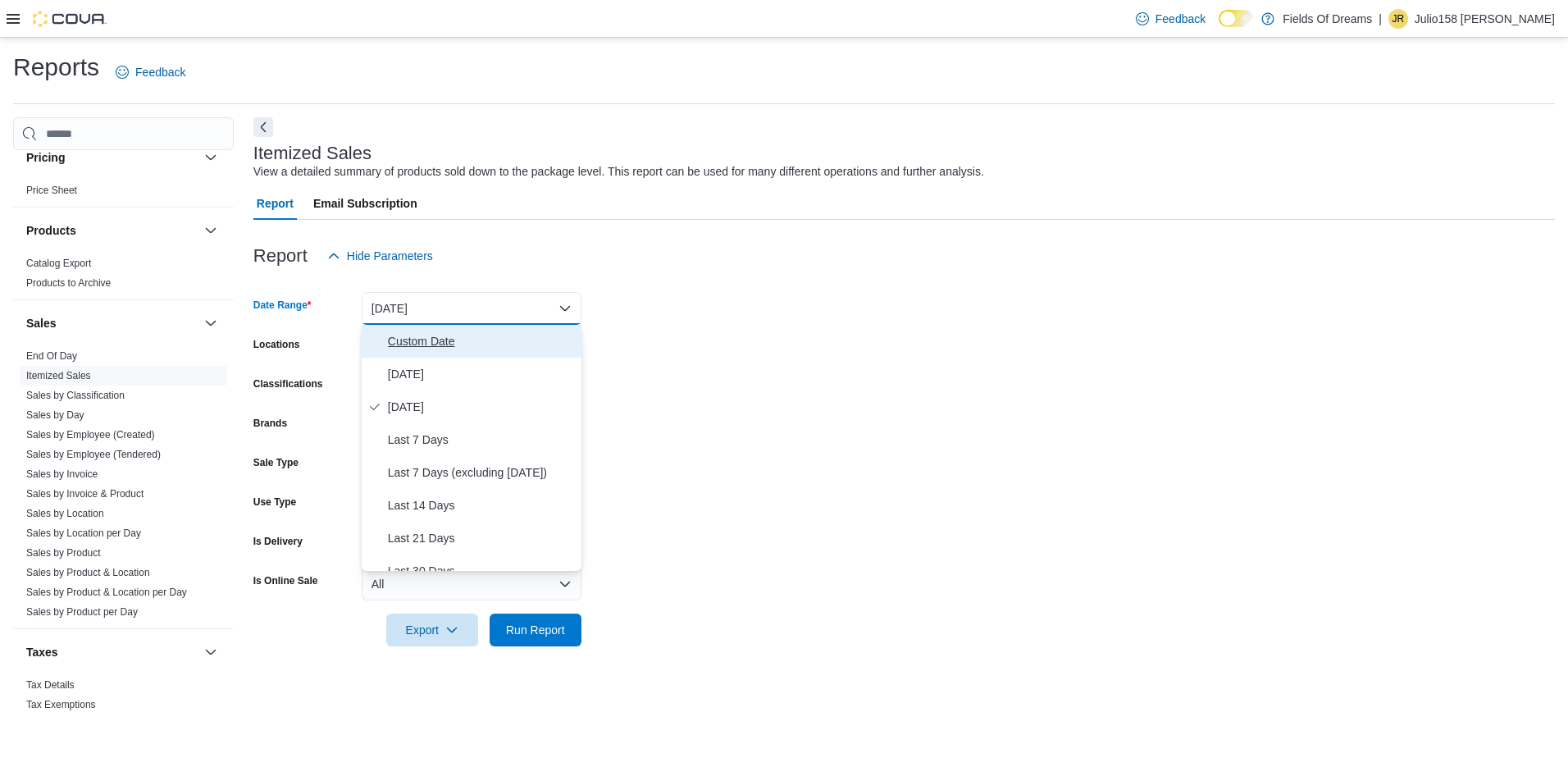
click at [401, 343] on span "Custom Date" at bounding box center [481, 342] width 187 height 20
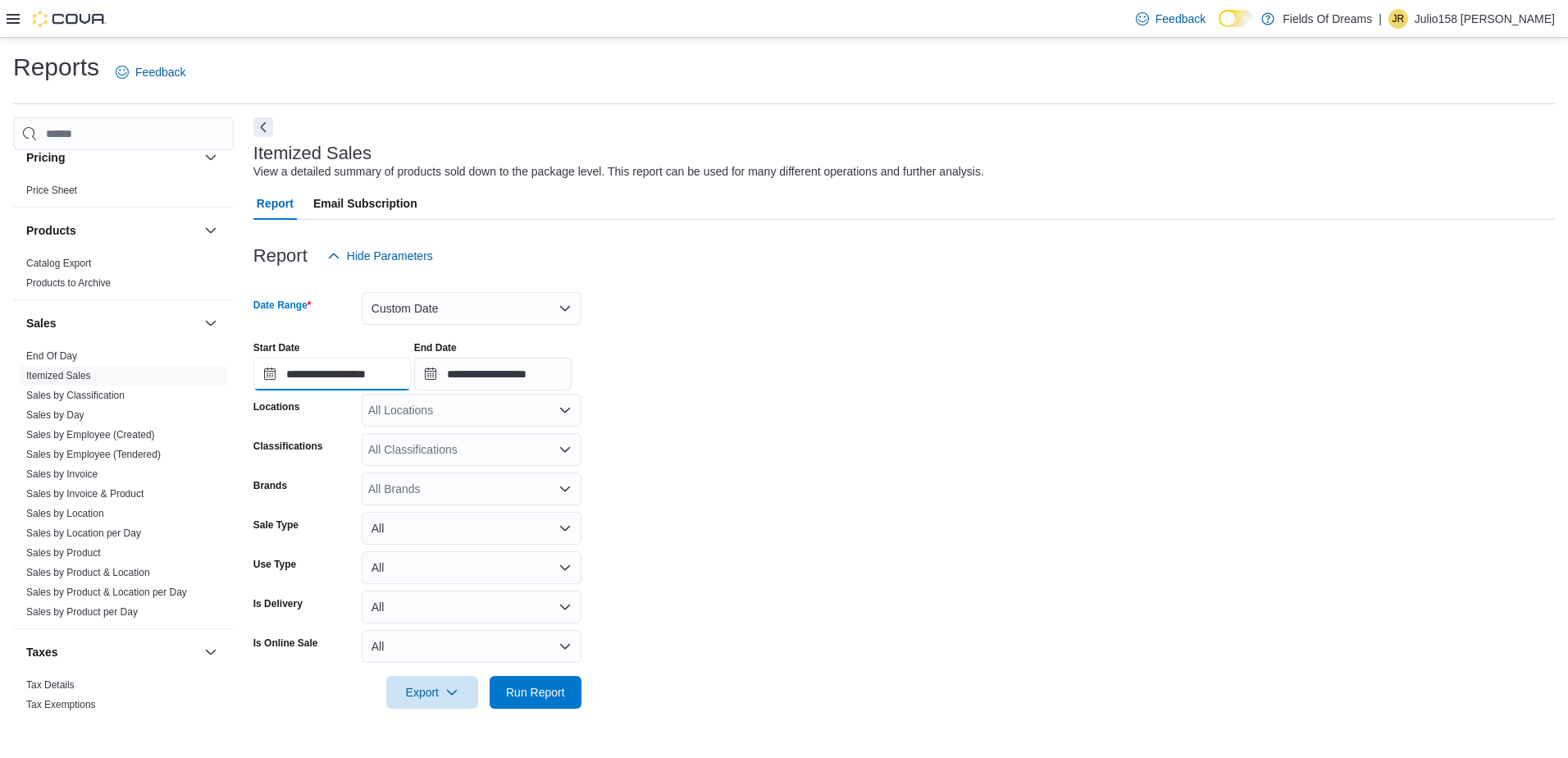
click at [267, 379] on input "**********" at bounding box center [332, 374] width 157 height 33
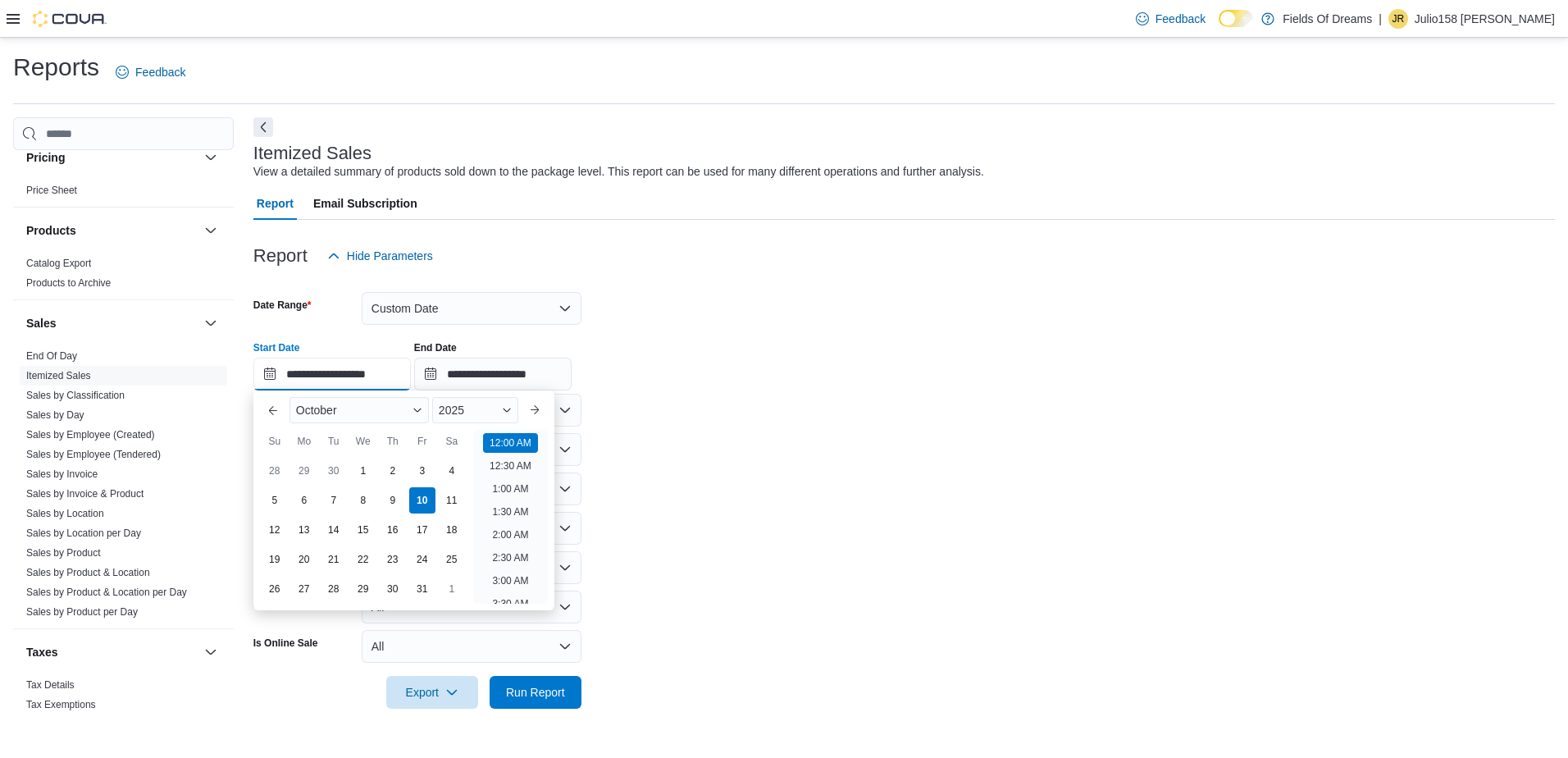
scroll to position [51, 0]
click at [371, 499] on div "8" at bounding box center [362, 500] width 28 height 28
type input "**********"
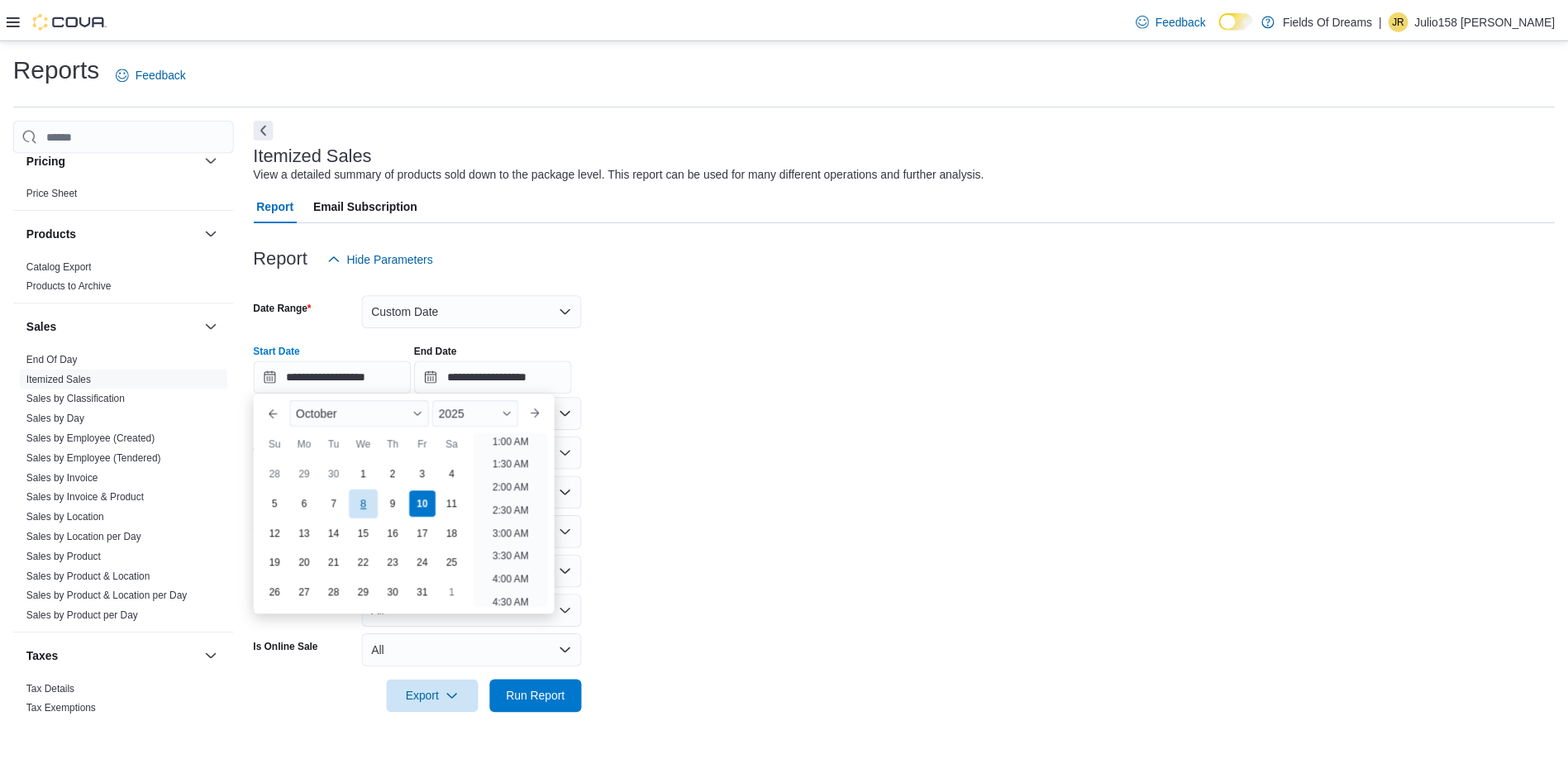
scroll to position [4, 0]
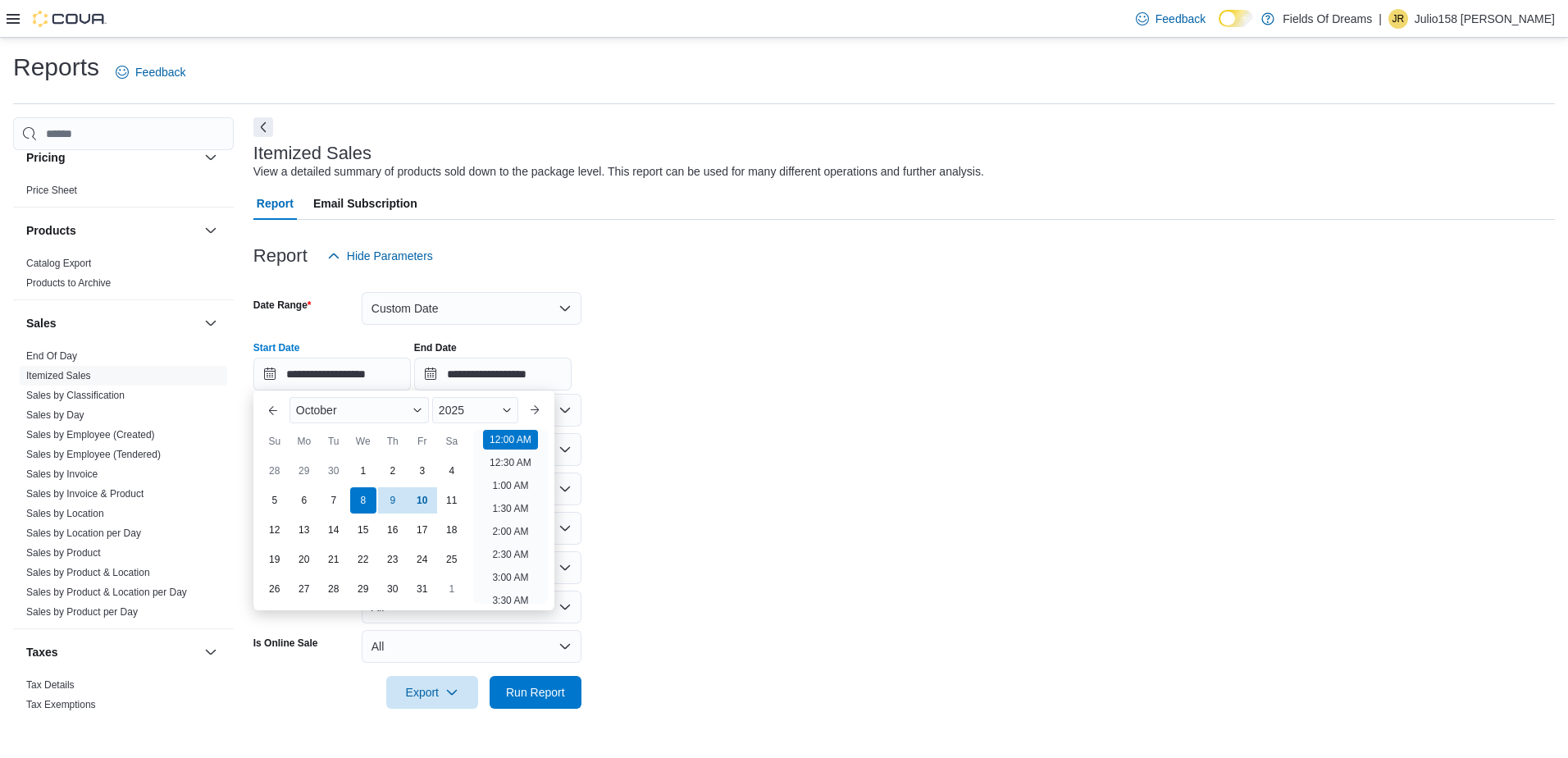
click at [603, 440] on form "**********" at bounding box center [904, 490] width 1301 height 436
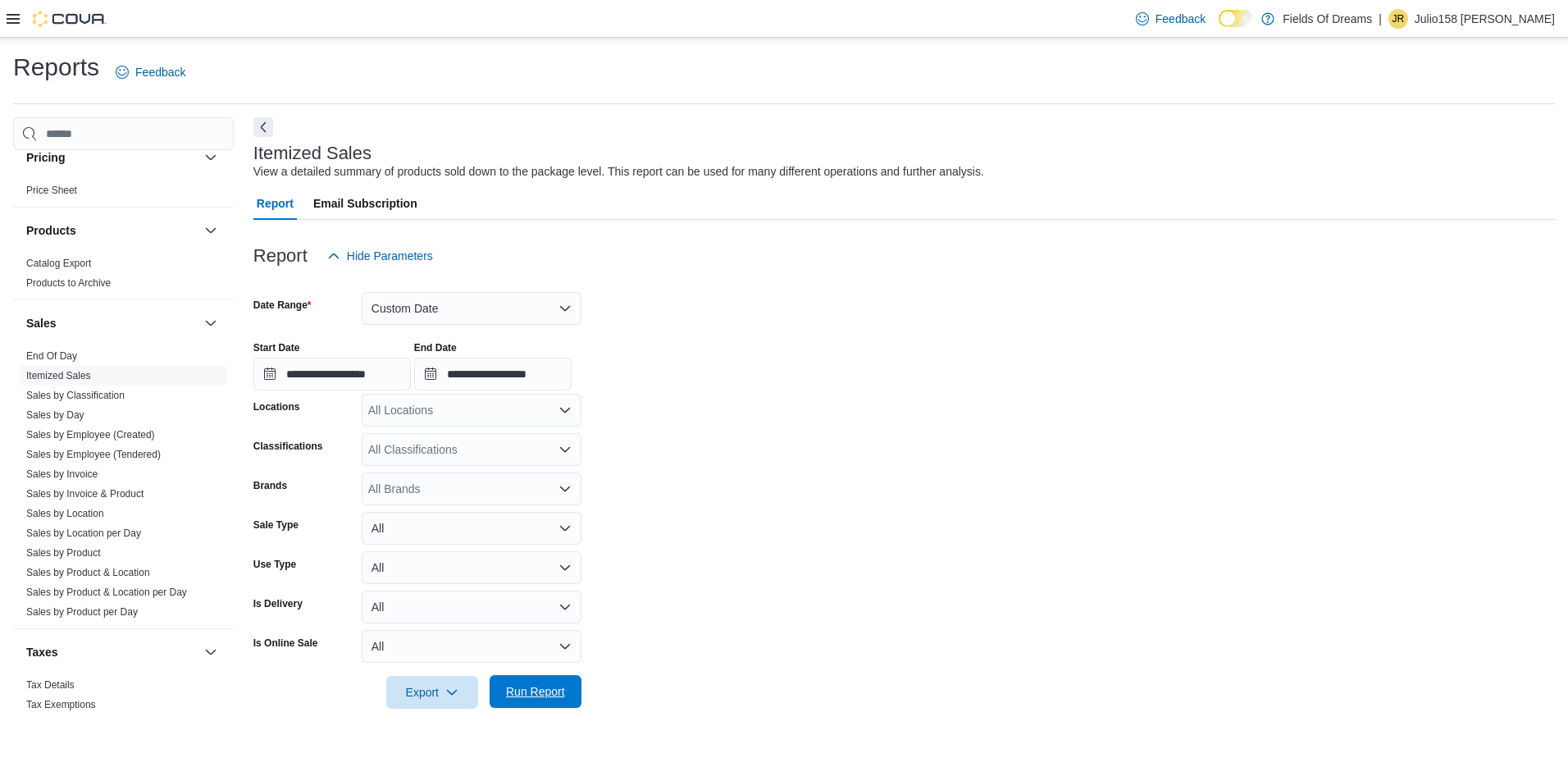
click at [544, 678] on span "Run Report" at bounding box center [535, 691] width 72 height 33
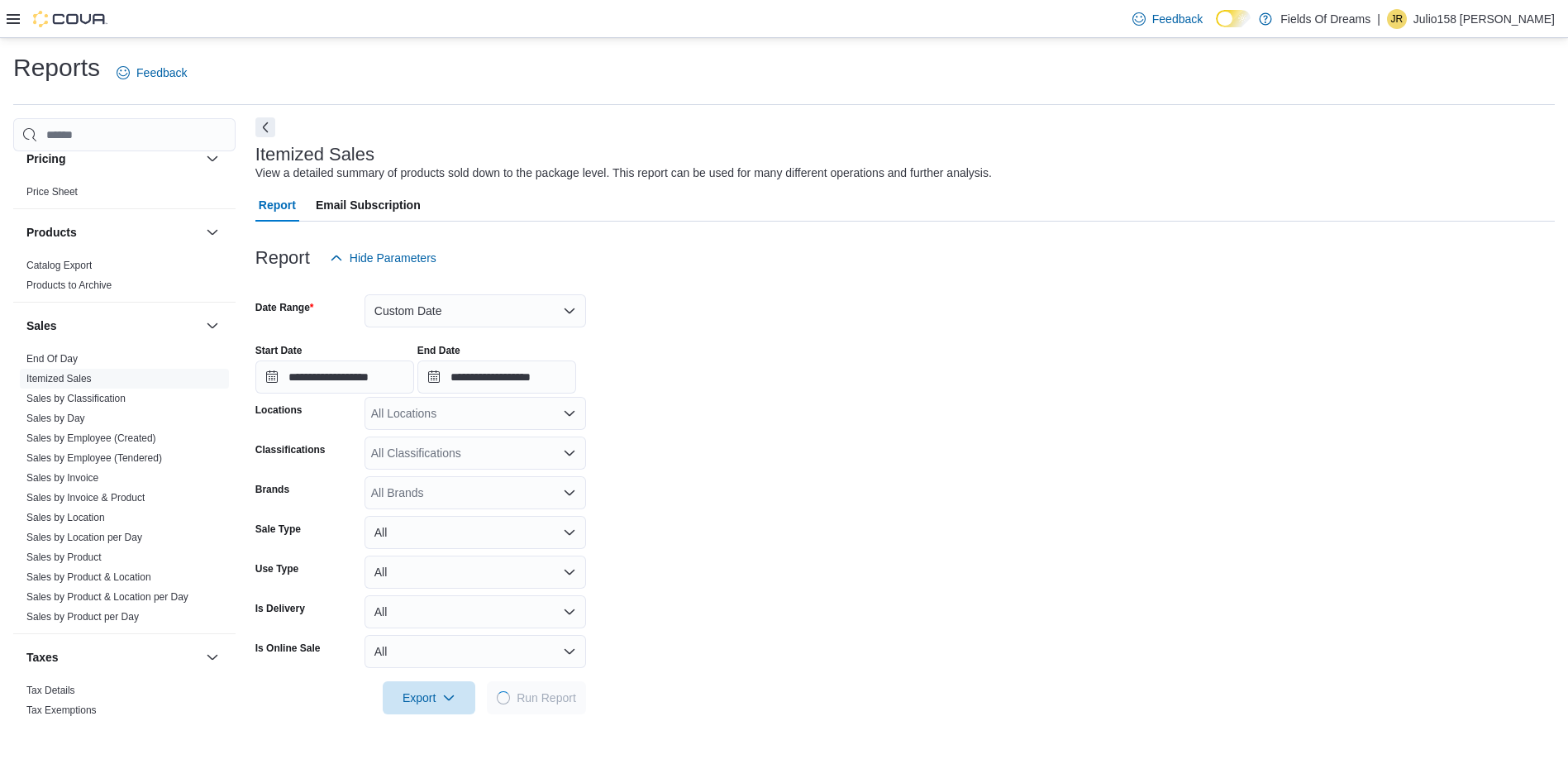
click at [271, 123] on button "Next" at bounding box center [265, 127] width 20 height 20
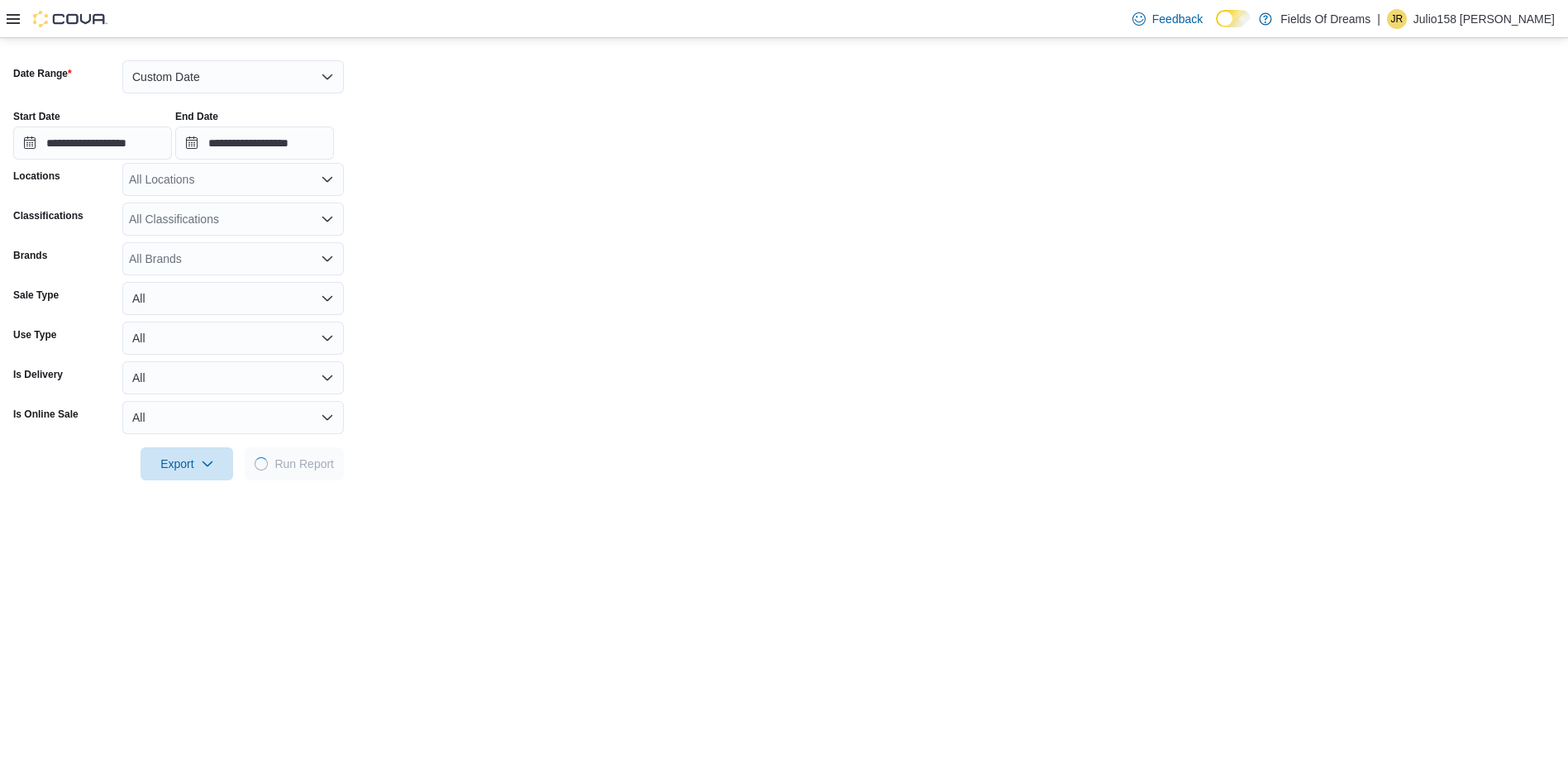
scroll to position [496, 0]
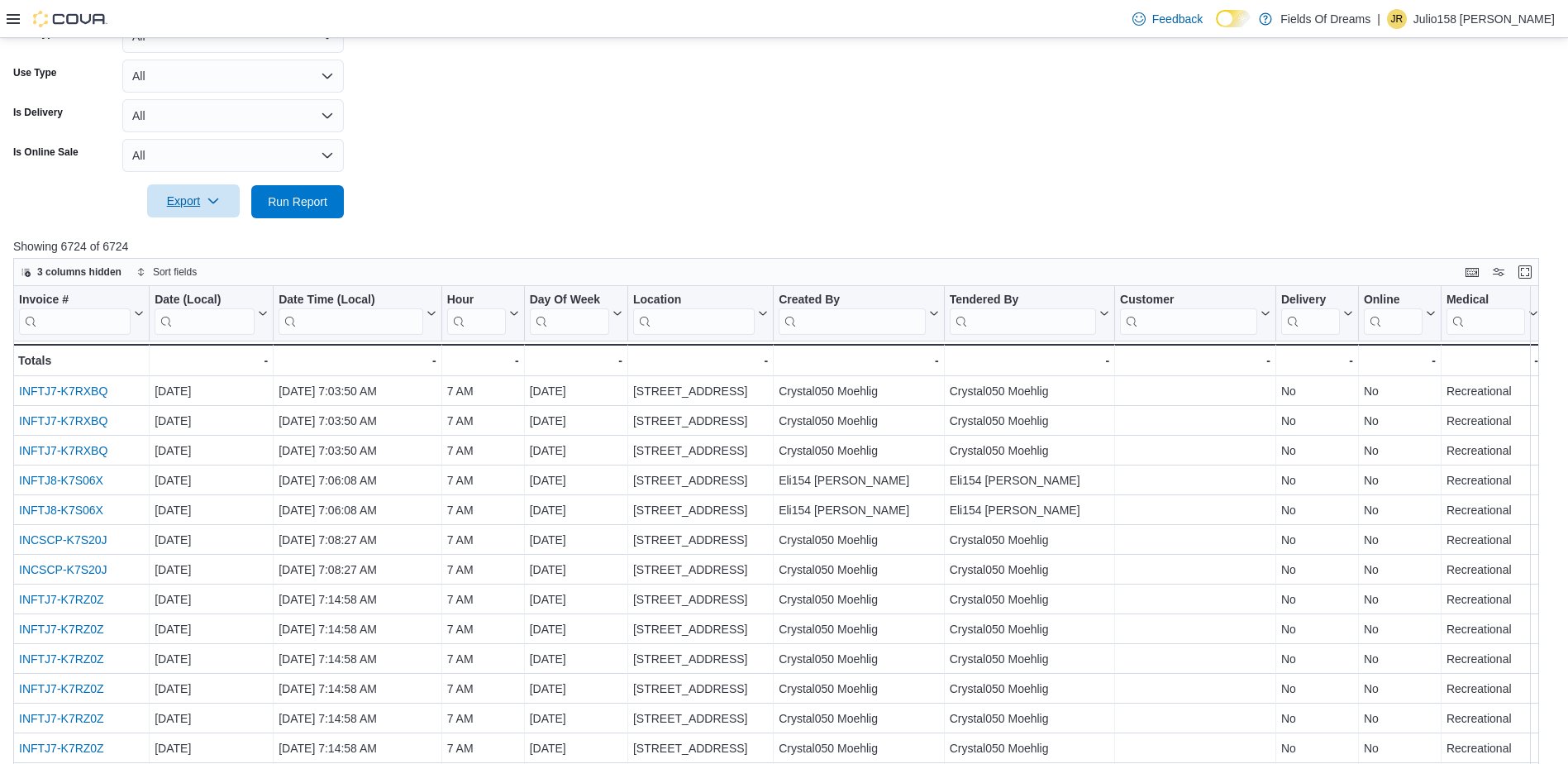
click at [216, 205] on icon "button" at bounding box center [213, 201] width 13 height 13
click at [228, 244] on button "Export to Excel" at bounding box center [196, 235] width 94 height 33
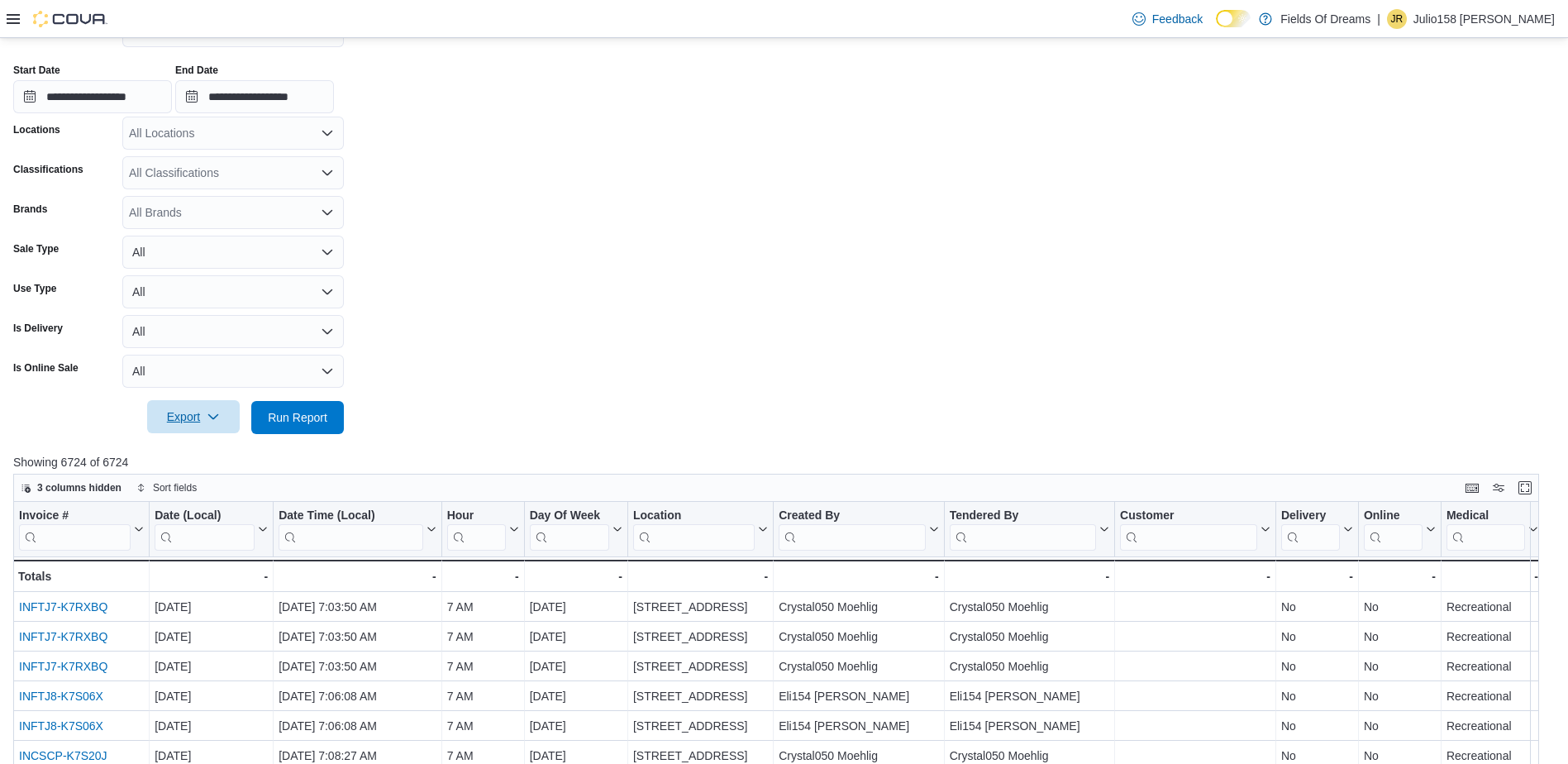
scroll to position [0, 0]
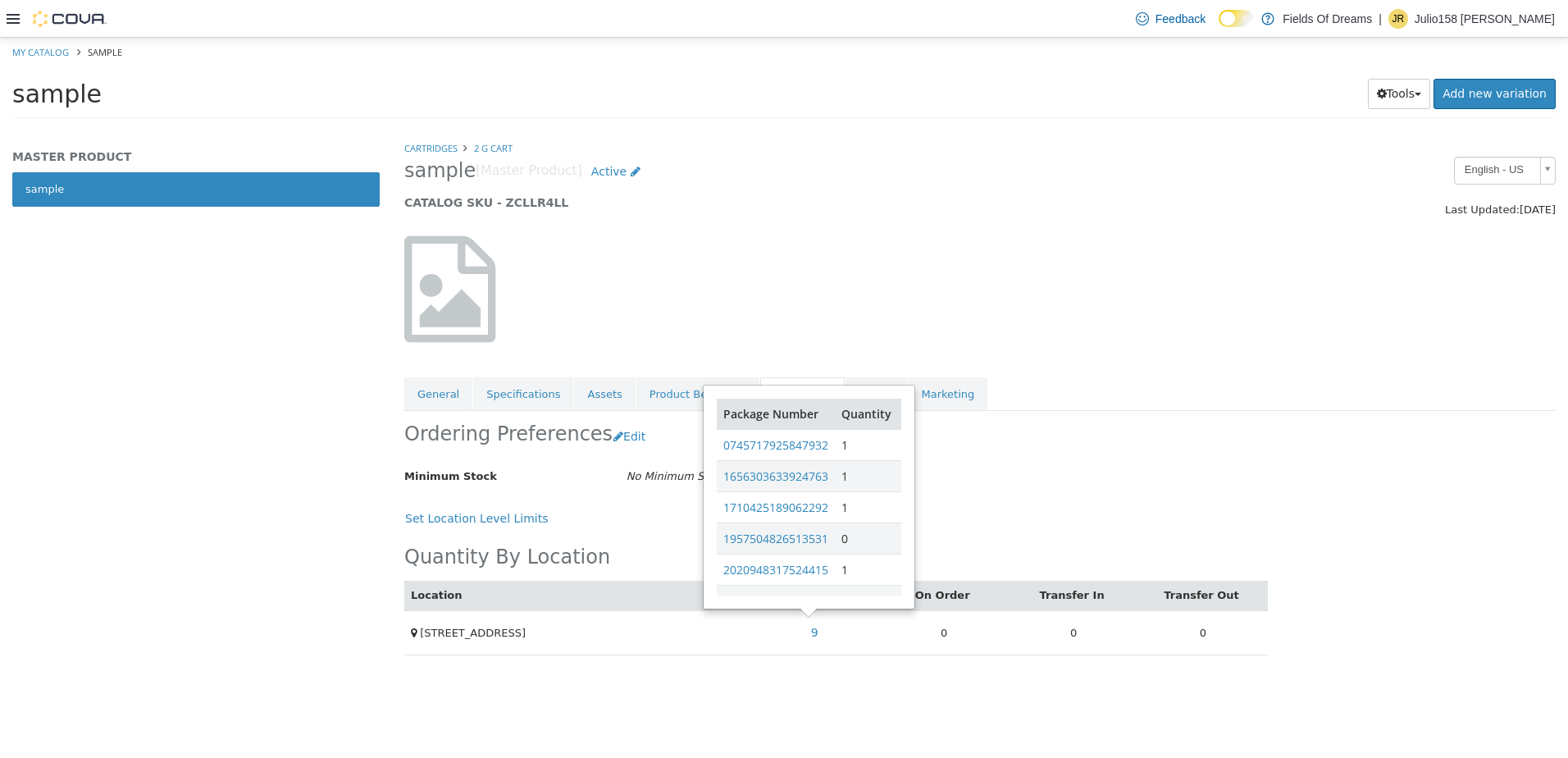
scroll to position [381, 0]
